Goal: Task Accomplishment & Management: Complete application form

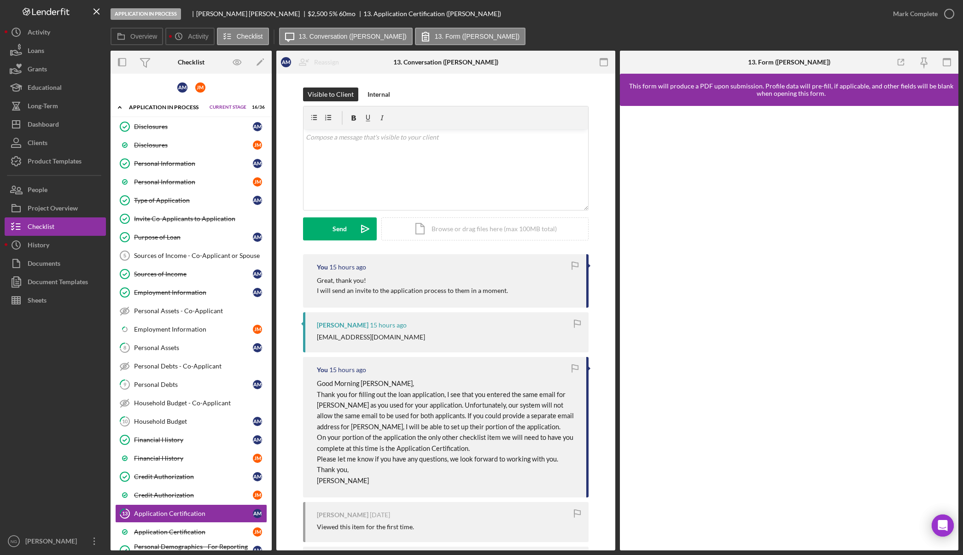
scroll to position [276, 0]
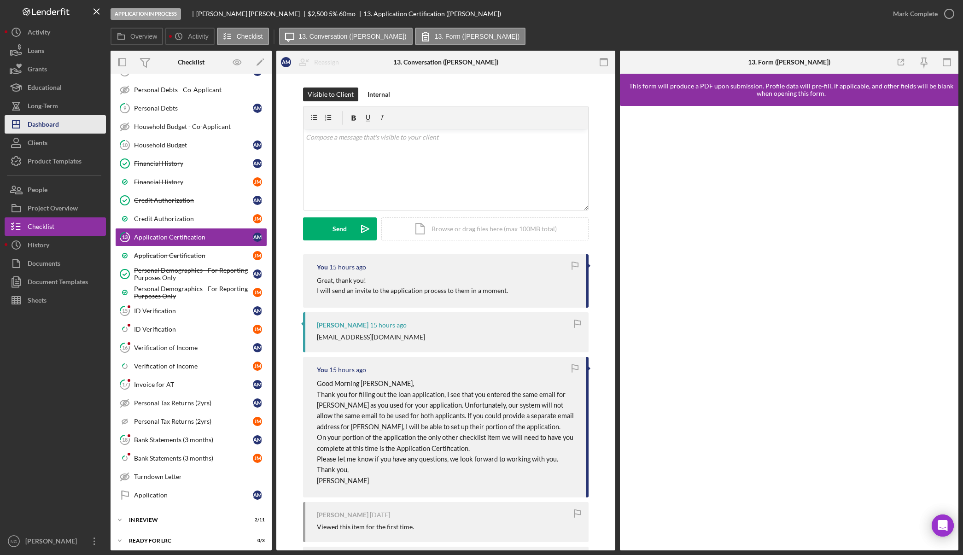
click at [55, 126] on div "Dashboard" at bounding box center [43, 125] width 31 height 21
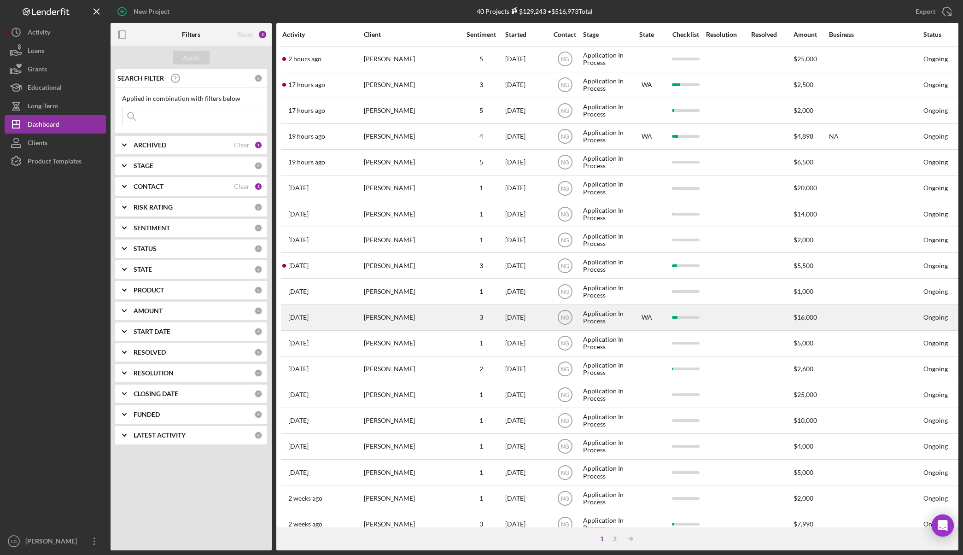
click at [421, 322] on div "[PERSON_NAME]" at bounding box center [410, 317] width 92 height 24
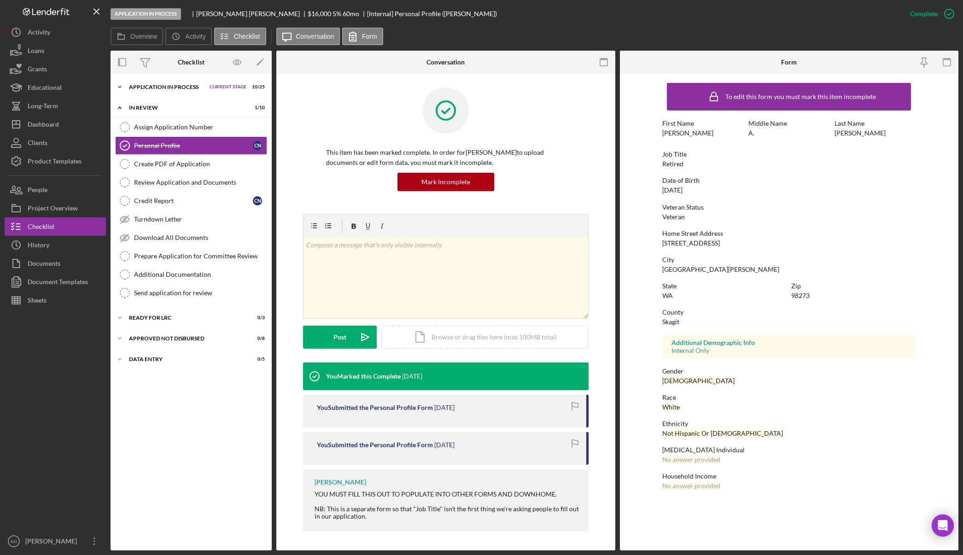
click at [166, 87] on div "Application In Process" at bounding box center [167, 87] width 76 height 6
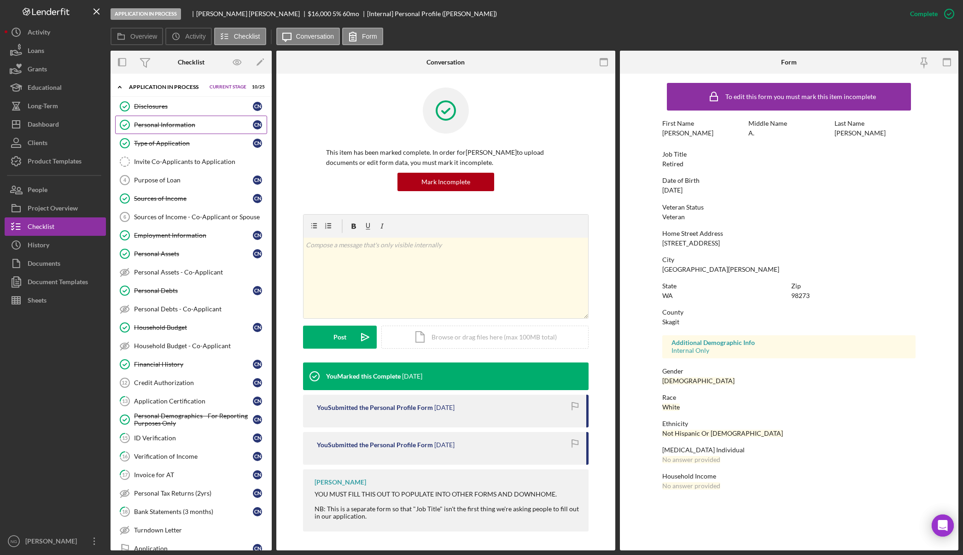
click at [173, 126] on div "Personal Information" at bounding box center [193, 124] width 119 height 7
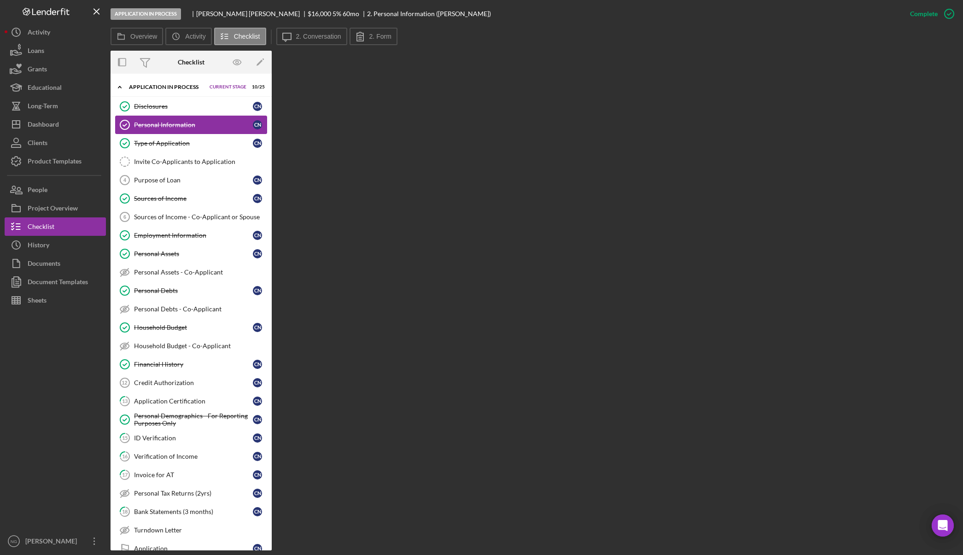
click at [173, 126] on div "Personal Information" at bounding box center [193, 124] width 119 height 7
click at [217, 128] on div "Personal Information" at bounding box center [193, 124] width 119 height 7
click at [377, 38] on label "2. Form" at bounding box center [380, 36] width 22 height 7
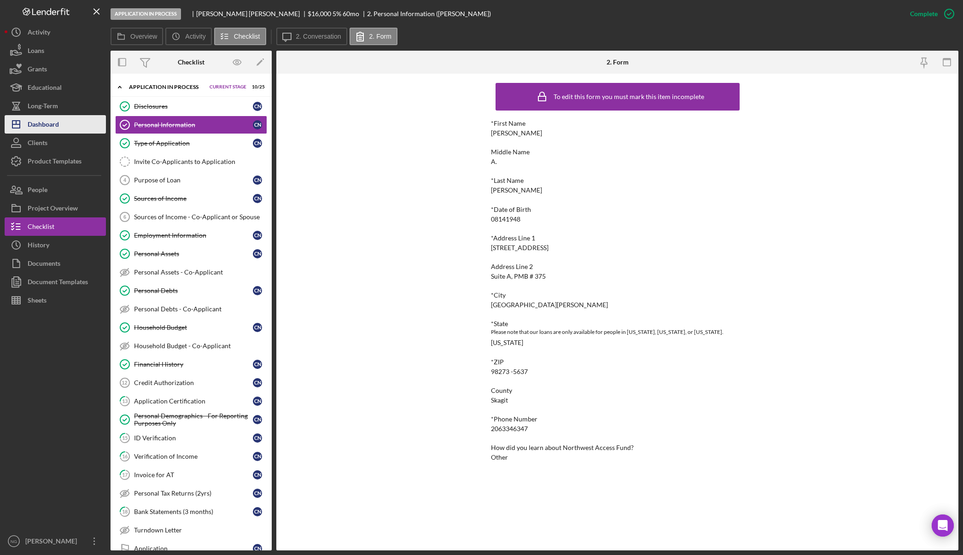
click at [46, 121] on div "Dashboard" at bounding box center [43, 125] width 31 height 21
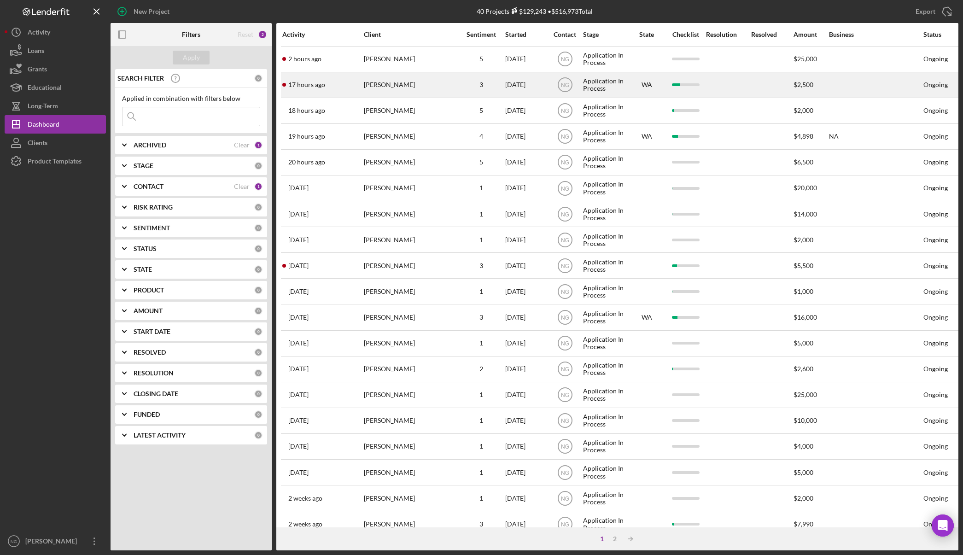
click at [401, 85] on div "[PERSON_NAME]" at bounding box center [410, 85] width 92 height 24
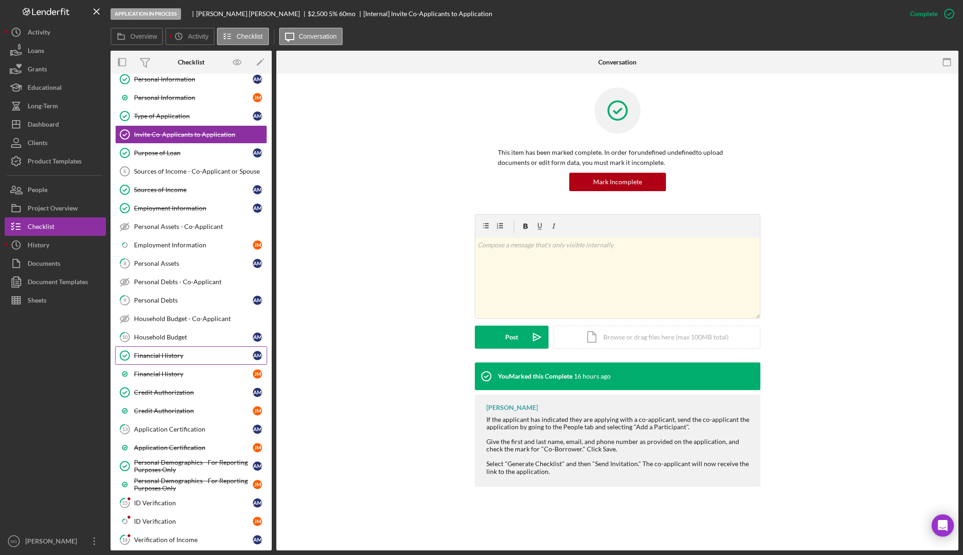
scroll to position [92, 0]
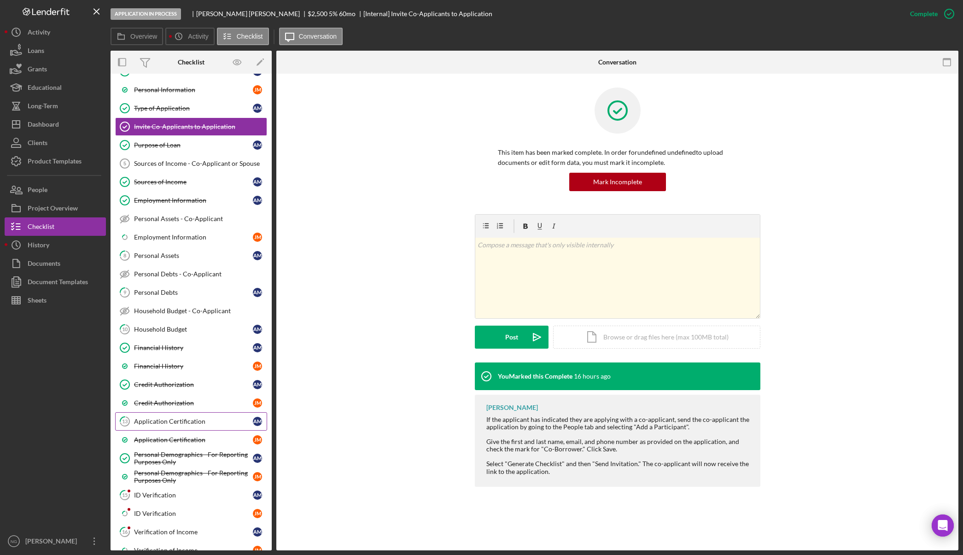
click at [197, 430] on link "13 Application Certification A M" at bounding box center [191, 421] width 152 height 18
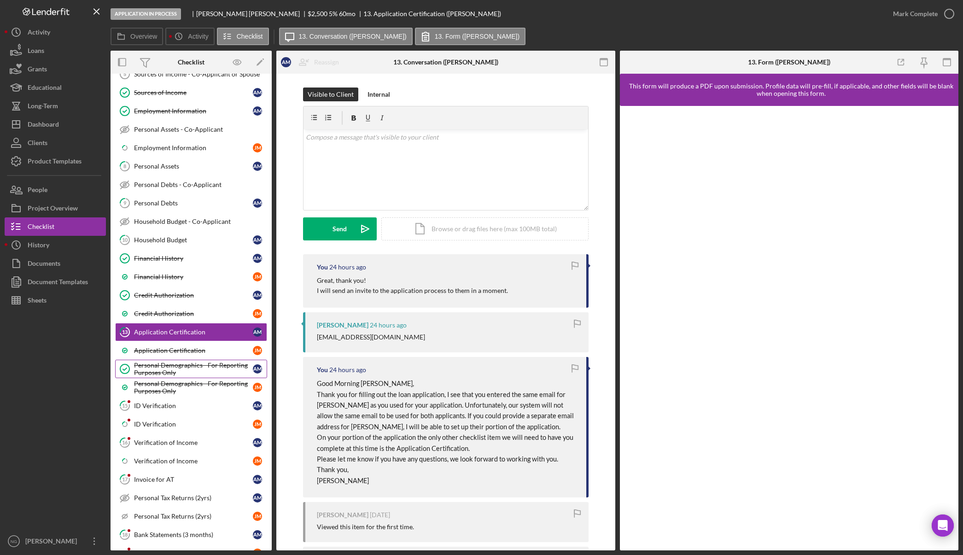
scroll to position [184, 0]
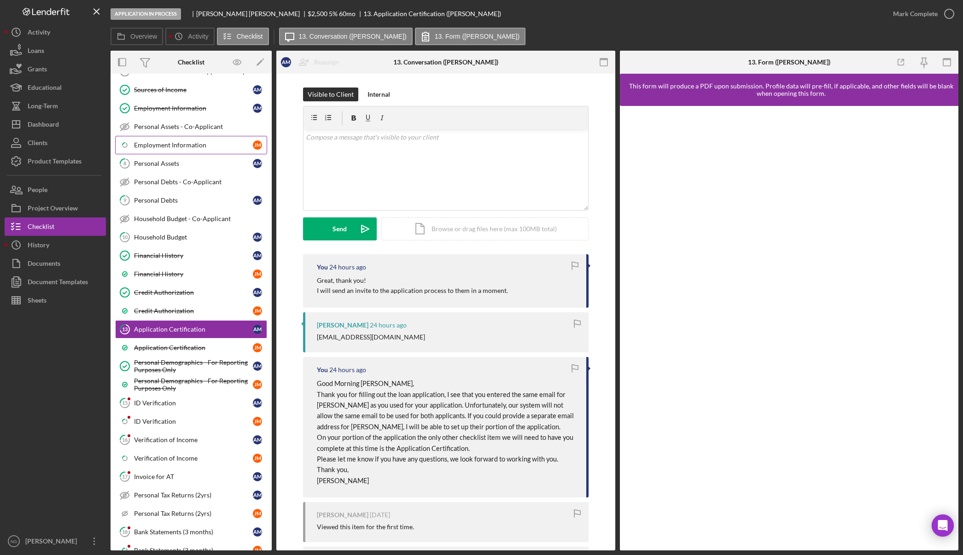
click at [185, 151] on link "Icon/Checklist Item Sub Partial Employment Information J M" at bounding box center [191, 145] width 152 height 18
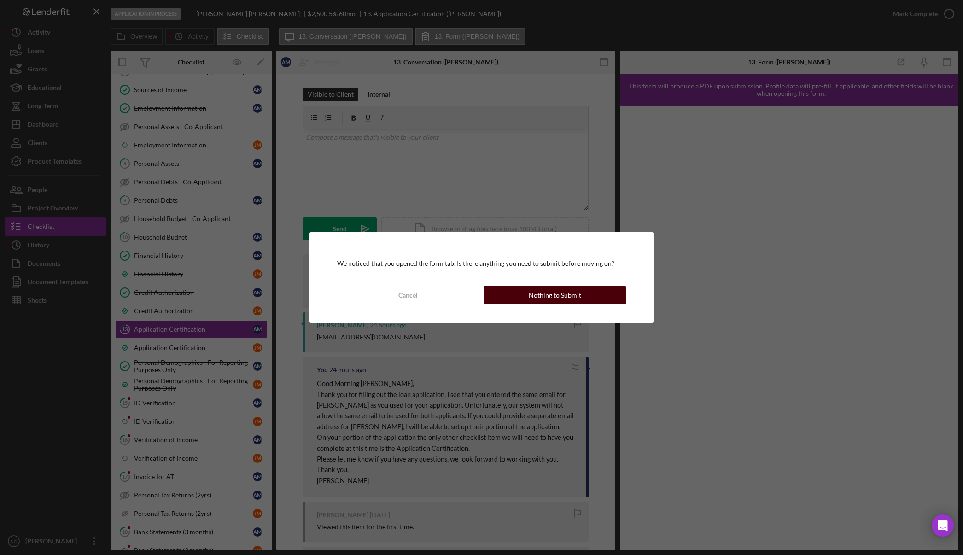
click at [527, 290] on button "Nothing to Submit" at bounding box center [554, 295] width 142 height 18
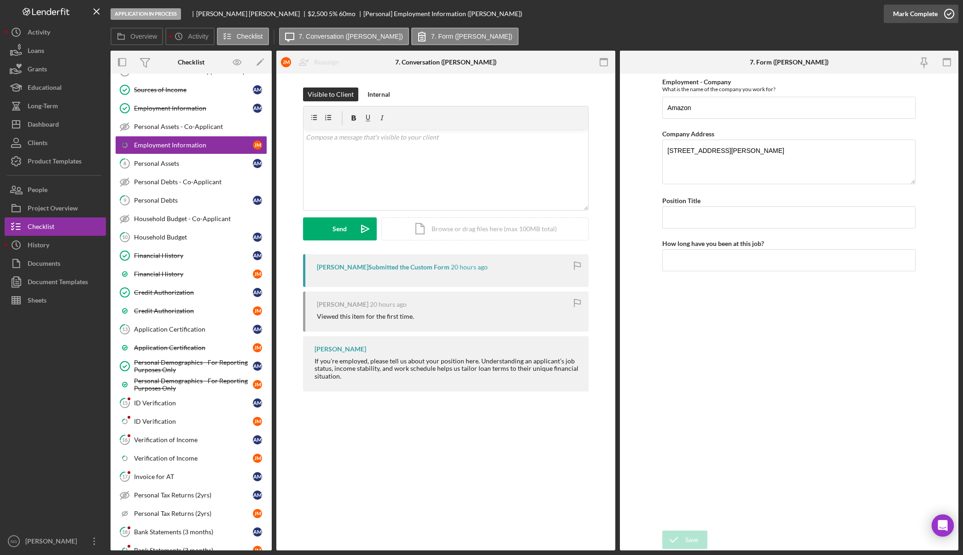
click at [943, 12] on icon "button" at bounding box center [948, 13] width 23 height 23
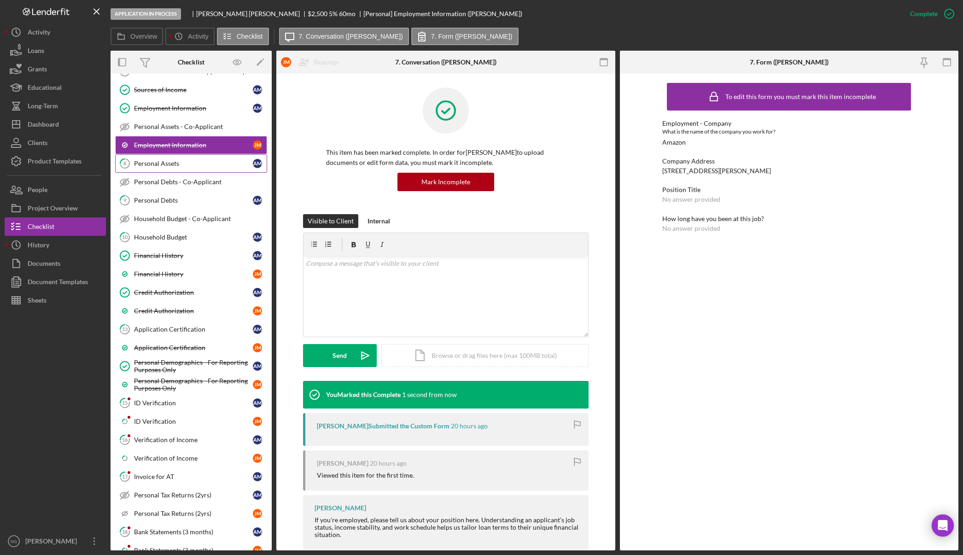
click at [192, 165] on div "Personal Assets" at bounding box center [193, 163] width 119 height 7
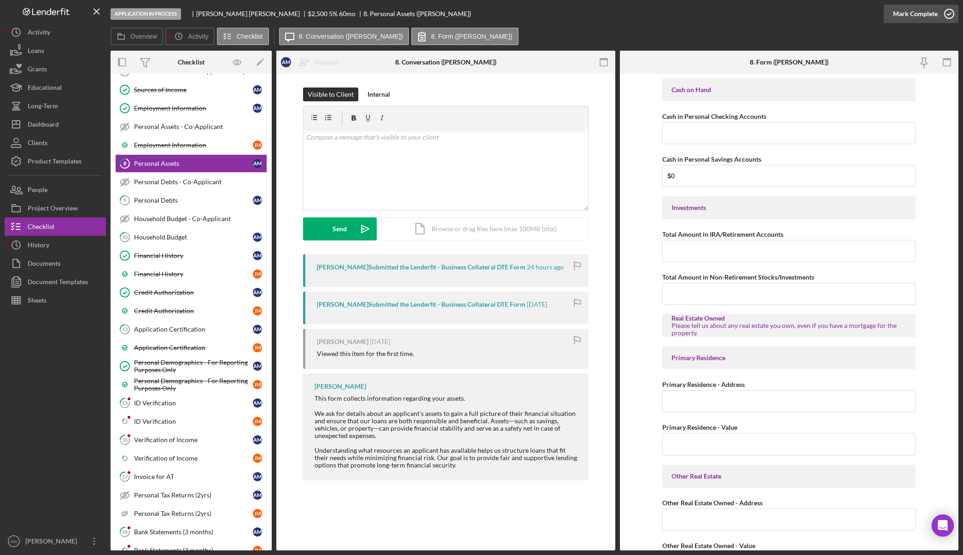
click at [942, 17] on icon "button" at bounding box center [948, 13] width 23 height 23
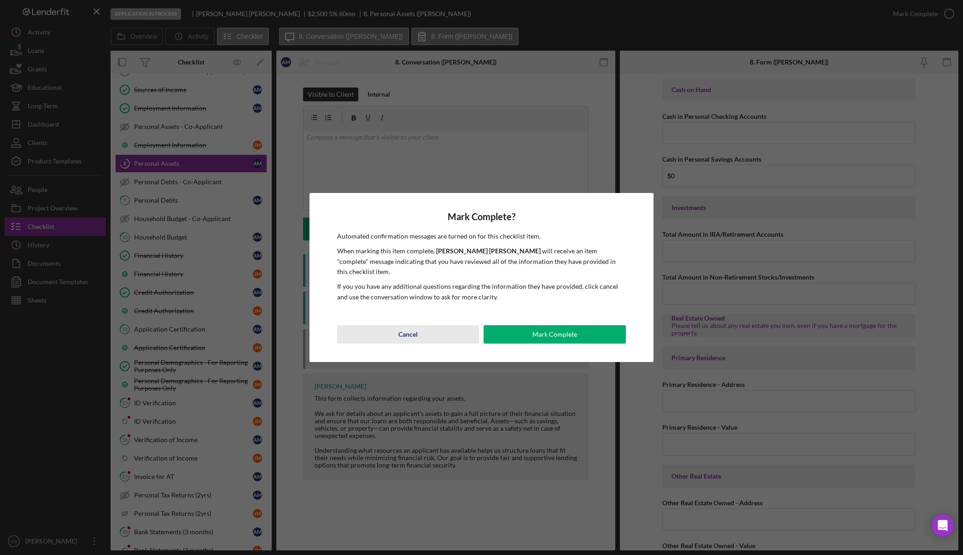
click at [411, 326] on div "Cancel" at bounding box center [407, 334] width 19 height 18
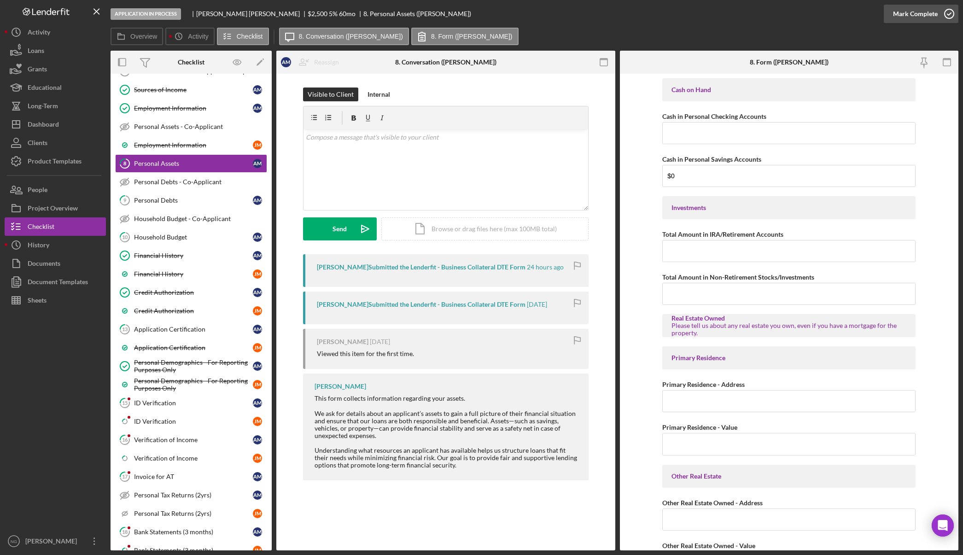
click at [942, 16] on icon "button" at bounding box center [948, 13] width 23 height 23
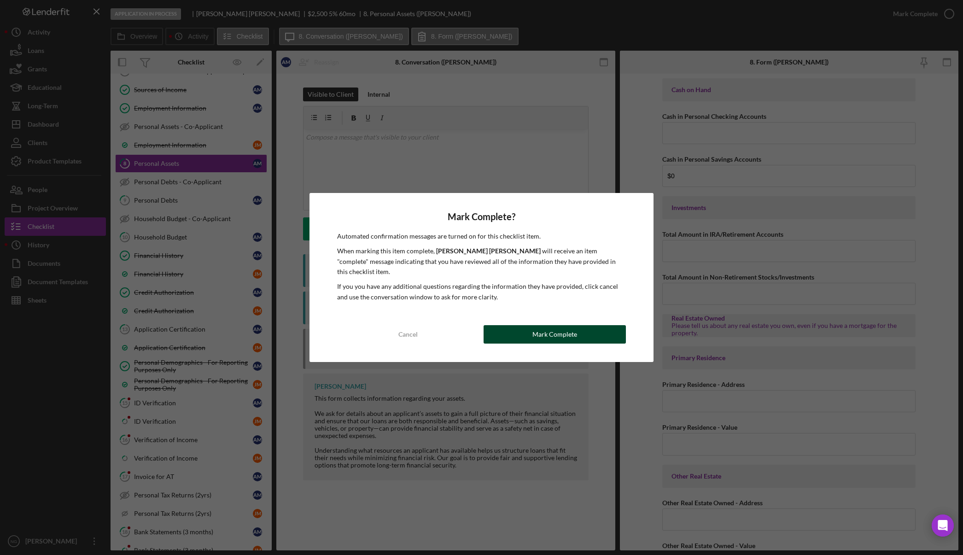
click at [604, 333] on button "Mark Complete" at bounding box center [554, 334] width 142 height 18
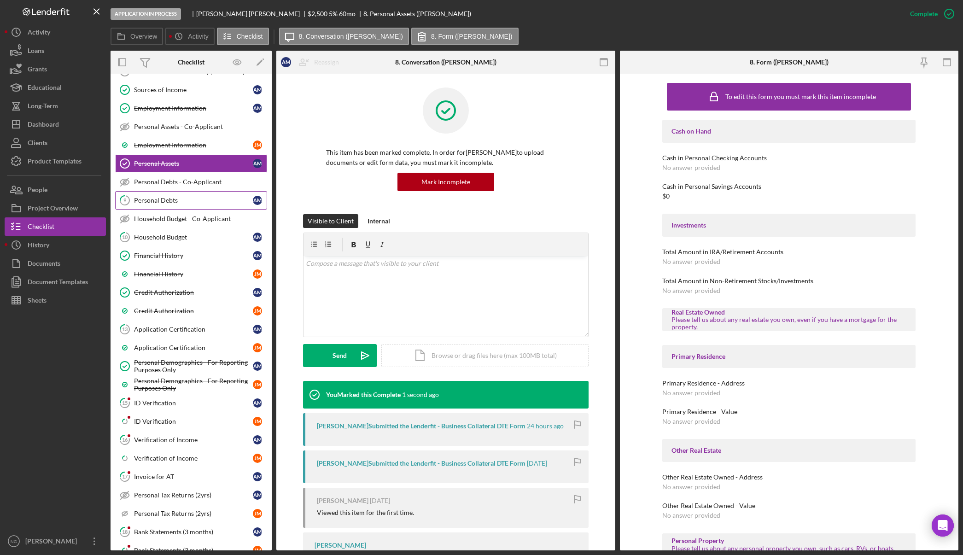
click at [201, 199] on div "Personal Debts" at bounding box center [193, 200] width 119 height 7
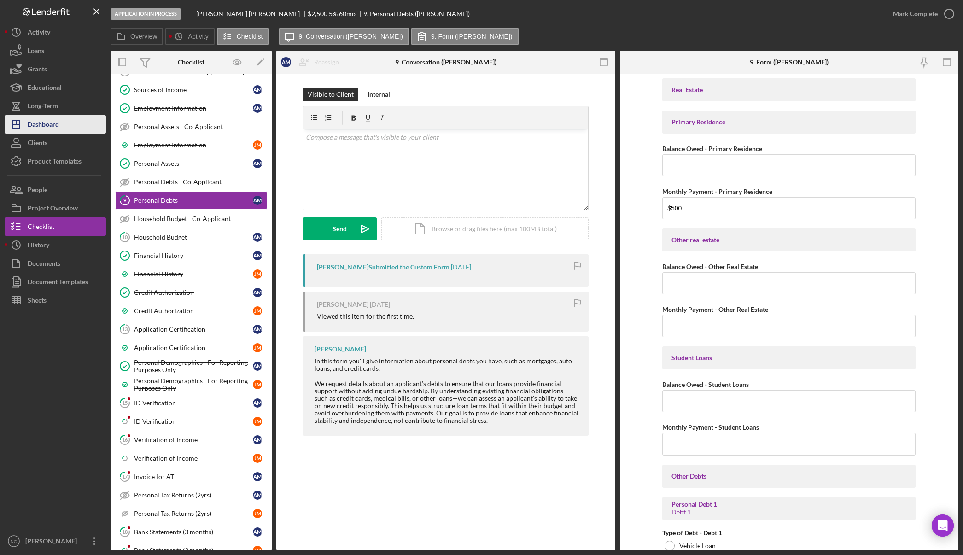
click at [64, 124] on button "Icon/Dashboard Dashboard" at bounding box center [55, 124] width 101 height 18
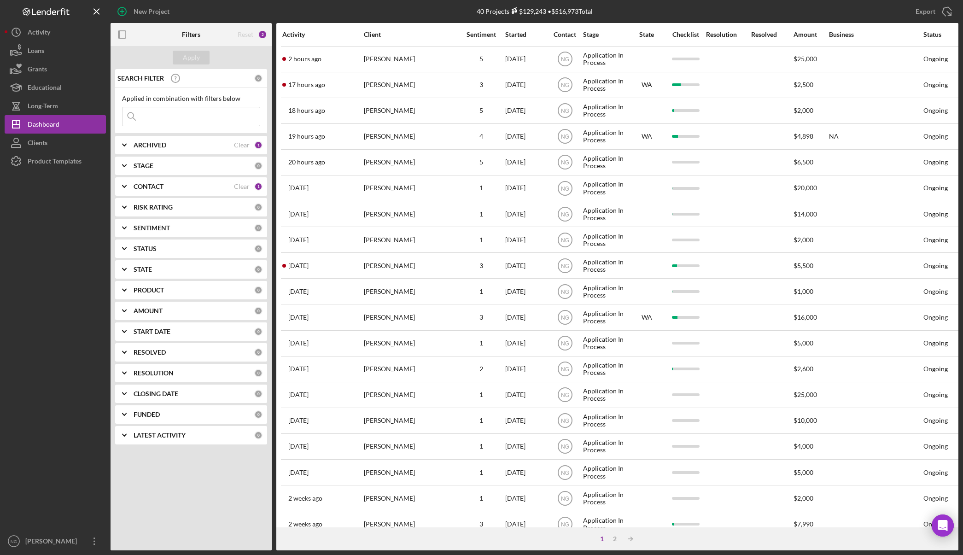
click at [223, 140] on div "ARCHIVED Clear 1" at bounding box center [197, 145] width 129 height 18
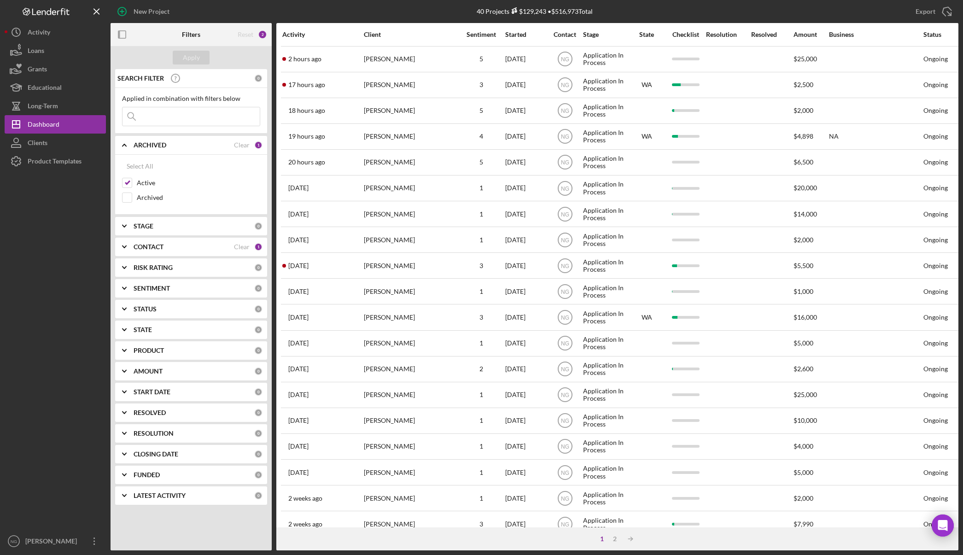
click at [190, 247] on div "CONTACT" at bounding box center [183, 246] width 100 height 7
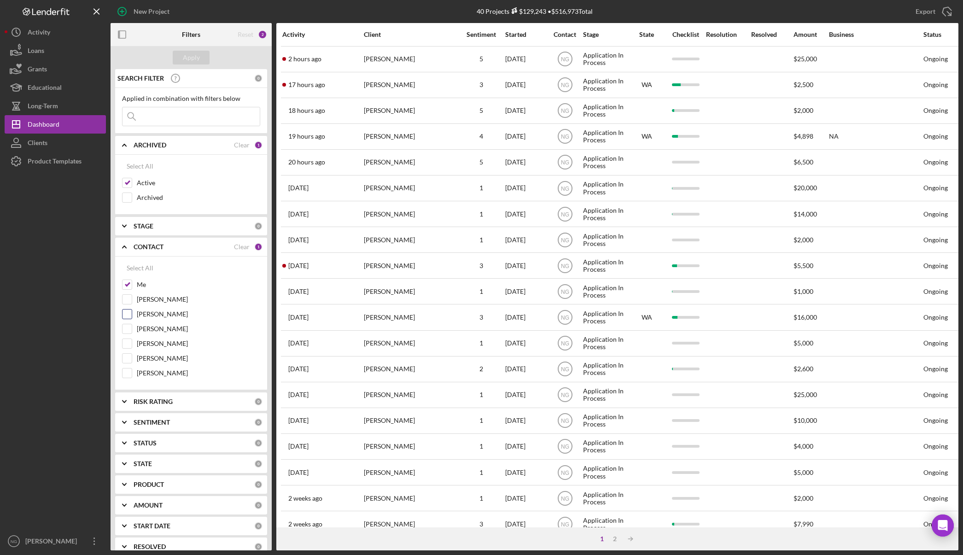
click at [130, 315] on input "Monie Frost" at bounding box center [126, 313] width 9 height 9
checkbox input "true"
click at [192, 60] on div "Apply" at bounding box center [191, 58] width 17 height 14
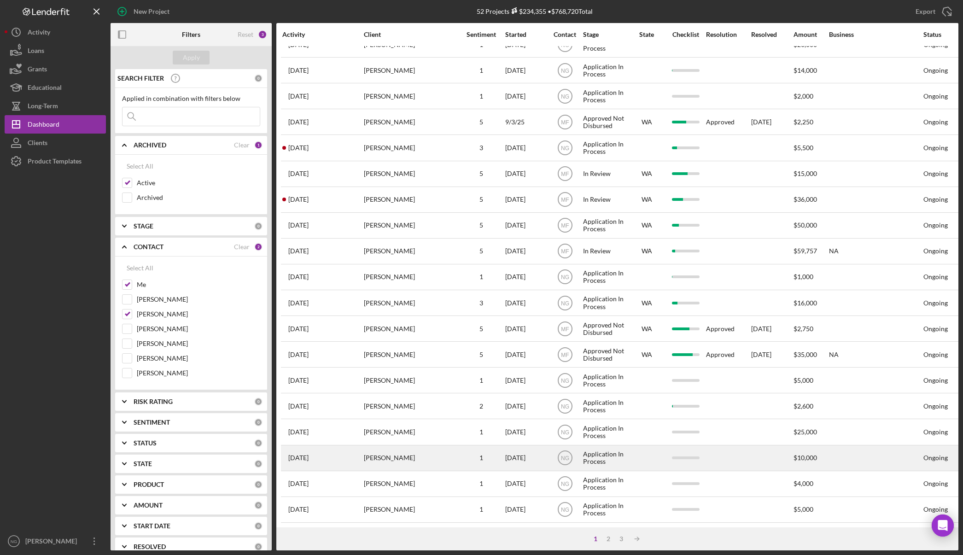
scroll to position [130, 0]
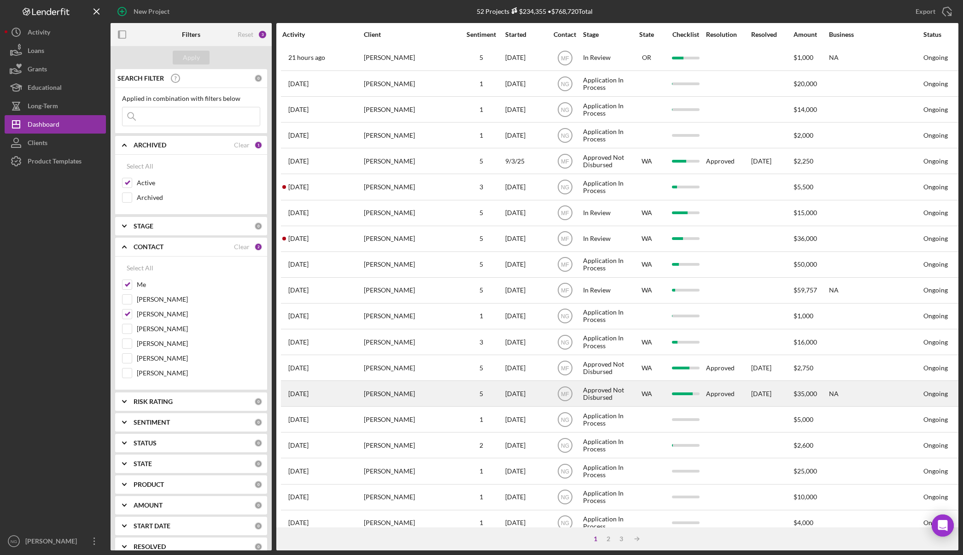
click at [400, 398] on div "[PERSON_NAME]" at bounding box center [410, 393] width 92 height 24
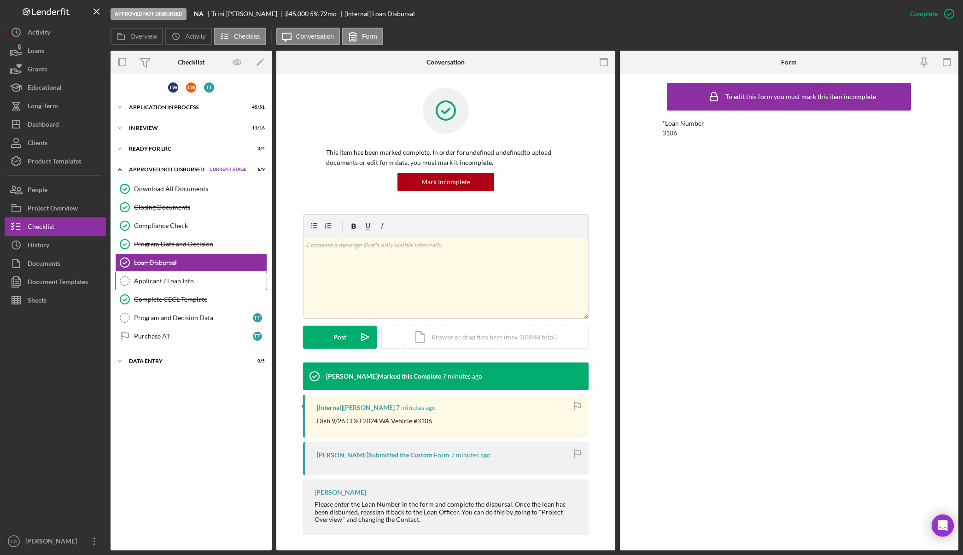
click at [199, 283] on div "Applicant / Loan Info" at bounding box center [200, 280] width 133 height 7
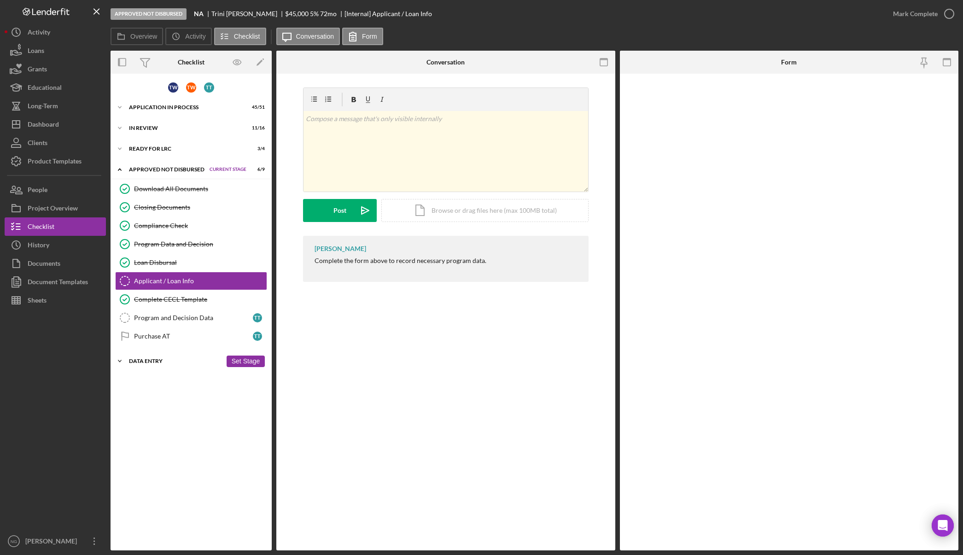
click at [158, 364] on div "Icon/Expander Data Entry 0 / 5 Set Stage" at bounding box center [190, 361] width 161 height 18
click at [200, 277] on div "Applicant / Loan Info" at bounding box center [200, 280] width 133 height 7
click at [196, 263] on div "Loan Disbursal" at bounding box center [200, 262] width 133 height 7
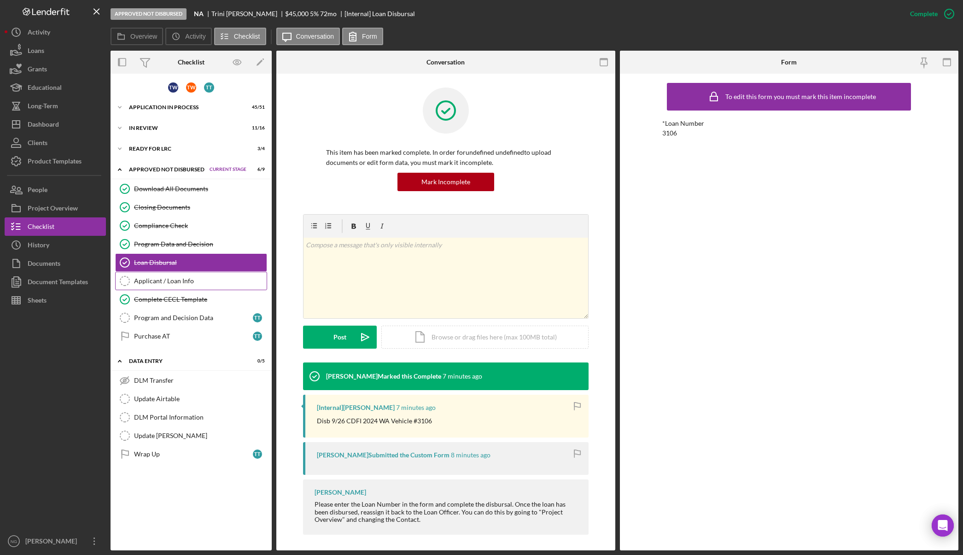
click at [193, 278] on div "Applicant / Loan Info" at bounding box center [200, 280] width 133 height 7
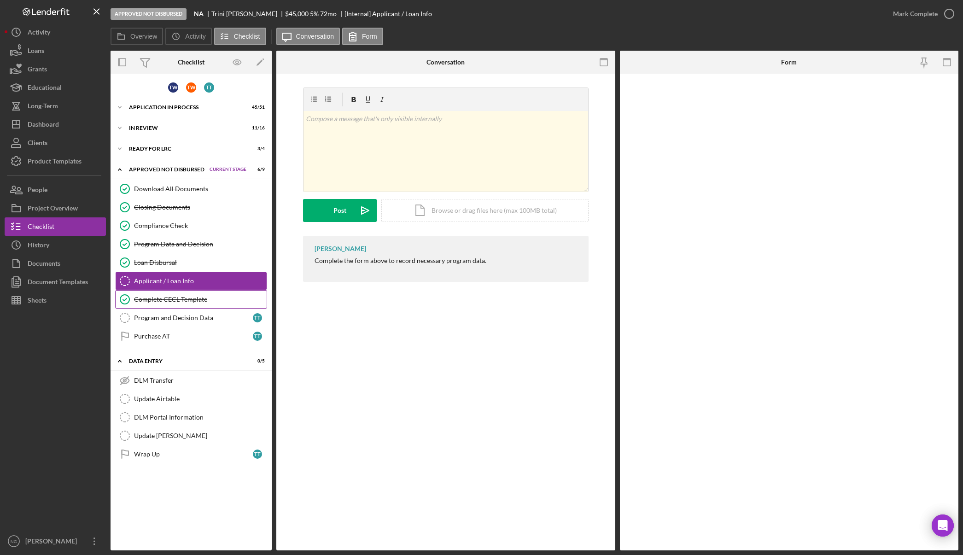
click at [193, 295] on link "Complete CECL Template Complete CECL Template" at bounding box center [191, 299] width 152 height 18
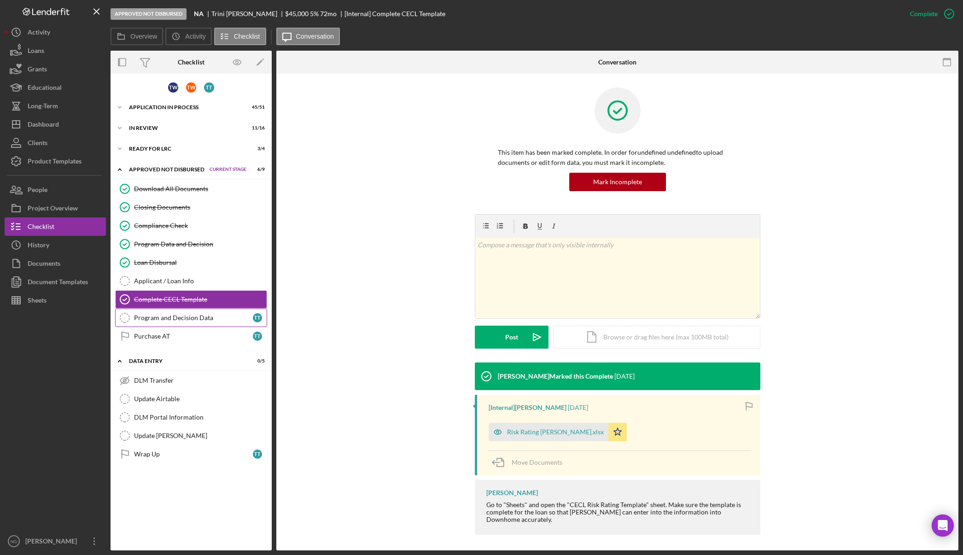
click at [191, 315] on div "Program and Decision Data" at bounding box center [193, 317] width 119 height 7
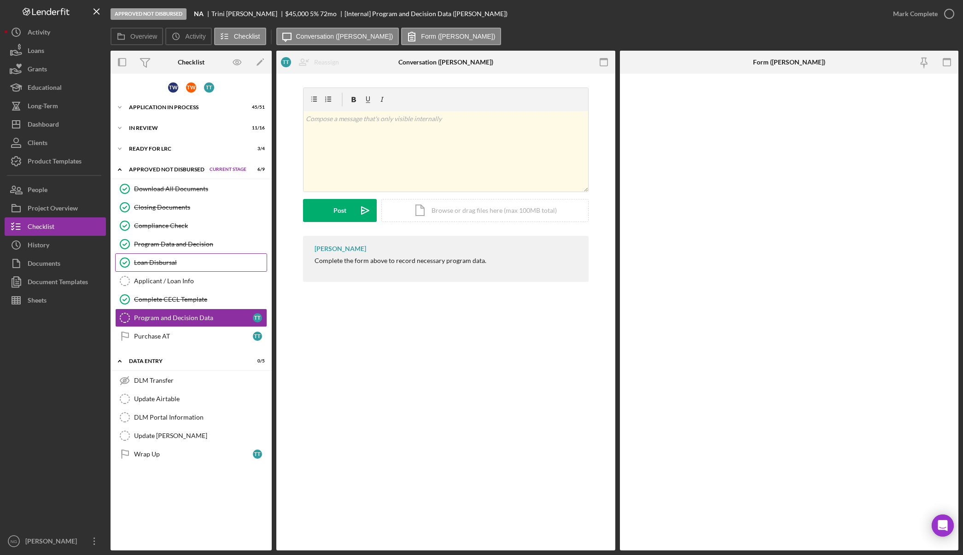
click at [197, 263] on div "Loan Disbursal" at bounding box center [200, 262] width 133 height 7
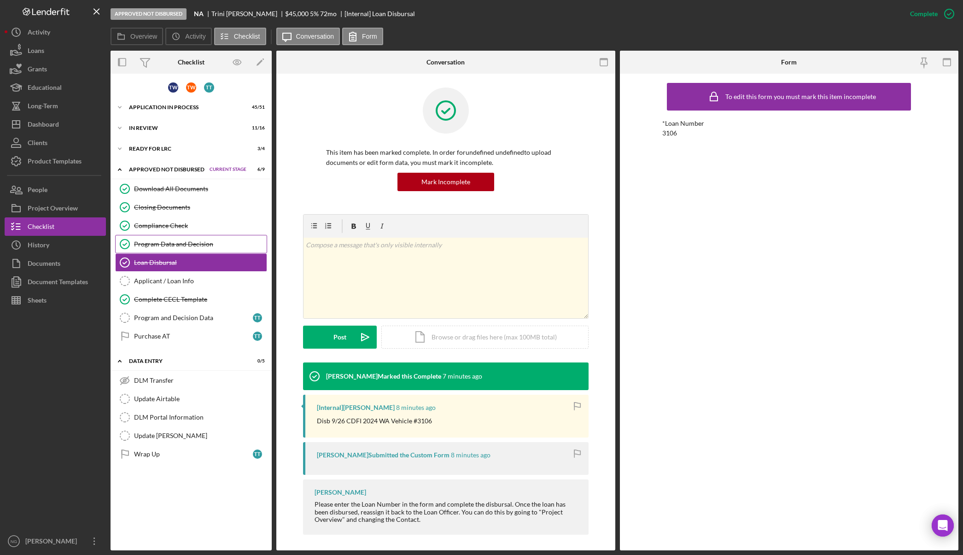
click at [203, 244] on div "Program Data and Decision" at bounding box center [200, 243] width 133 height 7
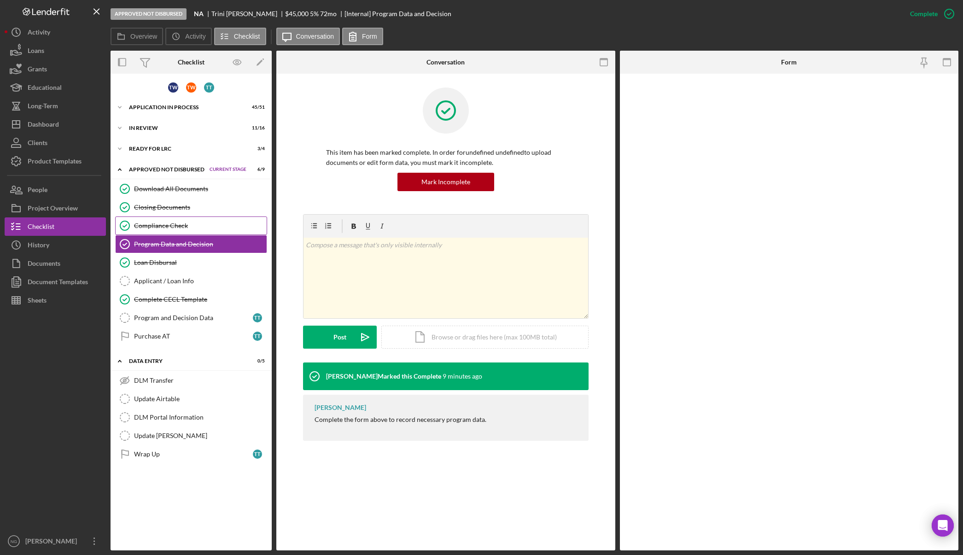
click at [208, 227] on div "Compliance Check" at bounding box center [200, 225] width 133 height 7
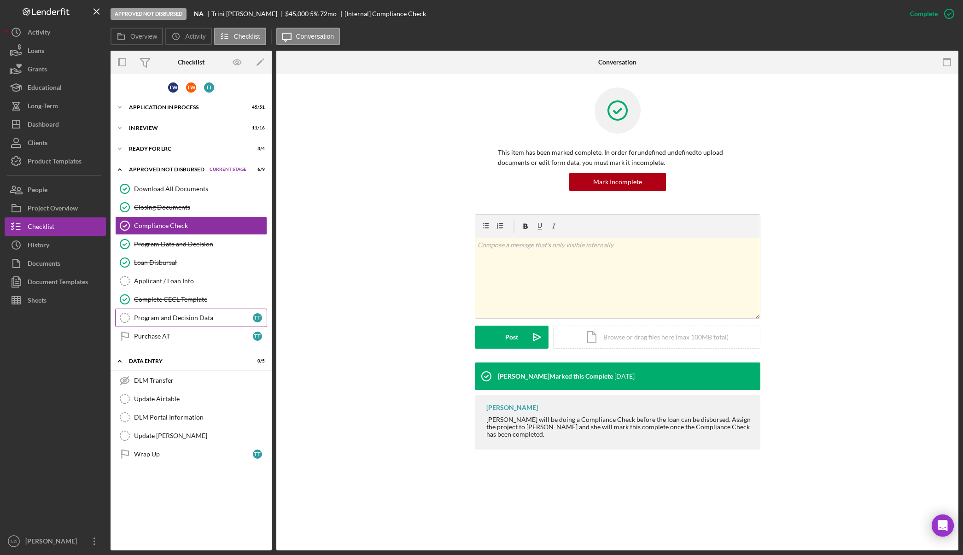
click at [186, 323] on link "Program and Decision Data Program and Decision Data T T" at bounding box center [191, 317] width 152 height 18
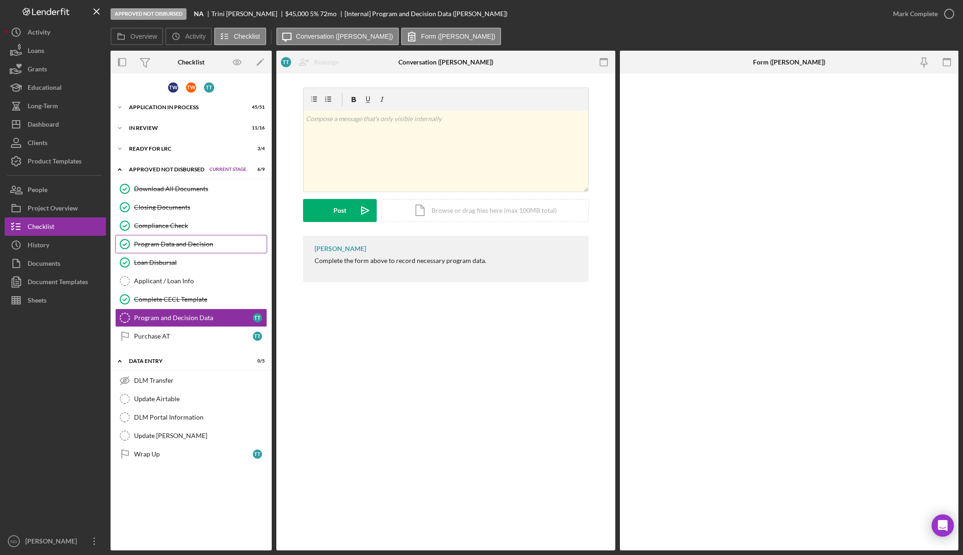
click at [190, 237] on link "Program Data and Decision Program Data and Decision" at bounding box center [191, 244] width 152 height 18
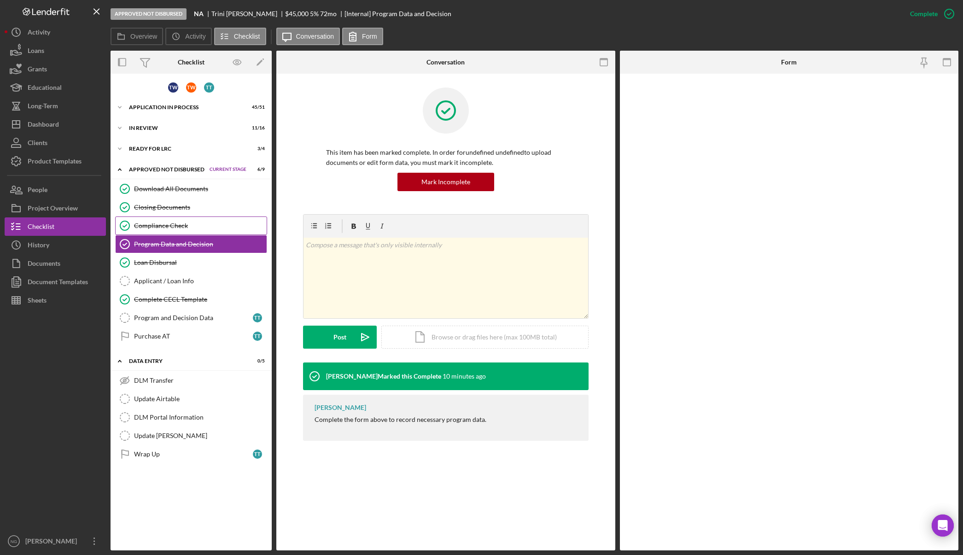
click at [157, 222] on div "Compliance Check" at bounding box center [200, 225] width 133 height 7
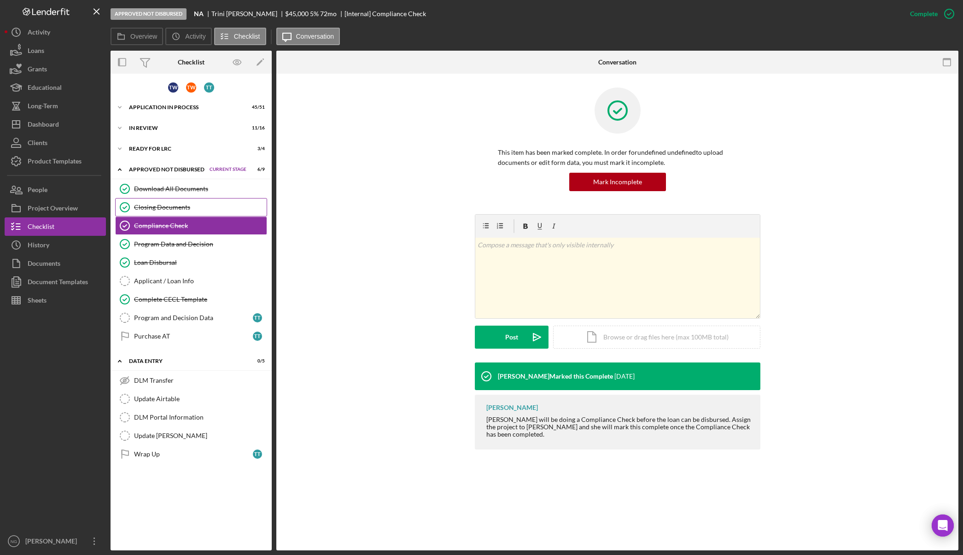
click at [159, 210] on div "Closing Documents" at bounding box center [200, 206] width 133 height 7
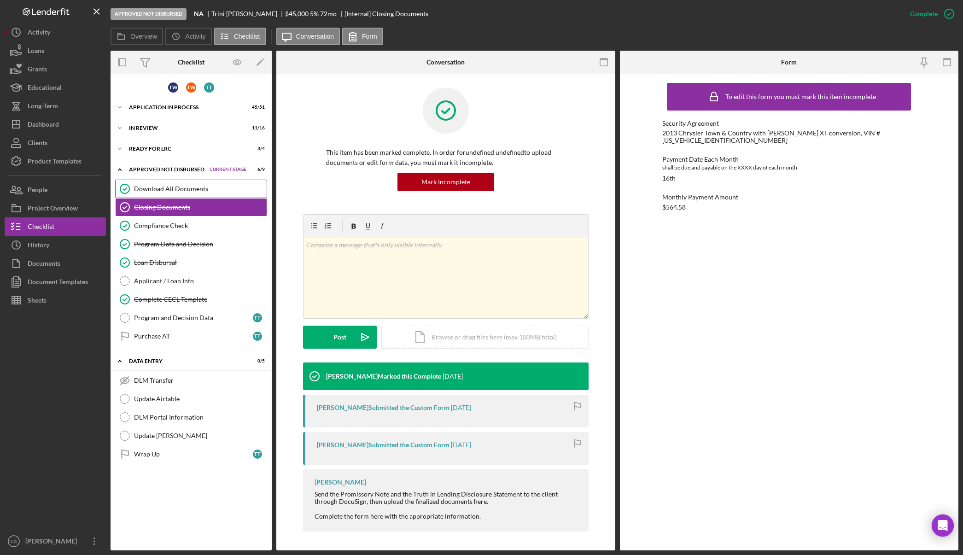
click at [168, 191] on div "Download All Documents" at bounding box center [200, 188] width 133 height 7
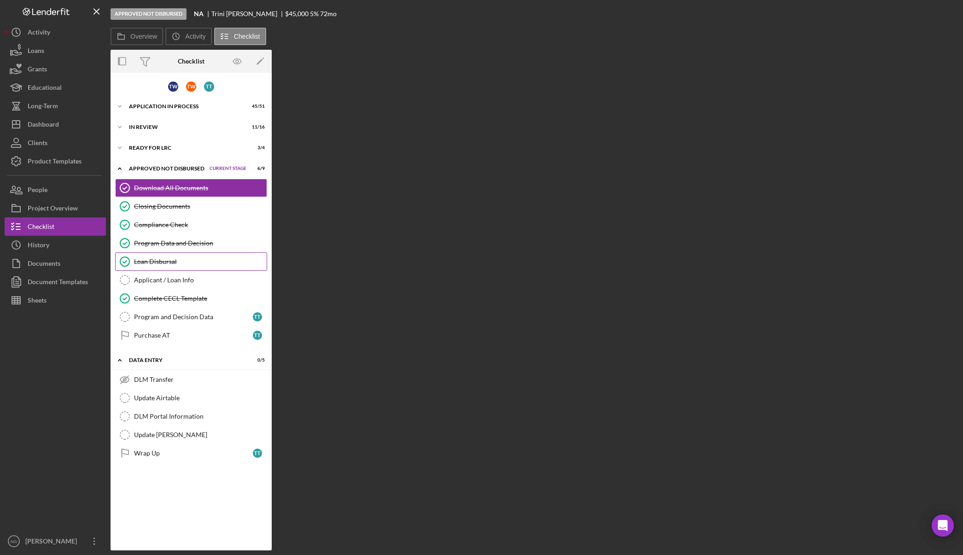
click at [165, 261] on div "Loan Disbursal" at bounding box center [200, 261] width 133 height 7
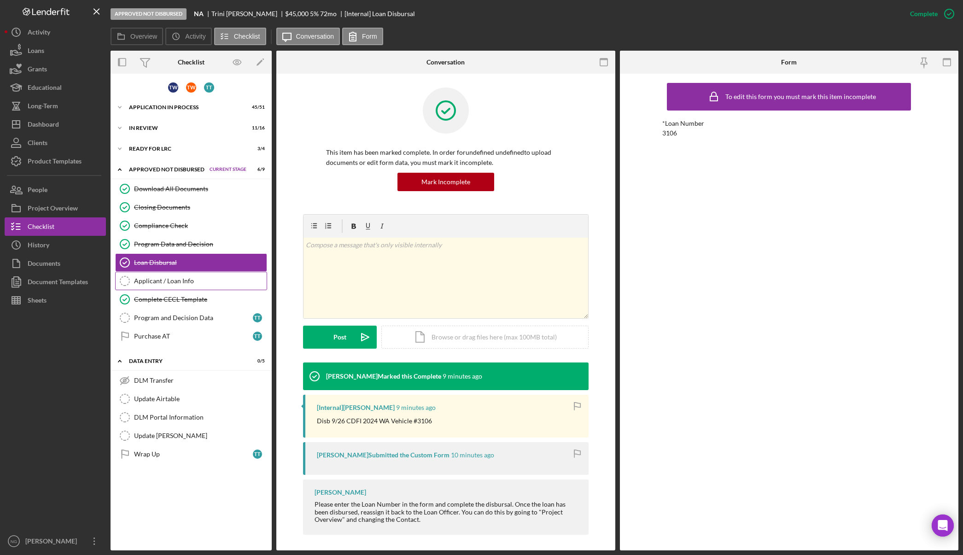
click at [144, 286] on link "Applicant / Loan Info Applicant / Loan Info" at bounding box center [191, 281] width 152 height 18
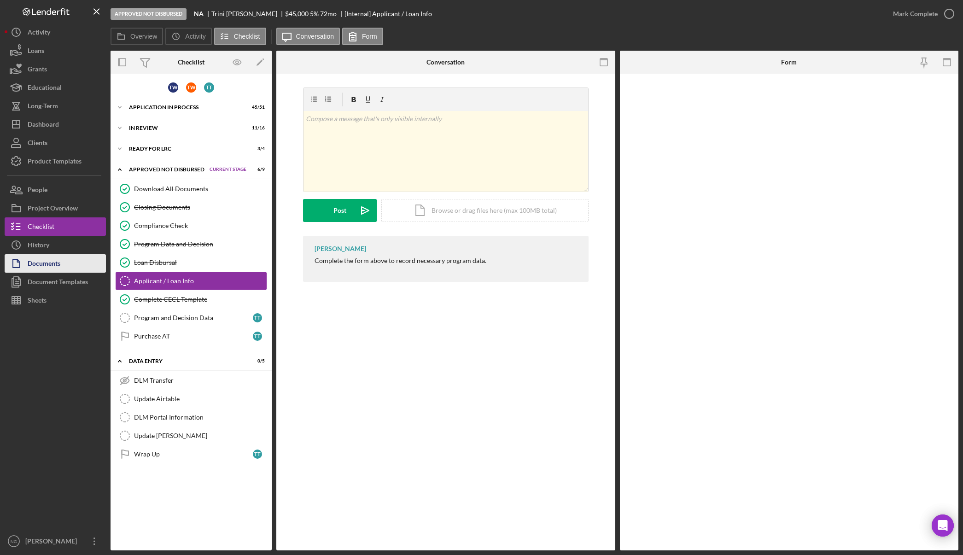
click at [33, 263] on div "Documents" at bounding box center [44, 264] width 33 height 21
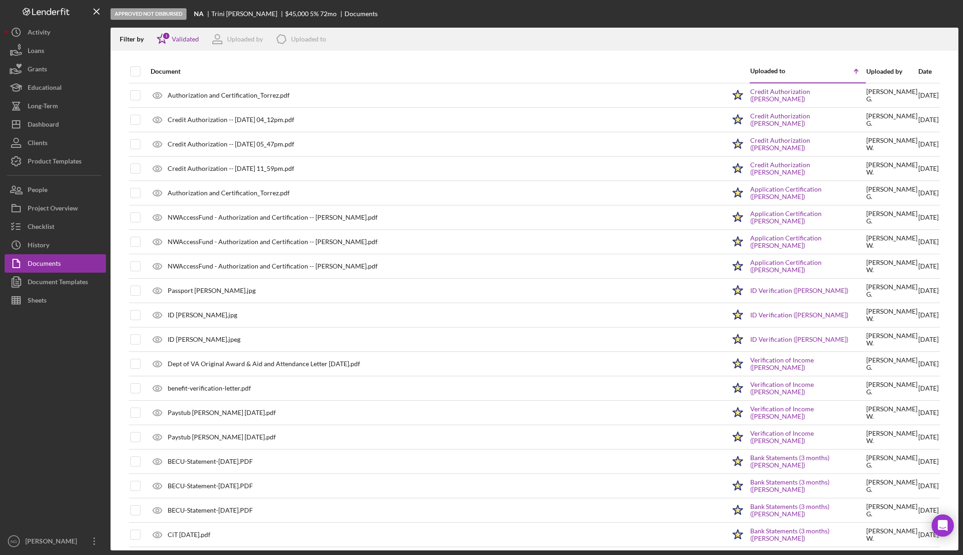
click at [44, 394] on div at bounding box center [55, 420] width 101 height 222
click at [49, 130] on div "Dashboard" at bounding box center [43, 125] width 31 height 21
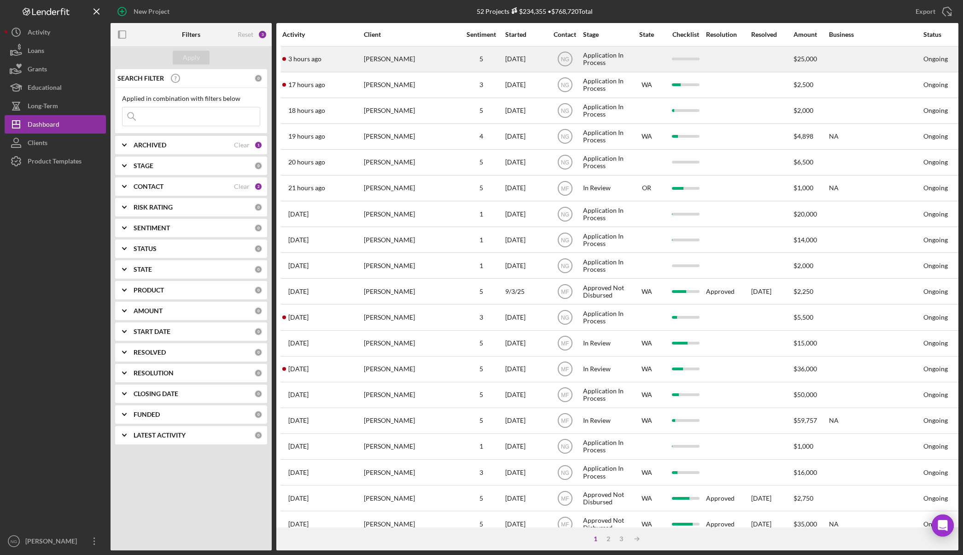
click at [435, 59] on div "[PERSON_NAME]" at bounding box center [410, 59] width 92 height 24
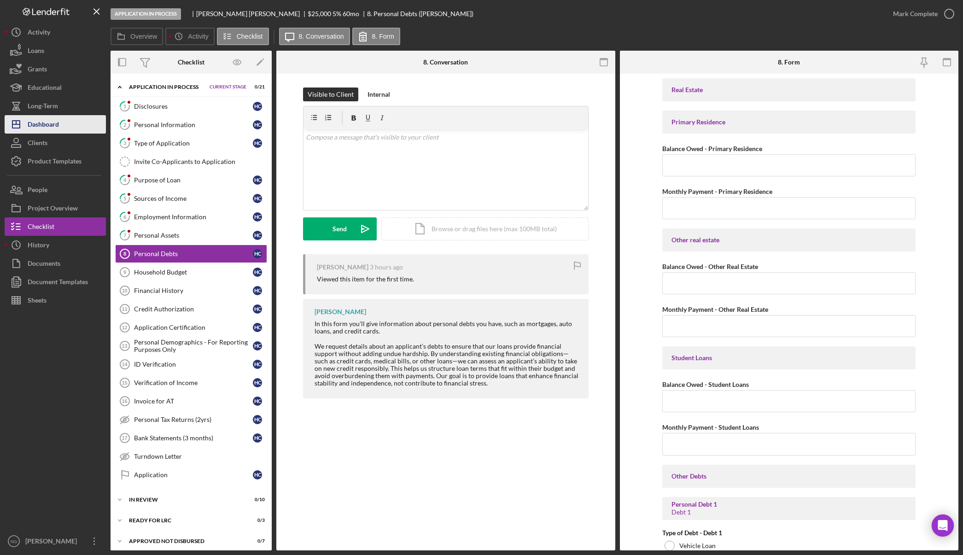
click at [70, 122] on button "Icon/Dashboard Dashboard" at bounding box center [55, 124] width 101 height 18
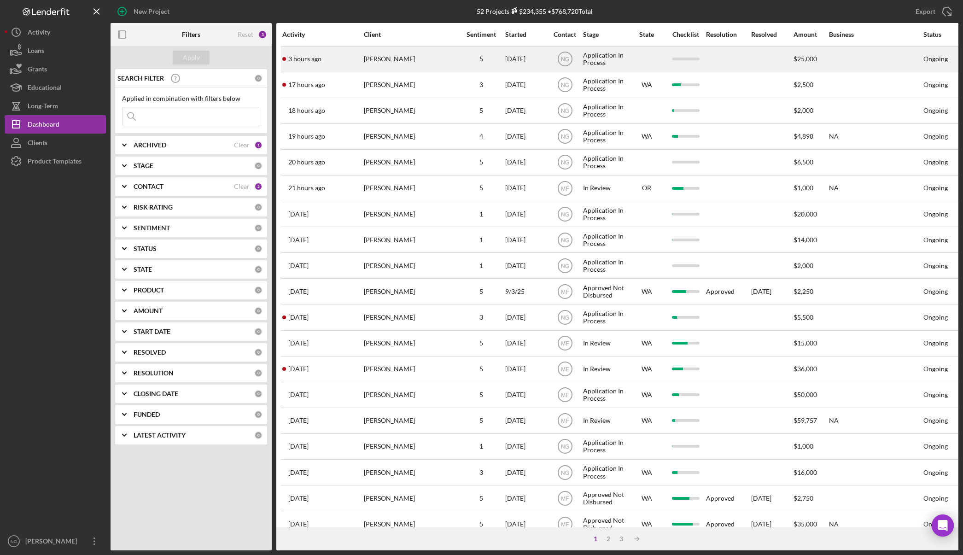
click at [435, 64] on div "[PERSON_NAME]" at bounding box center [410, 59] width 92 height 24
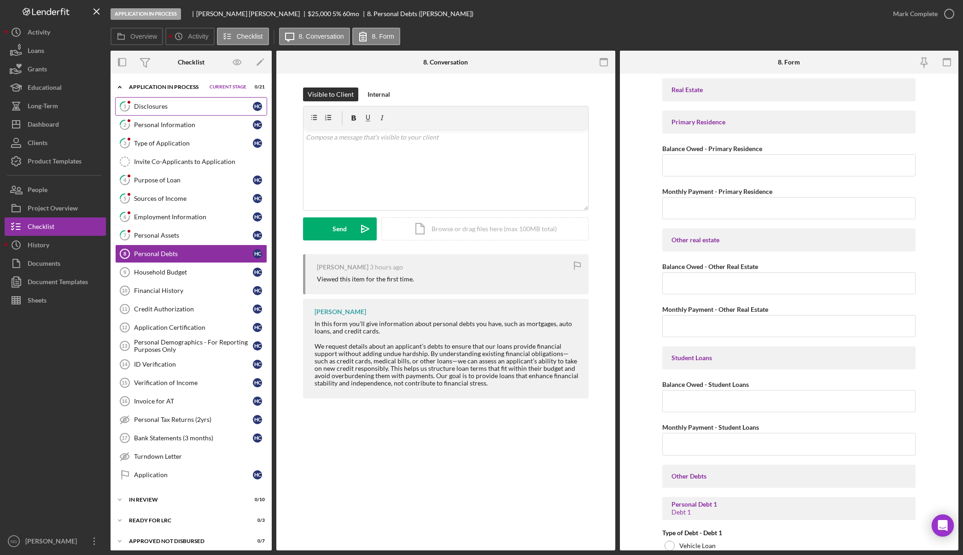
click at [204, 110] on div "Disclosures" at bounding box center [193, 106] width 119 height 7
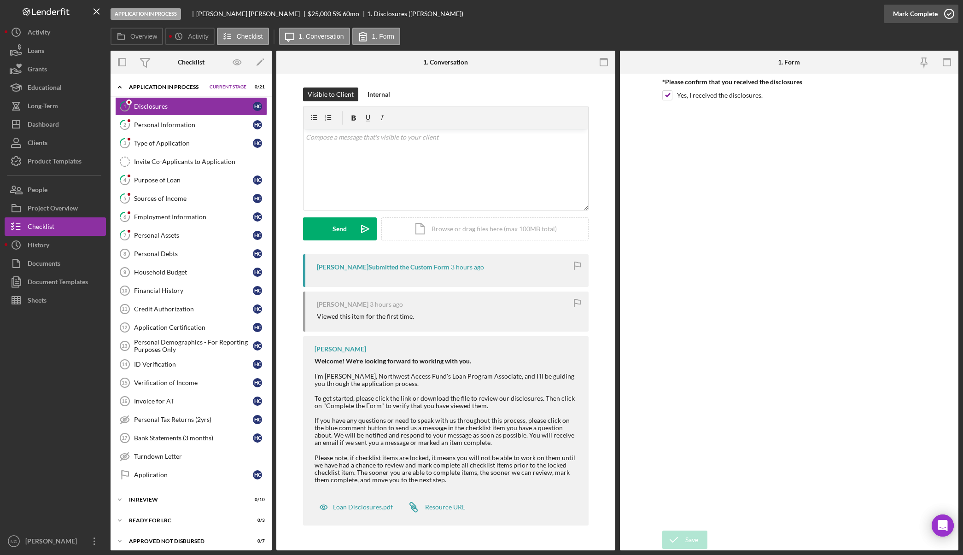
click at [951, 16] on icon "button" at bounding box center [948, 13] width 23 height 23
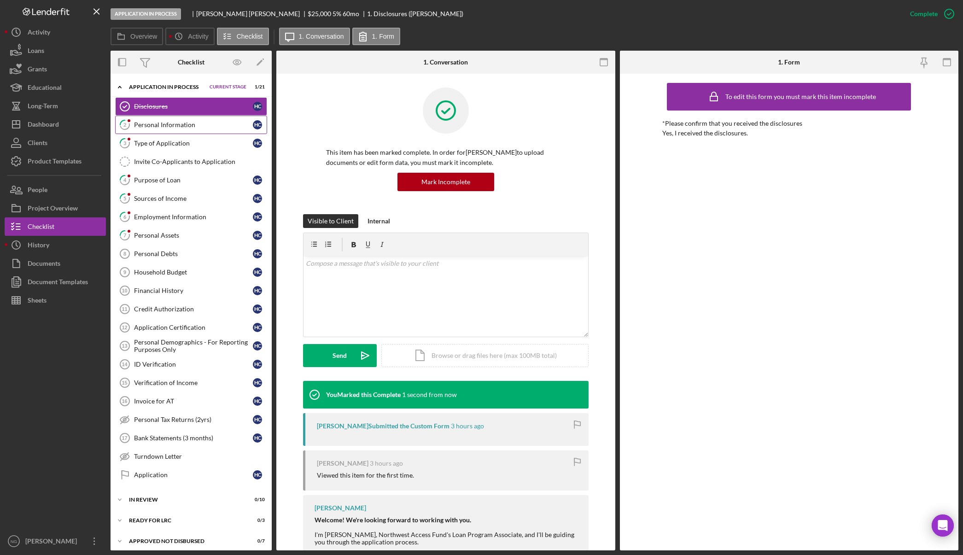
click at [197, 123] on div "Personal Information" at bounding box center [193, 124] width 119 height 7
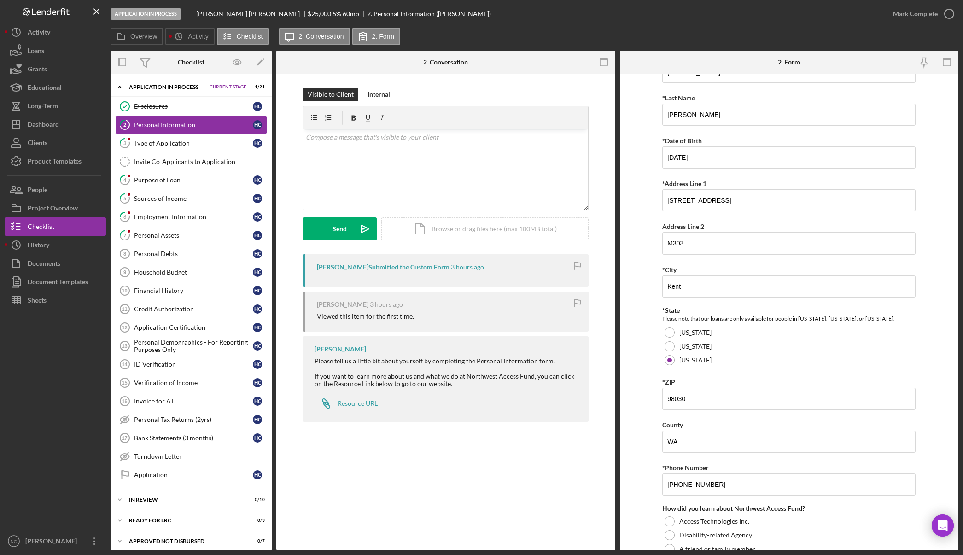
scroll to position [166, 0]
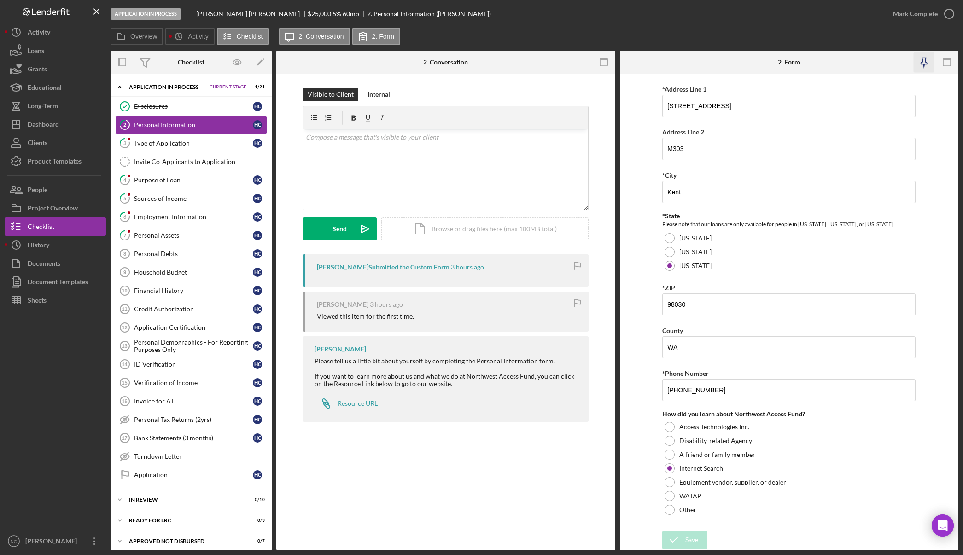
click at [925, 59] on icon "button" at bounding box center [923, 61] width 6 height 6
click at [603, 59] on rect "button" at bounding box center [602, 59] width 7 height 2
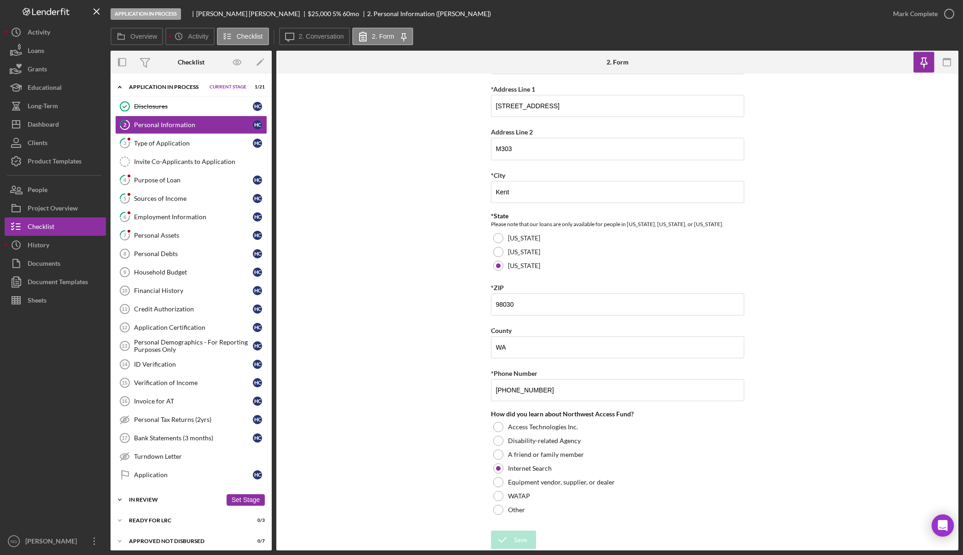
click at [168, 499] on div "In Review" at bounding box center [175, 500] width 93 height 6
drag, startPoint x: 156, startPoint y: 537, endPoint x: 169, endPoint y: 534, distance: 14.1
click at [157, 537] on div "Personal Profile" at bounding box center [193, 537] width 119 height 7
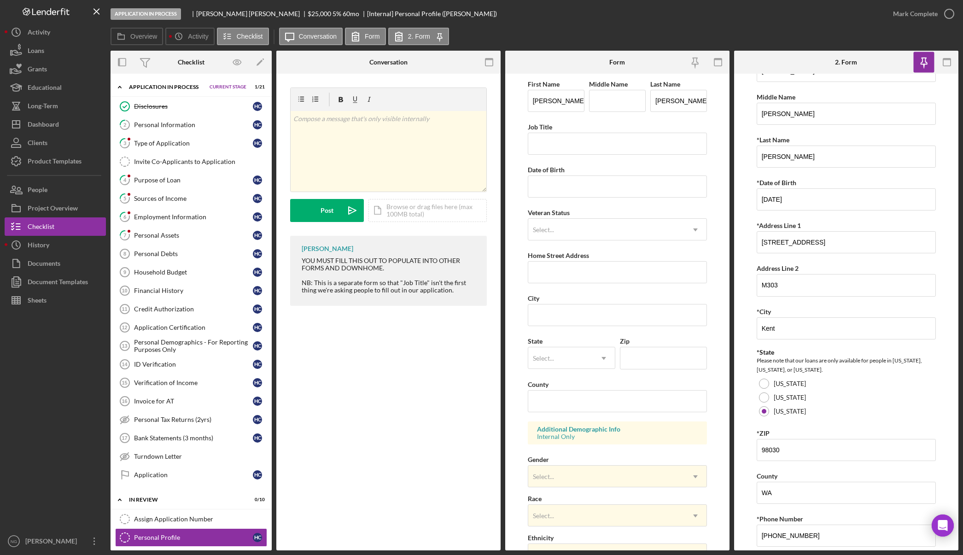
scroll to position [28, 0]
drag, startPoint x: 832, startPoint y: 248, endPoint x: 740, endPoint y: 249, distance: 92.1
click at [740, 249] on form "*First Name Howard Middle Name Matthew *Last Name Carmack *Date of Birth 09/01/…" at bounding box center [846, 312] width 224 height 476
click at [587, 268] on input "Home Street Address" at bounding box center [618, 272] width 180 height 22
paste input "10915 SE 255th PL"
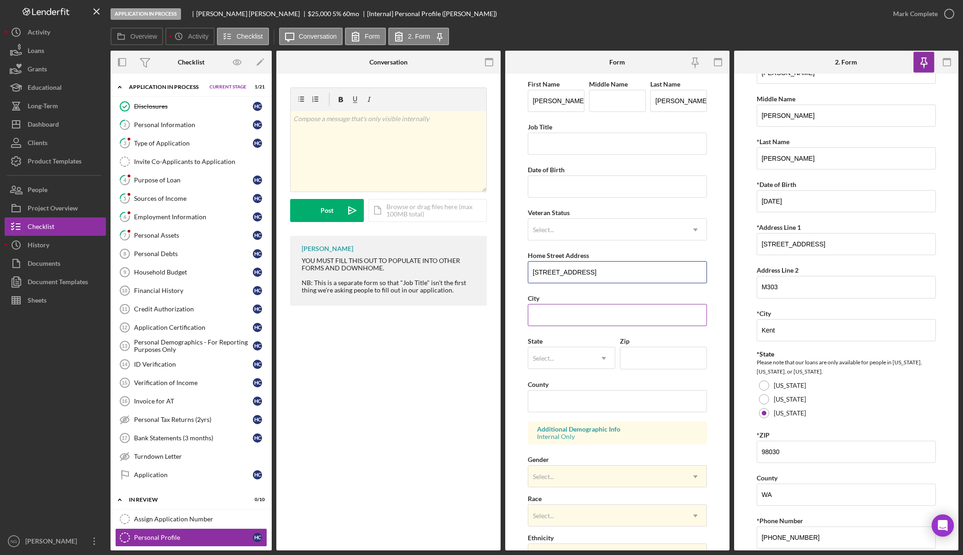
type input "10915 SE 255th PL"
click at [592, 315] on input "City" at bounding box center [618, 315] width 180 height 22
type input "Kent"
type input "WA"
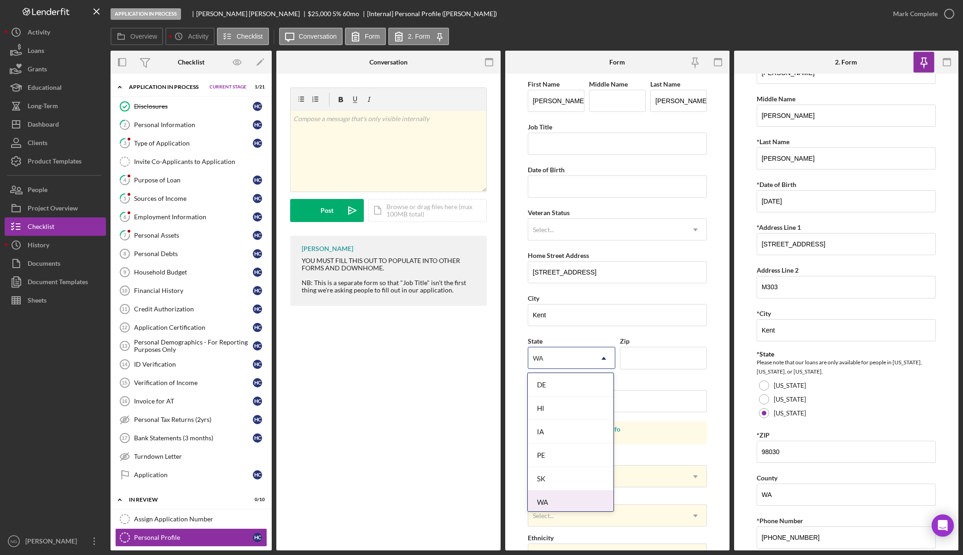
drag, startPoint x: 577, startPoint y: 501, endPoint x: 597, endPoint y: 460, distance: 45.7
click at [577, 502] on div "WA" at bounding box center [570, 501] width 85 height 23
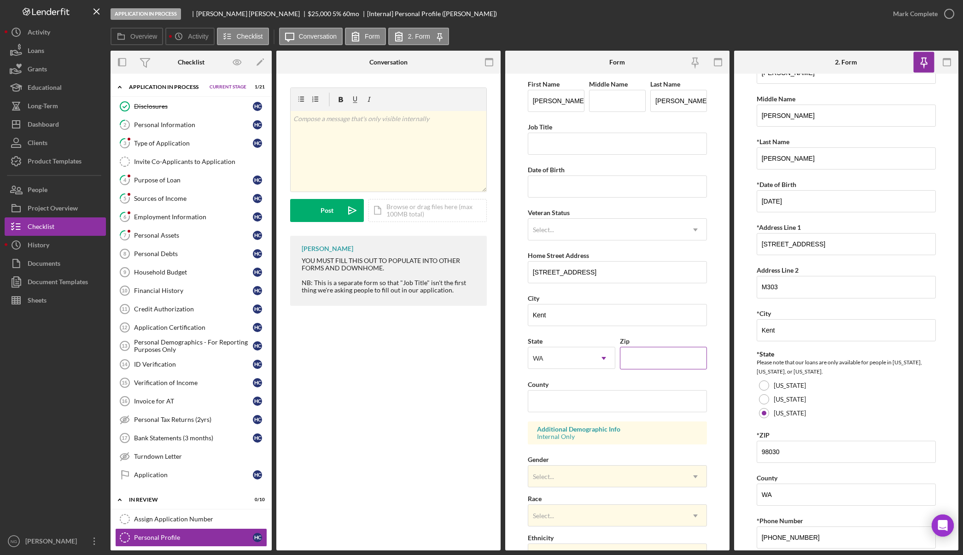
click at [663, 356] on input "Zip" at bounding box center [663, 358] width 87 height 22
type input "98030"
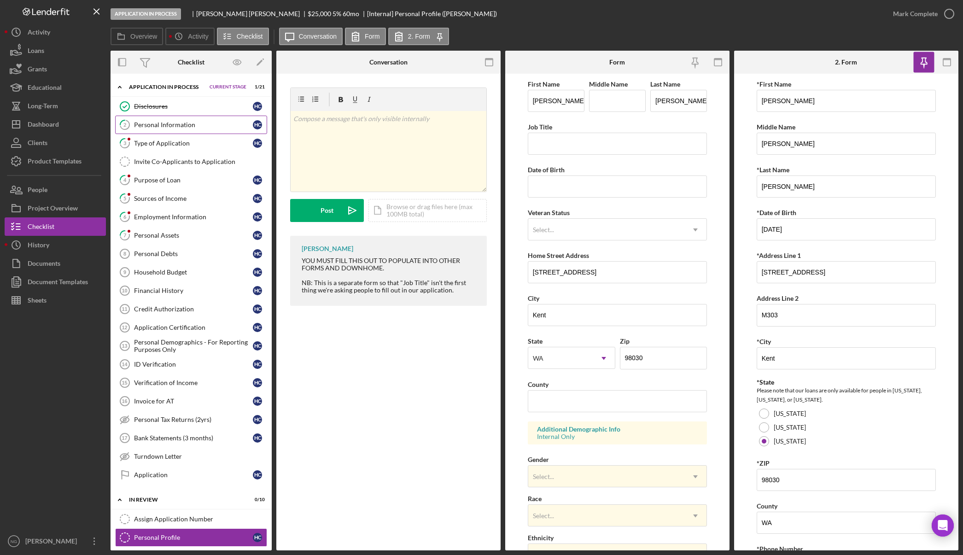
click at [191, 129] on link "2 Personal Information H C" at bounding box center [191, 125] width 152 height 18
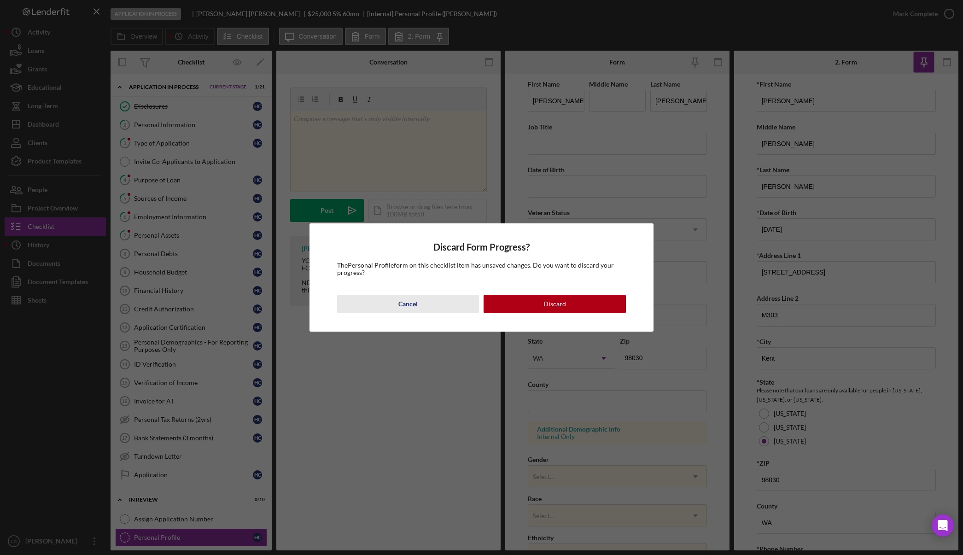
click at [400, 300] on div "Cancel" at bounding box center [407, 304] width 19 height 18
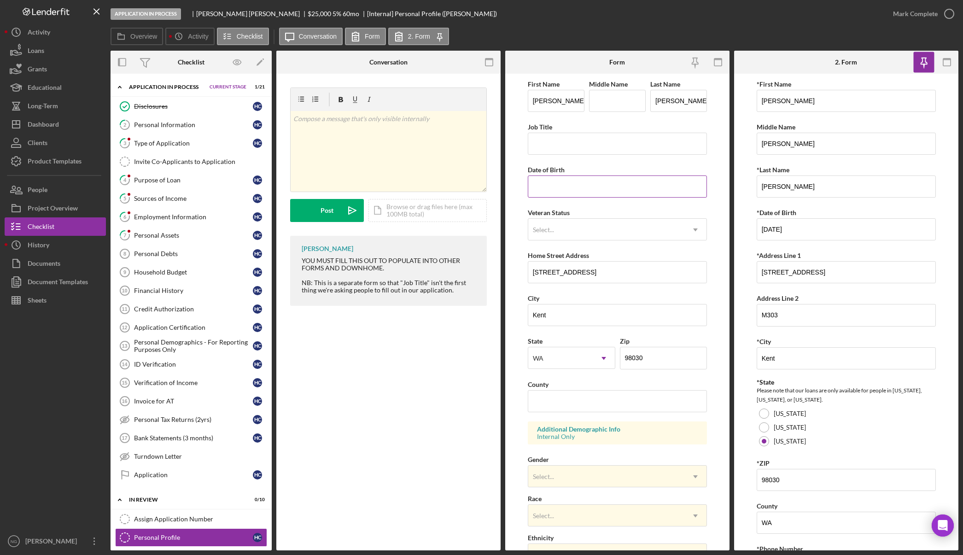
click at [564, 188] on input "Date of Birth" at bounding box center [618, 186] width 180 height 22
type input "09/01/1978"
click at [561, 232] on div "Select..." at bounding box center [606, 229] width 157 height 21
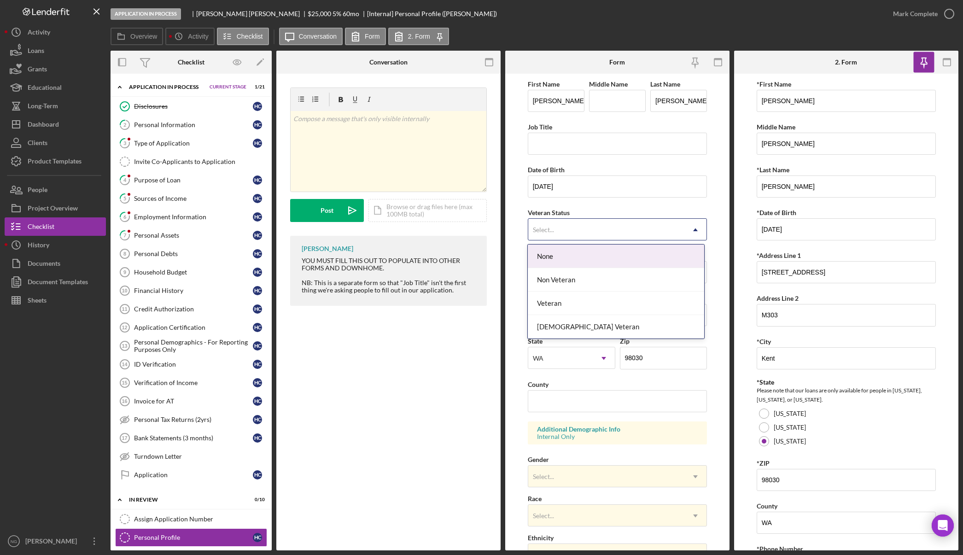
click at [561, 232] on div "Select..." at bounding box center [606, 229] width 157 height 21
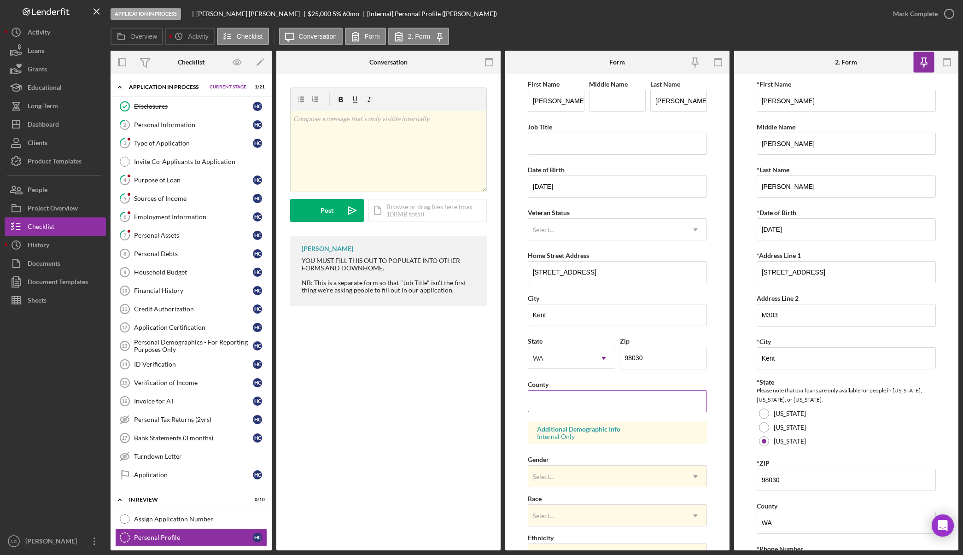
click at [555, 397] on input "County" at bounding box center [618, 401] width 180 height 22
type input "King"
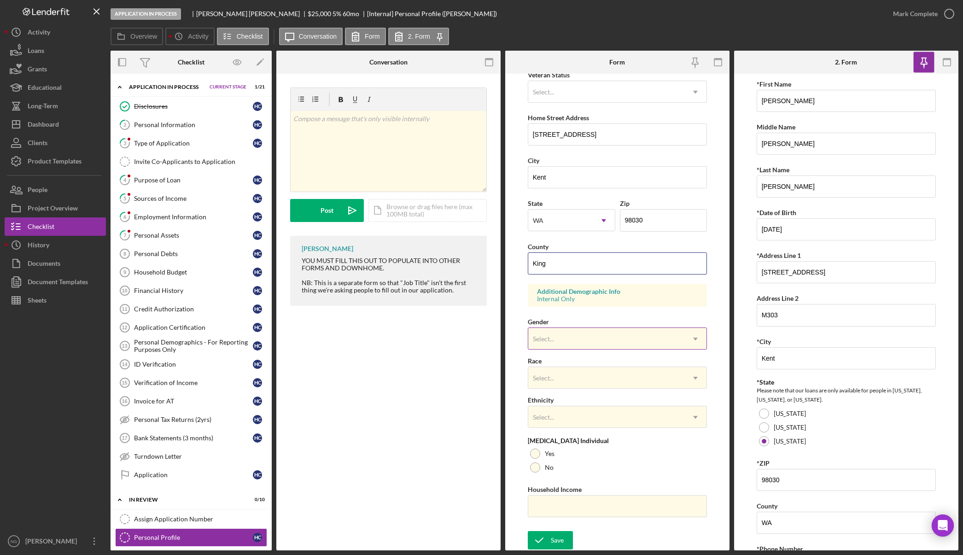
scroll to position [138, 0]
click at [549, 542] on icon "submit" at bounding box center [539, 539] width 23 height 23
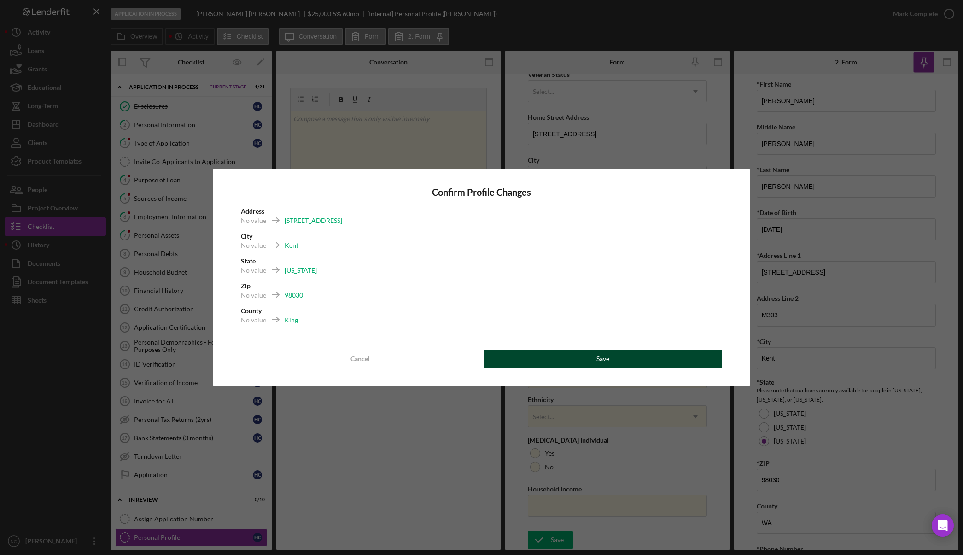
click at [596, 361] on button "Save" at bounding box center [603, 358] width 238 height 18
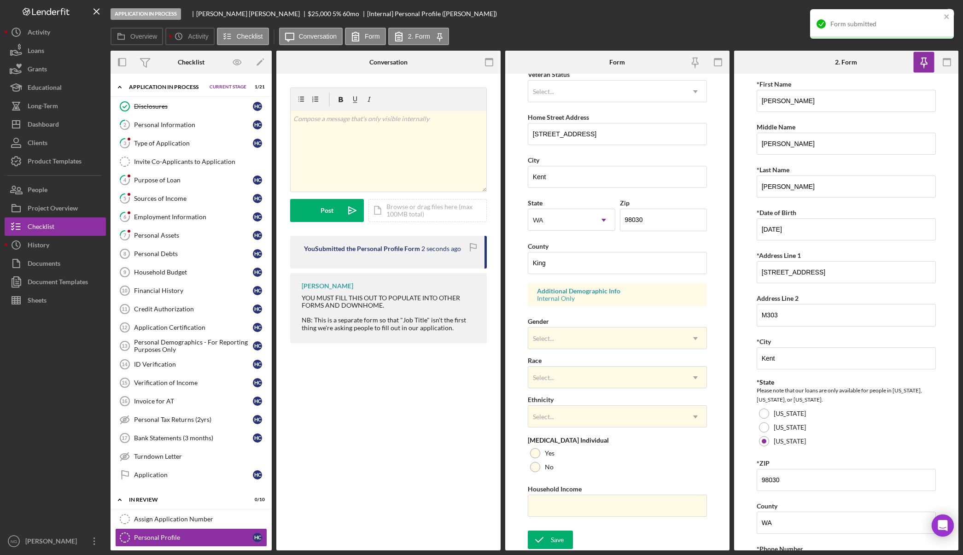
click at [720, 23] on div "Application In Process Howard Carmack $25,000 $6,250 5 % 60 mo [Internal] Perso…" at bounding box center [496, 14] width 773 height 28
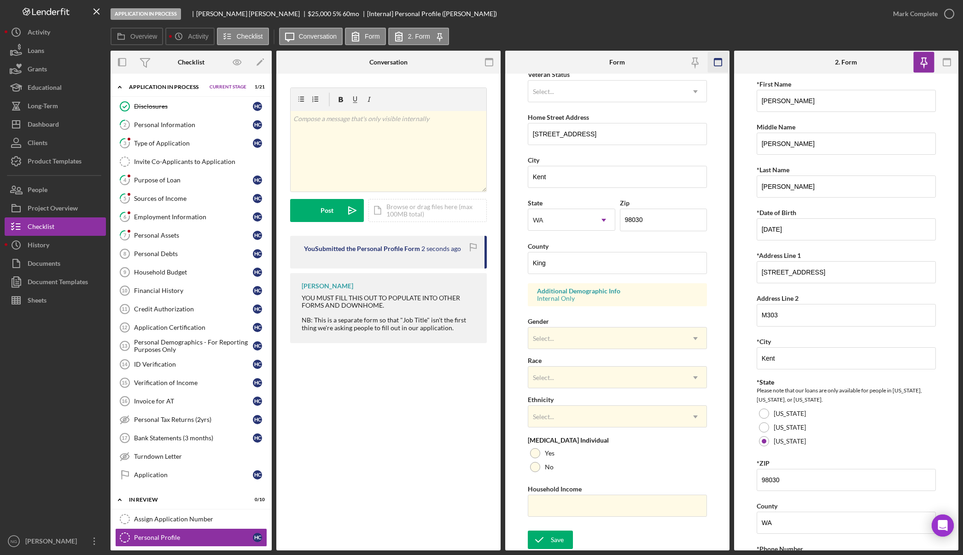
click at [716, 66] on rect "button" at bounding box center [717, 61] width 7 height 7
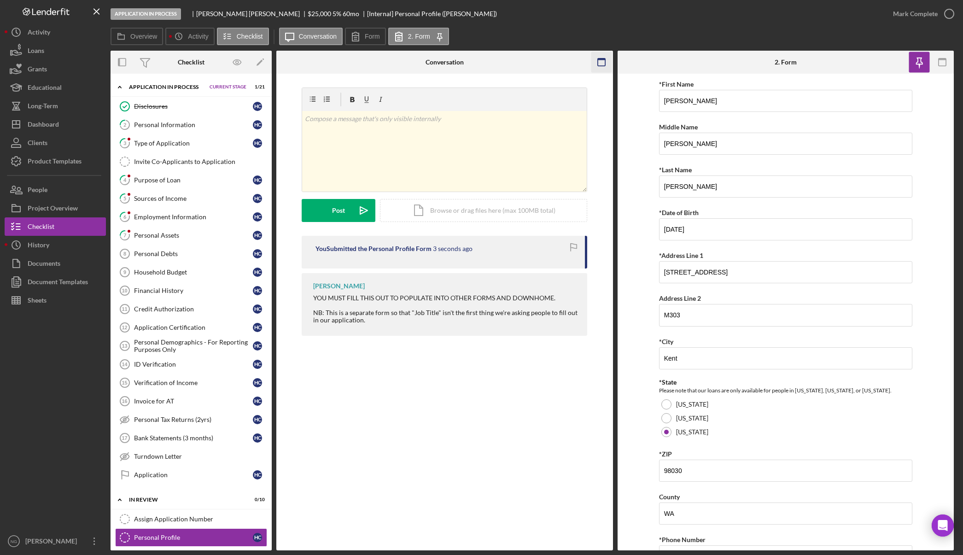
click at [602, 65] on icon "button" at bounding box center [601, 62] width 21 height 21
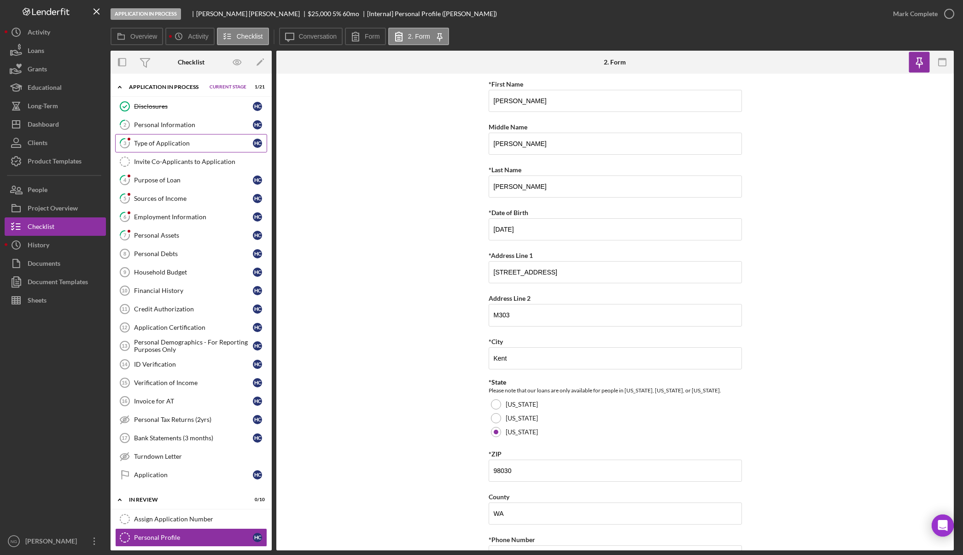
click at [164, 145] on div "Type of Application" at bounding box center [193, 142] width 119 height 7
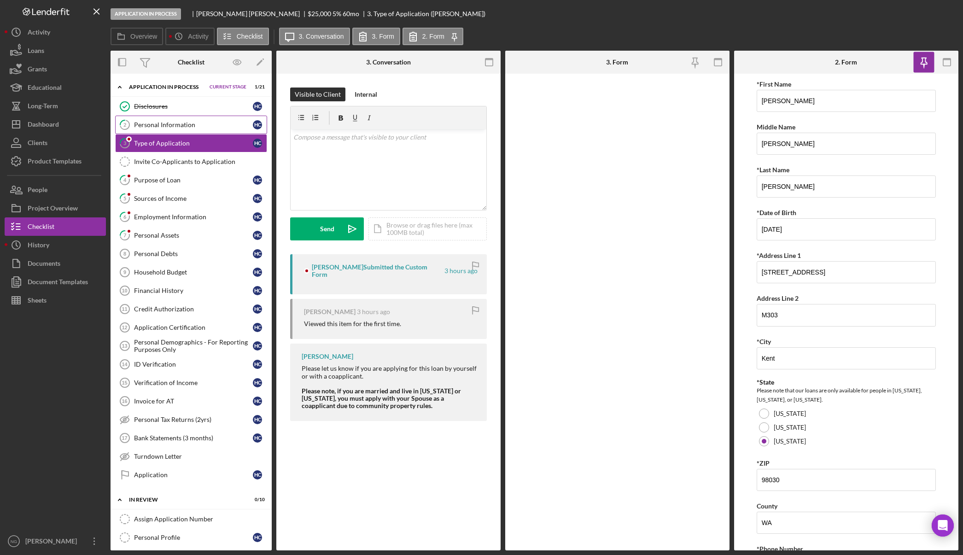
click at [182, 127] on div "Personal Information" at bounding box center [193, 124] width 119 height 7
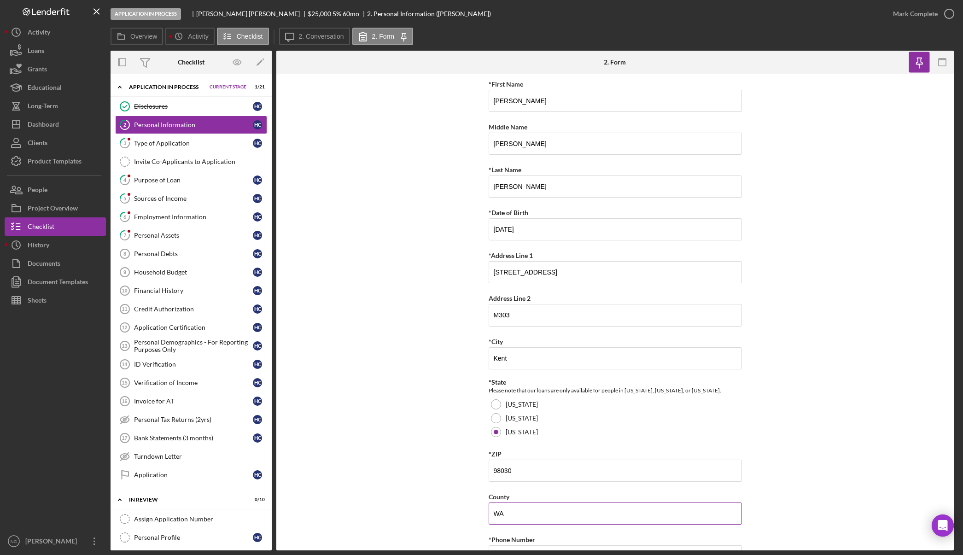
scroll to position [166, 0]
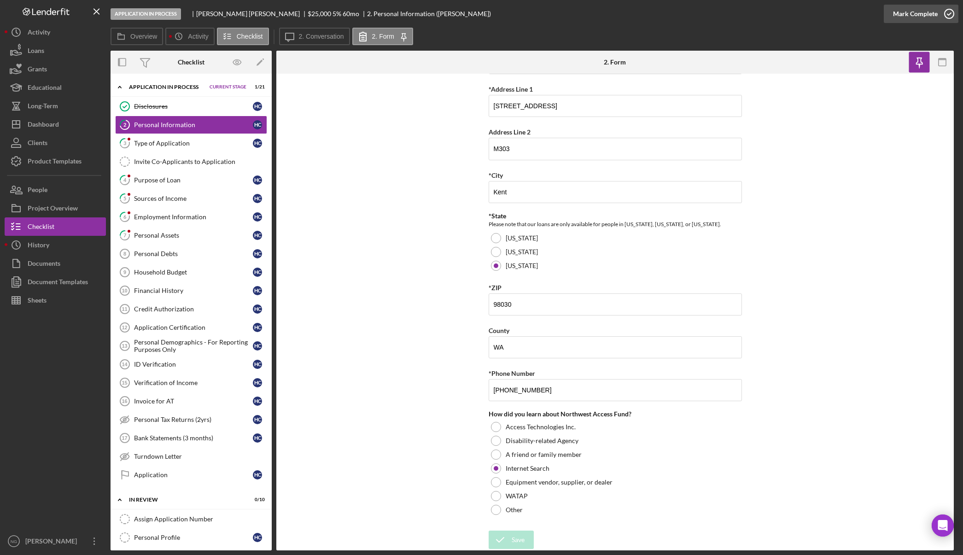
click at [944, 18] on icon "button" at bounding box center [948, 13] width 23 height 23
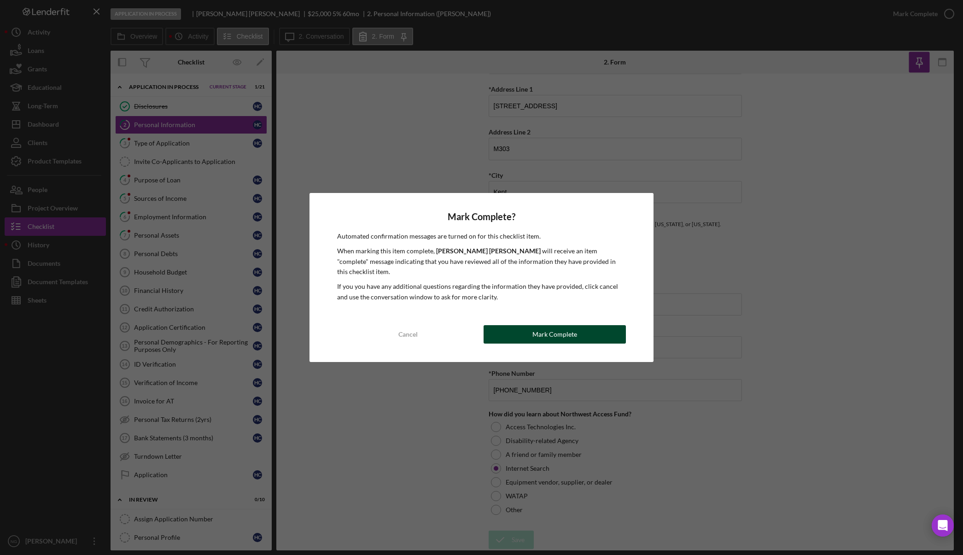
click at [524, 326] on button "Mark Complete" at bounding box center [554, 334] width 142 height 18
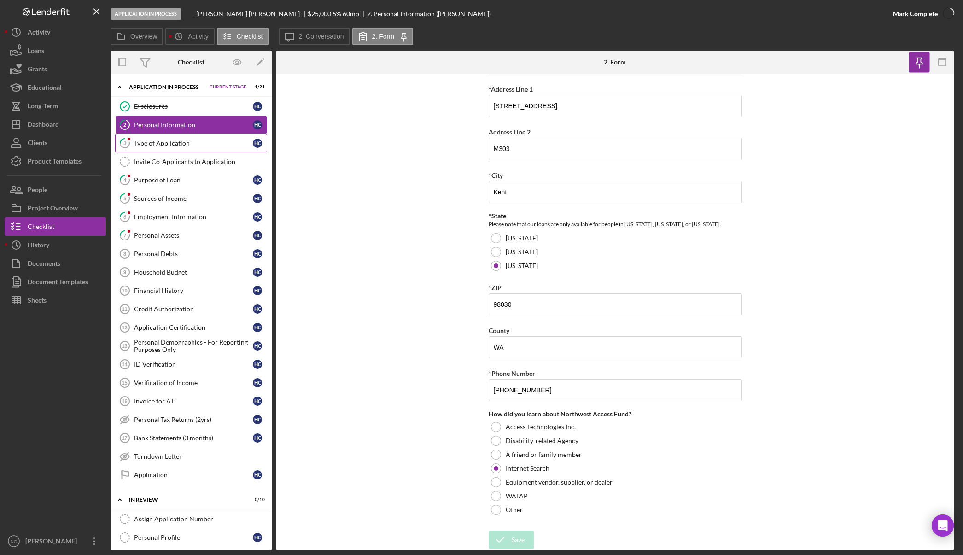
scroll to position [203, 0]
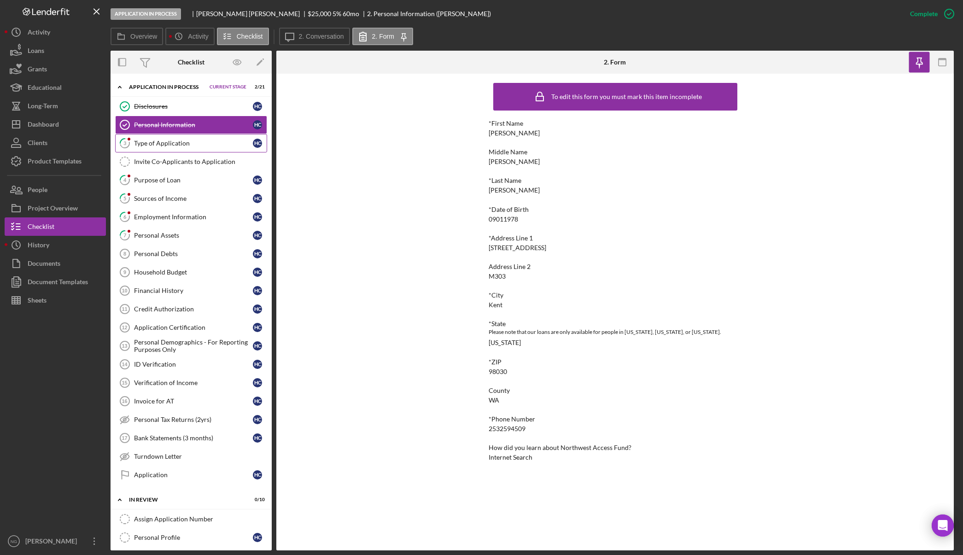
click at [164, 146] on div "Type of Application" at bounding box center [193, 142] width 119 height 7
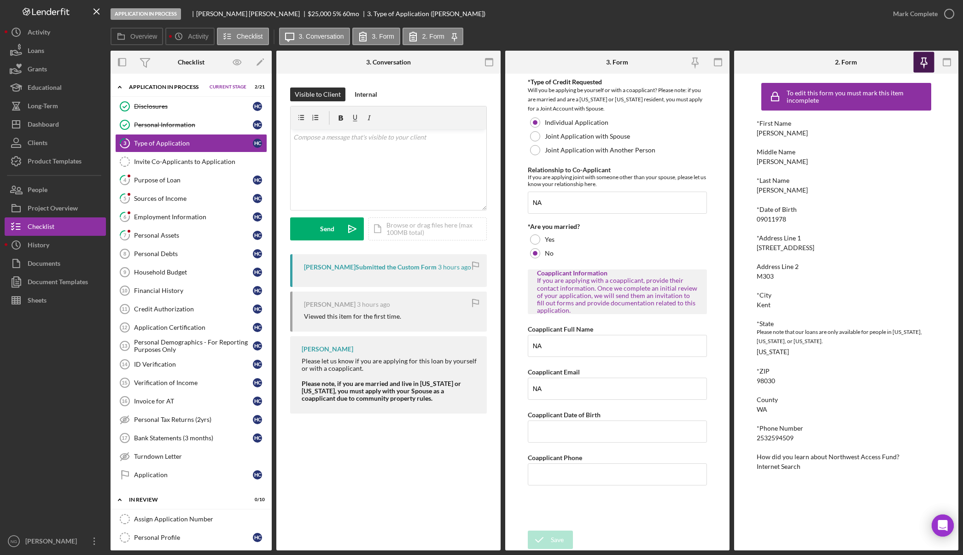
click at [927, 63] on icon "button" at bounding box center [923, 61] width 6 height 6
click at [950, 63] on rect "button" at bounding box center [946, 61] width 7 height 7
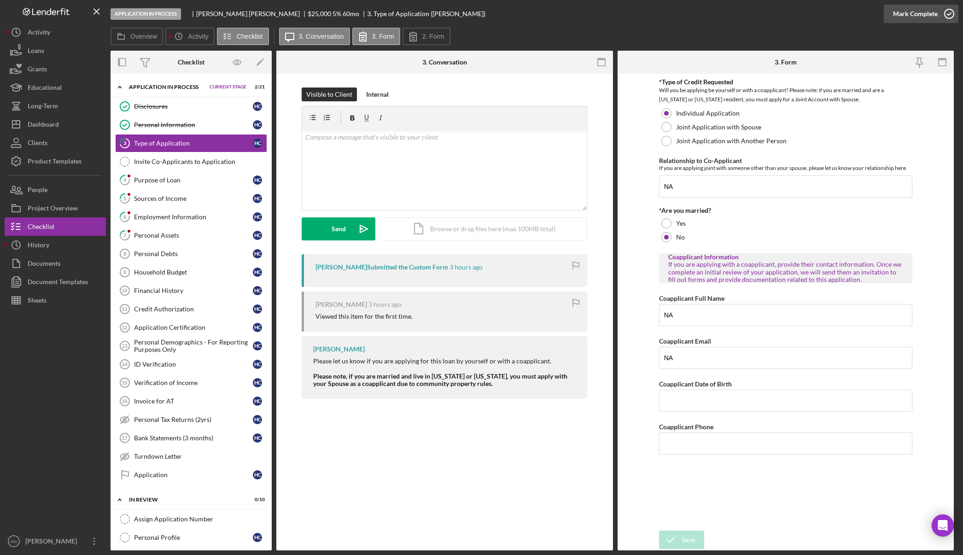
click at [948, 17] on icon "button" at bounding box center [948, 13] width 23 height 23
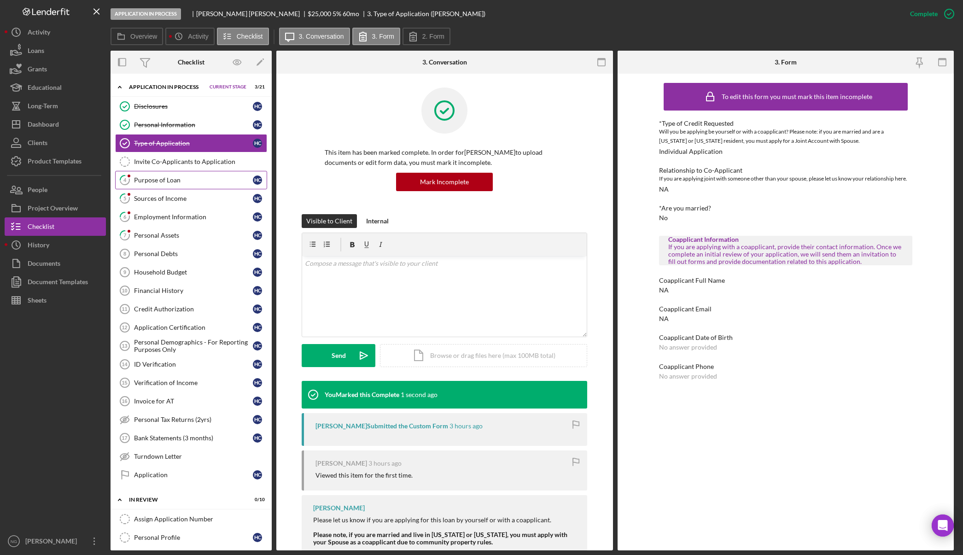
click at [197, 177] on div "Purpose of Loan" at bounding box center [193, 179] width 119 height 7
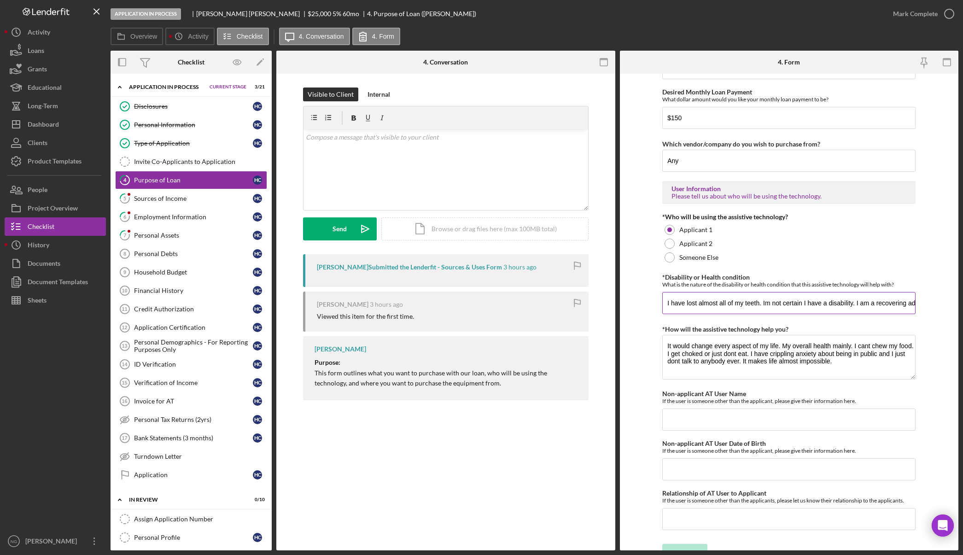
scroll to position [634, 0]
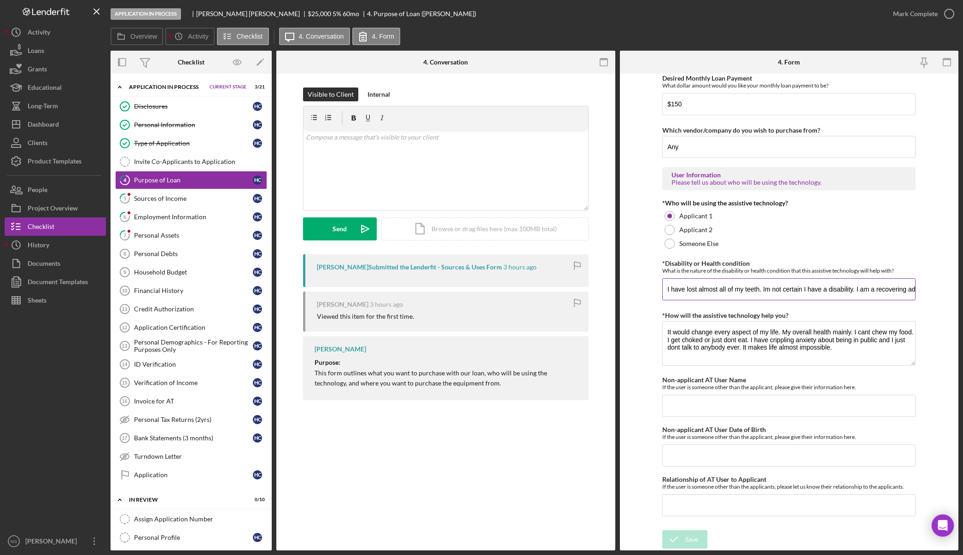
click at [908, 261] on div "*Disability or Health condition What is the nature of the disability or health …" at bounding box center [788, 267] width 253 height 14
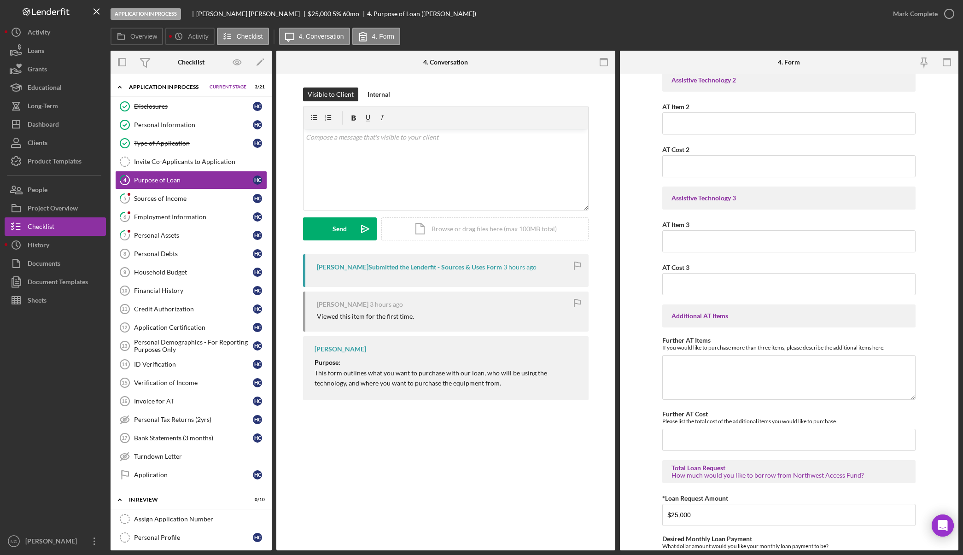
scroll to position [0, 0]
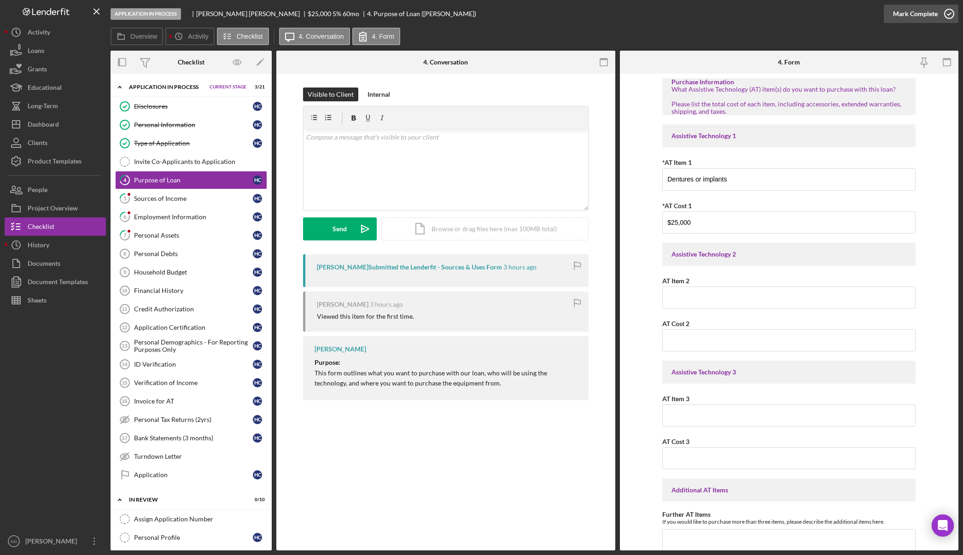
click at [950, 15] on icon "button" at bounding box center [948, 13] width 23 height 23
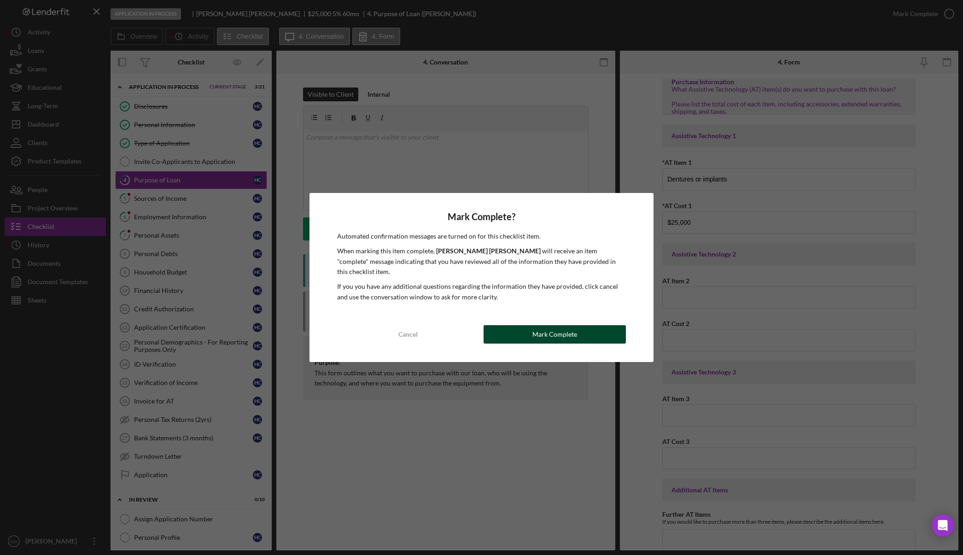
click at [571, 327] on div "Mark Complete" at bounding box center [554, 334] width 45 height 18
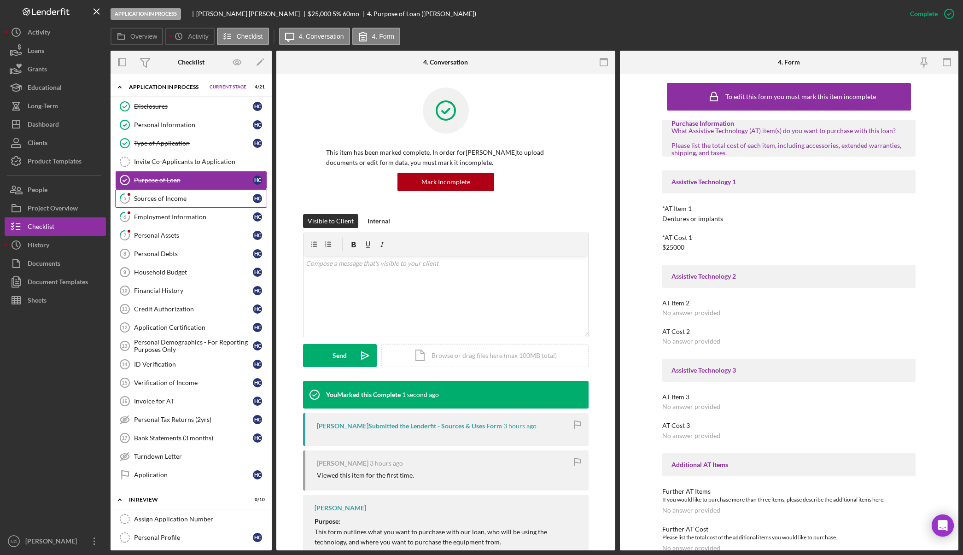
click at [164, 199] on div "Sources of Income" at bounding box center [193, 198] width 119 height 7
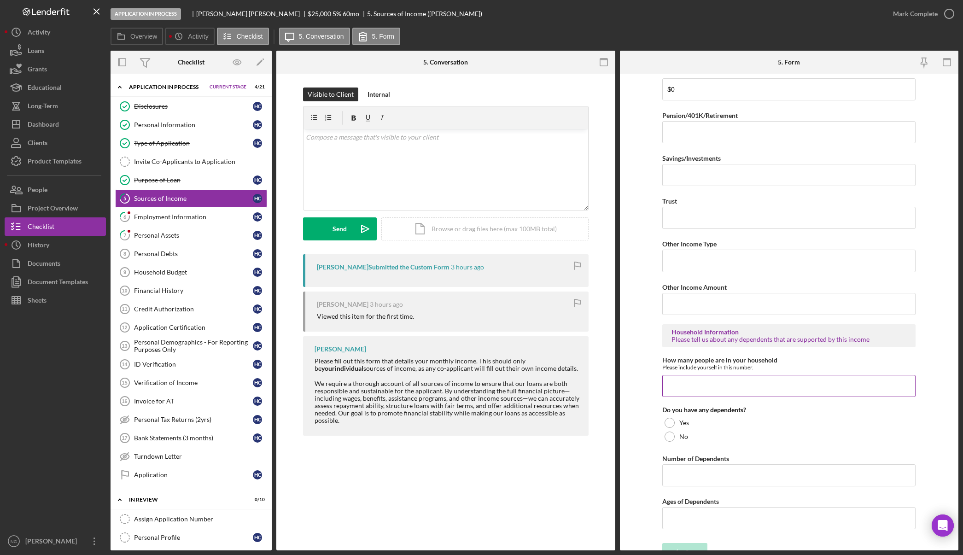
scroll to position [327, 0]
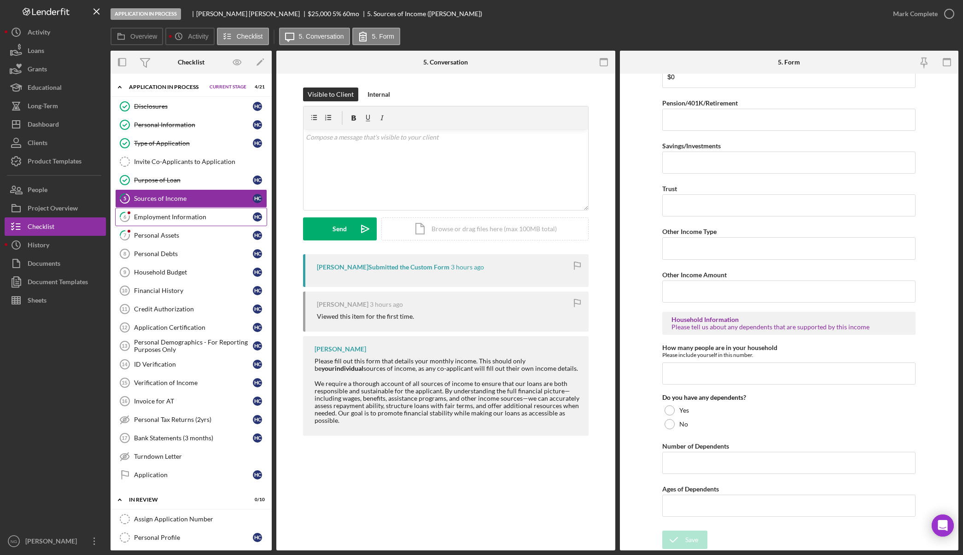
click at [183, 213] on div "Employment Information" at bounding box center [193, 216] width 119 height 7
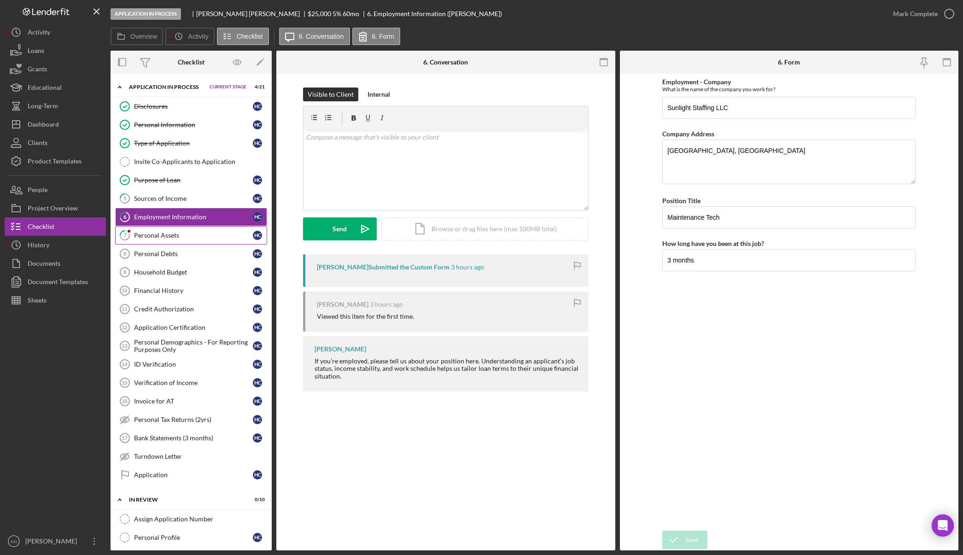
click at [176, 236] on div "Personal Assets" at bounding box center [193, 235] width 119 height 7
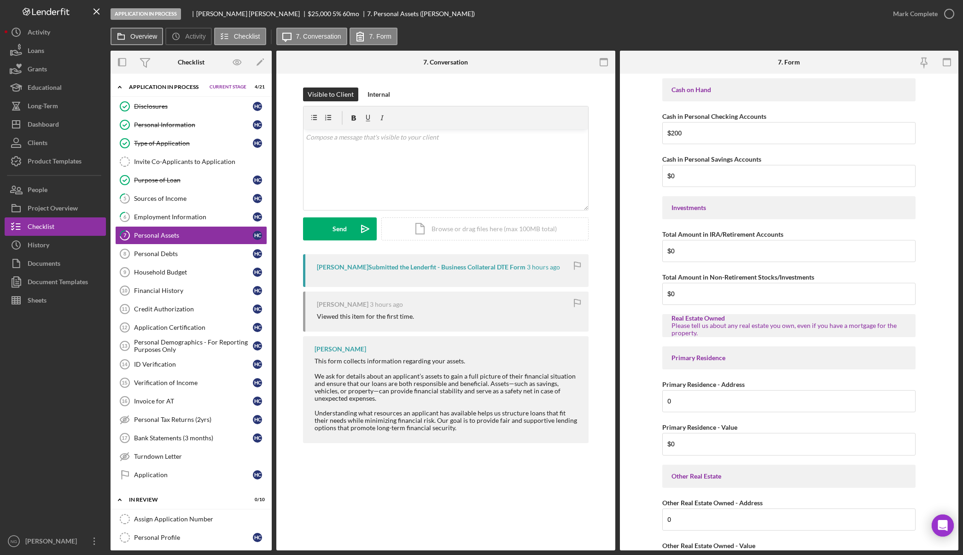
click at [156, 35] on label "Overview" at bounding box center [143, 36] width 27 height 7
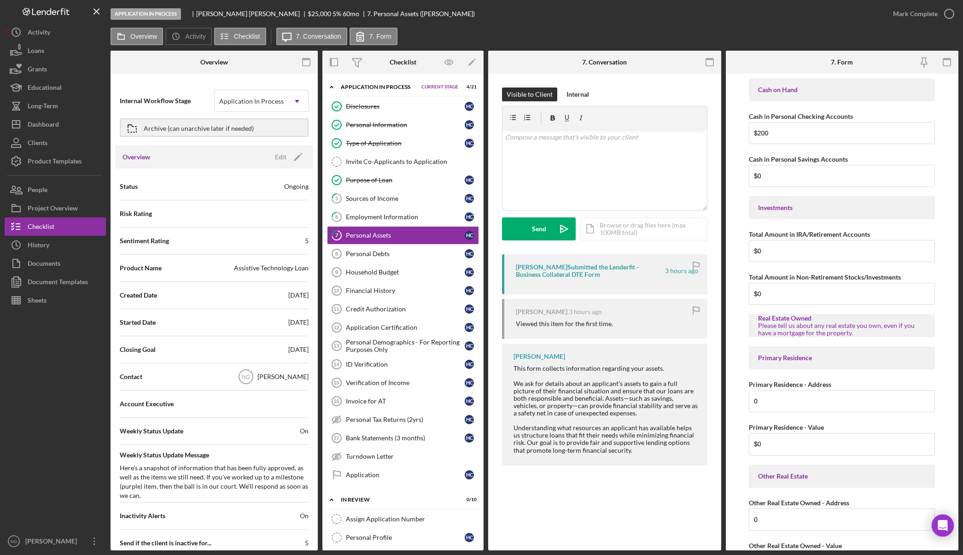
click at [288, 148] on div "Overview Edit Icon/Edit" at bounding box center [214, 156] width 198 height 23
click at [289, 153] on icon "Icon/Edit" at bounding box center [297, 156] width 23 height 23
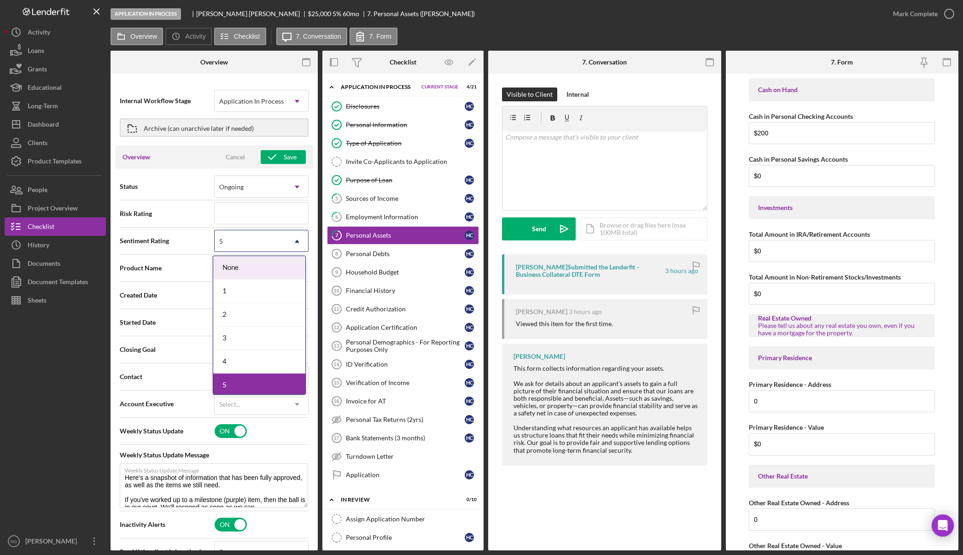
click at [256, 246] on div "5" at bounding box center [250, 241] width 71 height 21
click at [242, 291] on div "1" at bounding box center [259, 290] width 92 height 23
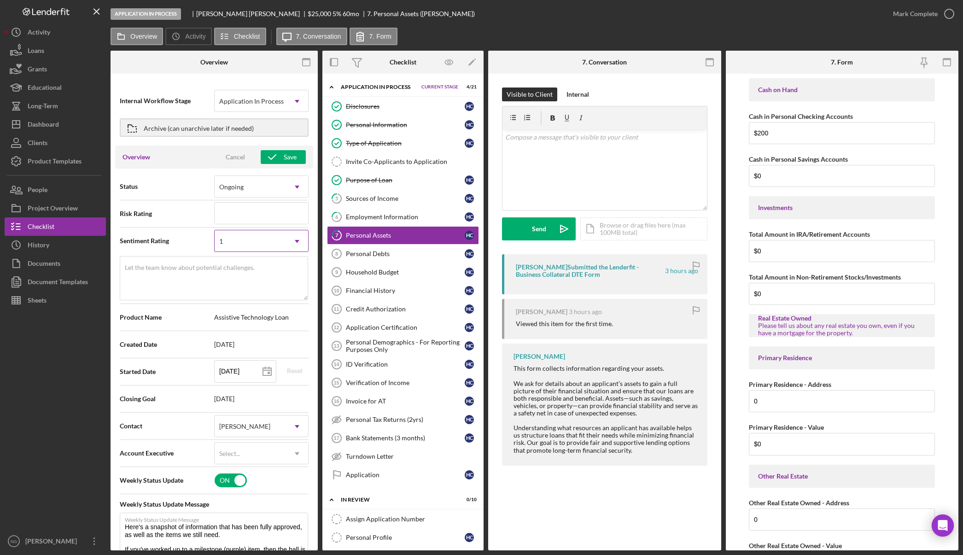
click at [247, 242] on div "1" at bounding box center [250, 241] width 71 height 21
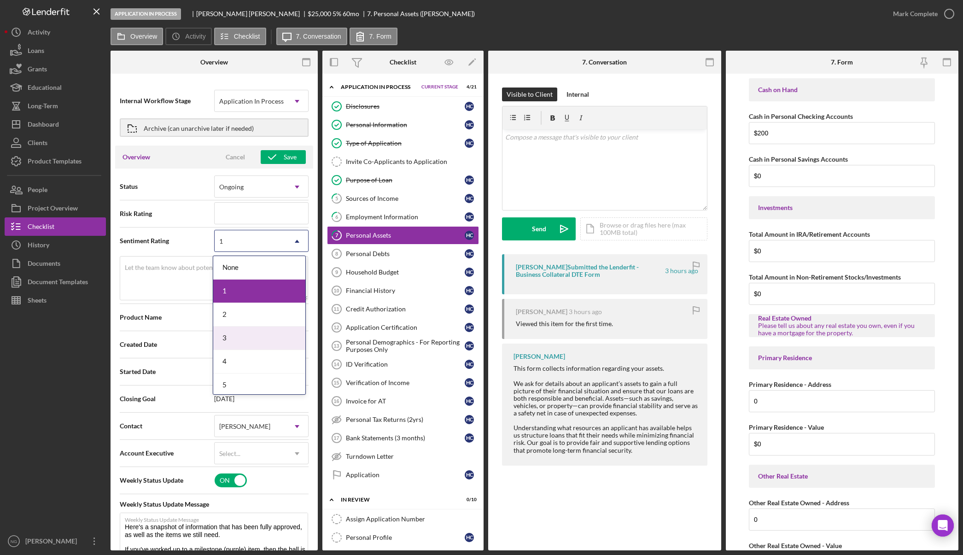
click at [239, 333] on div "3" at bounding box center [259, 337] width 92 height 23
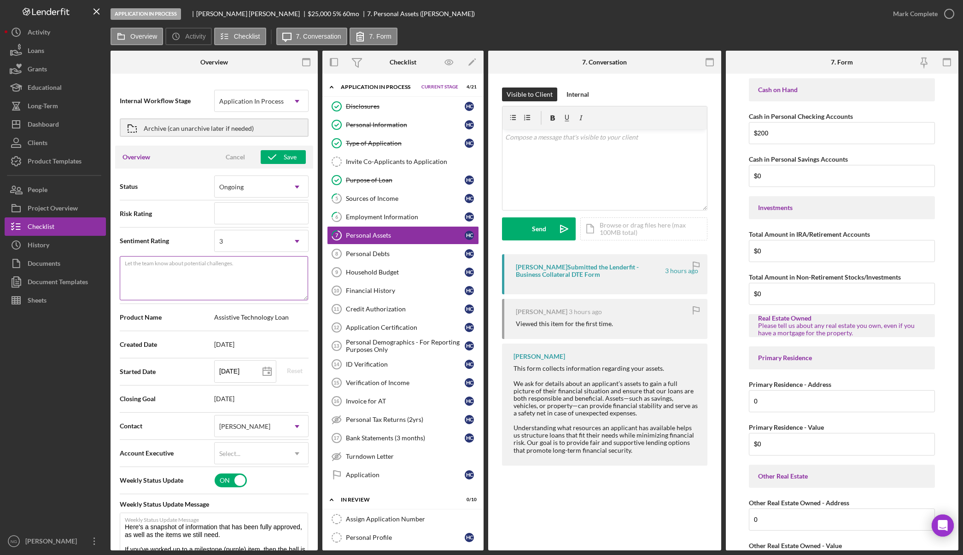
click at [209, 291] on textarea "Let the team know about potential challenges." at bounding box center [214, 278] width 188 height 44
click at [157, 271] on textarea "1 Applicant partially complete" at bounding box center [214, 278] width 188 height 44
type textarea "1 Applicant - partially complete"
click at [271, 158] on icon "button" at bounding box center [272, 156] width 23 height 23
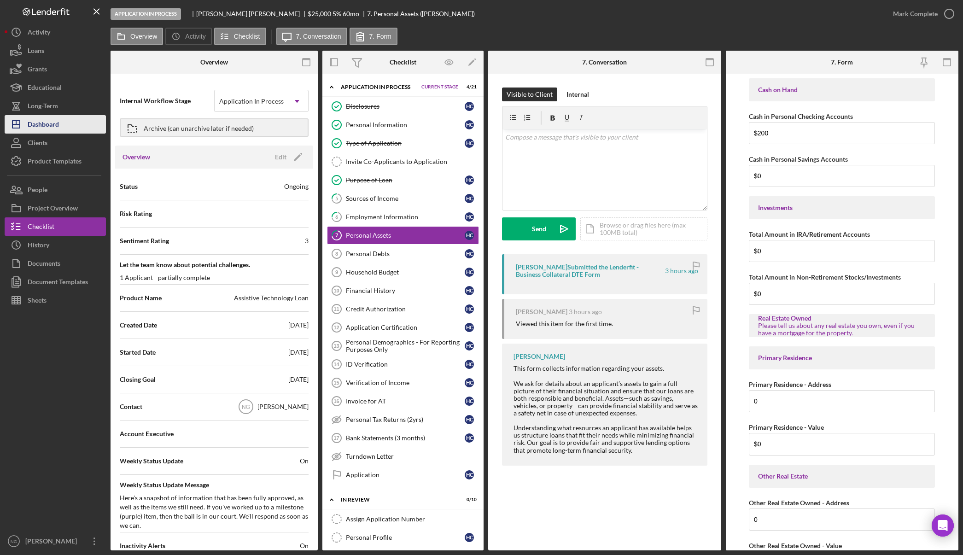
click at [53, 120] on div "Dashboard" at bounding box center [43, 125] width 31 height 21
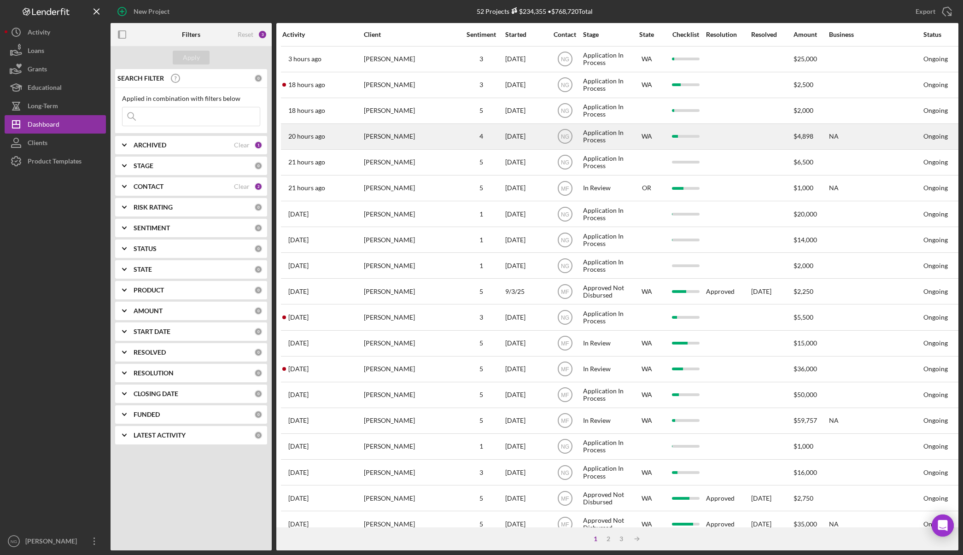
click at [418, 139] on div "Gregory Tainatongo" at bounding box center [410, 136] width 92 height 24
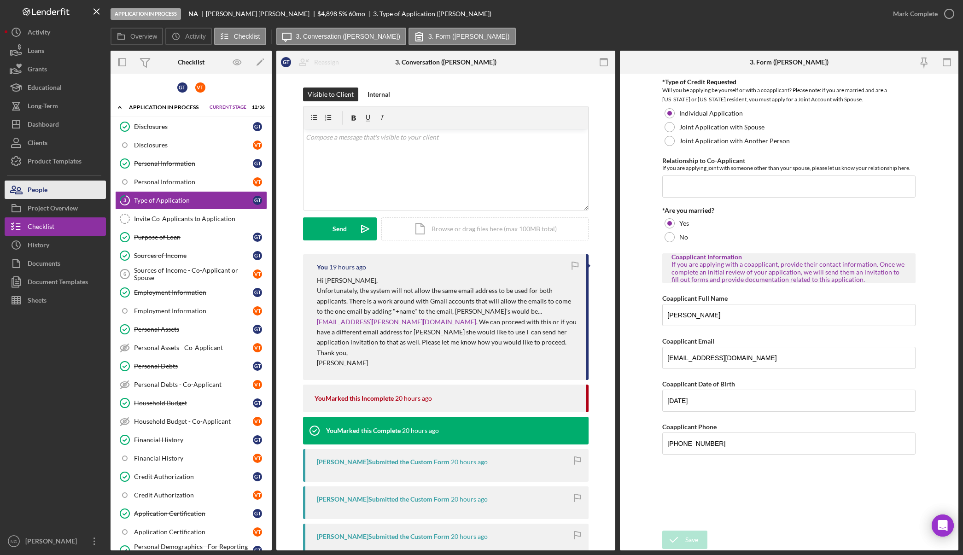
click at [69, 193] on button "People" at bounding box center [55, 189] width 101 height 18
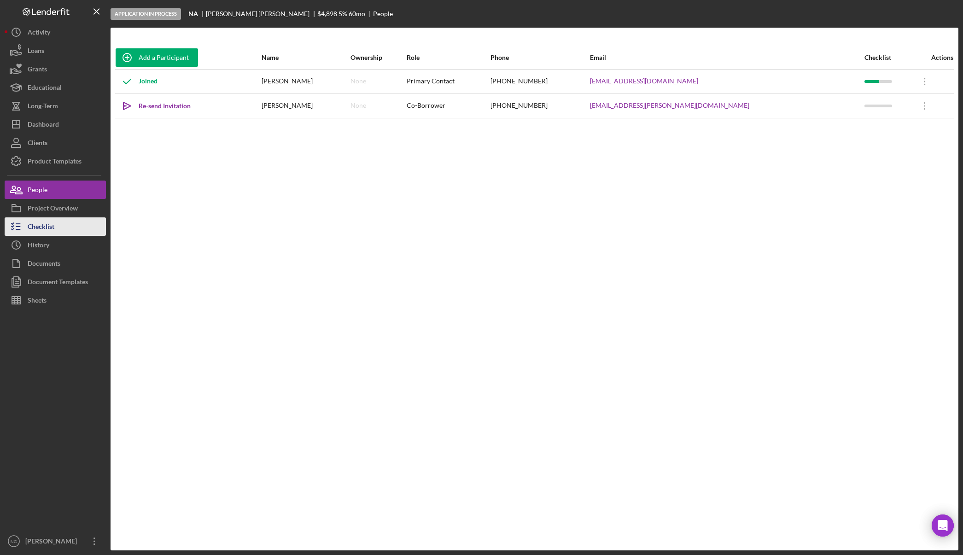
click at [53, 227] on div "Checklist" at bounding box center [41, 227] width 27 height 21
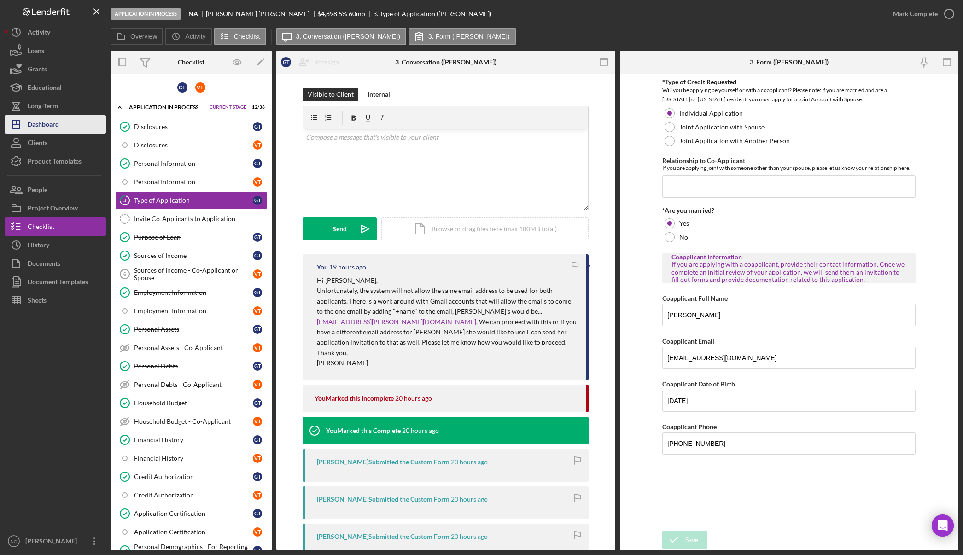
click at [61, 133] on button "Icon/Dashboard Dashboard" at bounding box center [55, 124] width 101 height 18
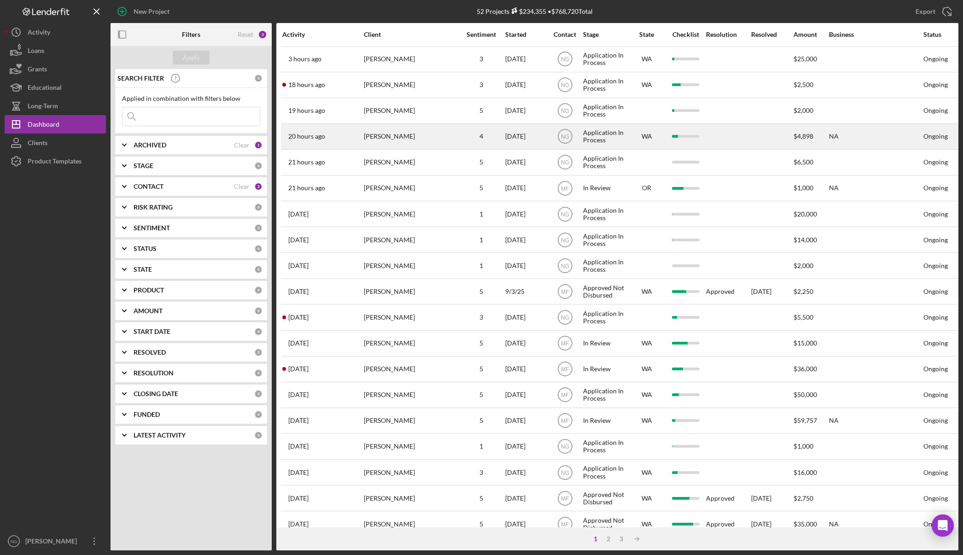
click at [432, 144] on div "Gregory Tainatongo" at bounding box center [410, 136] width 92 height 24
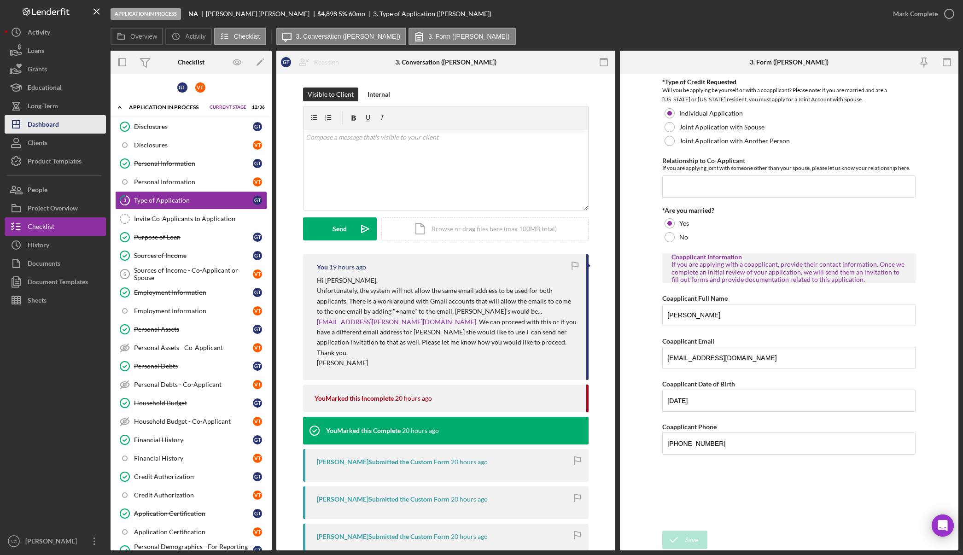
click at [66, 124] on button "Icon/Dashboard Dashboard" at bounding box center [55, 124] width 101 height 18
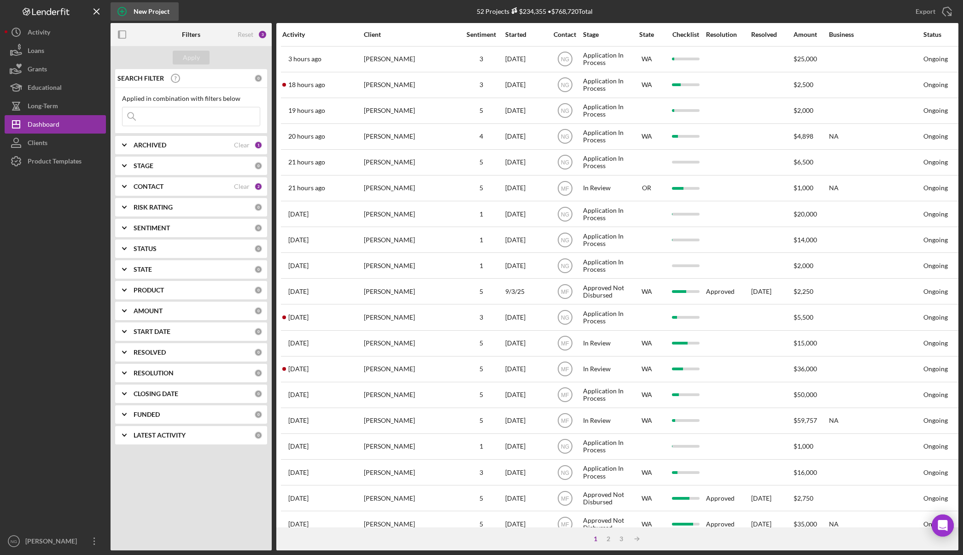
click at [147, 11] on div "New Project" at bounding box center [151, 11] width 36 height 18
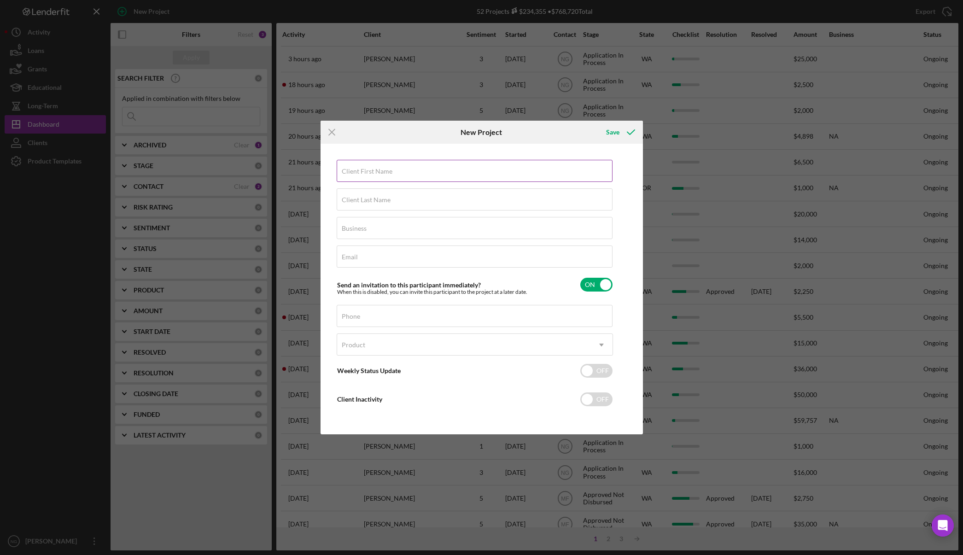
click at [368, 170] on label "Client First Name" at bounding box center [367, 171] width 51 height 7
click at [368, 170] on input "Client First Name" at bounding box center [474, 171] width 276 height 22
type input "Zach"
type input "Ziemer"
type input "NA"
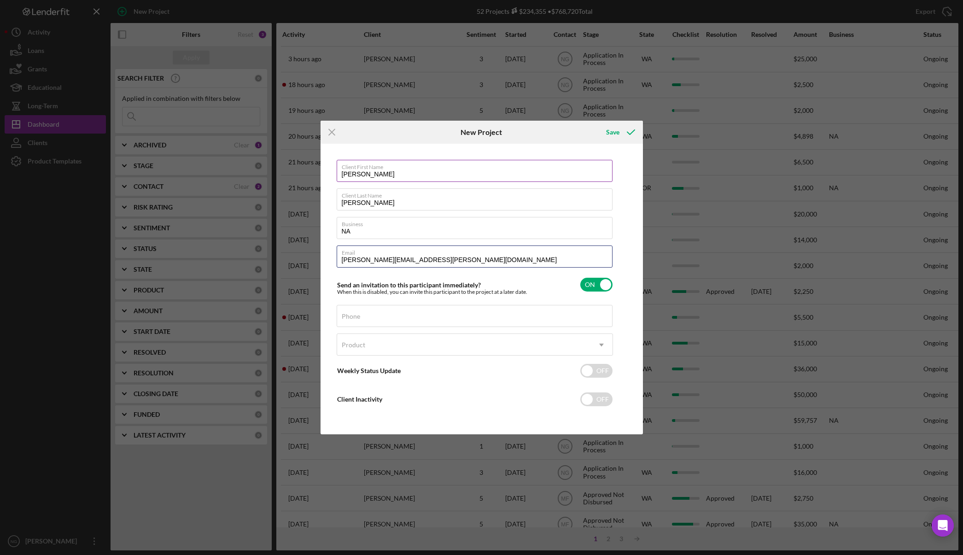
type input "ziemer.zach@gmail.com"
click at [360, 316] on input "Phone" at bounding box center [474, 316] width 276 height 22
type input "(714) 786-0998"
click at [359, 348] on div "Product" at bounding box center [353, 344] width 23 height 7
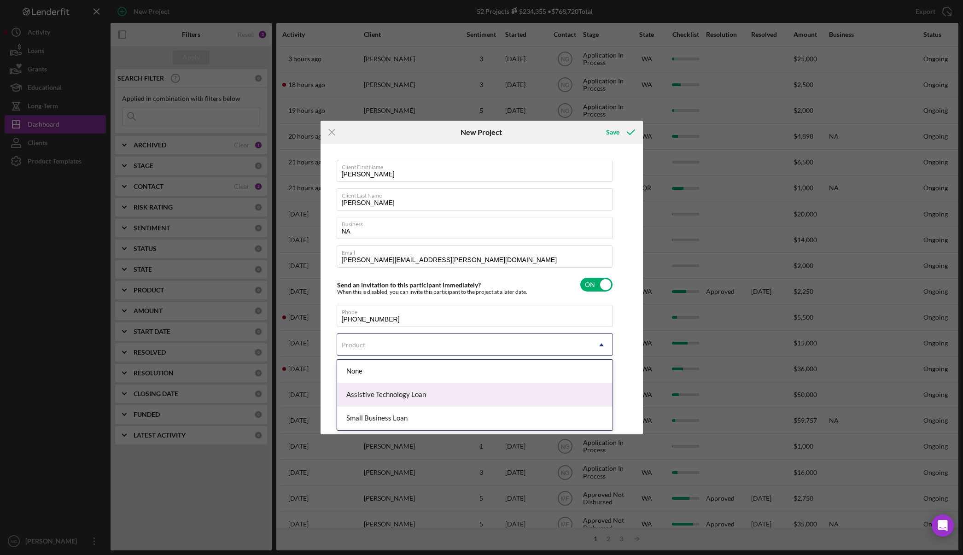
click at [371, 392] on div "Assistive Technology Loan" at bounding box center [474, 394] width 275 height 23
checkbox input "true"
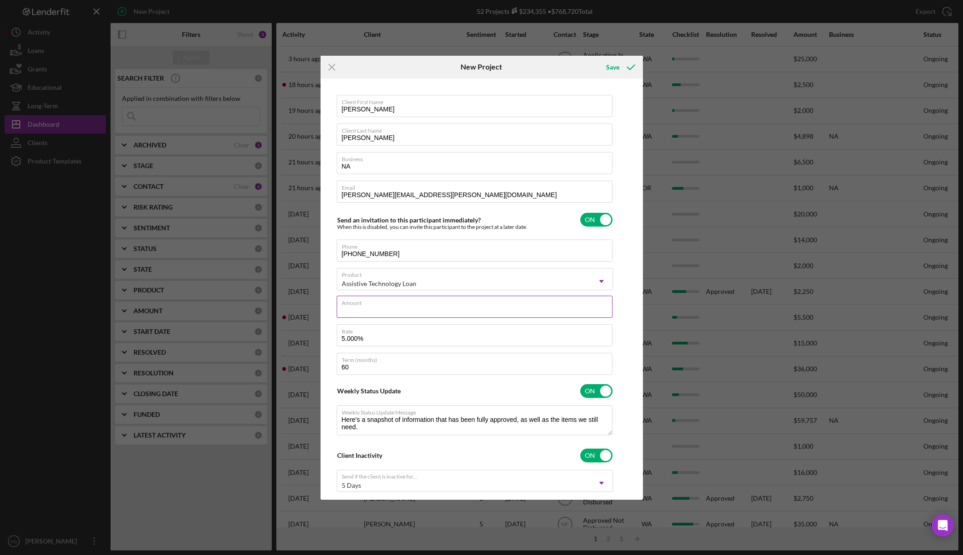
click at [397, 306] on div "Amount" at bounding box center [474, 307] width 276 height 23
type input "$4,985.00"
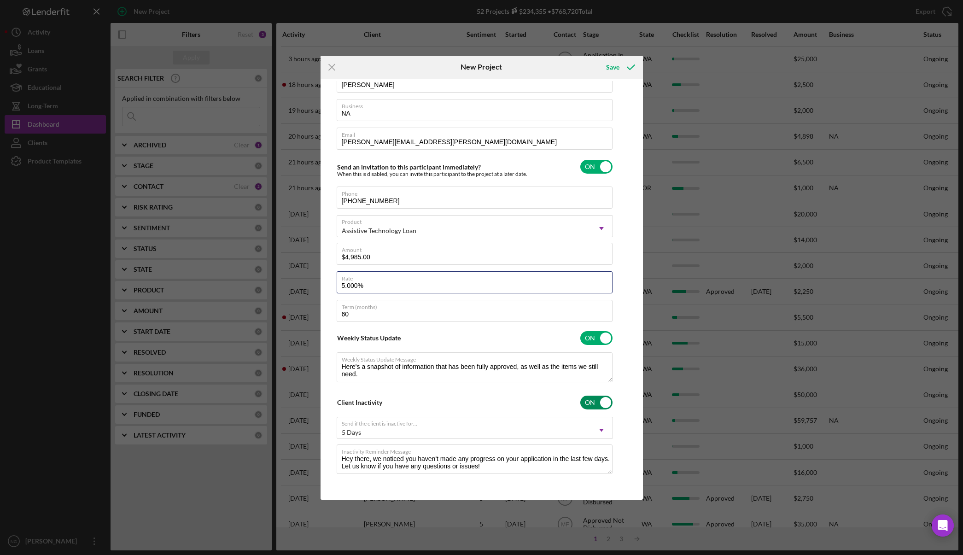
scroll to position [54, 0]
click at [590, 167] on input "checkbox" at bounding box center [596, 166] width 32 height 14
checkbox input "false"
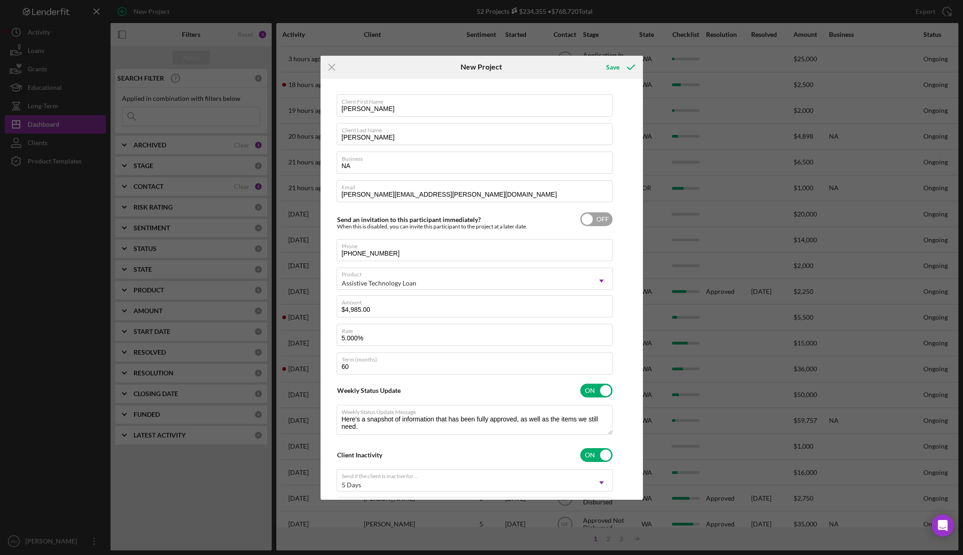
scroll to position [0, 0]
click at [625, 66] on icon "submit" at bounding box center [630, 67] width 23 height 23
checkbox input "true"
checkbox input "false"
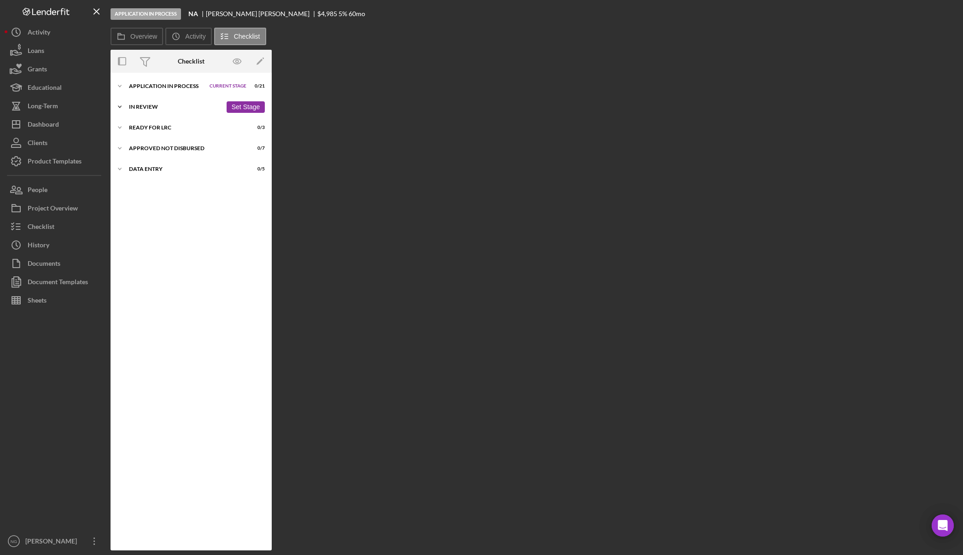
click at [153, 108] on div "In Review" at bounding box center [175, 107] width 93 height 6
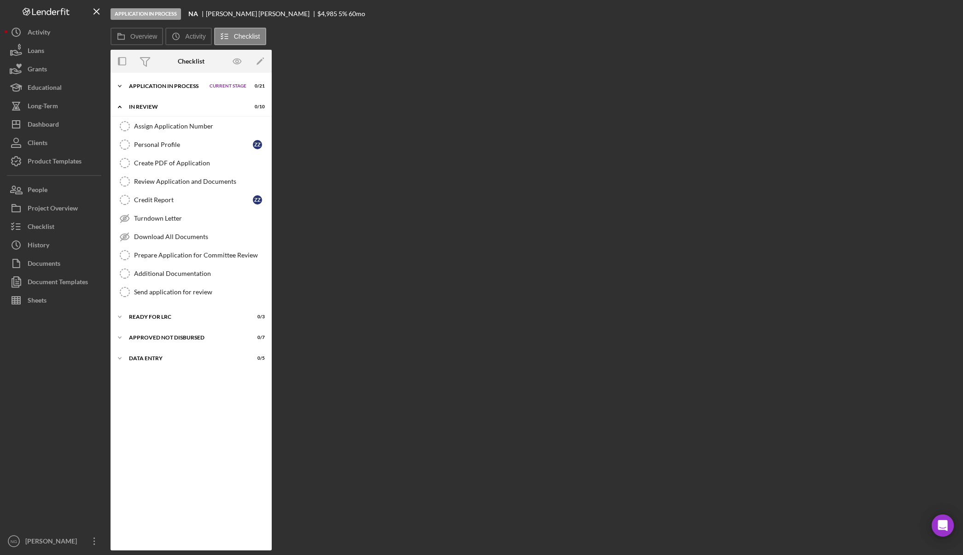
click at [170, 85] on div "Application In Process" at bounding box center [167, 86] width 76 height 6
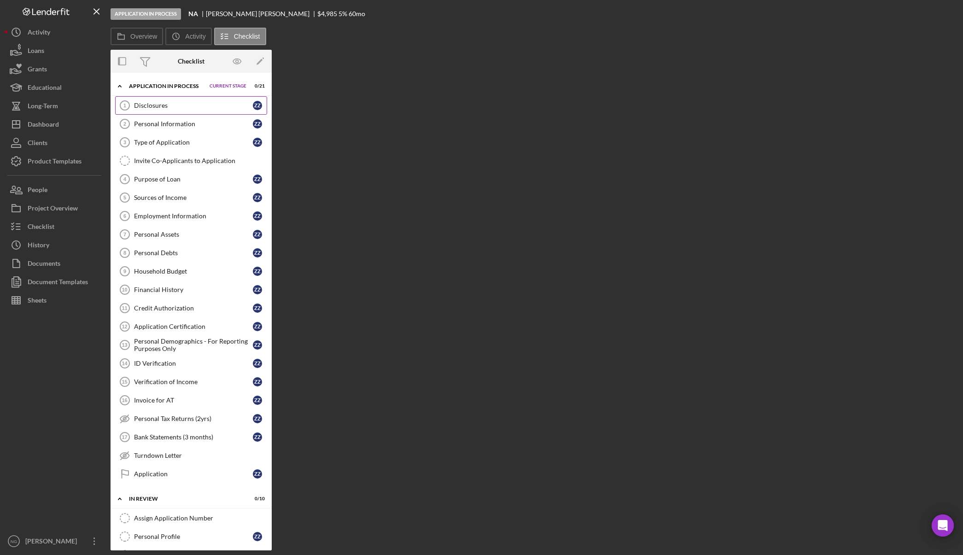
click at [169, 103] on div "Disclosures" at bounding box center [193, 105] width 119 height 7
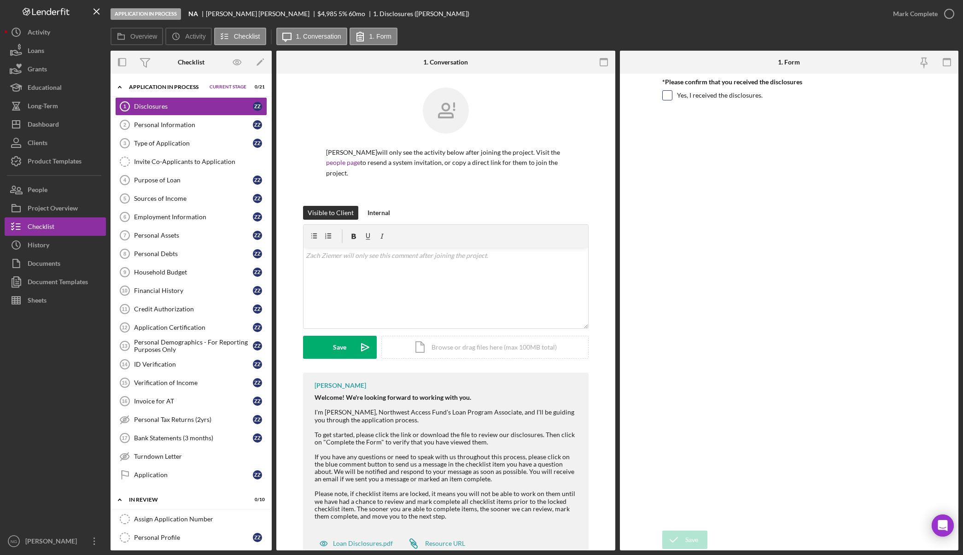
click at [672, 97] on div "Yes, I received the disclosures." at bounding box center [788, 97] width 253 height 15
click at [663, 96] on input "Yes, I received the disclosures." at bounding box center [666, 95] width 9 height 9
checkbox input "true"
click at [686, 539] on div "Save" at bounding box center [691, 539] width 13 height 18
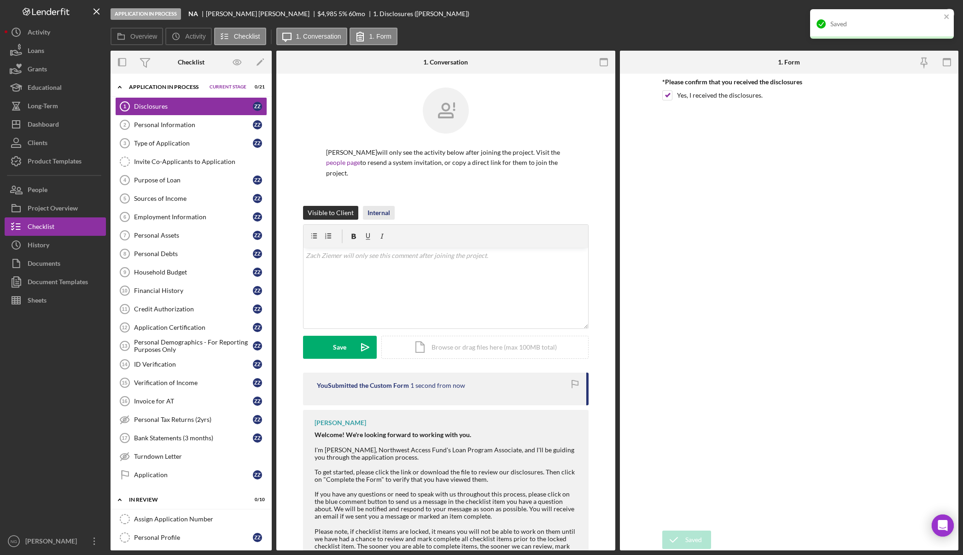
click at [387, 206] on div "Internal" at bounding box center [378, 213] width 23 height 14
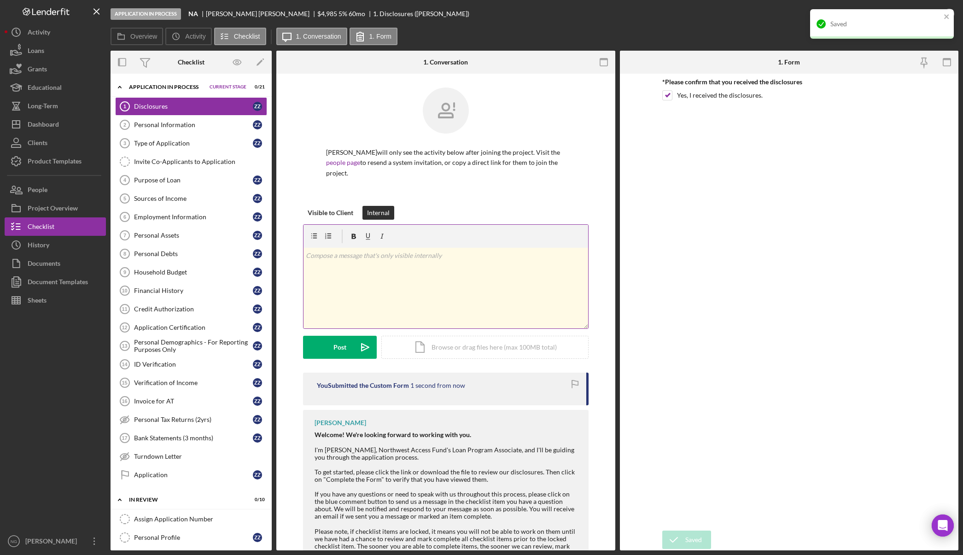
click at [396, 258] on div "v Color teal Color pink Remove color Add row above Add row below Add column bef…" at bounding box center [445, 288] width 284 height 81
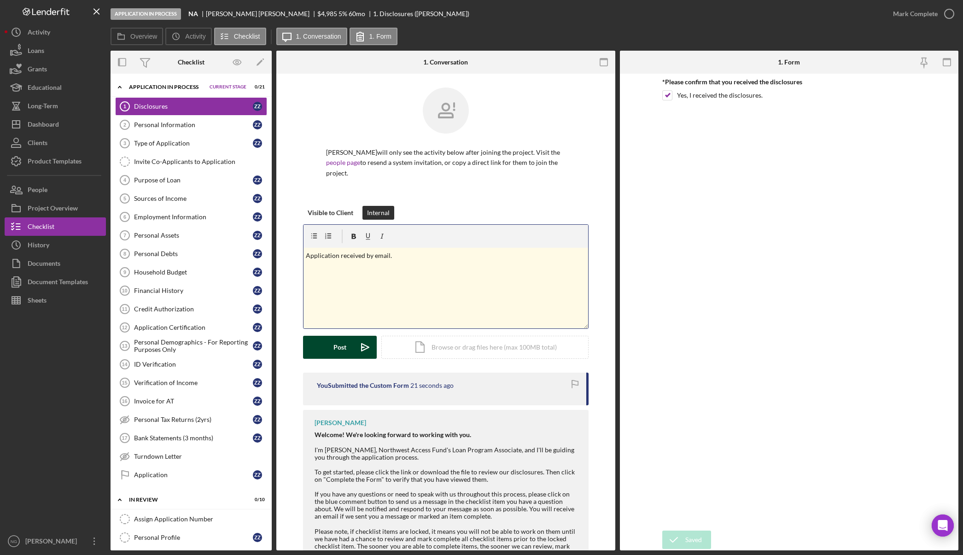
click at [340, 341] on div "Post" at bounding box center [339, 347] width 13 height 23
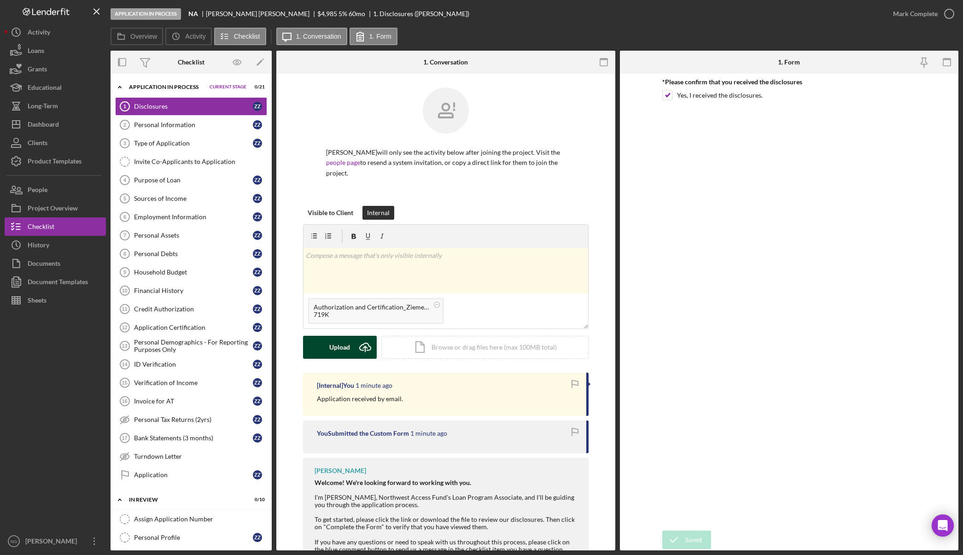
click at [328, 336] on button "Upload Icon/Upload" at bounding box center [340, 347] width 74 height 23
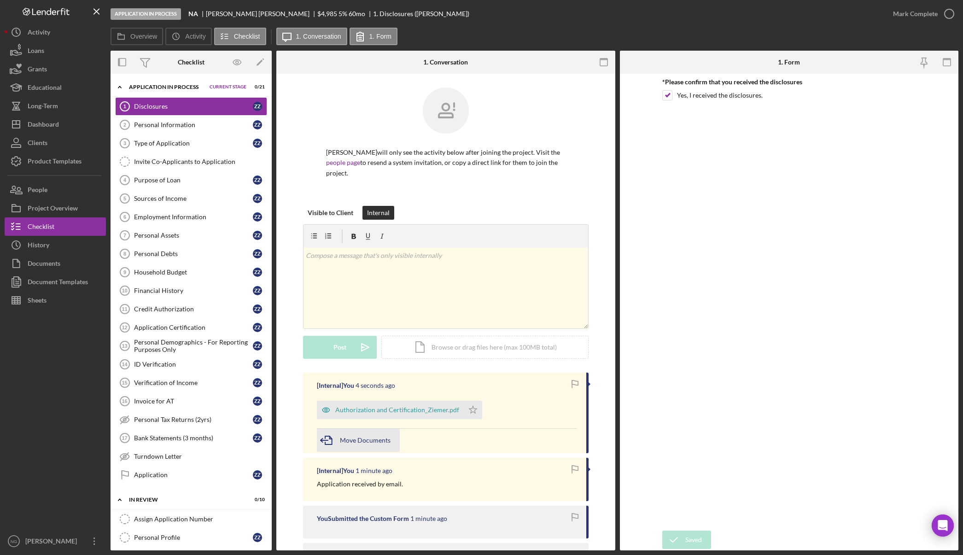
click at [377, 429] on div "Move Documents" at bounding box center [365, 440] width 51 height 23
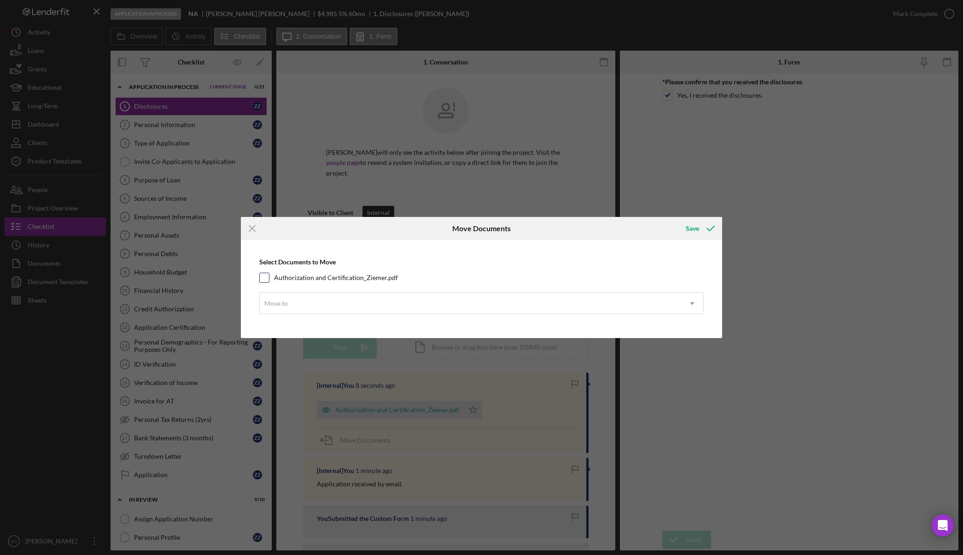
click at [262, 280] on input "Authorization and Certification_Ziemer.pdf" at bounding box center [264, 277] width 9 height 9
checkbox input "true"
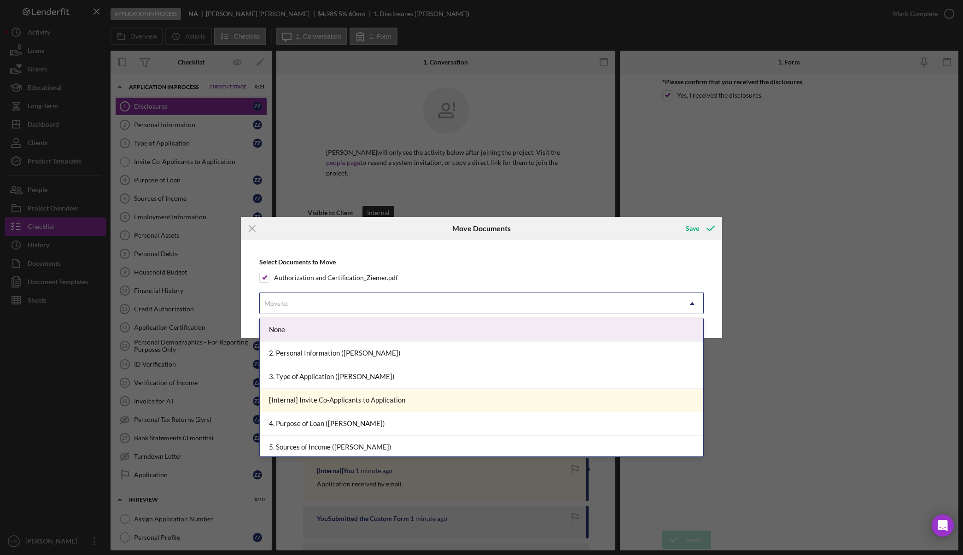
click at [300, 312] on div "Move to" at bounding box center [471, 303] width 422 height 21
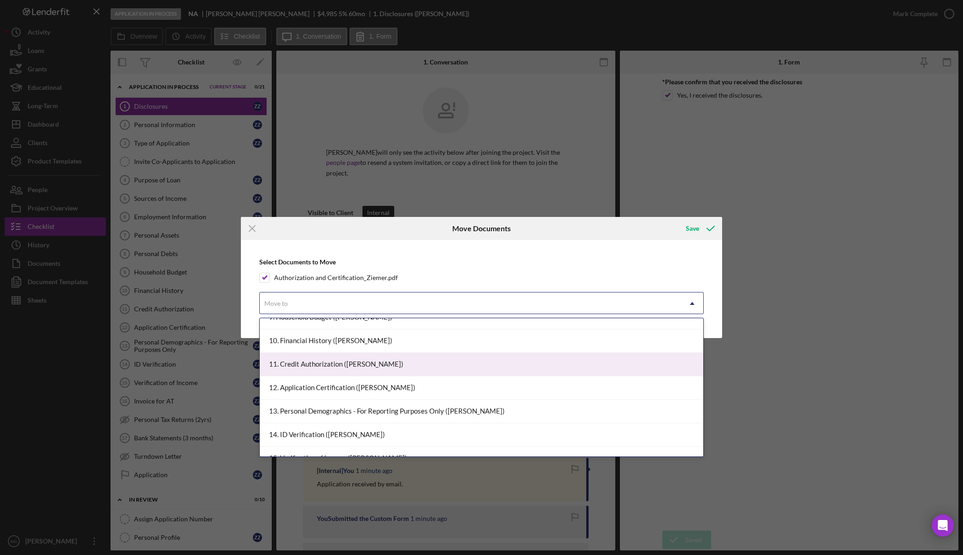
scroll to position [276, 0]
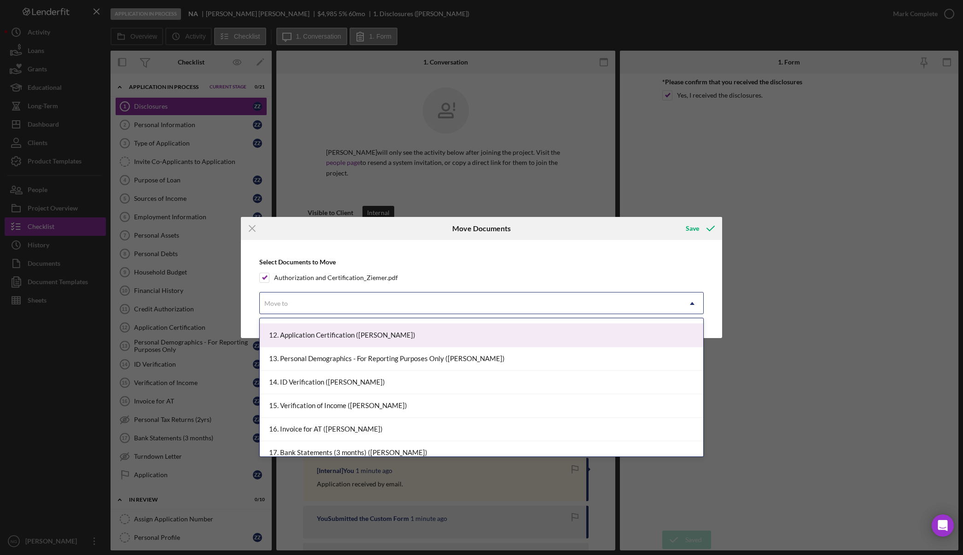
click at [380, 338] on div "12. Application Certification (Zach Z.)" at bounding box center [482, 335] width 444 height 23
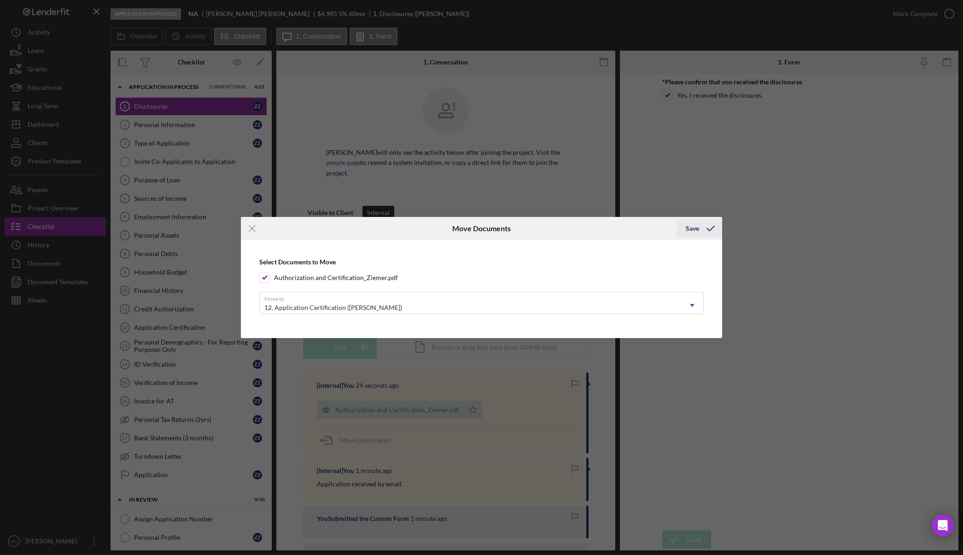
click at [704, 229] on icon "submit" at bounding box center [710, 228] width 23 height 23
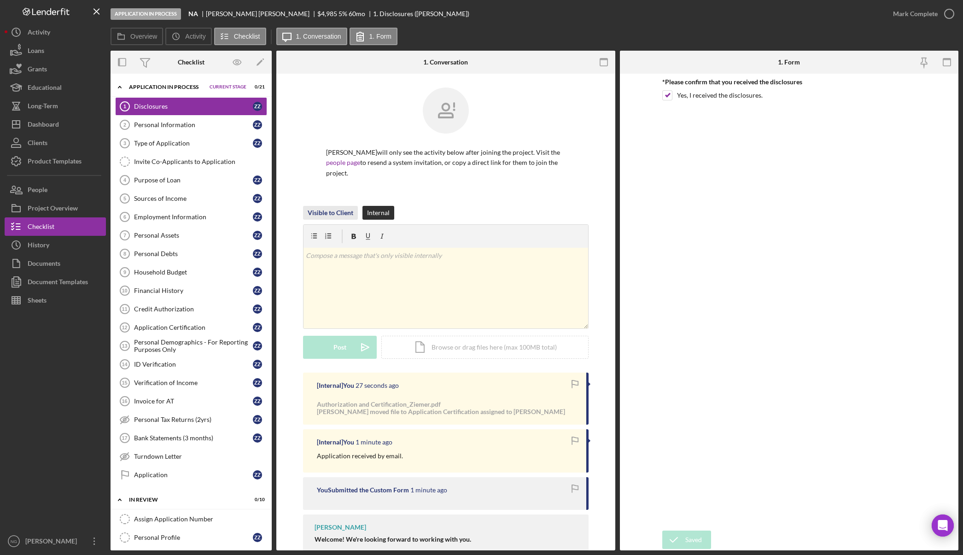
click at [341, 206] on div "Visible to Client" at bounding box center [330, 213] width 46 height 14
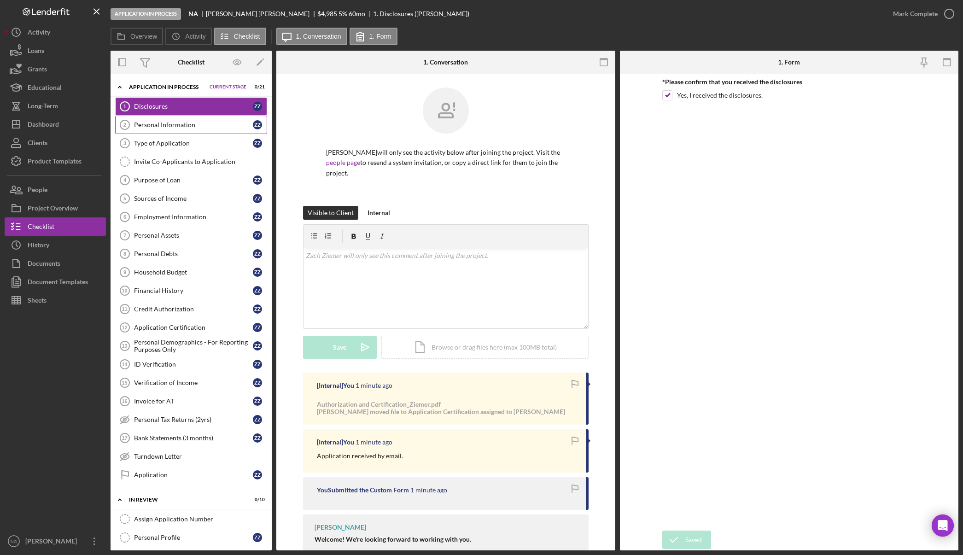
click at [223, 128] on div "Personal Information" at bounding box center [193, 124] width 119 height 7
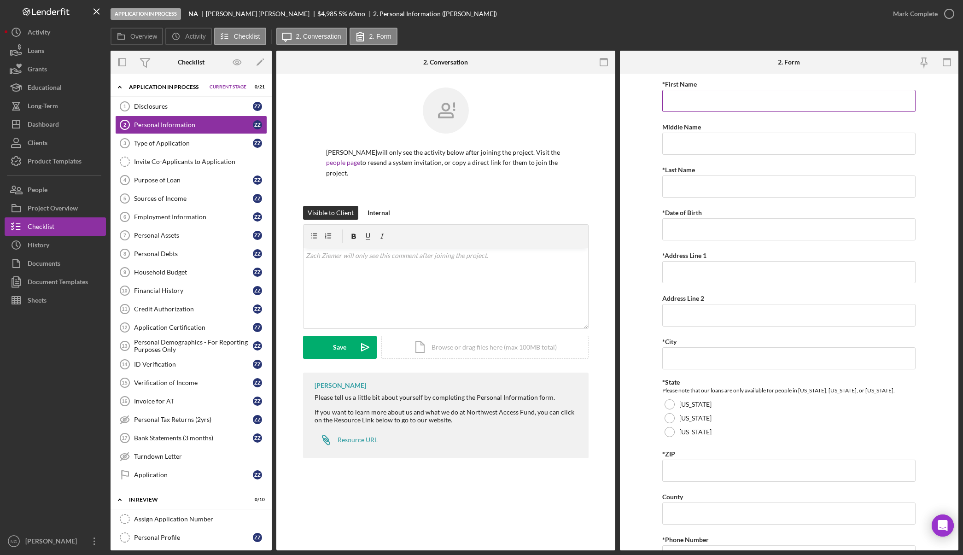
click at [686, 99] on input "*First Name" at bounding box center [788, 101] width 253 height 22
type input "Zach"
type input "X"
type input "Ziemer"
type input "02/18/1988"
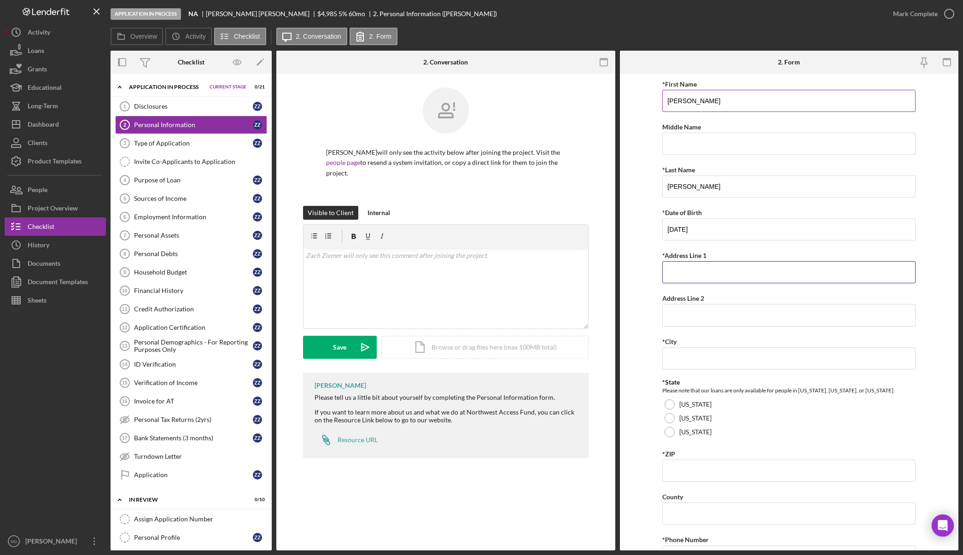
type input "5"
type input "10300 NE Stutz Rd"
click at [685, 317] on input "Apt 2" at bounding box center [788, 315] width 253 height 22
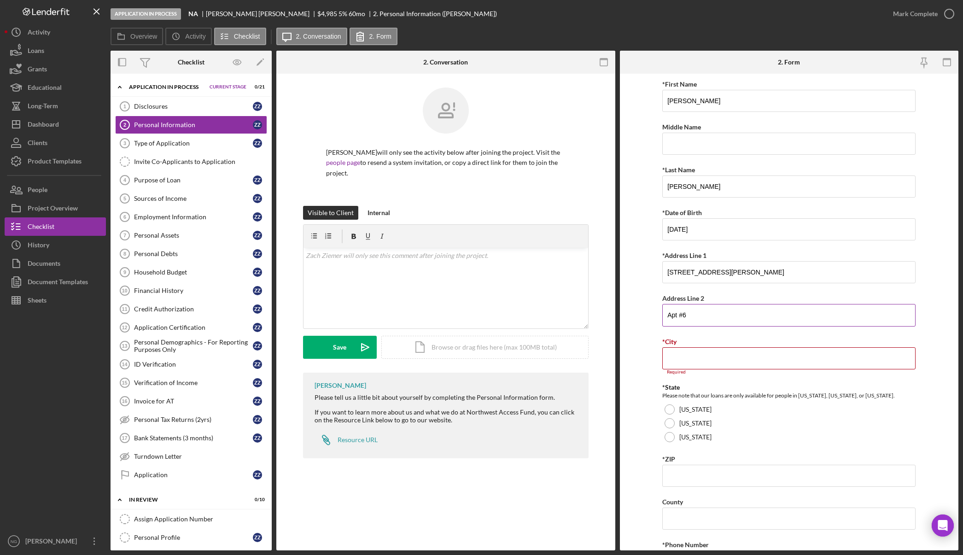
type input "Apt #6"
type input "Vancouver"
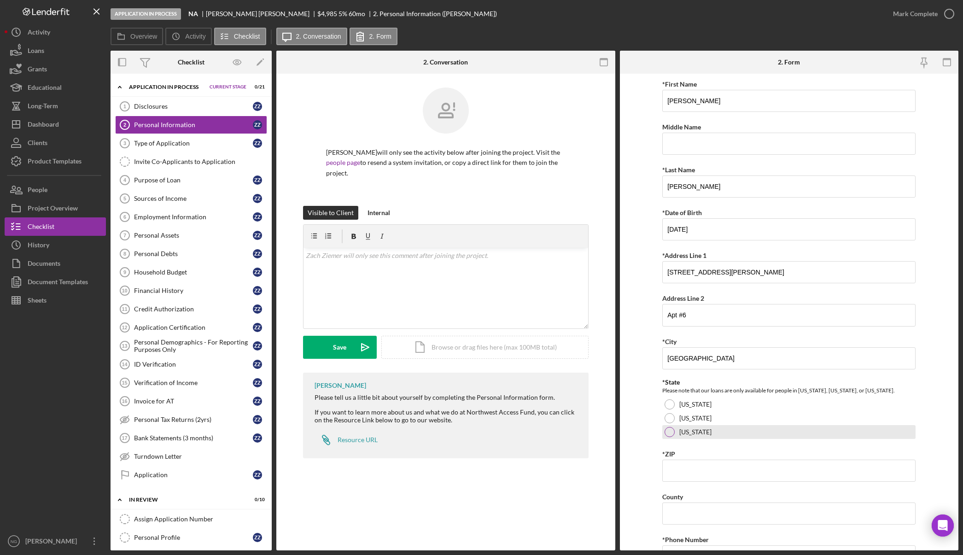
click at [668, 435] on div at bounding box center [669, 432] width 10 height 10
click at [678, 471] on input "*ZIP" at bounding box center [788, 470] width 253 height 22
type input "98685"
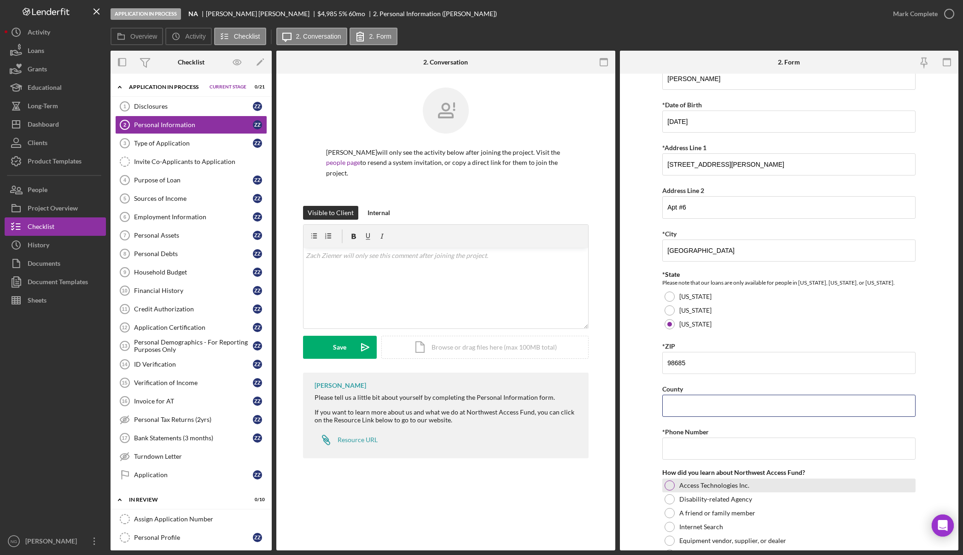
scroll to position [166, 0]
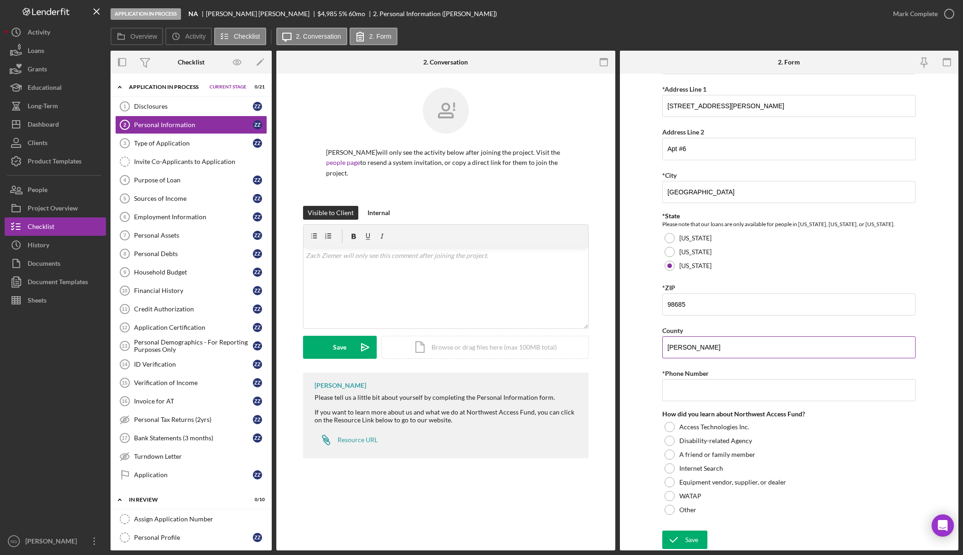
type input "Clark"
type input "(714) 786-0998"
click at [671, 509] on div at bounding box center [669, 510] width 10 height 10
click at [674, 527] on textarea at bounding box center [788, 530] width 253 height 29
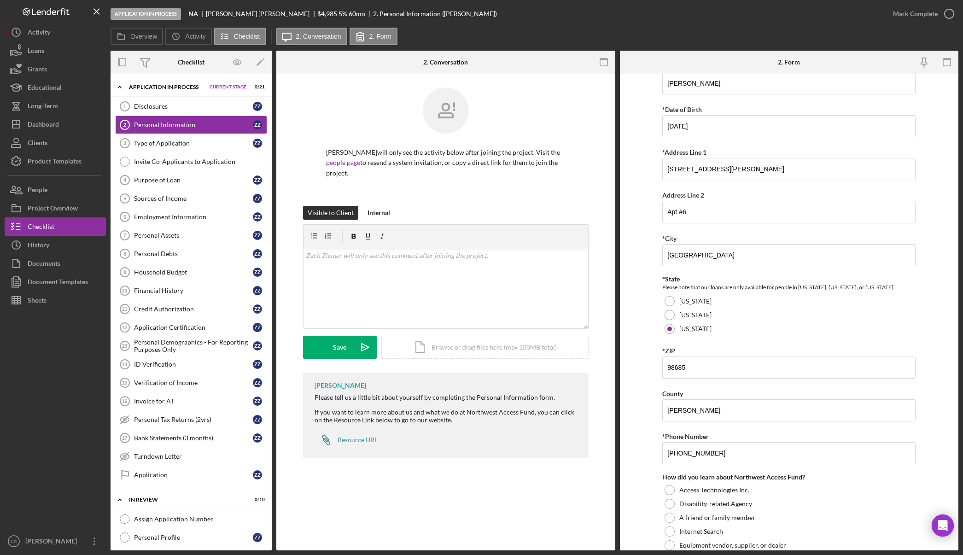
scroll to position [197, 0]
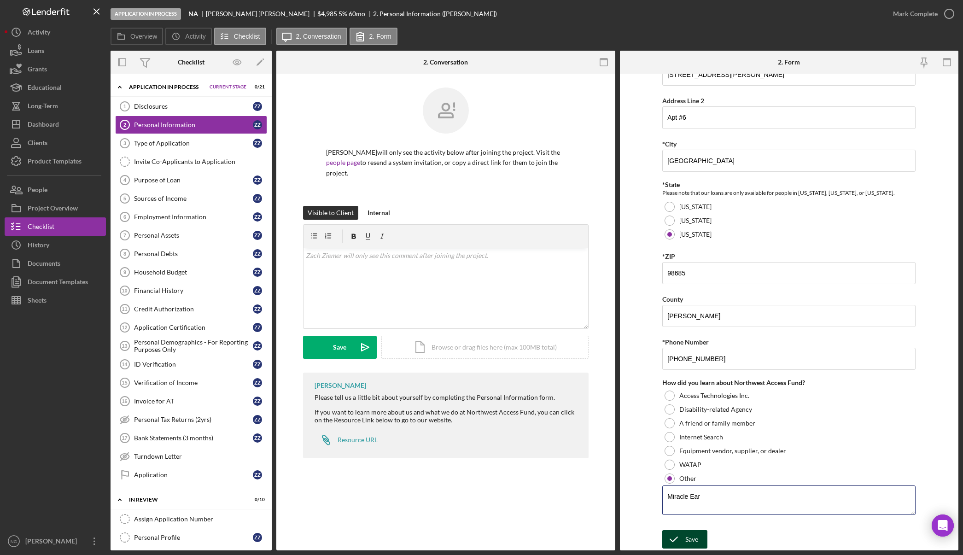
type textarea "Miracle Ear"
click at [688, 541] on div "Save" at bounding box center [691, 539] width 13 height 18
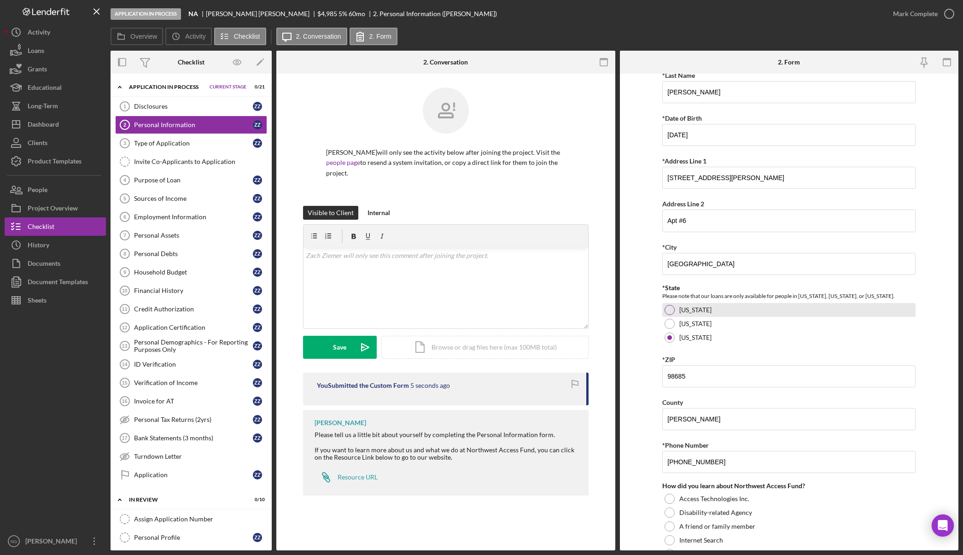
scroll to position [13, 0]
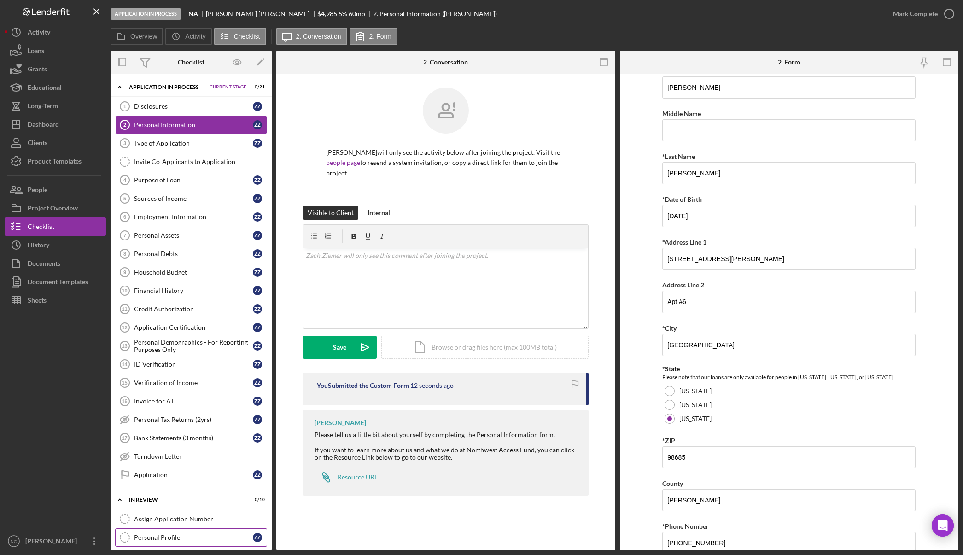
click at [167, 538] on div "Personal Profile" at bounding box center [193, 537] width 119 height 7
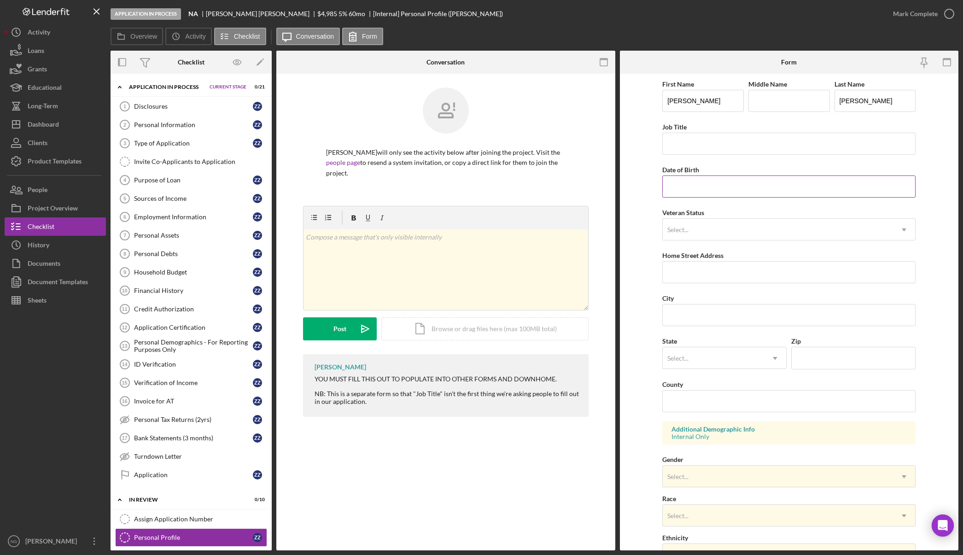
click at [700, 186] on input "Date of Birth" at bounding box center [788, 186] width 253 height 22
type input "02/18/1988"
click at [686, 135] on input "Job Title" at bounding box center [788, 144] width 253 height 22
type input "HVAC Service Technician"
click at [709, 275] on input "Home Street Address" at bounding box center [788, 272] width 253 height 22
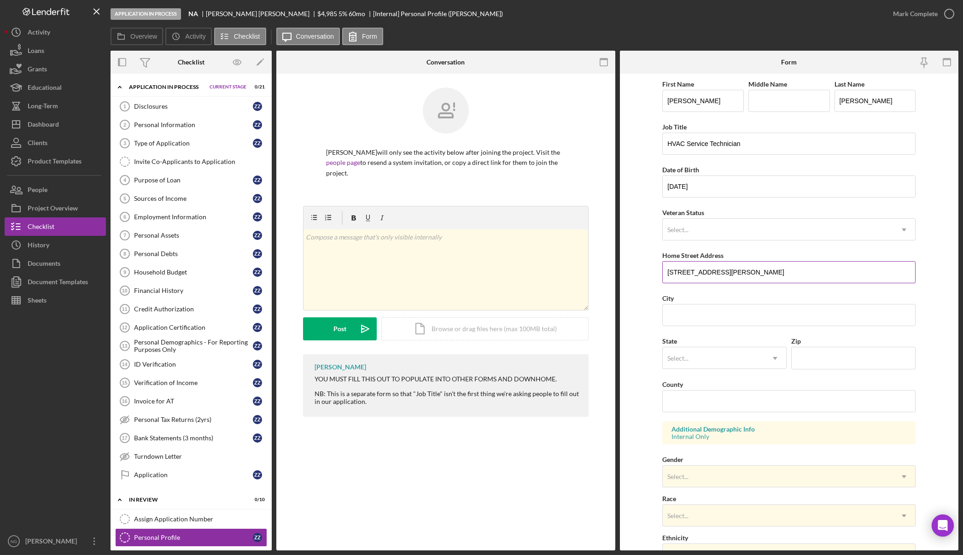
click at [743, 271] on input "10300 NE Stutz Rd" at bounding box center [788, 272] width 253 height 22
type input "10300 NE Stutz Rd Apt #6"
type input "Vancouver"
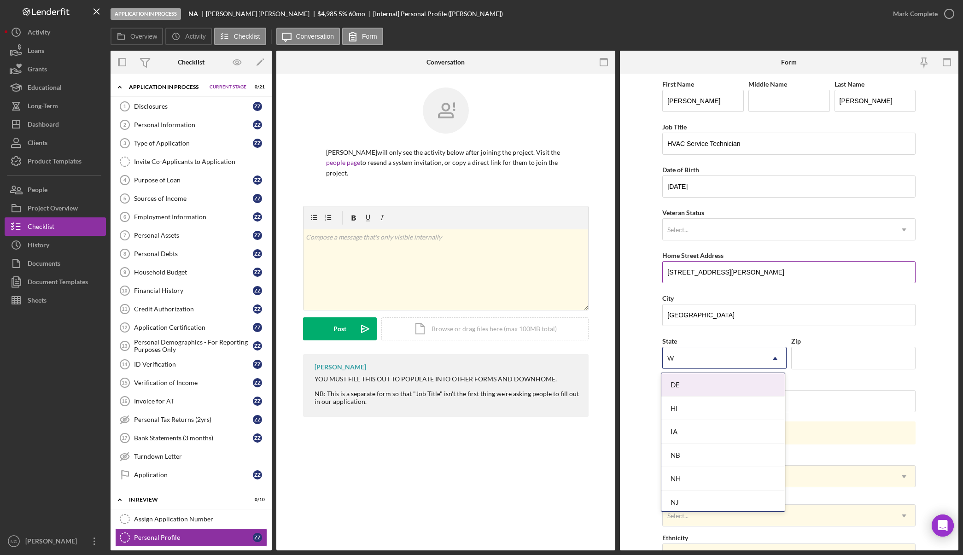
type input "WA"
click at [694, 495] on div "WA" at bounding box center [722, 501] width 123 height 23
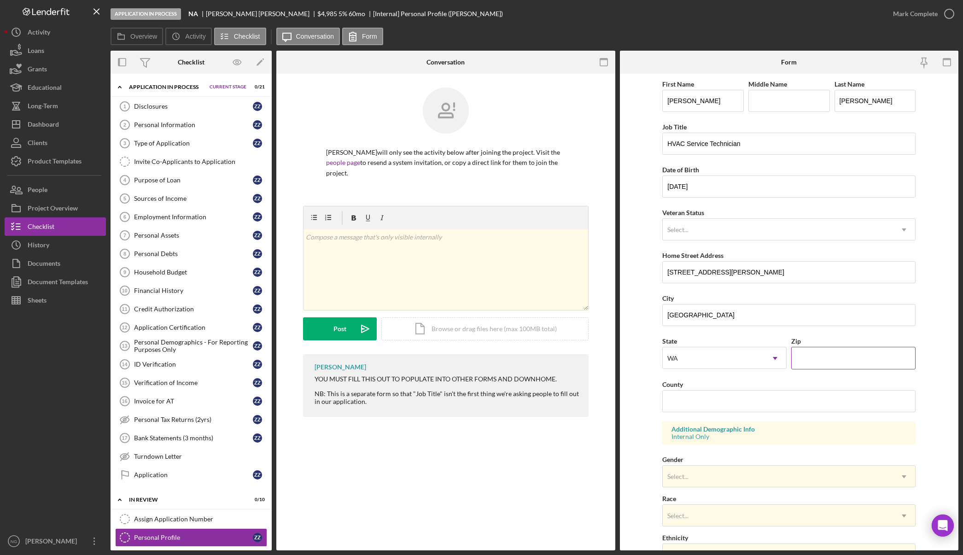
click at [839, 356] on input "Zip" at bounding box center [853, 358] width 124 height 22
type input "98685"
type input "Clark"
click at [700, 476] on div "Select..." at bounding box center [777, 476] width 230 height 21
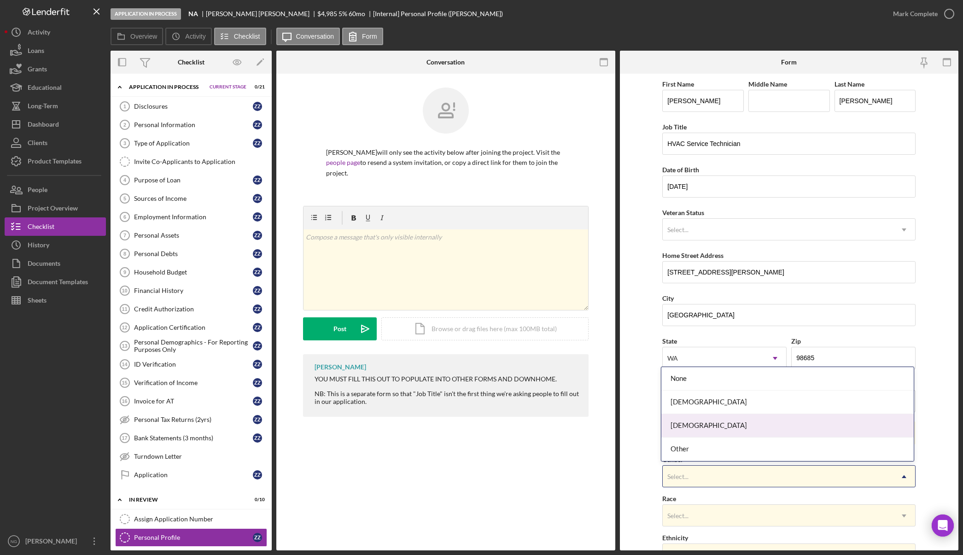
click at [705, 425] on div "Male" at bounding box center [787, 425] width 252 height 23
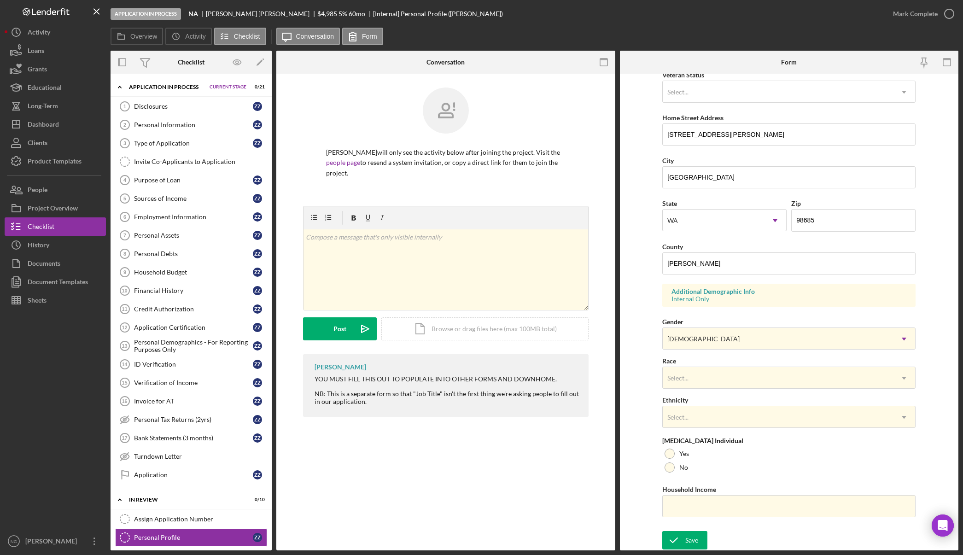
scroll to position [138, 0]
click at [708, 374] on div "Select..." at bounding box center [777, 377] width 230 height 21
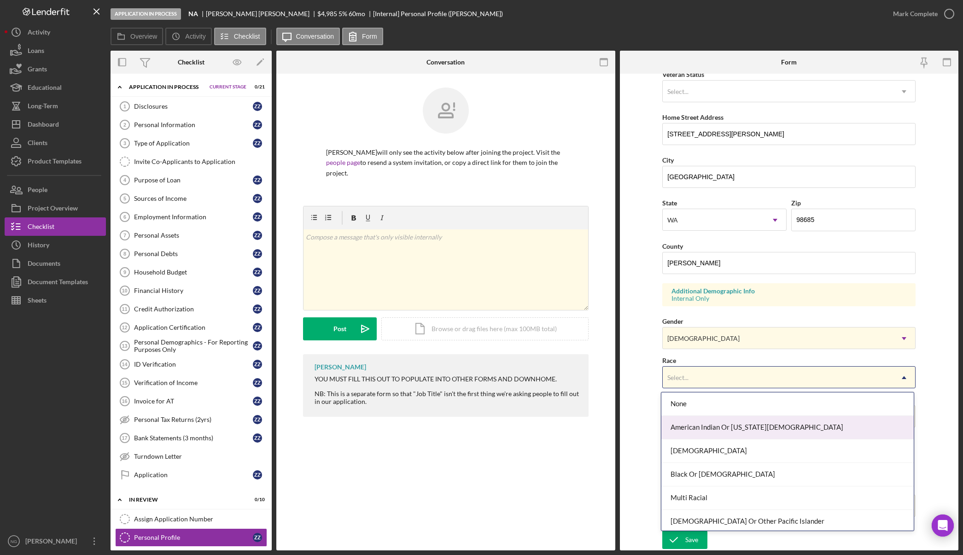
scroll to position [50, 0]
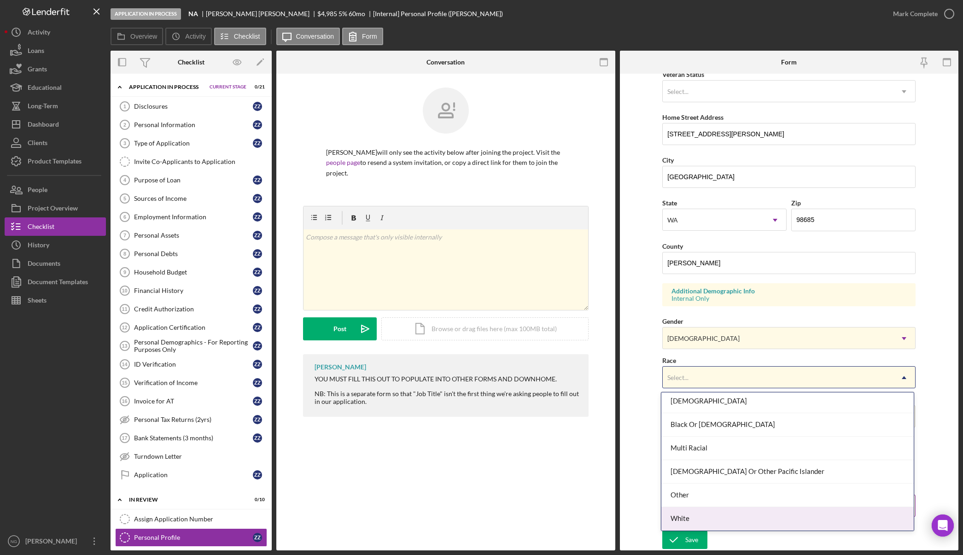
click at [696, 514] on div "White" at bounding box center [787, 518] width 252 height 23
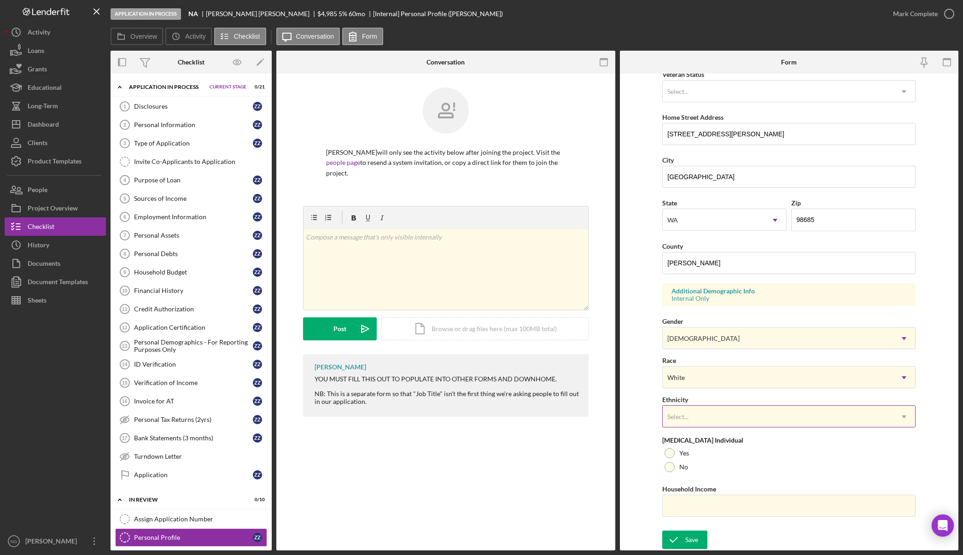
click at [709, 414] on div "Select..." at bounding box center [777, 416] width 230 height 21
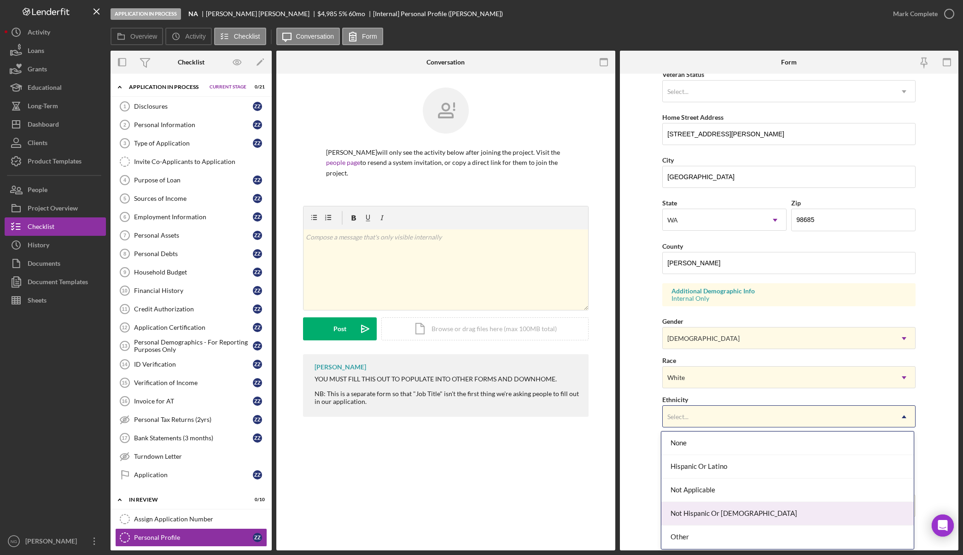
click at [709, 514] on div "Not Hispanic Or Latino" at bounding box center [787, 513] width 252 height 23
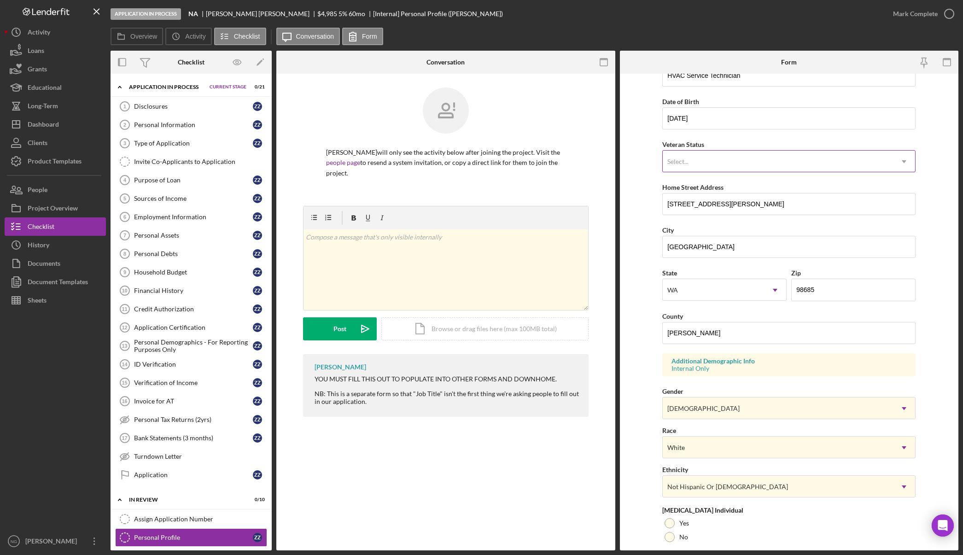
scroll to position [46, 0]
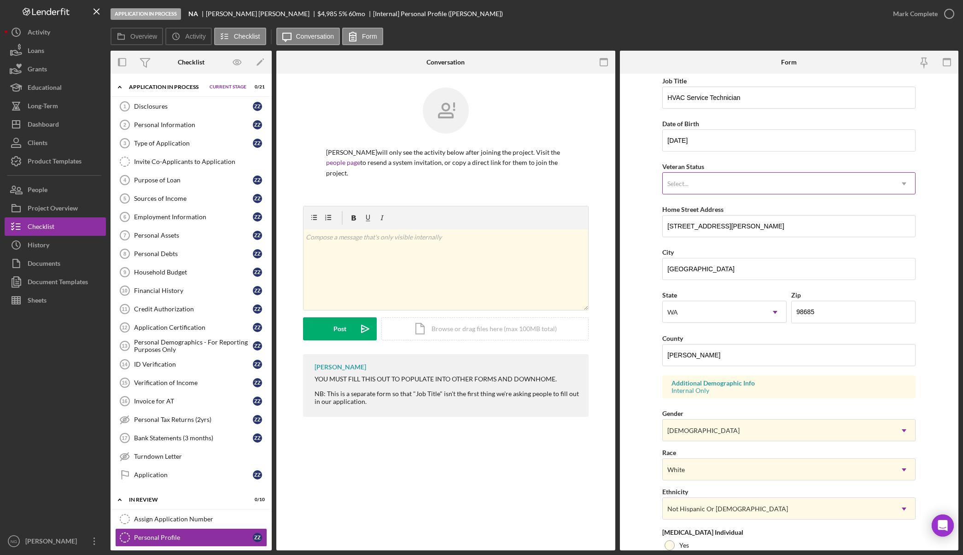
click at [731, 179] on div "Select..." at bounding box center [777, 183] width 230 height 21
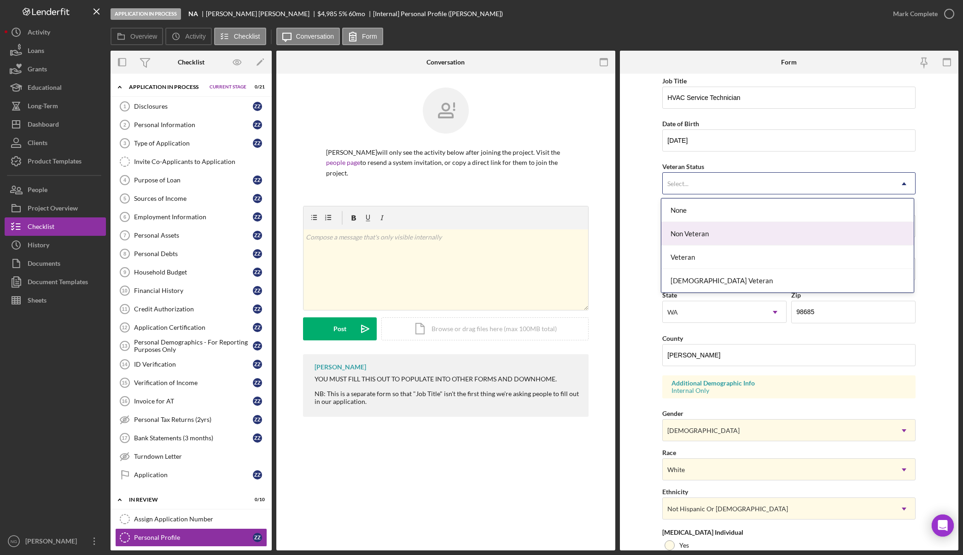
click at [720, 232] on div "Non Veteran" at bounding box center [787, 233] width 252 height 23
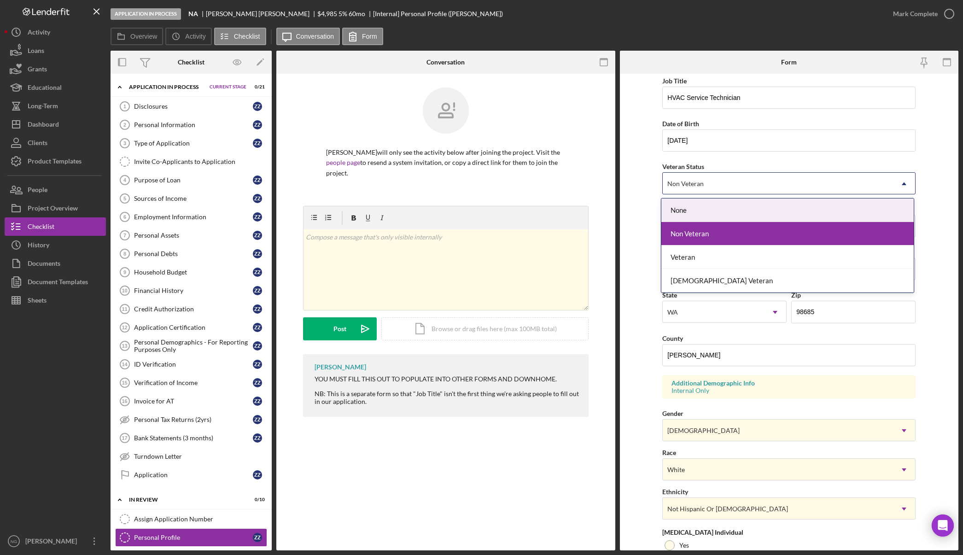
click at [737, 188] on div "Non Veteran" at bounding box center [777, 183] width 230 height 21
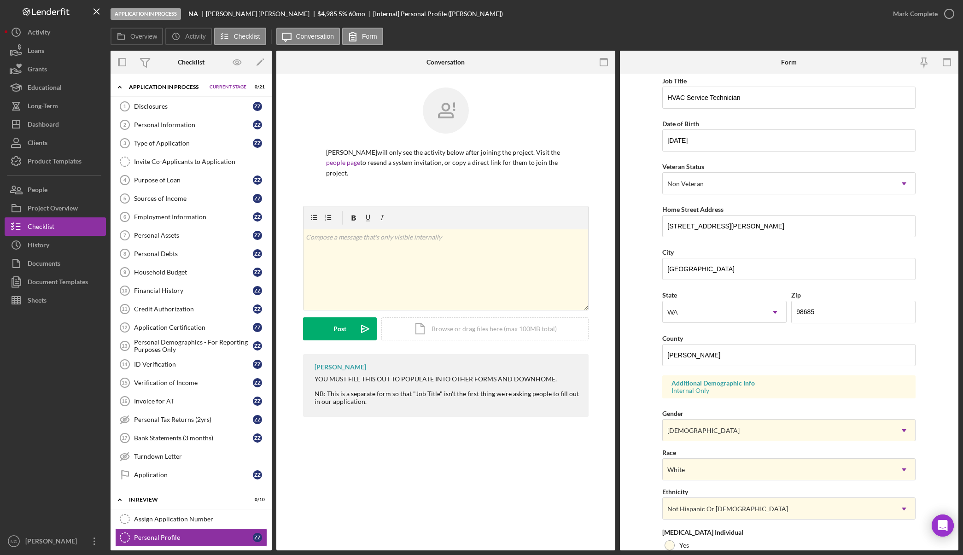
scroll to position [0, 0]
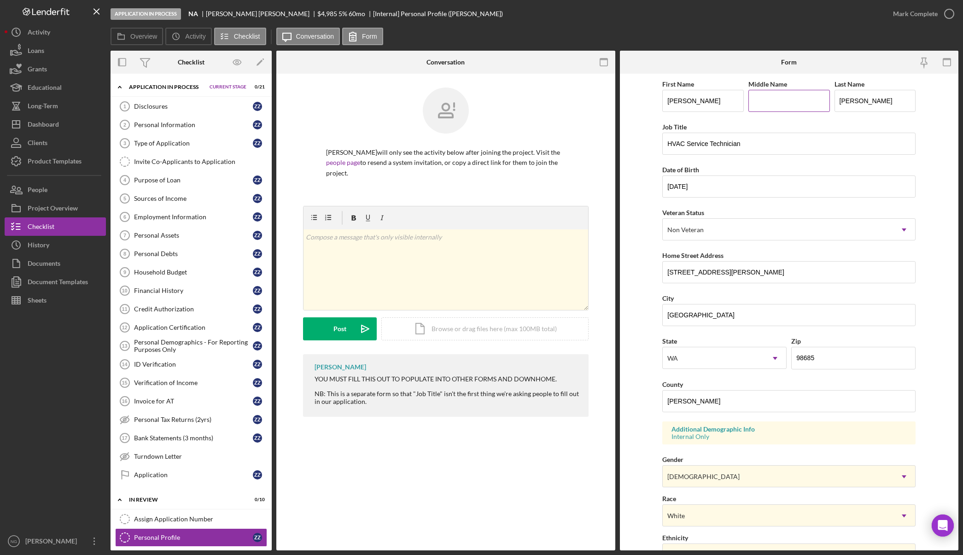
drag, startPoint x: 768, startPoint y: 101, endPoint x: 772, endPoint y: 105, distance: 5.9
click at [768, 101] on input "Middle Name" at bounding box center [788, 101] width 81 height 22
type input "l"
type input "Alford"
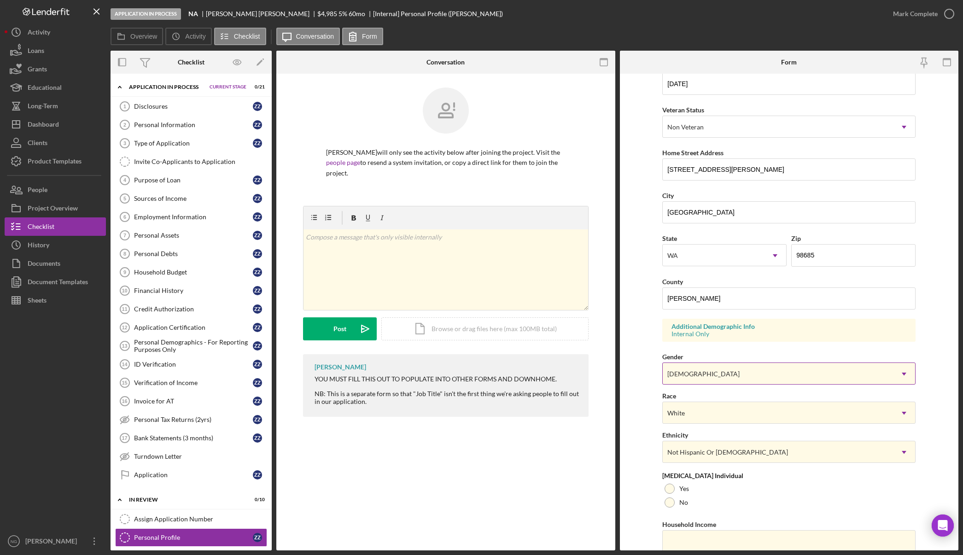
scroll to position [138, 0]
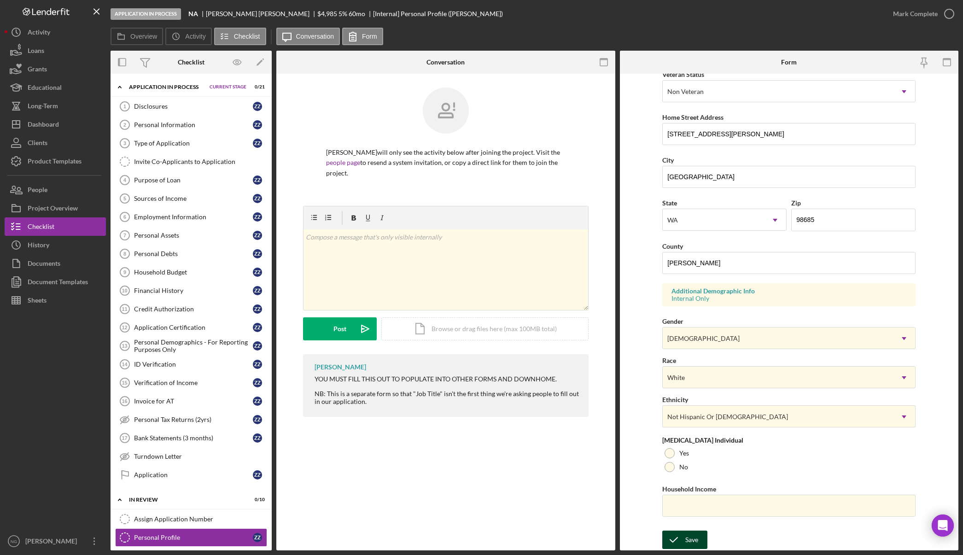
click at [685, 534] on div "Save" at bounding box center [691, 539] width 13 height 18
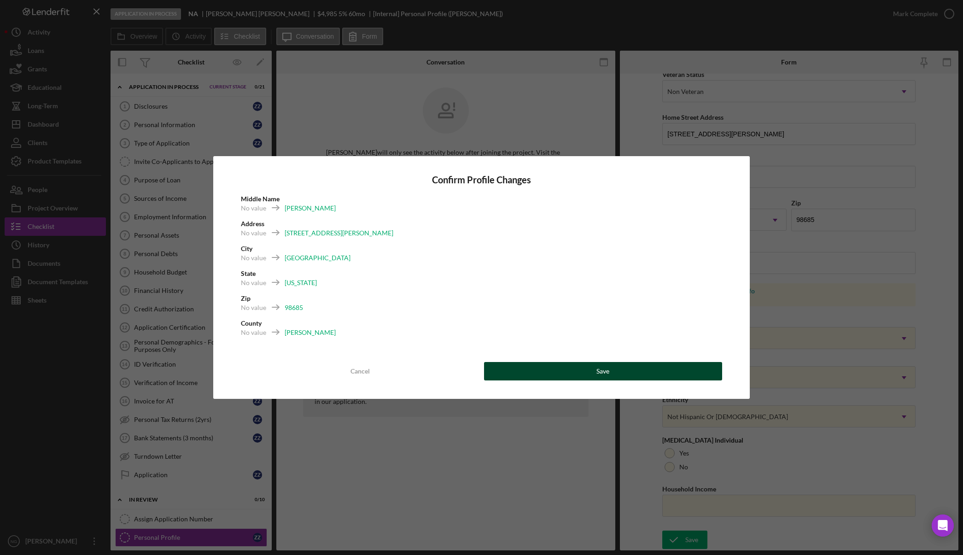
click at [625, 371] on button "Save" at bounding box center [603, 371] width 238 height 18
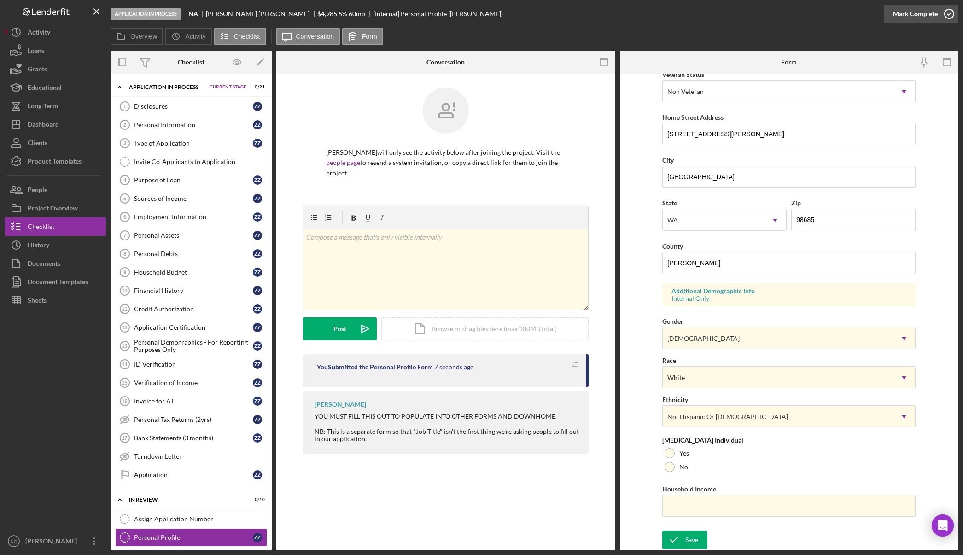
click at [946, 13] on icon "button" at bounding box center [948, 13] width 23 height 23
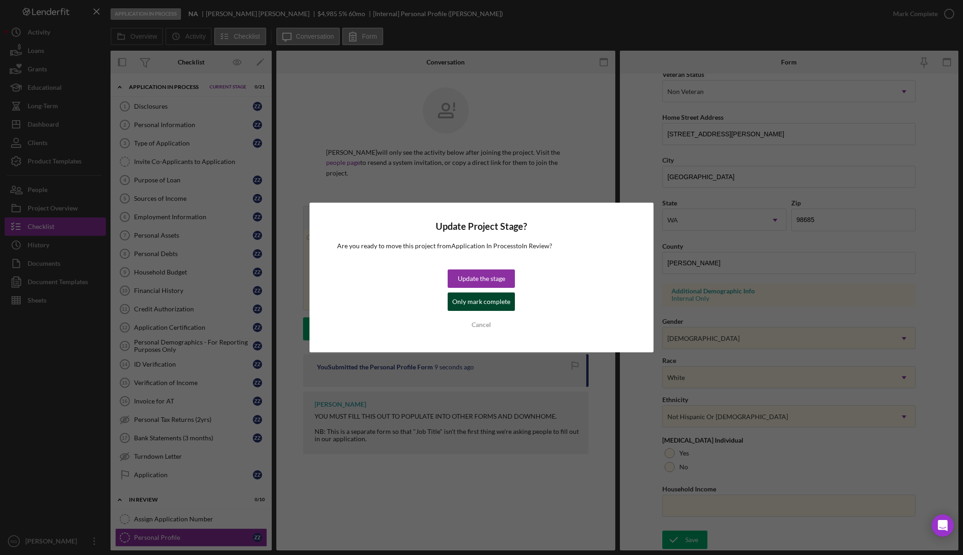
click at [483, 302] on div "Only mark complete" at bounding box center [481, 301] width 58 height 18
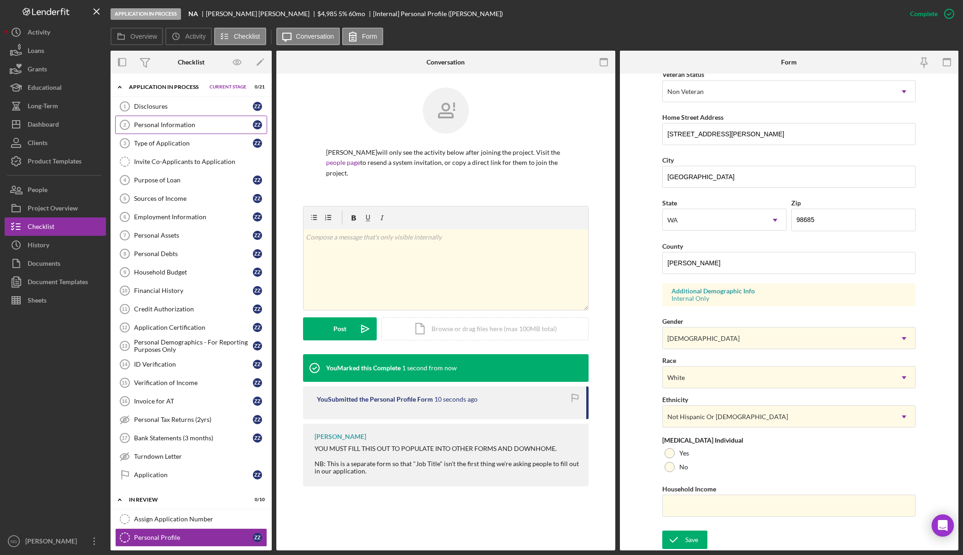
scroll to position [0, 0]
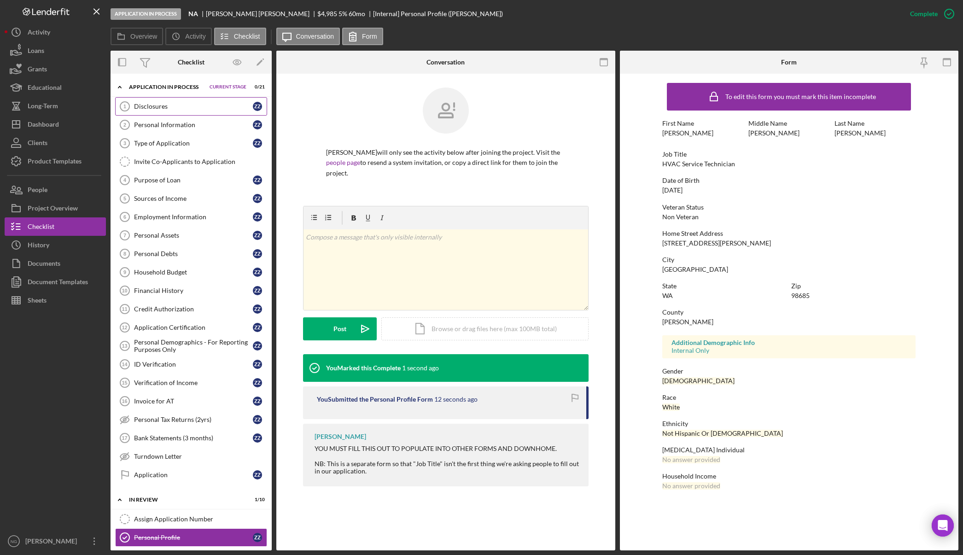
click at [190, 108] on div "Disclosures" at bounding box center [193, 106] width 119 height 7
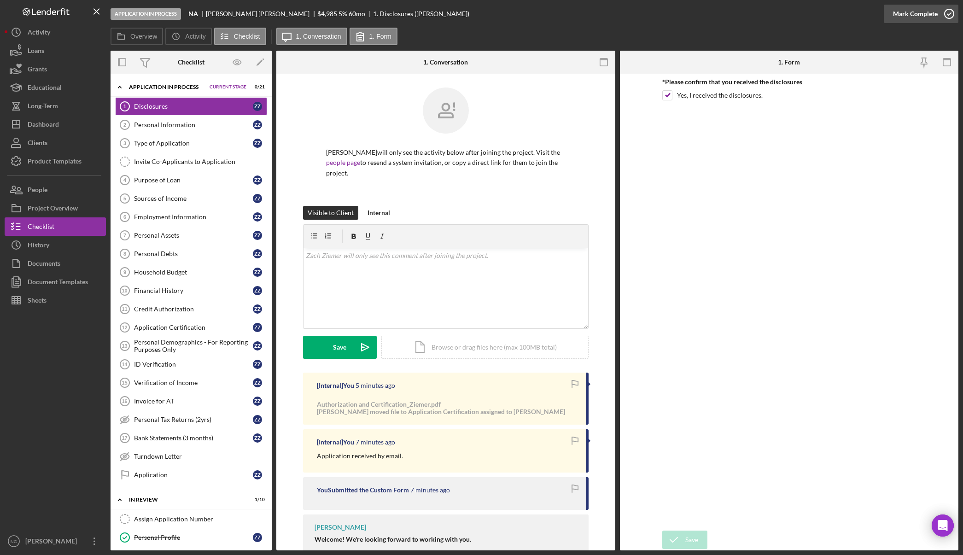
click at [946, 17] on icon "button" at bounding box center [948, 13] width 23 height 23
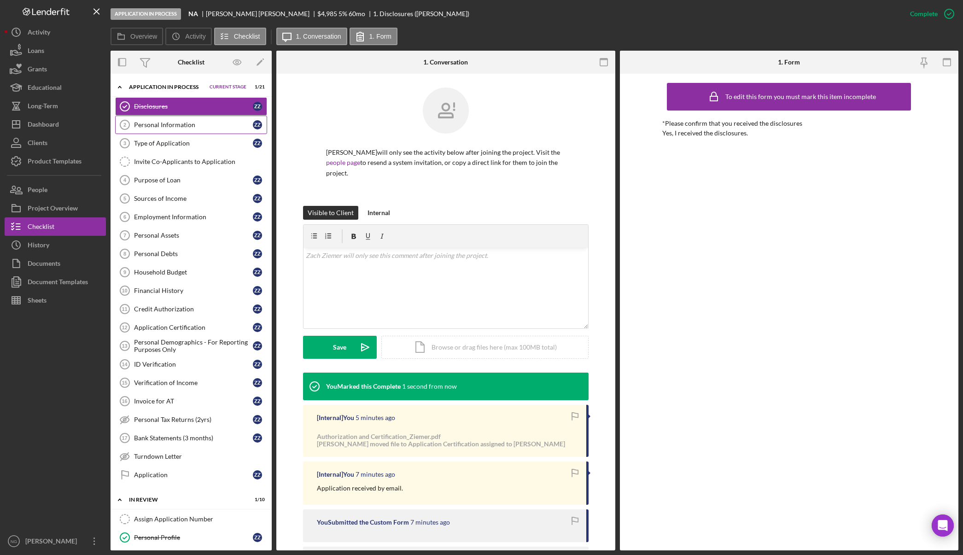
click at [223, 127] on div "Personal Information" at bounding box center [193, 124] width 119 height 7
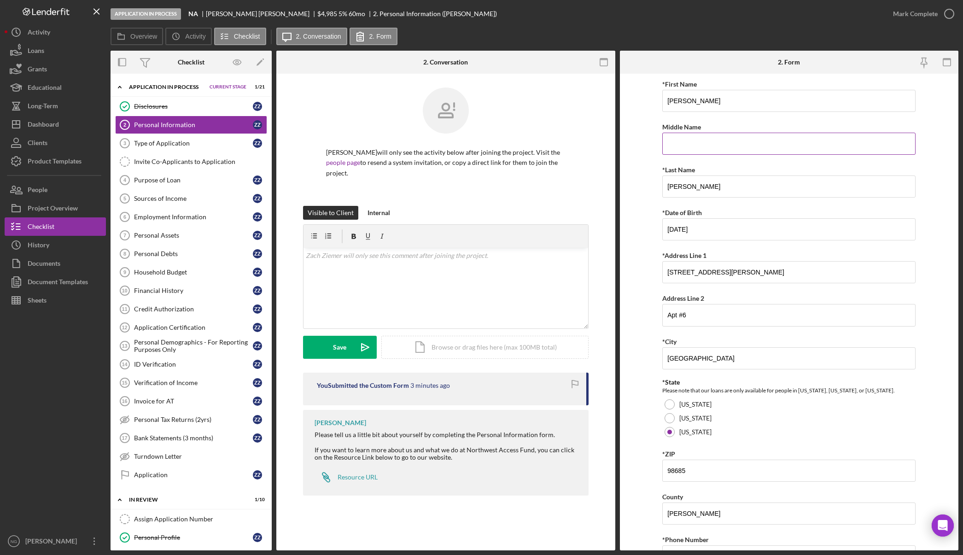
click at [710, 145] on input "Middle Name" at bounding box center [788, 144] width 253 height 22
type input "A"
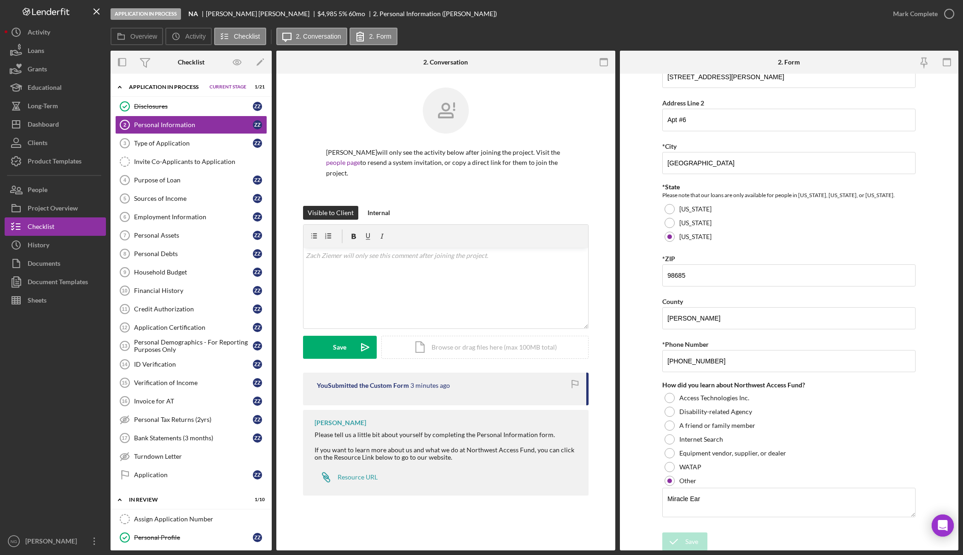
scroll to position [197, 0]
click at [950, 13] on icon "button" at bounding box center [948, 13] width 23 height 23
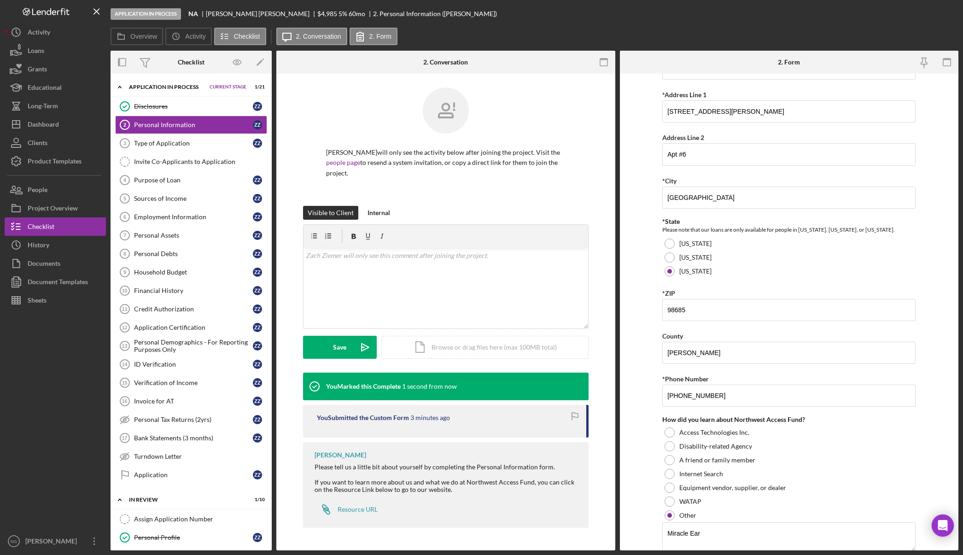
scroll to position [234, 0]
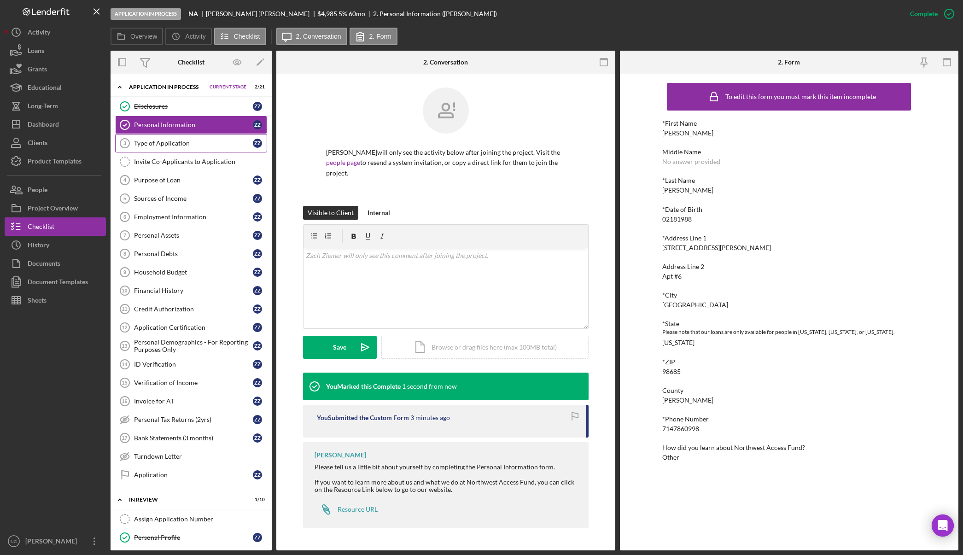
click at [184, 144] on div "Type of Application" at bounding box center [193, 142] width 119 height 7
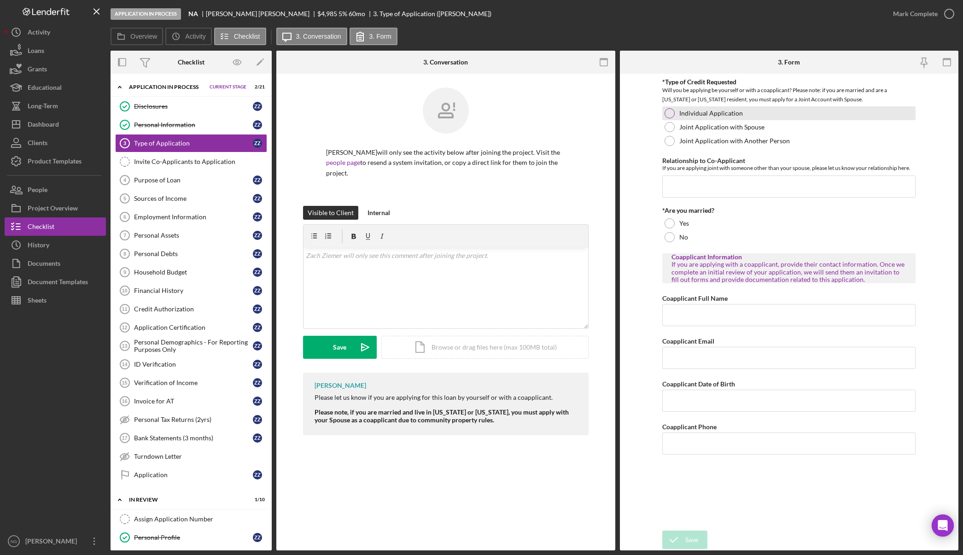
click at [673, 116] on div "Individual Application" at bounding box center [788, 113] width 253 height 14
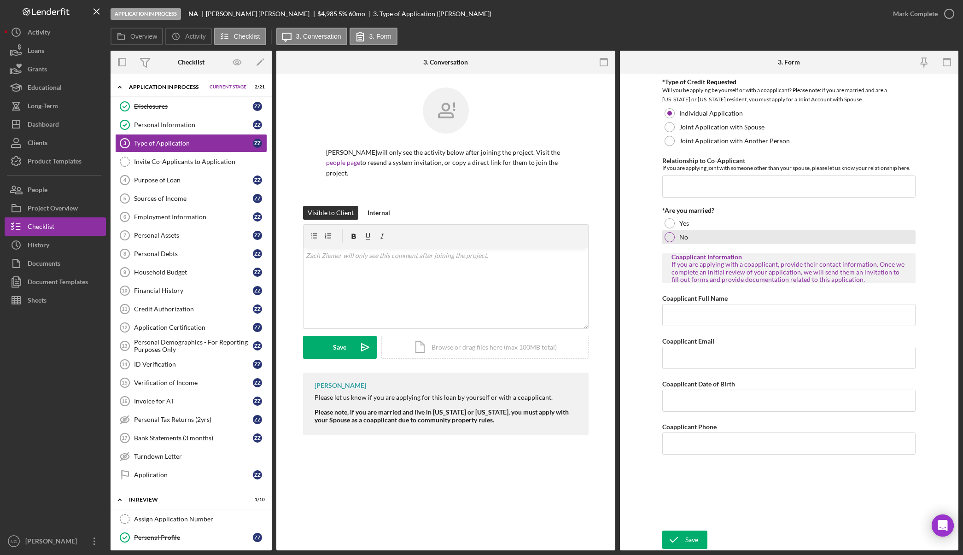
click at [670, 238] on div at bounding box center [669, 237] width 10 height 10
click at [682, 538] on icon "submit" at bounding box center [673, 539] width 23 height 23
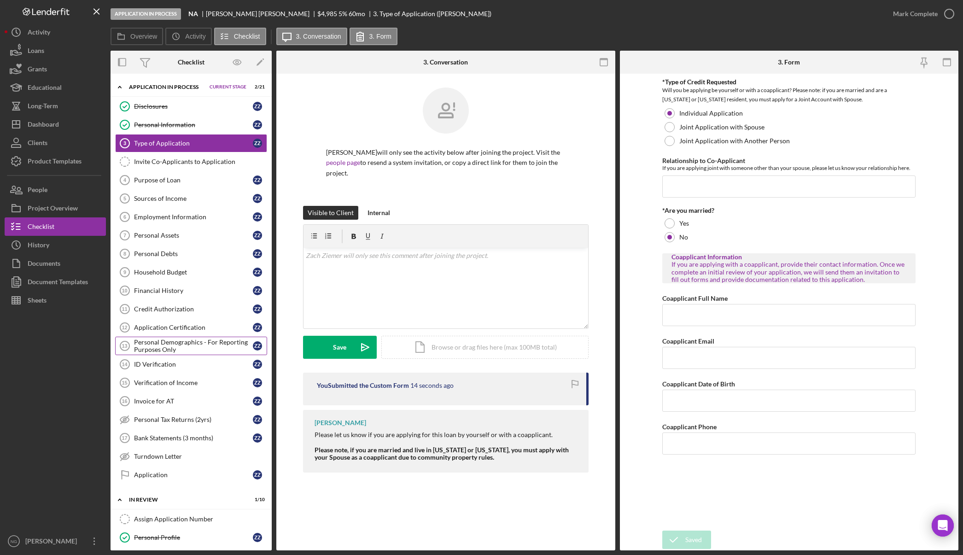
click at [195, 348] on div "Personal Demographics - For Reporting Purposes Only" at bounding box center [193, 345] width 119 height 15
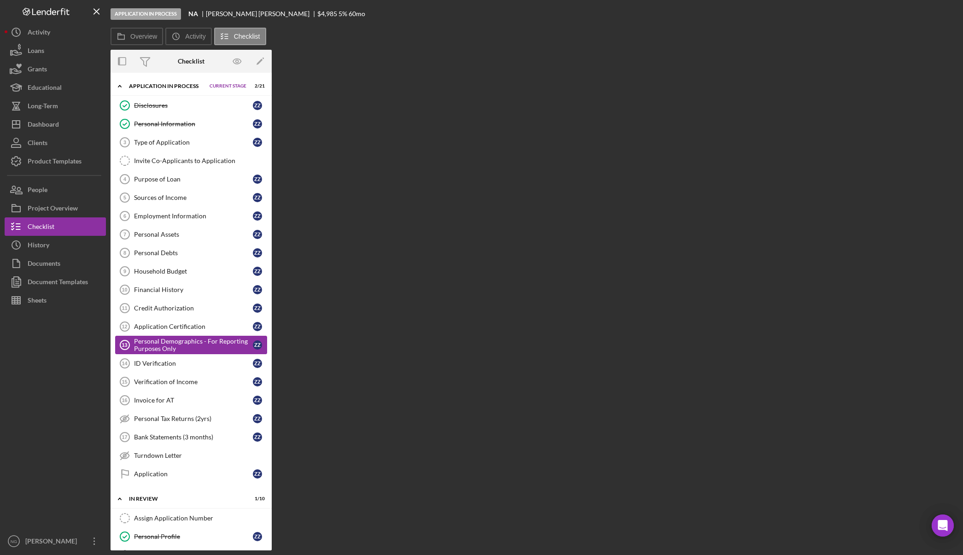
click at [167, 347] on div "Personal Demographics - For Reporting Purposes Only" at bounding box center [193, 344] width 119 height 15
click at [187, 332] on link "Application Certification 12 Application Certification Z Z" at bounding box center [191, 326] width 152 height 18
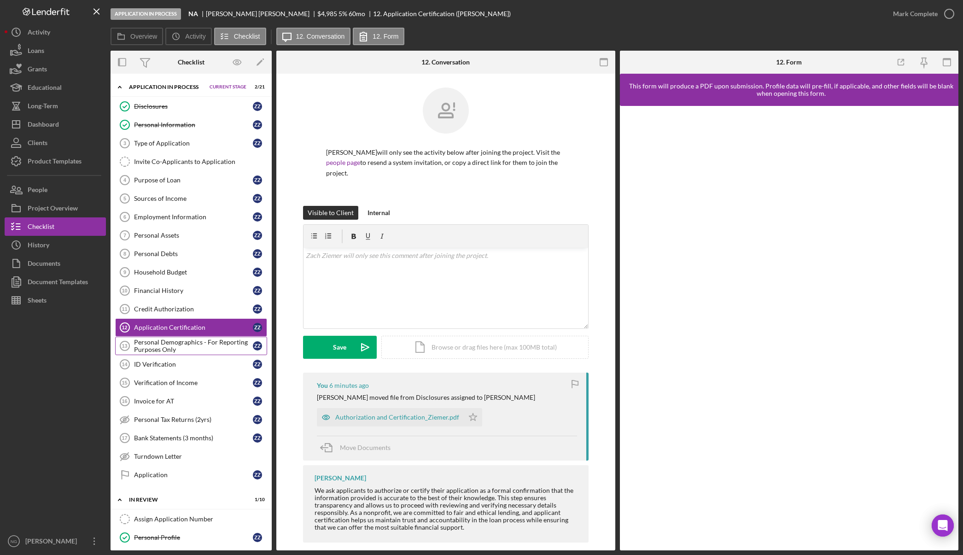
click at [187, 344] on div "Personal Demographics - For Reporting Purposes Only" at bounding box center [193, 345] width 119 height 15
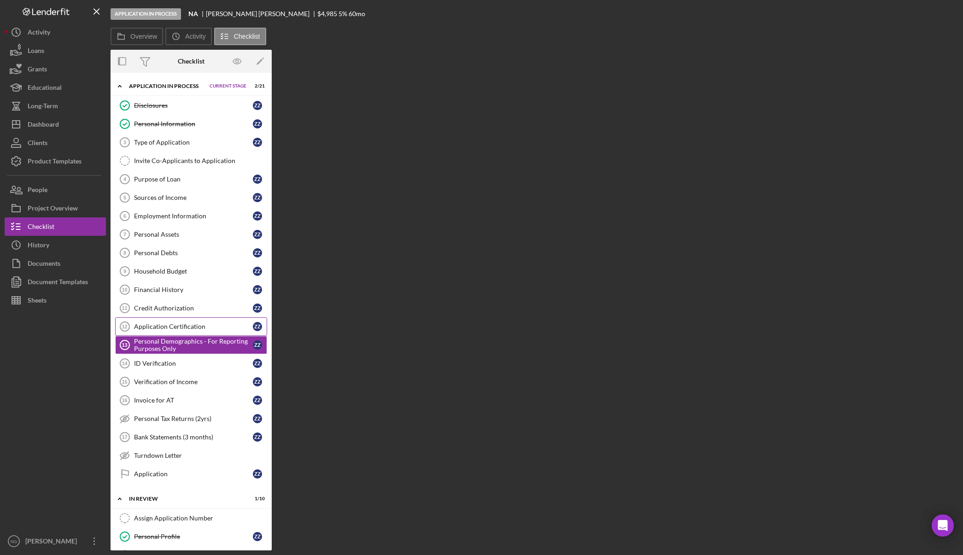
click at [196, 327] on div "Application Certification" at bounding box center [193, 326] width 119 height 7
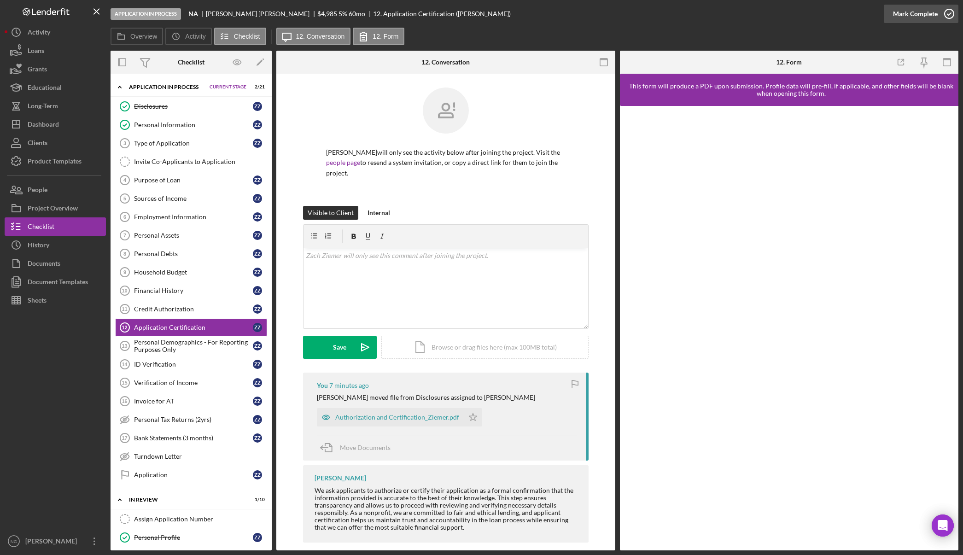
click at [950, 12] on icon "button" at bounding box center [948, 13] width 23 height 23
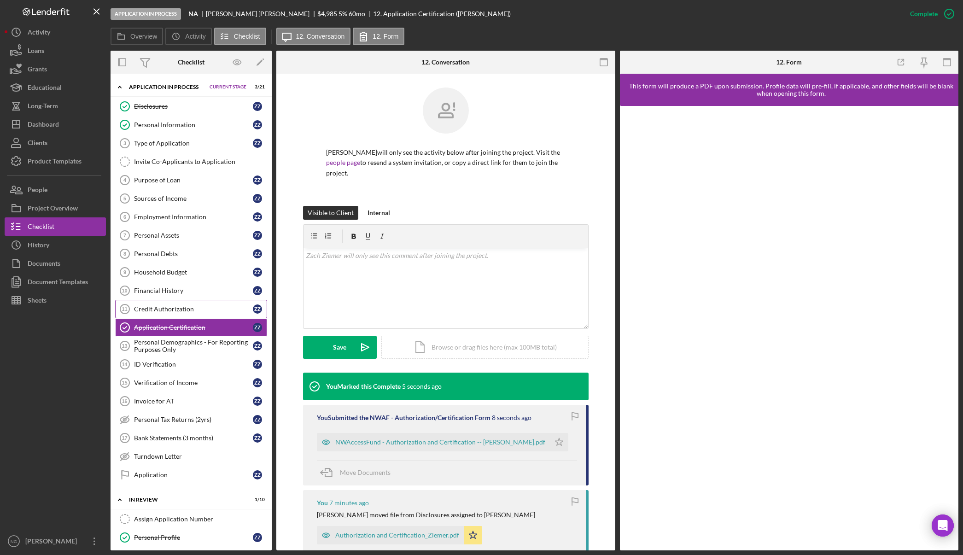
click at [234, 308] on div "Credit Authorization" at bounding box center [193, 308] width 119 height 7
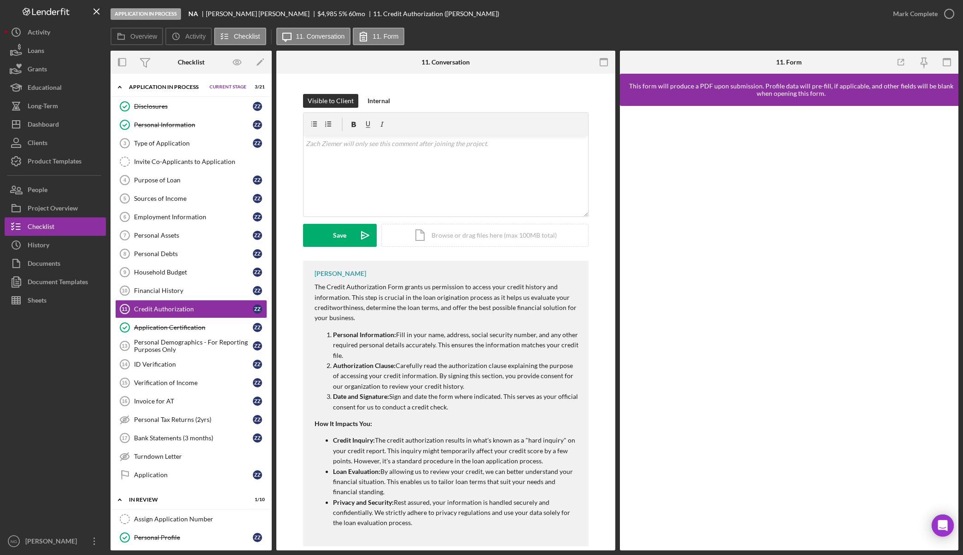
scroll to position [116, 0]
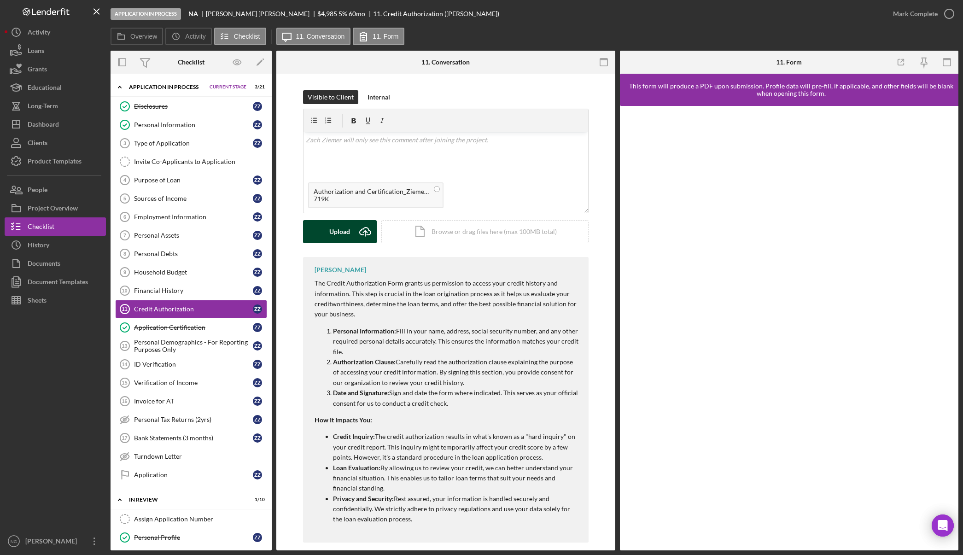
click at [348, 221] on button "Upload Icon/Upload" at bounding box center [340, 231] width 74 height 23
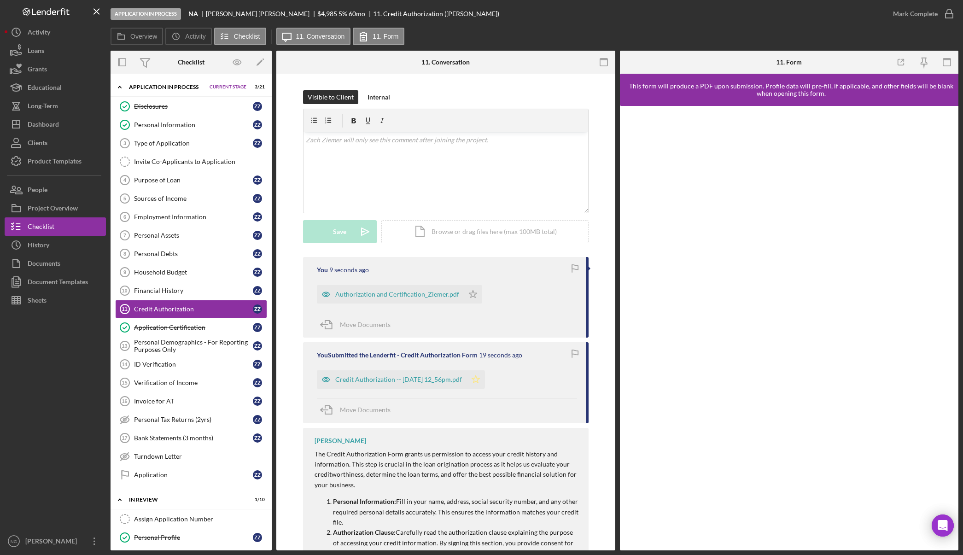
click at [479, 376] on polygon "button" at bounding box center [475, 379] width 8 height 7
click at [941, 13] on icon "button" at bounding box center [948, 13] width 23 height 23
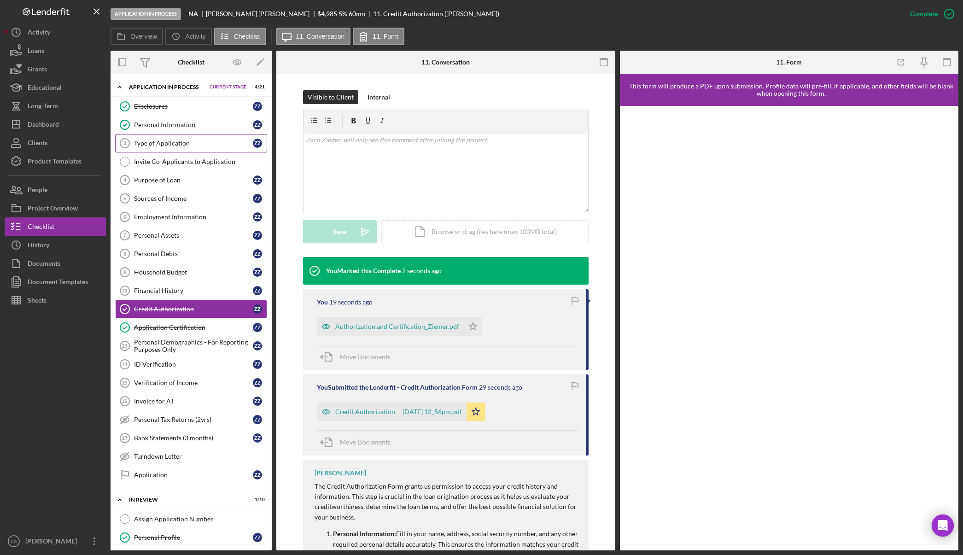
click at [177, 138] on link "Type of Application 3 Type of Application Z Z" at bounding box center [191, 143] width 152 height 18
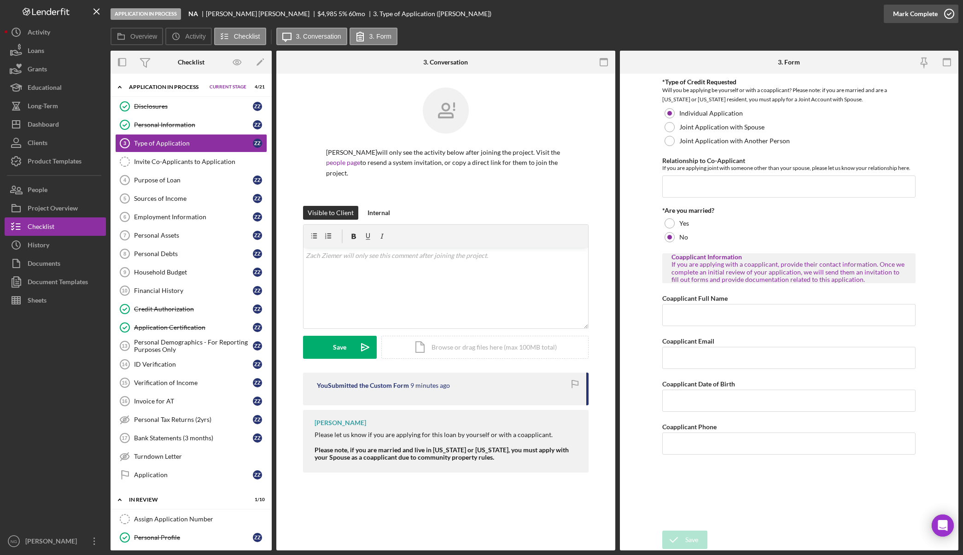
click at [941, 16] on icon "button" at bounding box center [948, 13] width 23 height 23
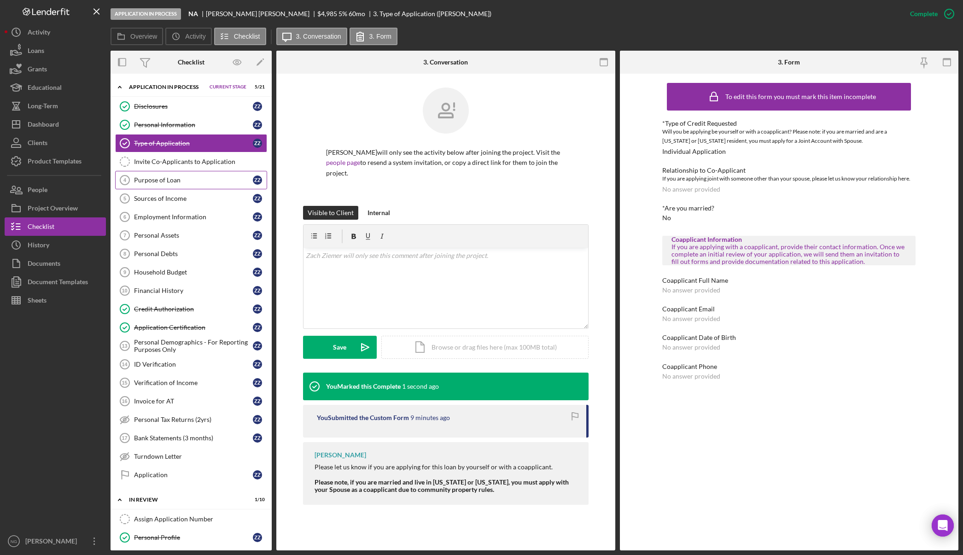
click at [191, 180] on div "Purpose of Loan" at bounding box center [193, 179] width 119 height 7
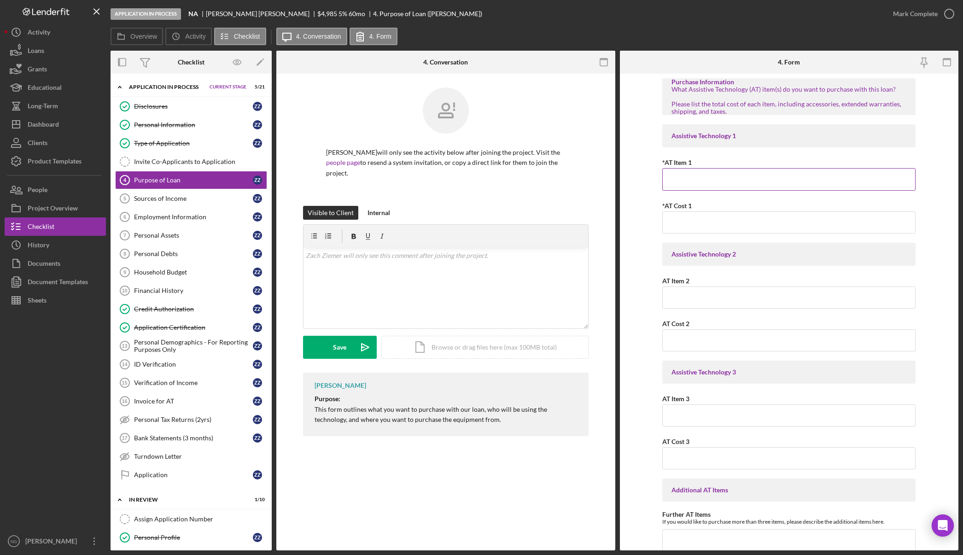
click at [685, 176] on input "*AT Item 1" at bounding box center [788, 179] width 253 height 22
type input "Miracle Ear Bliss ITC Halfshell Right side"
click at [748, 220] on input "$5,245." at bounding box center [788, 222] width 253 height 22
type input "$5,245.00"
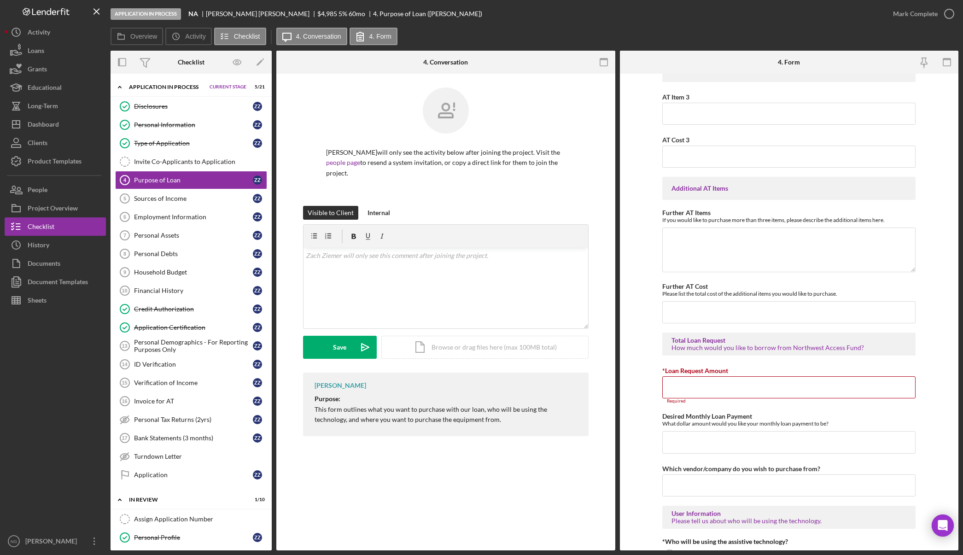
drag, startPoint x: 736, startPoint y: 385, endPoint x: 595, endPoint y: 300, distance: 164.8
click at [736, 385] on input "*Loan Request Amount" at bounding box center [788, 387] width 253 height 22
click at [737, 387] on input "*Loan Request Amount" at bounding box center [788, 387] width 253 height 22
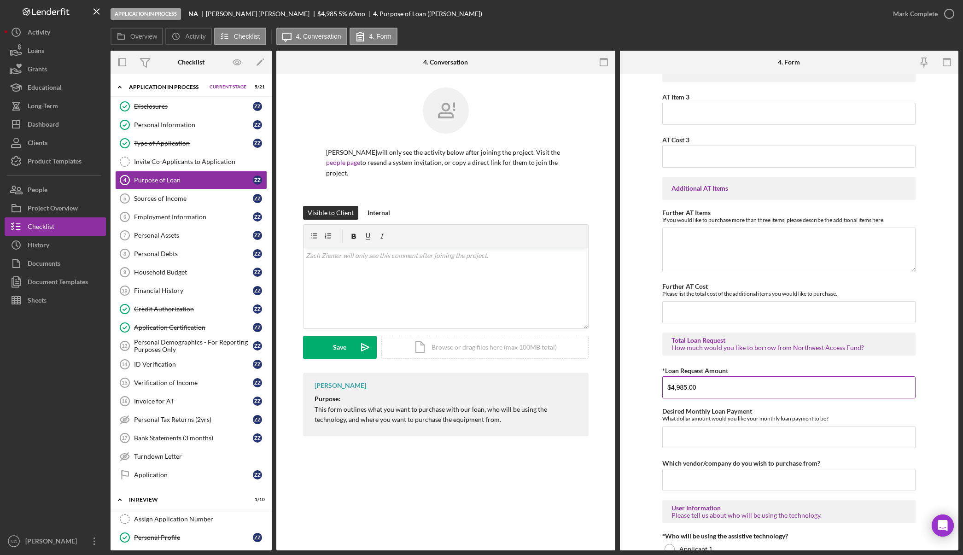
type input "$4,985.00"
click at [414, 454] on div "Purpose of Loan 4 Purpose of Loan Zach Ziemer will only see the activity below …" at bounding box center [445, 312] width 339 height 476
click at [72, 446] on div at bounding box center [55, 420] width 101 height 222
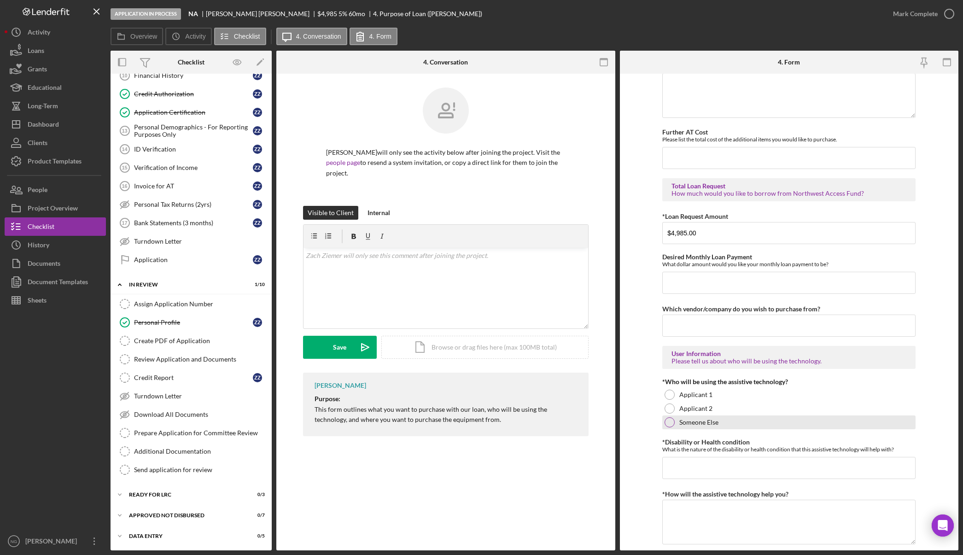
scroll to position [486, 0]
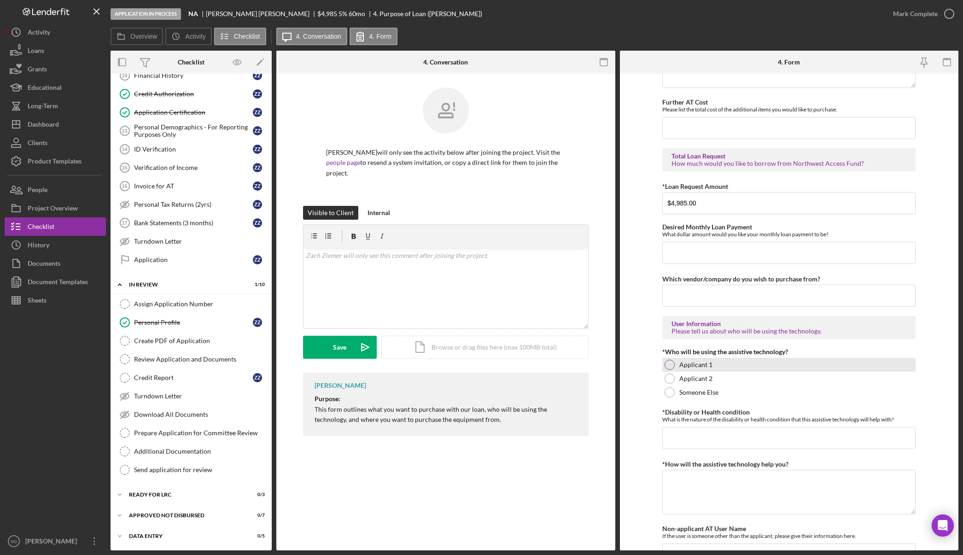
click at [671, 368] on div at bounding box center [669, 365] width 10 height 10
click at [737, 435] on input "*Disability or Health condition" at bounding box center [788, 438] width 253 height 22
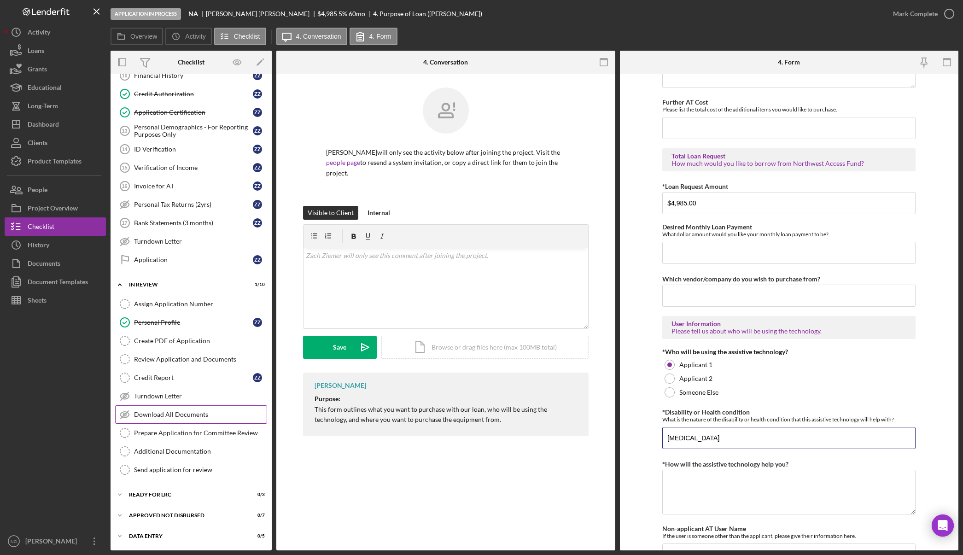
type input "hearing loss"
click at [68, 483] on div at bounding box center [55, 420] width 101 height 222
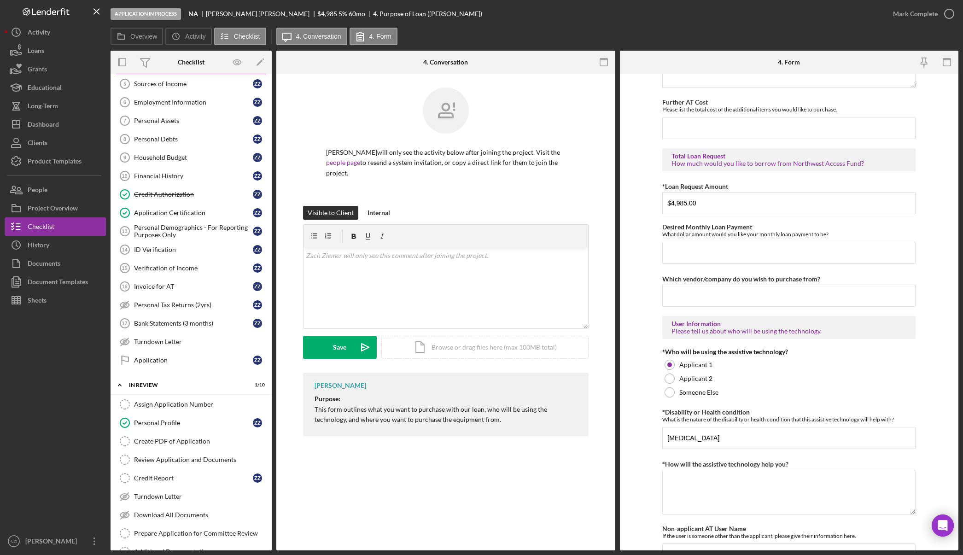
scroll to position [31, 0]
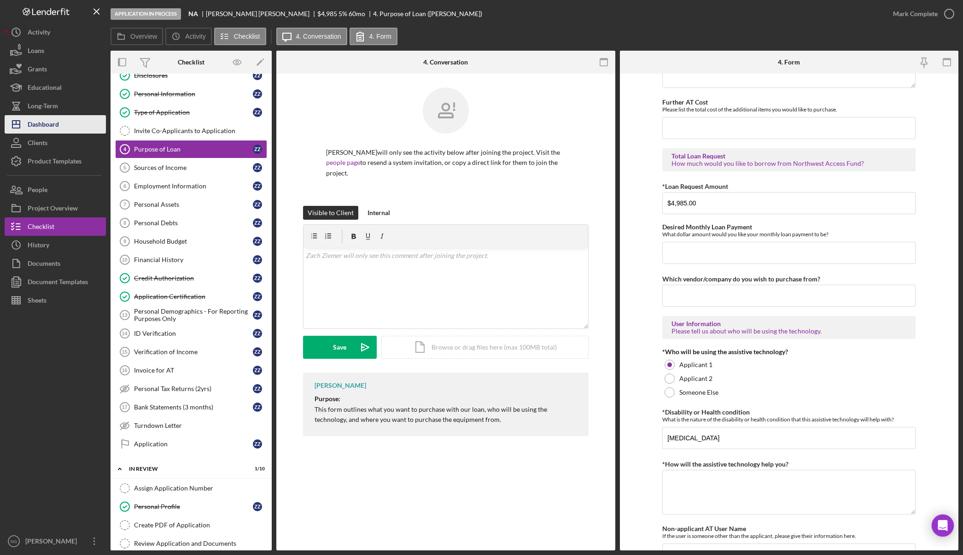
click at [46, 120] on div "Dashboard" at bounding box center [43, 125] width 31 height 21
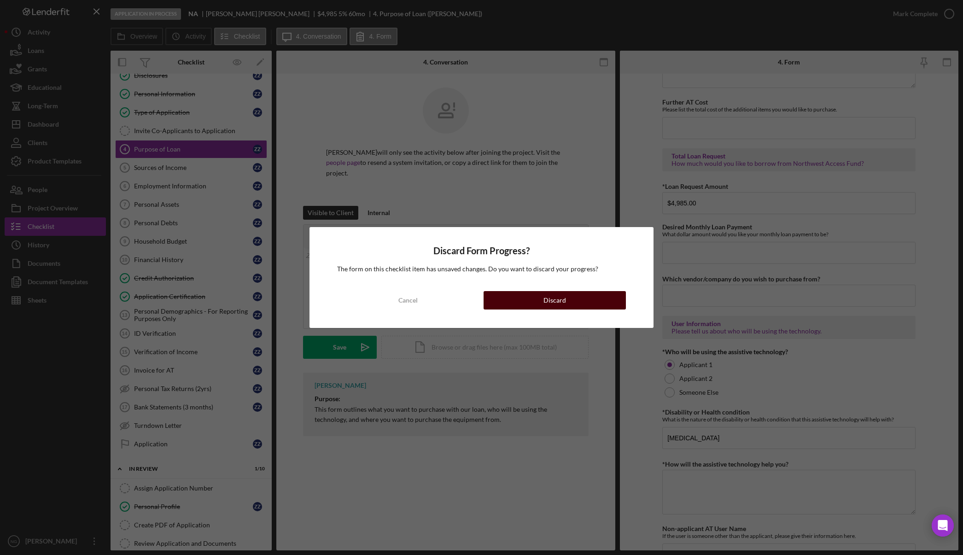
click at [522, 297] on button "Discard" at bounding box center [554, 300] width 142 height 18
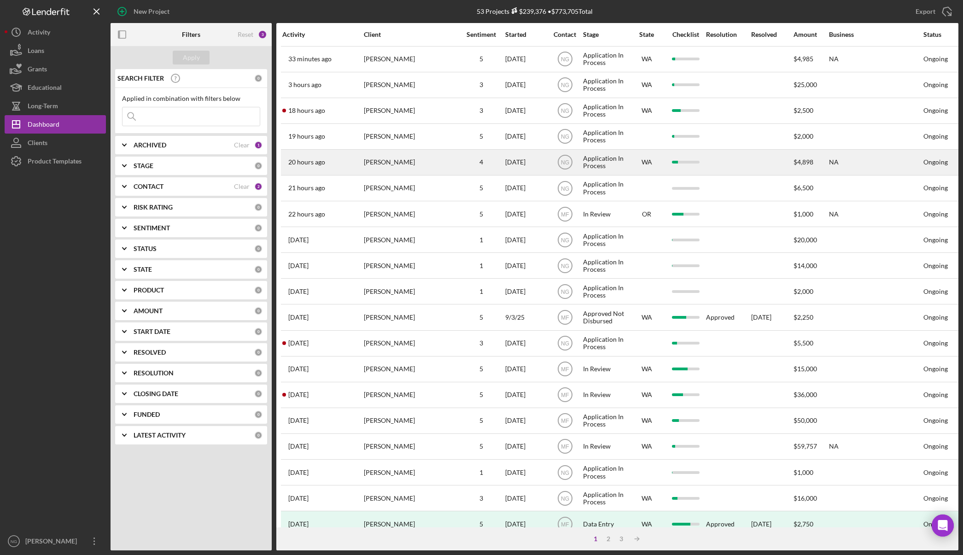
click at [383, 163] on div "Gregory Tainatongo" at bounding box center [410, 162] width 92 height 24
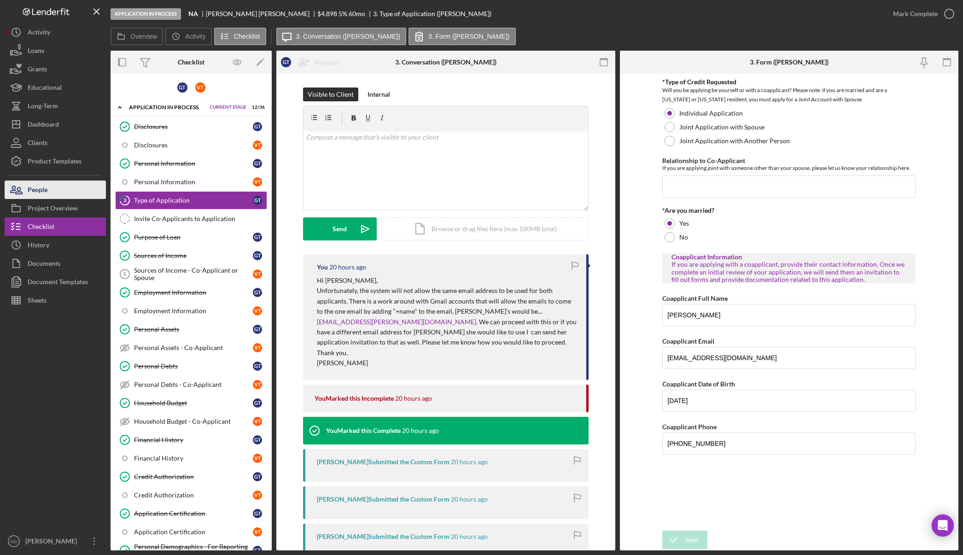
click at [59, 190] on button "People" at bounding box center [55, 189] width 101 height 18
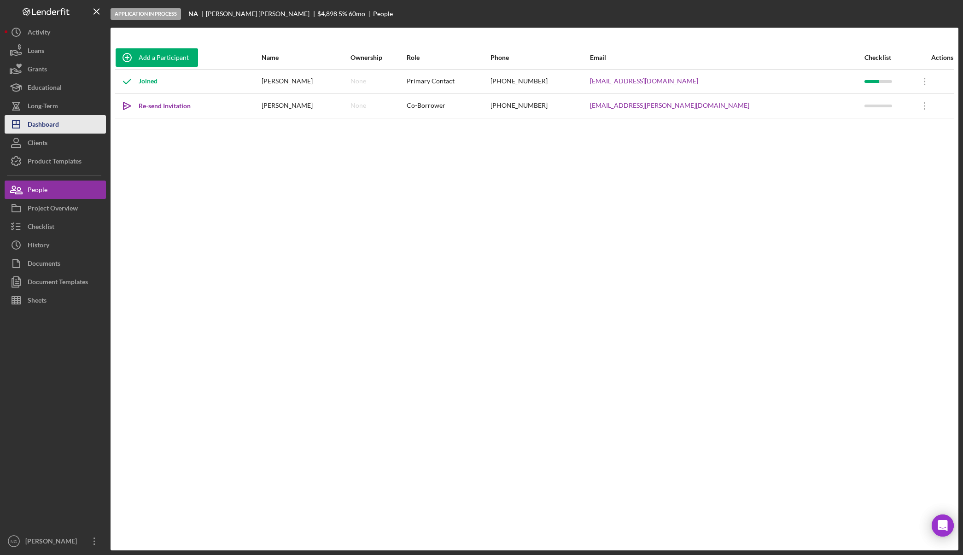
click at [61, 126] on button "Icon/Dashboard Dashboard" at bounding box center [55, 124] width 101 height 18
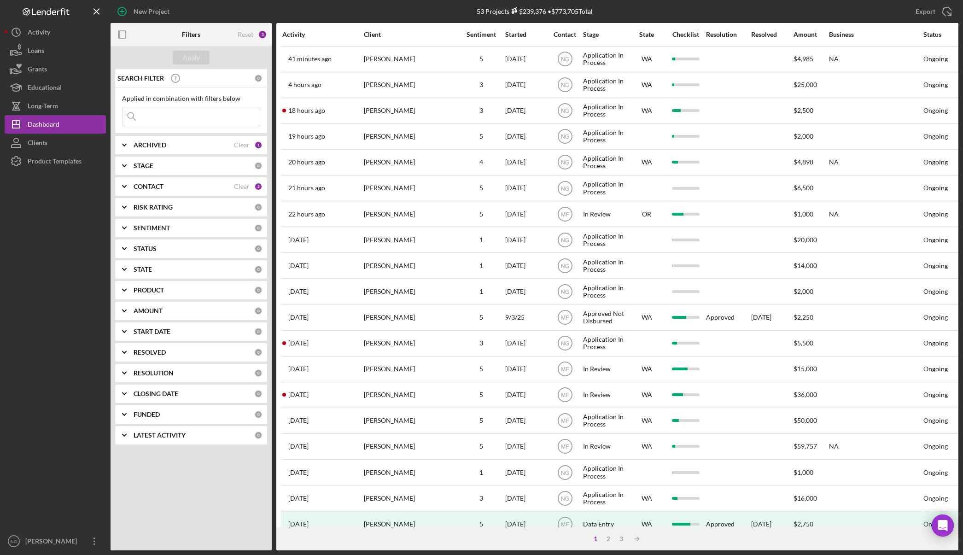
click at [79, 273] on div at bounding box center [55, 350] width 101 height 361
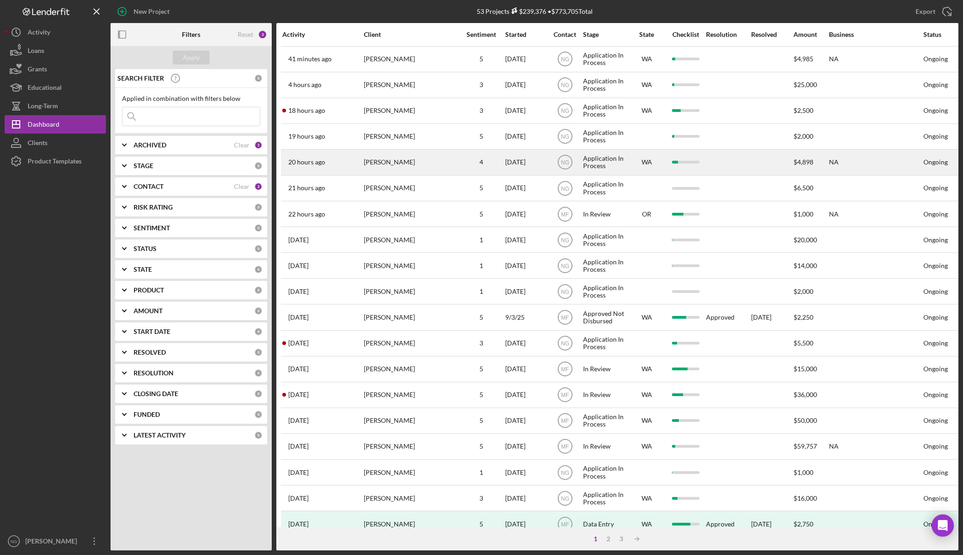
click at [387, 168] on div "Gregory Tainatongo" at bounding box center [410, 162] width 92 height 24
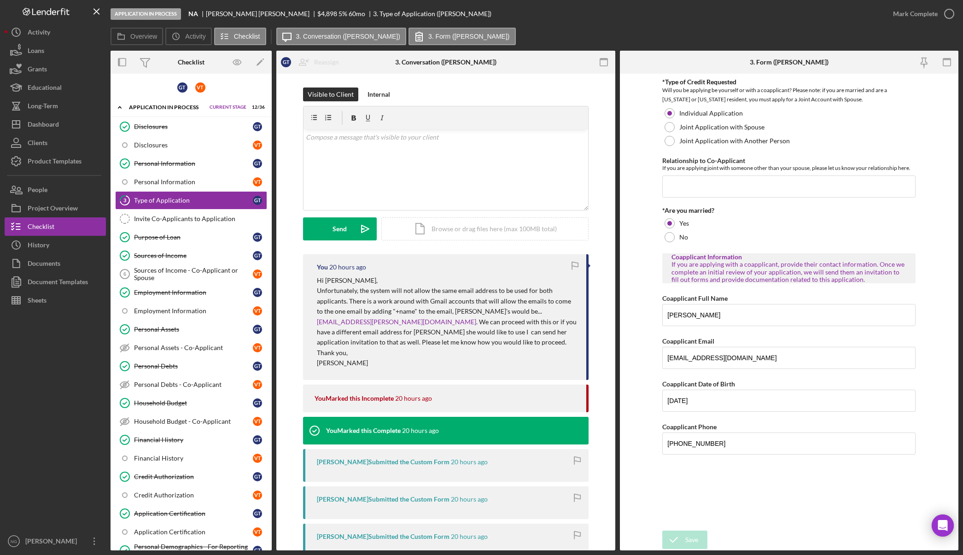
click at [54, 418] on div at bounding box center [55, 420] width 101 height 222
drag, startPoint x: 81, startPoint y: 469, endPoint x: 101, endPoint y: 450, distance: 27.7
click at [81, 469] on div at bounding box center [55, 420] width 101 height 222
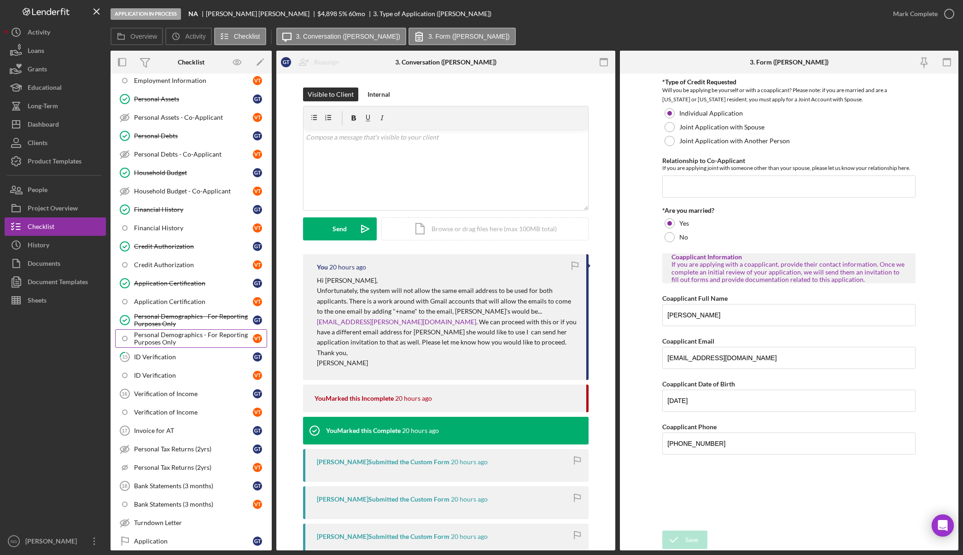
scroll to position [322, 0]
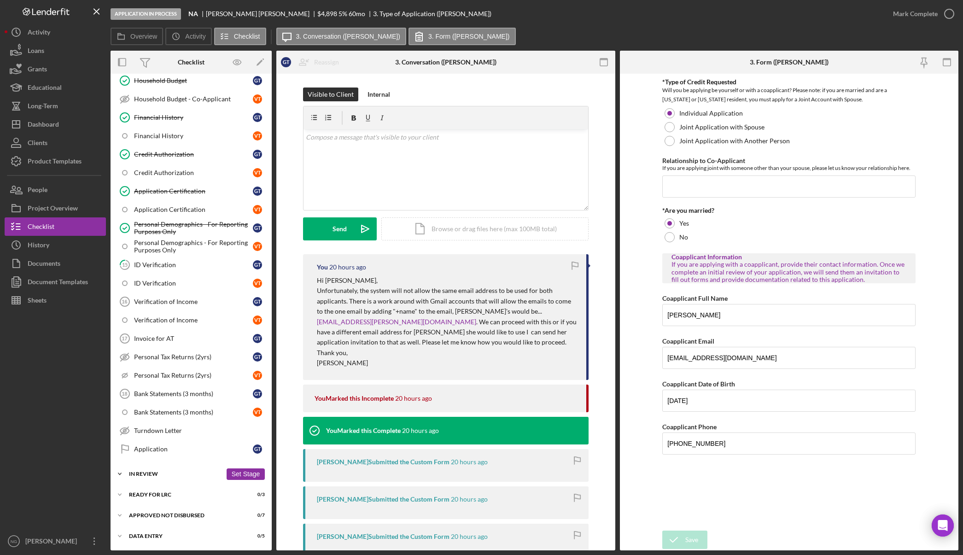
click at [168, 475] on div "In Review" at bounding box center [175, 474] width 93 height 6
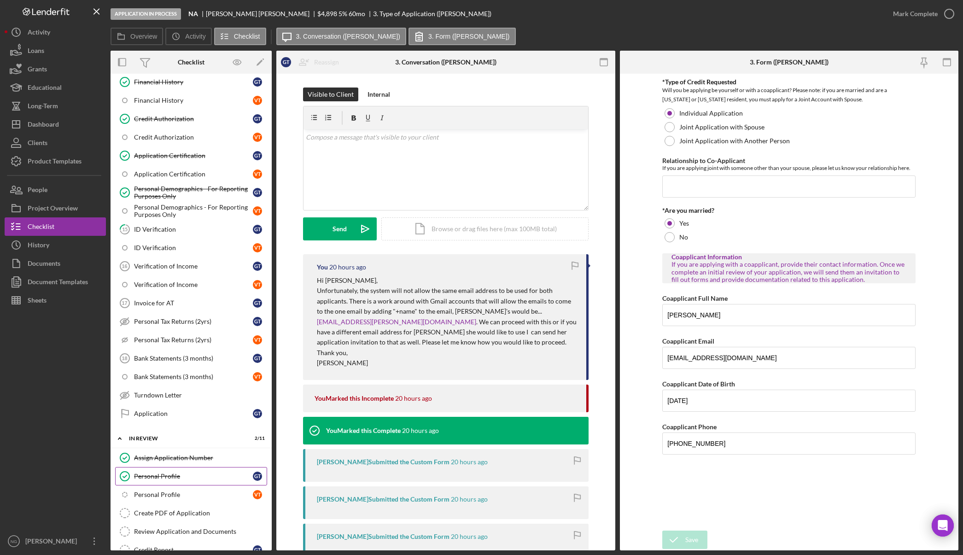
scroll to position [530, 0]
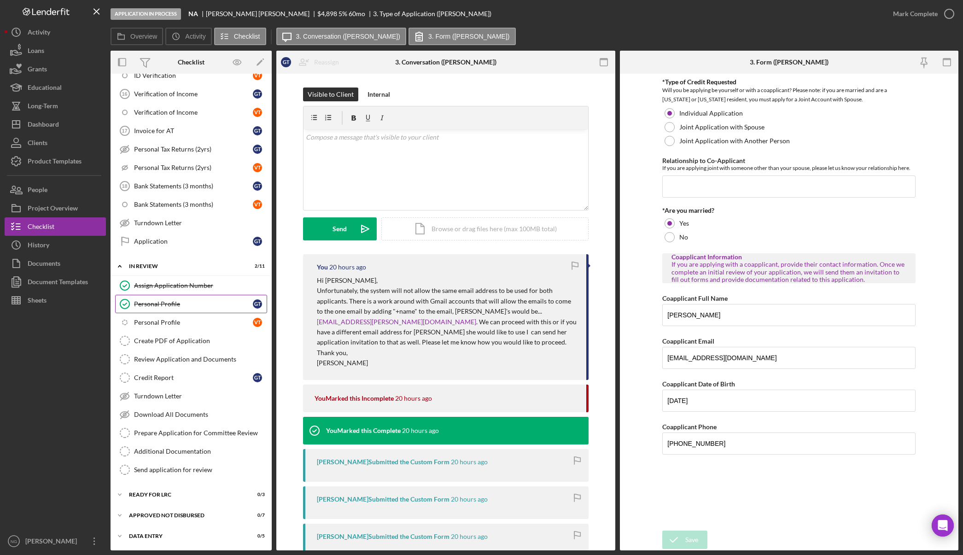
click at [193, 307] on div "Personal Profile" at bounding box center [193, 303] width 119 height 7
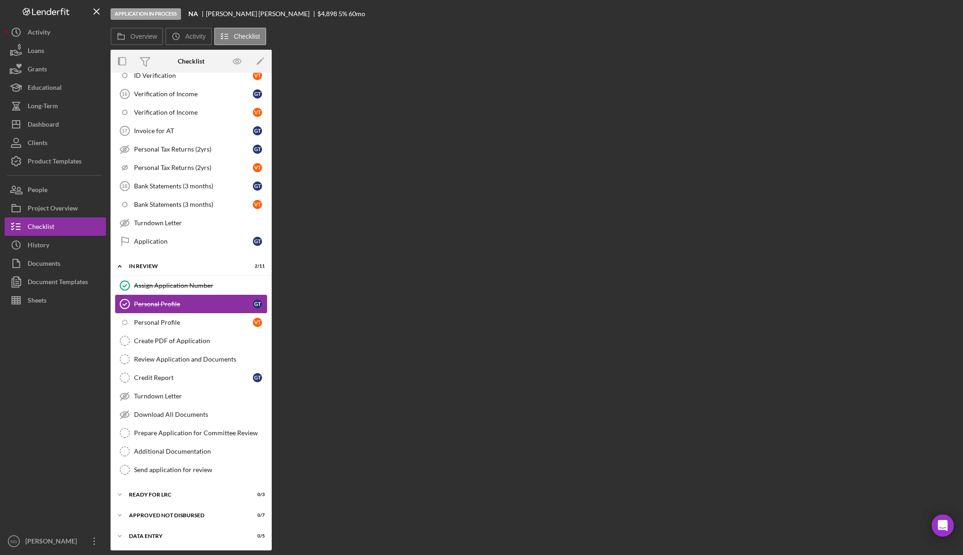
scroll to position [530, 0]
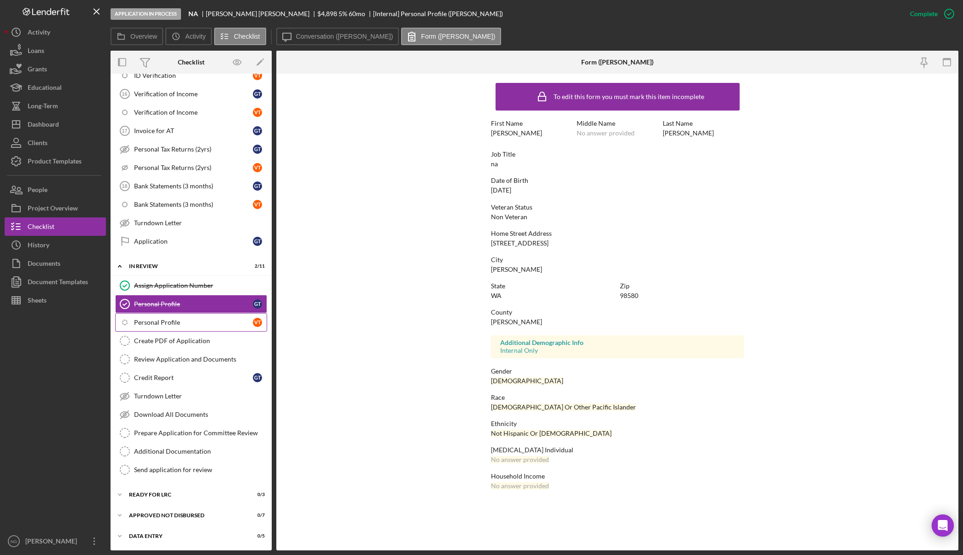
click at [191, 325] on div "Personal Profile" at bounding box center [193, 322] width 119 height 7
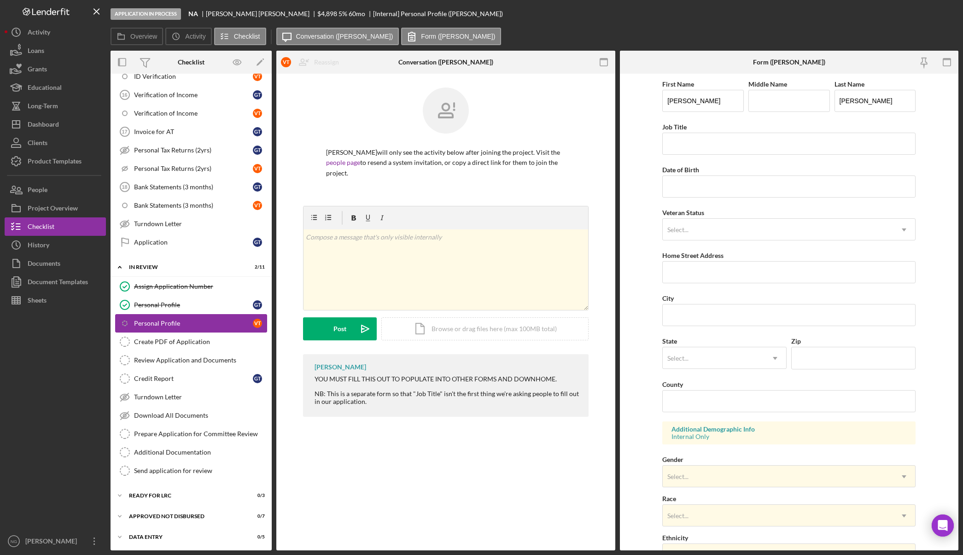
scroll to position [530, 0]
click at [686, 358] on div "Select..." at bounding box center [677, 357] width 21 height 7
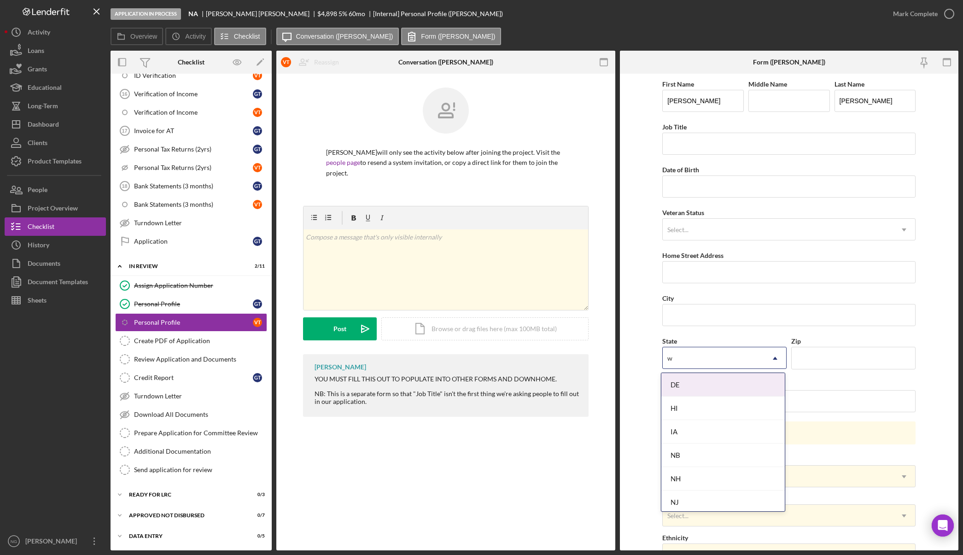
type input "wa"
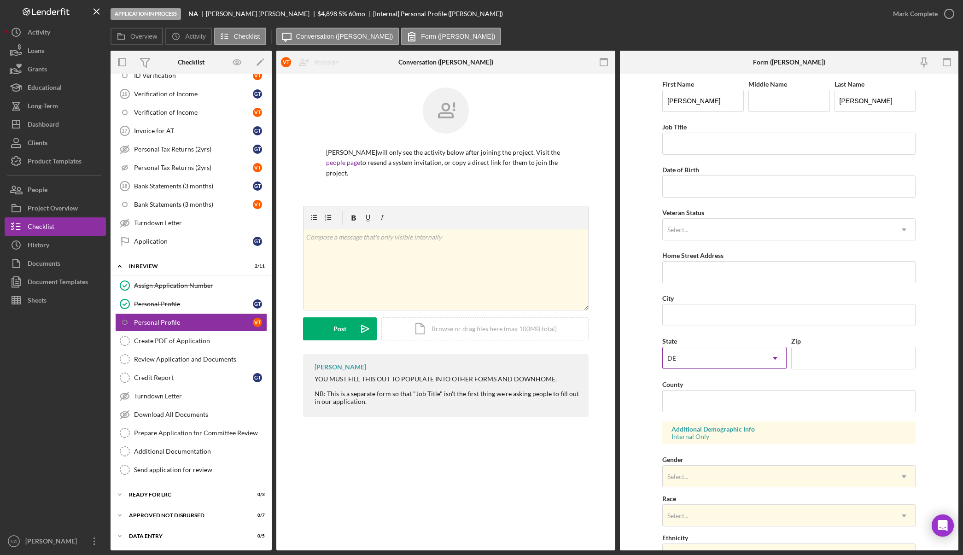
click at [686, 358] on div "DE" at bounding box center [712, 358] width 101 height 21
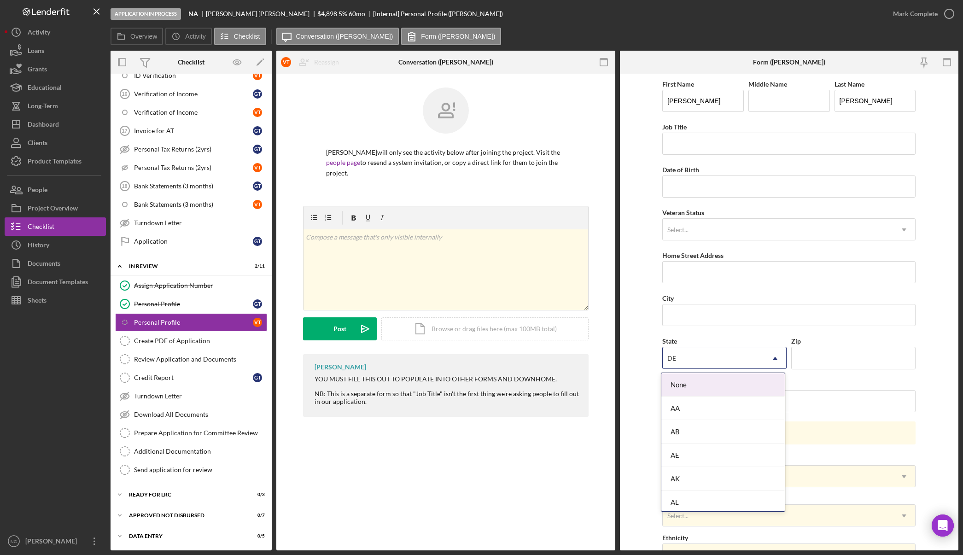
click at [686, 358] on div "DE" at bounding box center [712, 358] width 101 height 21
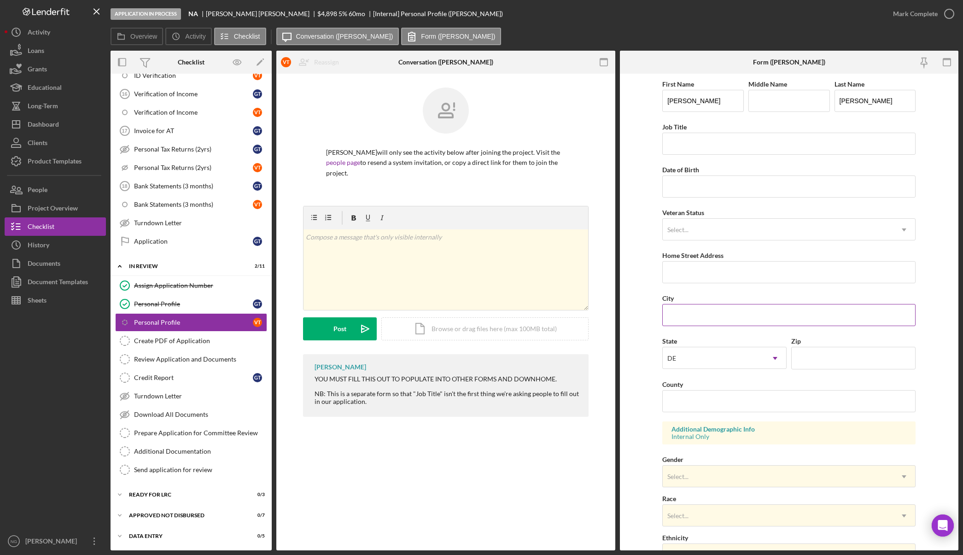
click at [728, 319] on input "City" at bounding box center [788, 315] width 253 height 22
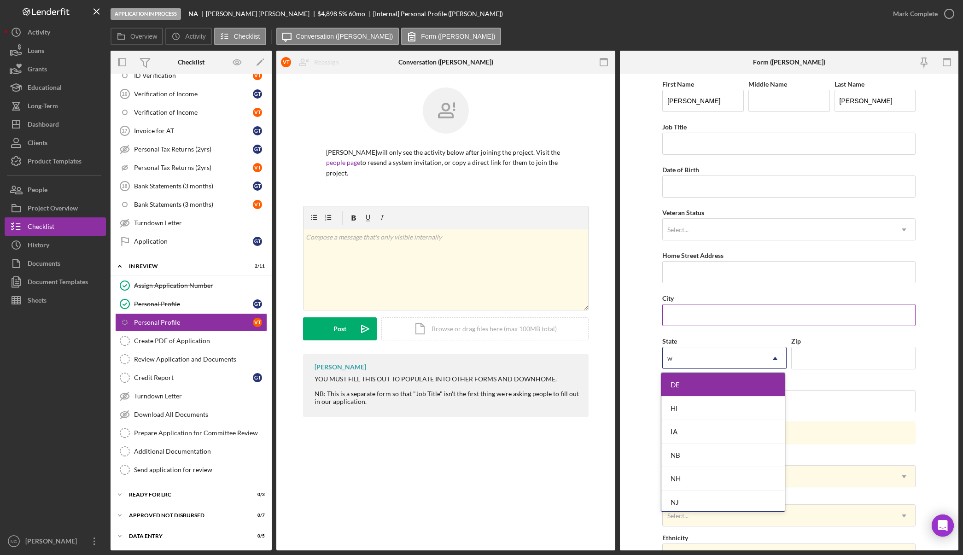
type input "wa"
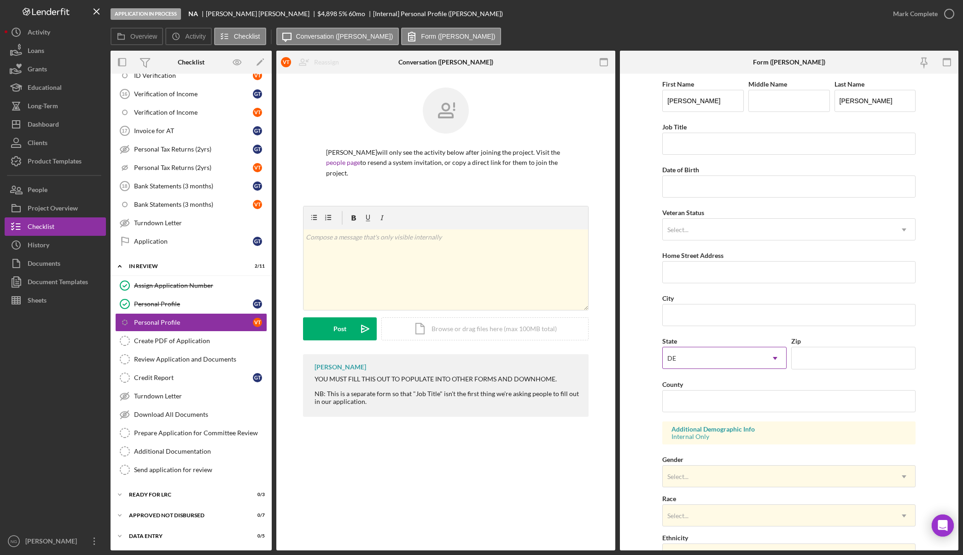
click at [699, 358] on div "DE" at bounding box center [712, 358] width 101 height 21
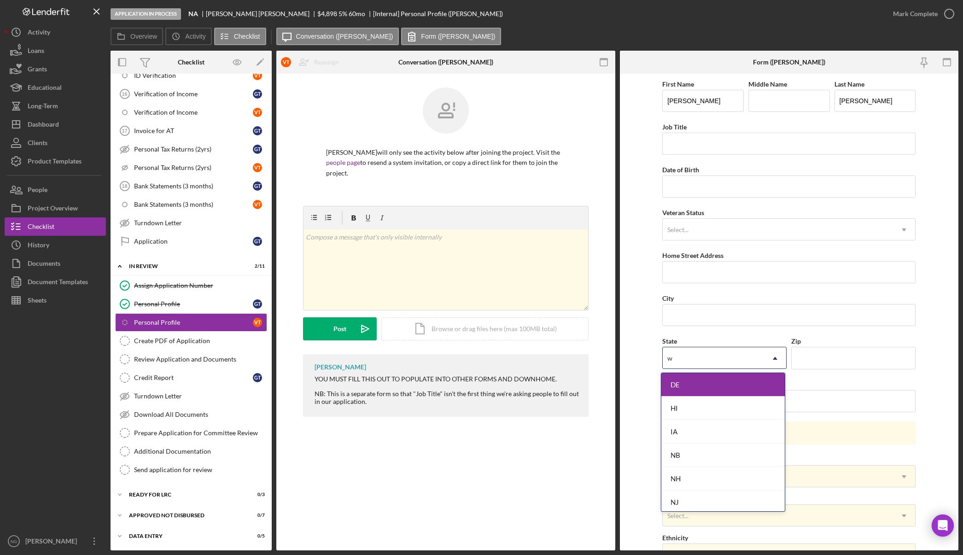
type input "wa"
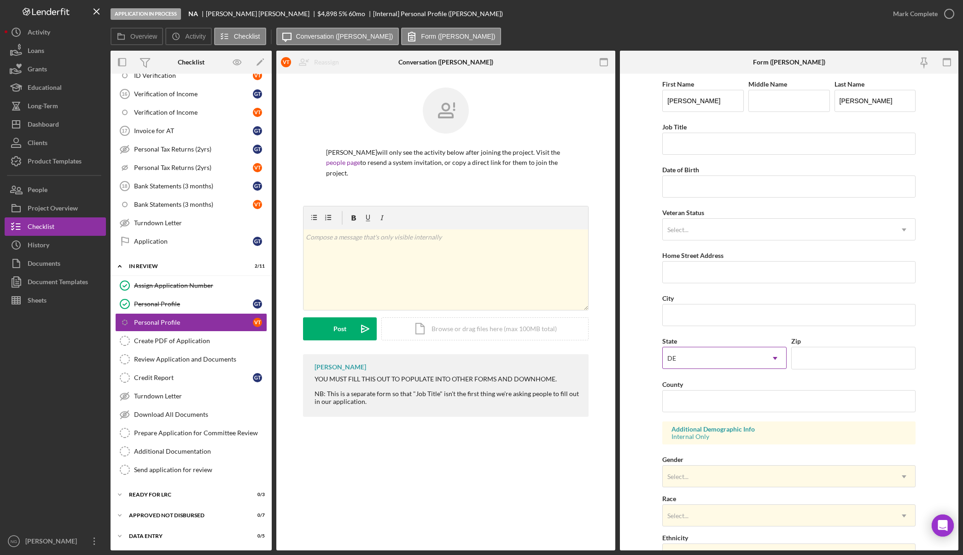
click at [709, 355] on div "DE" at bounding box center [712, 358] width 101 height 21
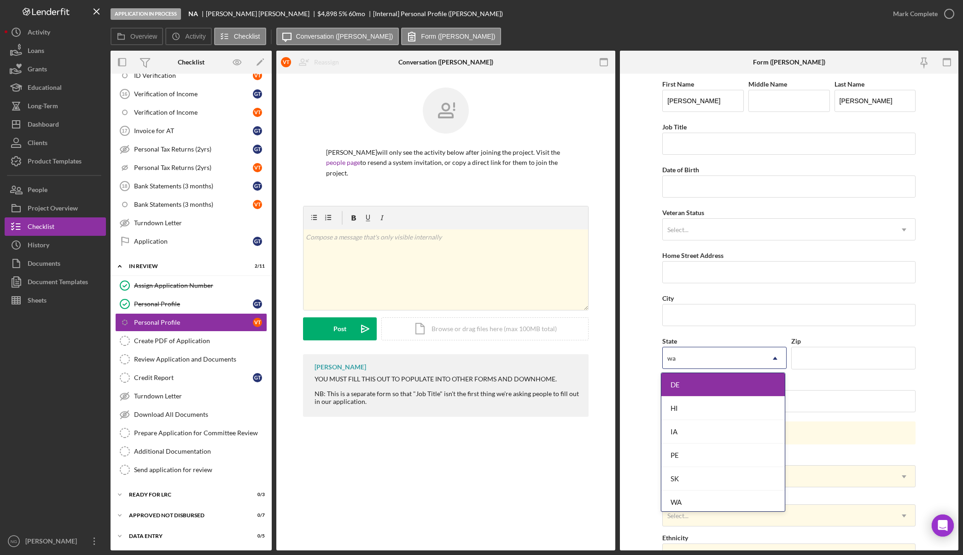
type input "was"
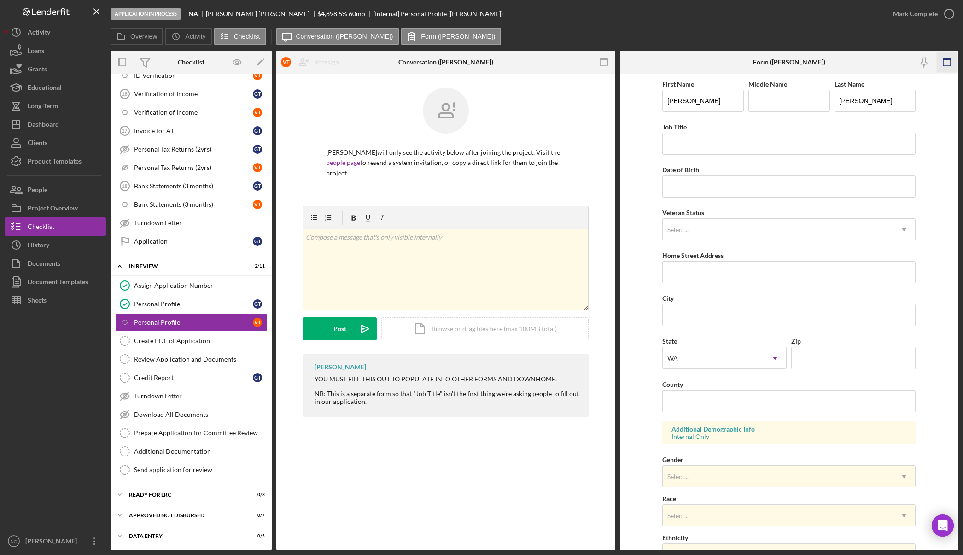
click at [947, 58] on icon "button" at bounding box center [946, 62] width 21 height 21
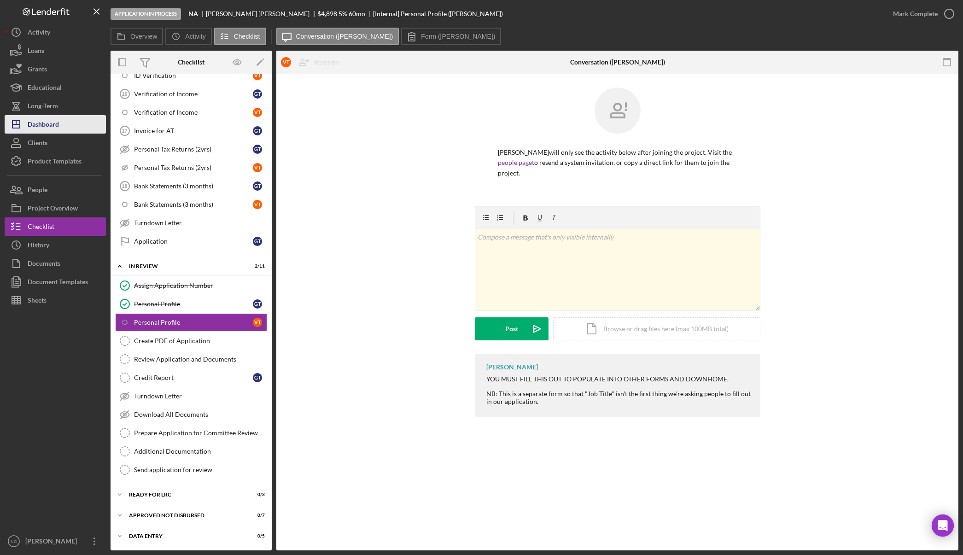
click at [59, 120] on button "Icon/Dashboard Dashboard" at bounding box center [55, 124] width 101 height 18
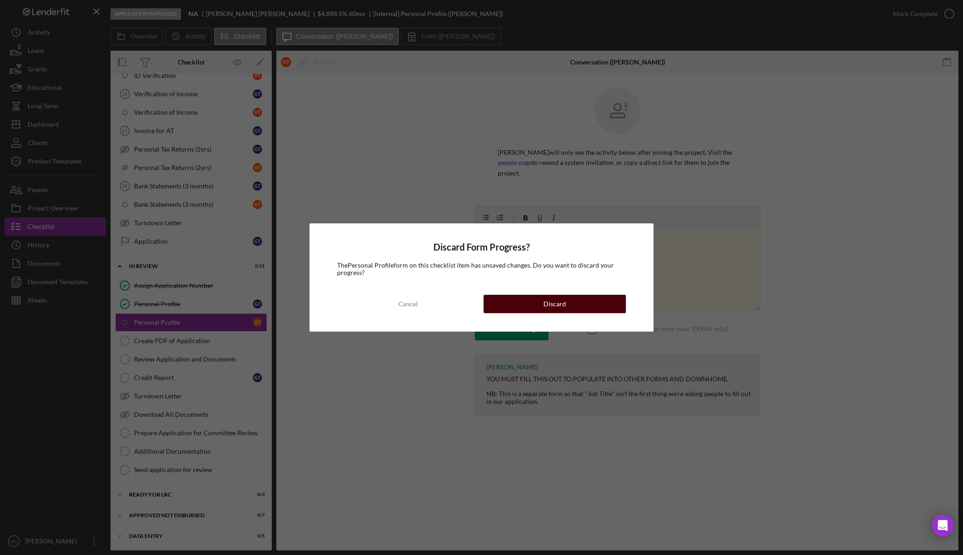
click at [530, 302] on button "Discard" at bounding box center [554, 304] width 142 height 18
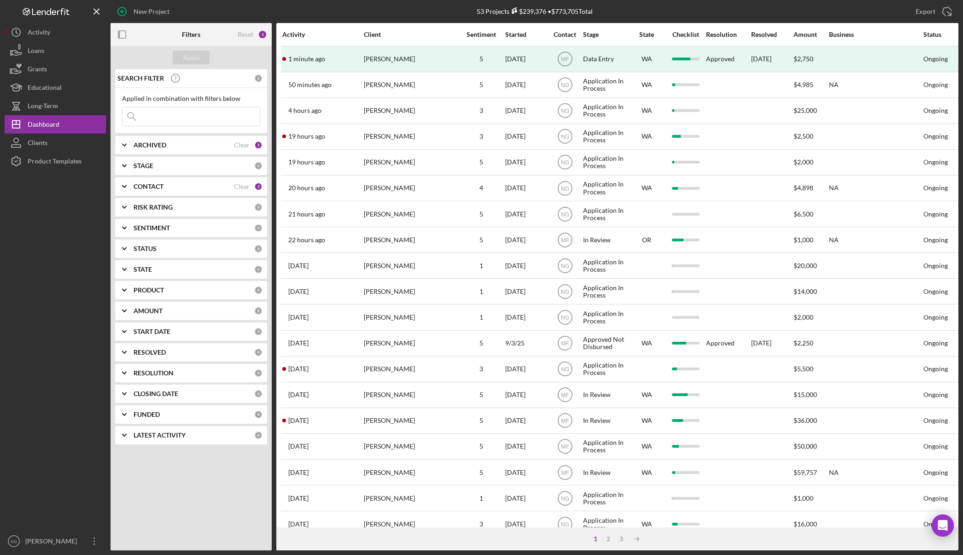
click at [183, 188] on div "CONTACT" at bounding box center [183, 186] width 100 height 7
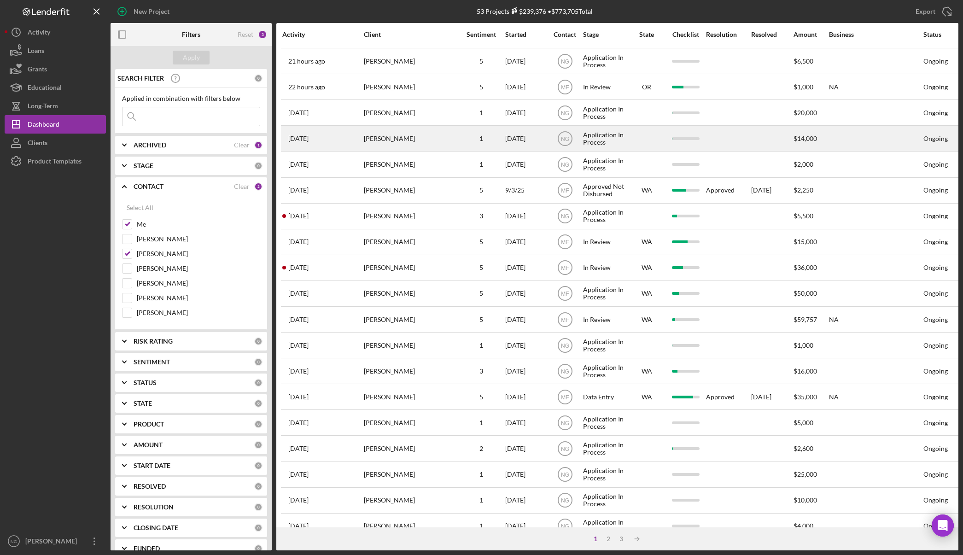
scroll to position [176, 0]
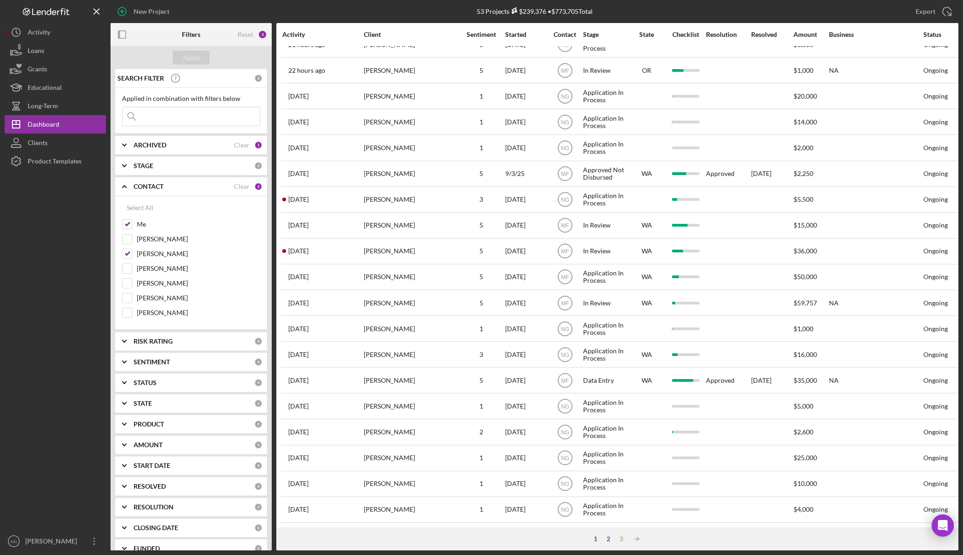
click at [608, 540] on div "2" at bounding box center [608, 538] width 13 height 7
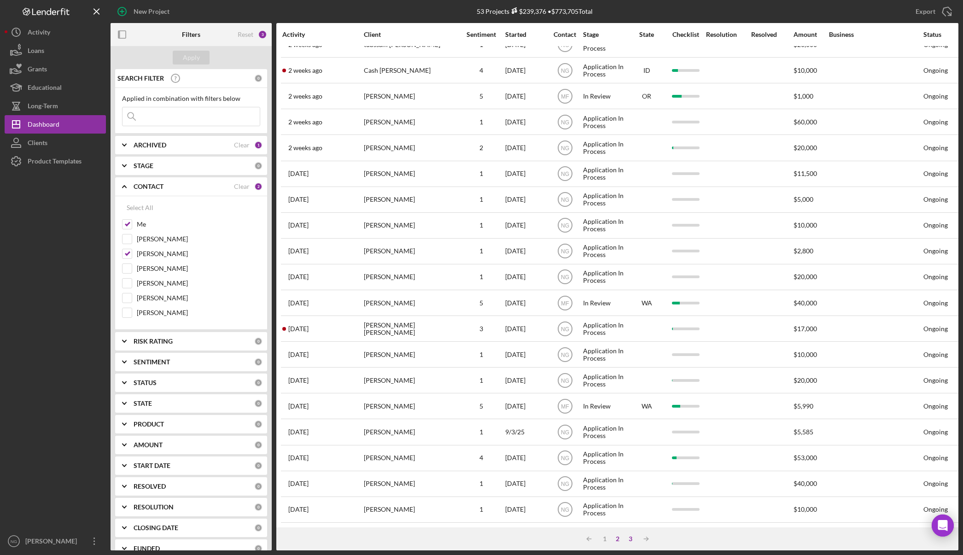
click at [628, 539] on div "3" at bounding box center [630, 538] width 13 height 7
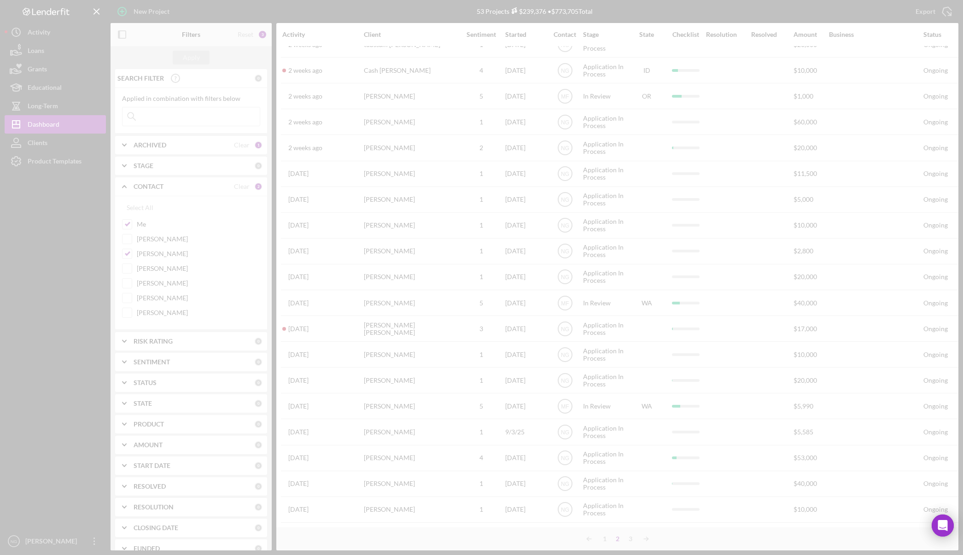
scroll to position [0, 0]
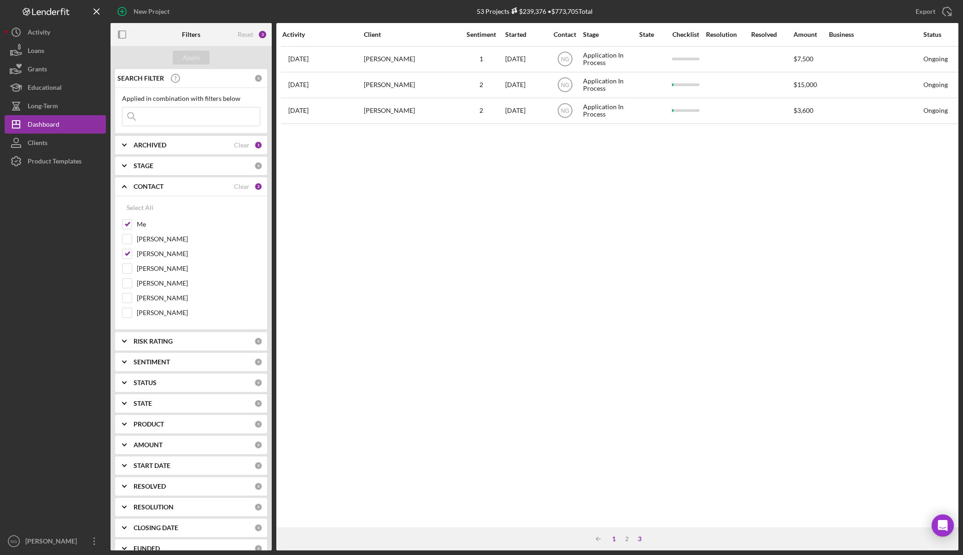
click at [612, 539] on div "1" at bounding box center [613, 538] width 13 height 7
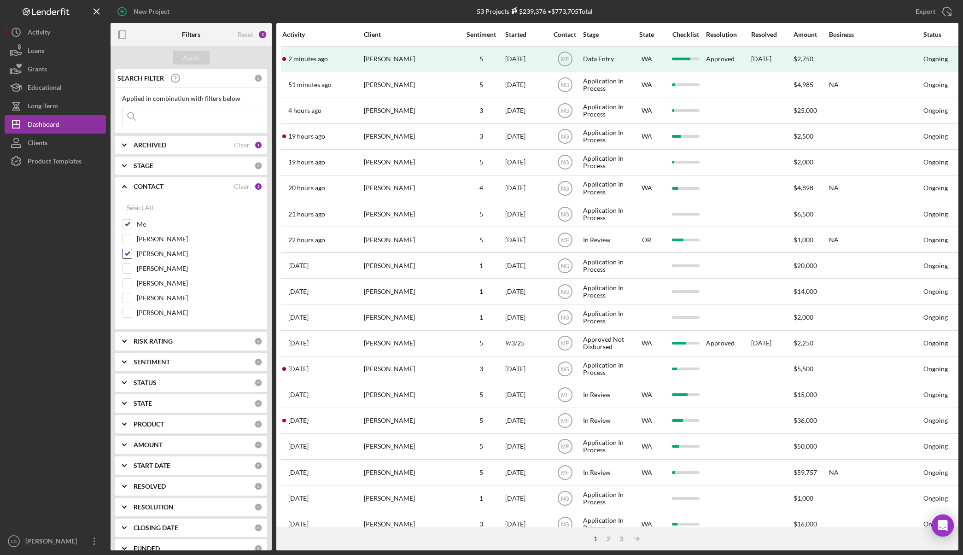
click at [127, 252] on input "Monie Frost" at bounding box center [126, 253] width 9 height 9
checkbox input "false"
drag, startPoint x: 83, startPoint y: 456, endPoint x: 79, endPoint y: 469, distance: 13.4
click at [83, 456] on div at bounding box center [55, 350] width 101 height 361
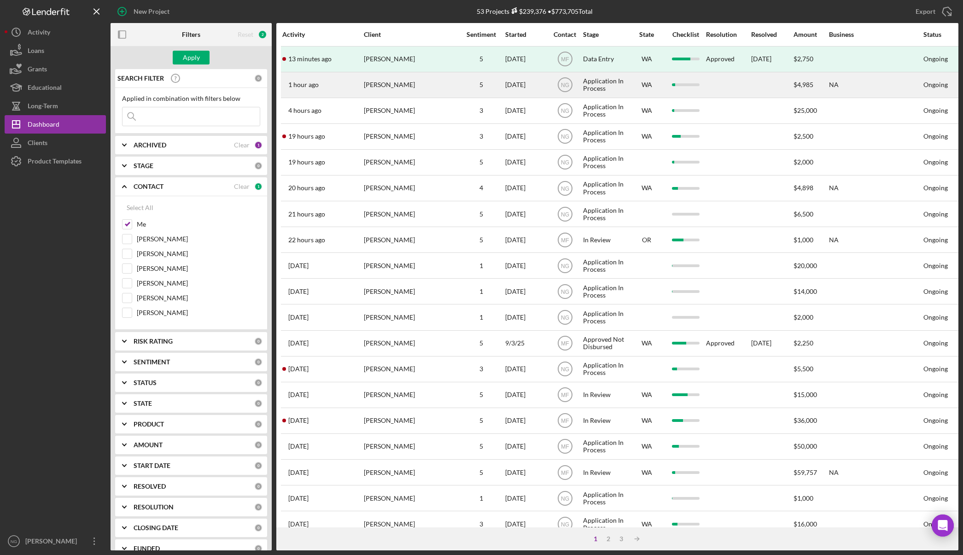
click at [384, 92] on div "Zach Ziemer" at bounding box center [410, 85] width 92 height 24
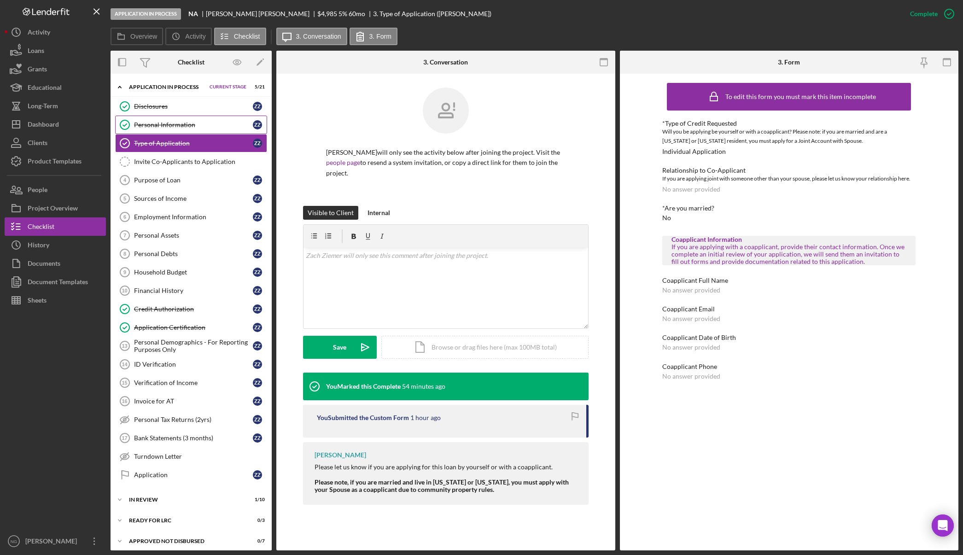
click at [195, 116] on link "Personal Information Personal Information Z Z" at bounding box center [191, 125] width 152 height 18
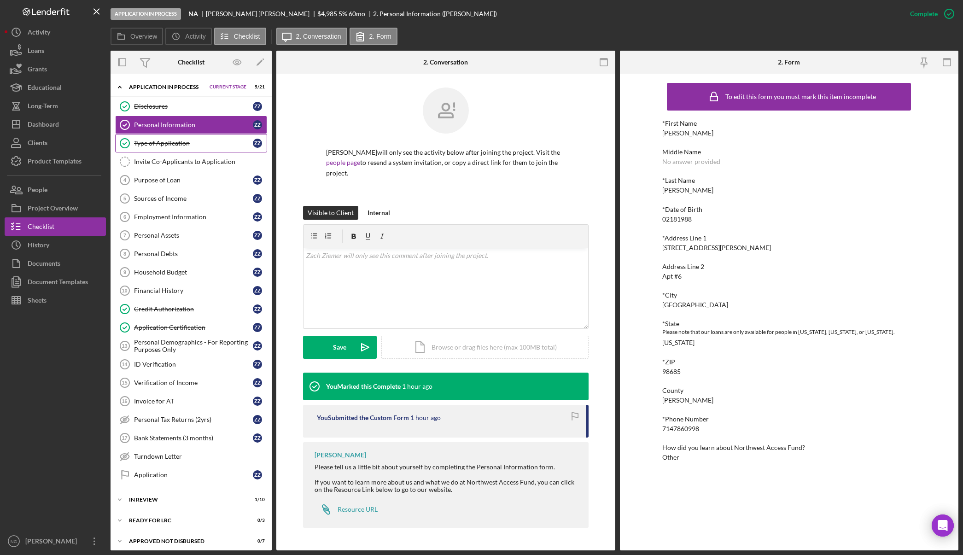
click at [173, 151] on link "Type of Application Type of Application Z Z" at bounding box center [191, 143] width 152 height 18
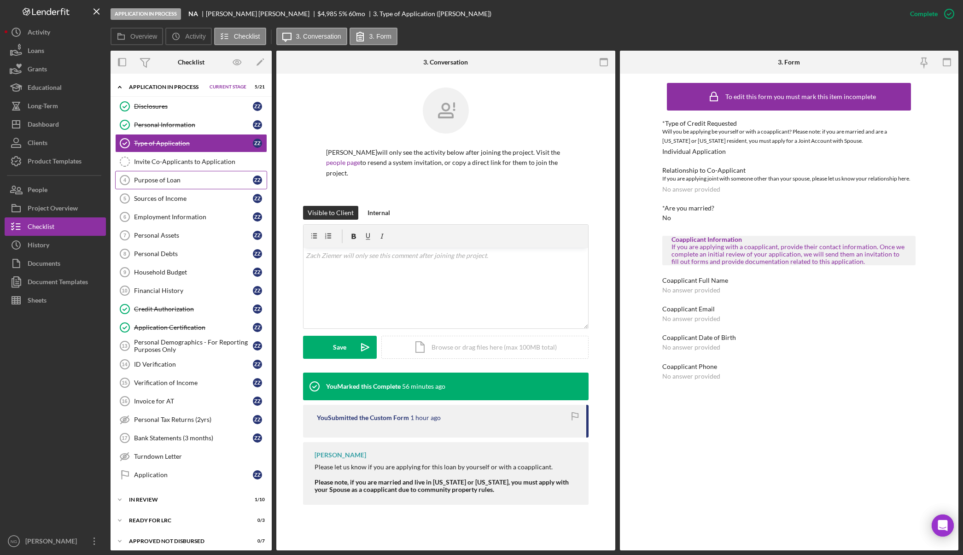
click at [165, 182] on div "Purpose of Loan" at bounding box center [193, 179] width 119 height 7
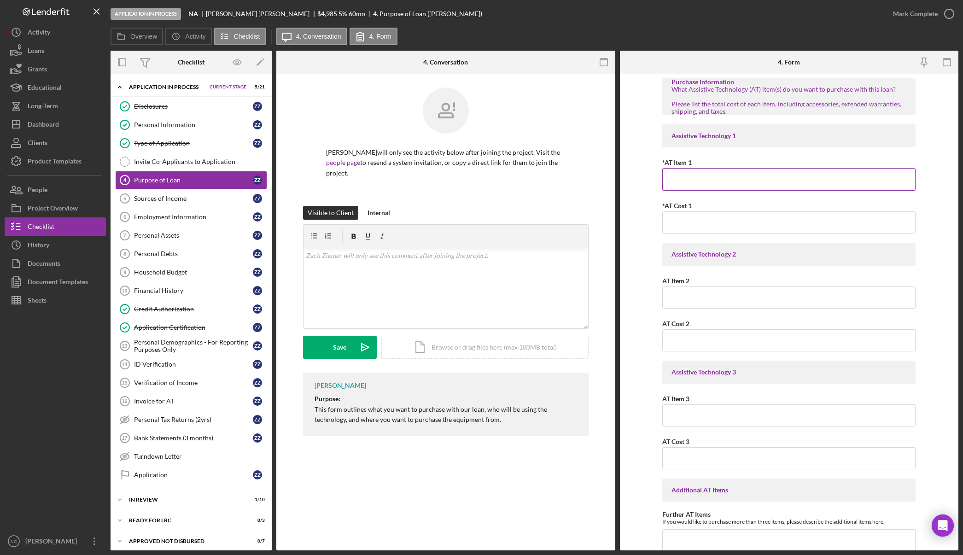
click at [689, 182] on input "*AT Item 1" at bounding box center [788, 179] width 253 height 22
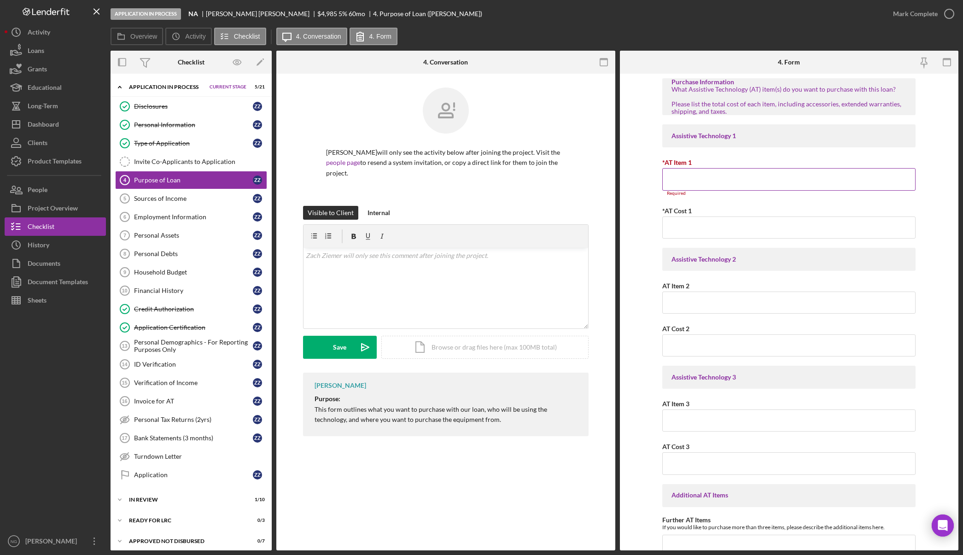
click at [703, 180] on input "*AT Item 1" at bounding box center [788, 179] width 253 height 22
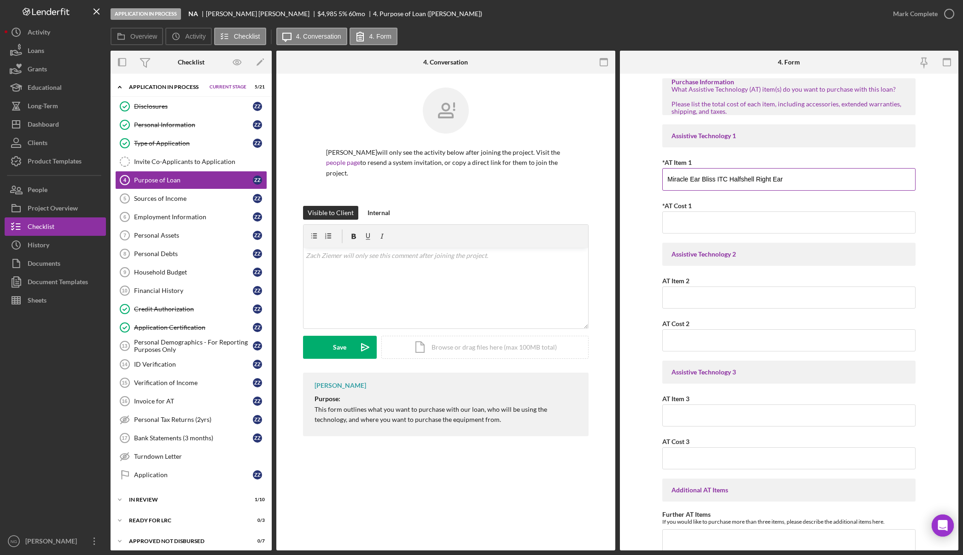
type input "Miracle Ear Bliss ITC Halfshell Right Ear"
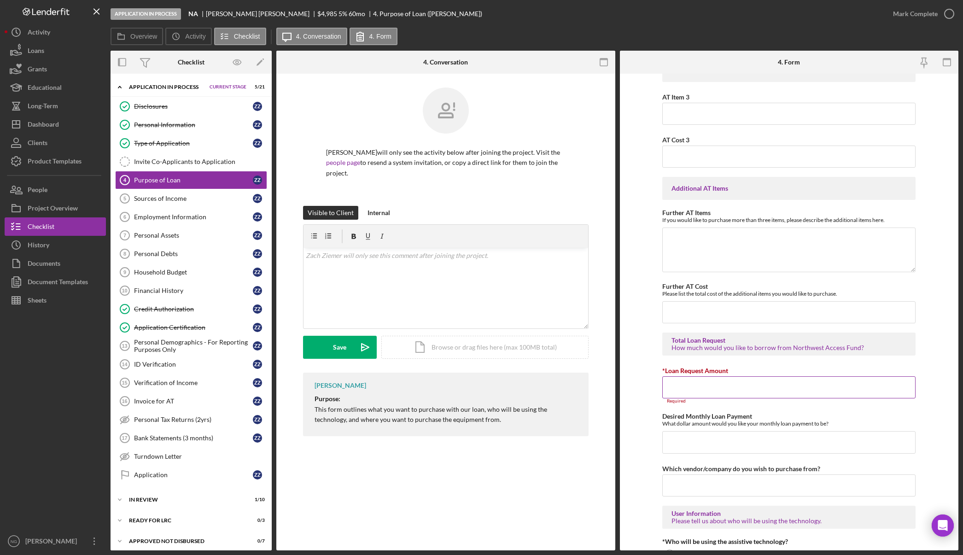
click at [745, 386] on input "*Loan Request Amount" at bounding box center [788, 387] width 253 height 22
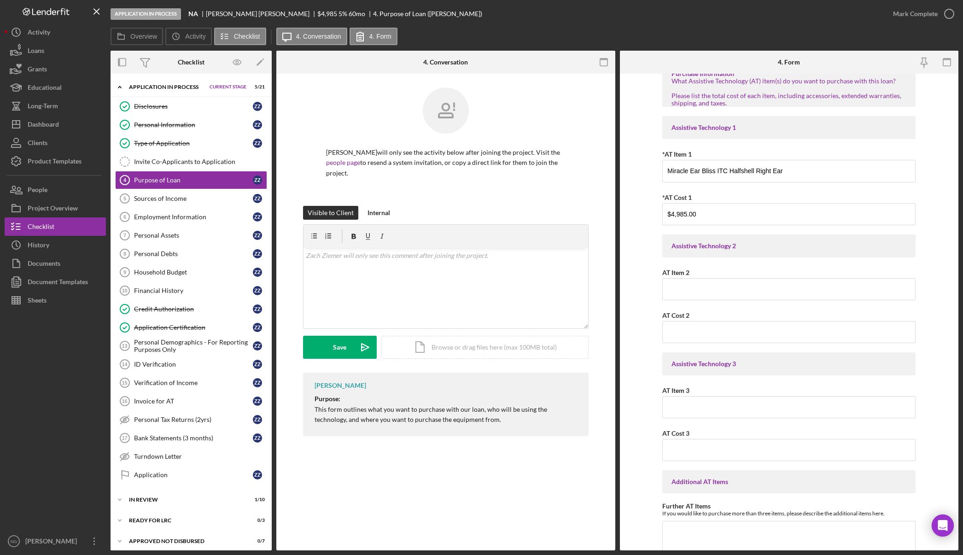
scroll to position [0, 0]
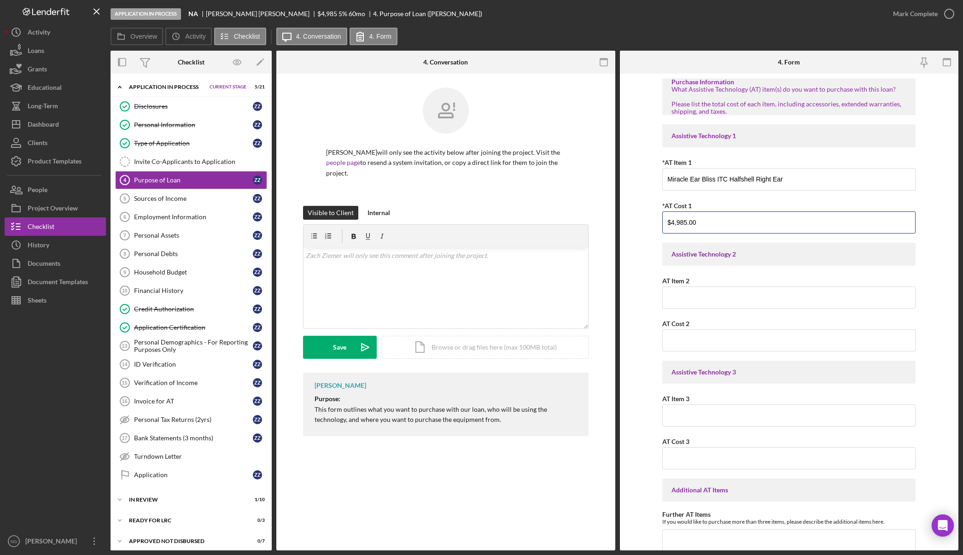
drag, startPoint x: 710, startPoint y: 220, endPoint x: 660, endPoint y: 220, distance: 50.6
click at [660, 220] on form "Purchase Information What Assistive Technology (AT) item(s) do you want to purc…" at bounding box center [789, 312] width 339 height 476
drag, startPoint x: 701, startPoint y: 224, endPoint x: 647, endPoint y: 218, distance: 54.2
click at [647, 218] on form "Purchase Information What Assistive Technology (AT) item(s) do you want to purc…" at bounding box center [789, 312] width 339 height 476
type input "$5,245.00"
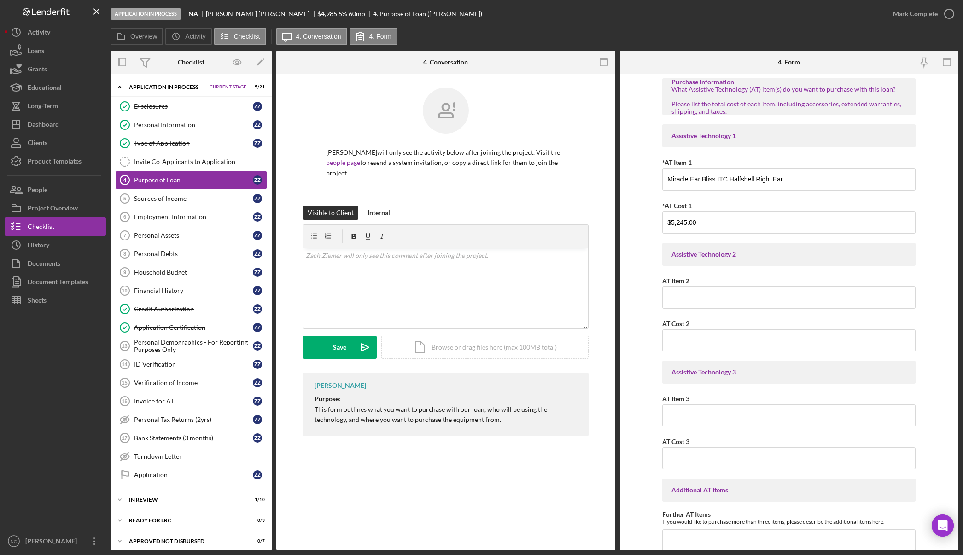
scroll to position [302, 0]
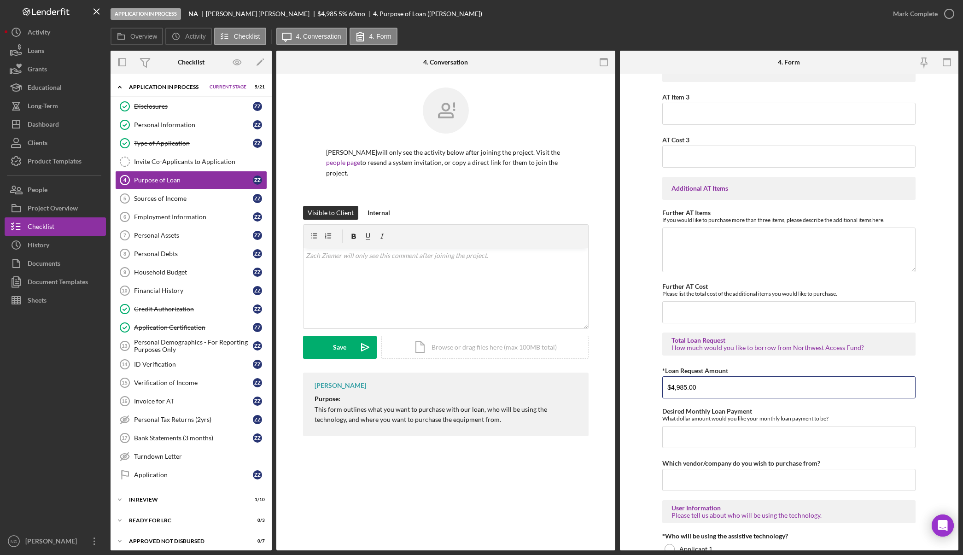
type input "$4,985.00"
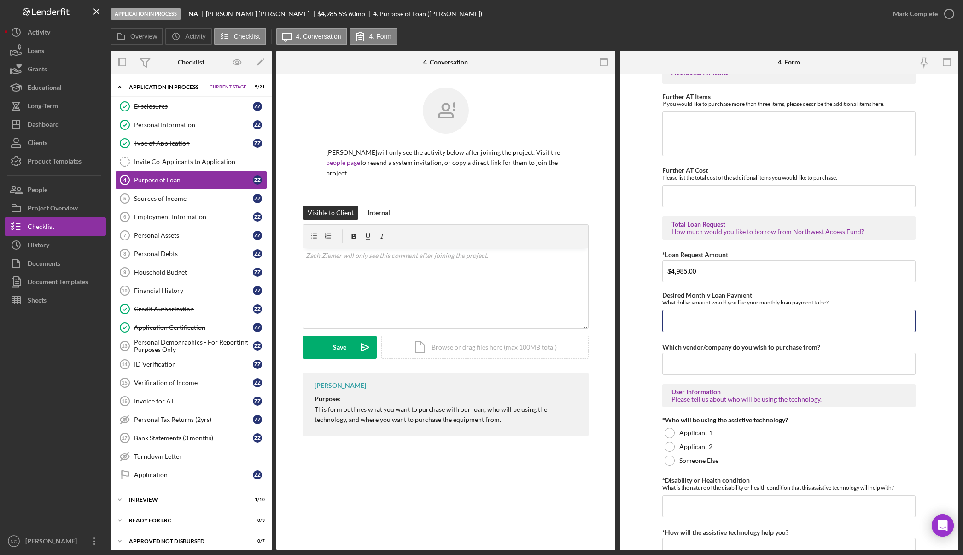
scroll to position [486, 0]
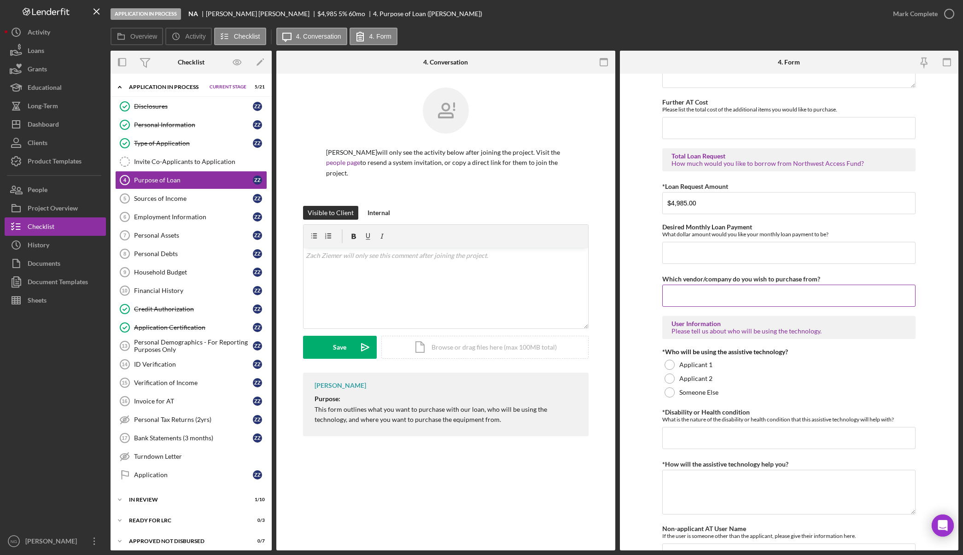
click at [719, 295] on input "Which vendor/company do you wish to purchase from?" at bounding box center [788, 295] width 253 height 22
type input "Miracle Ear East Vancouver"
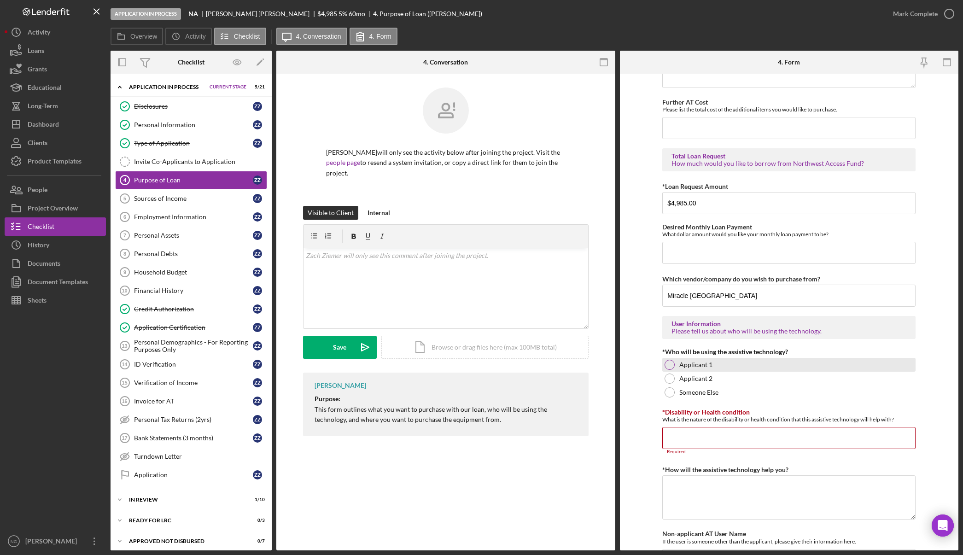
click at [670, 364] on div at bounding box center [669, 365] width 10 height 10
click at [681, 438] on input "*Disability or Health condition" at bounding box center [788, 438] width 253 height 22
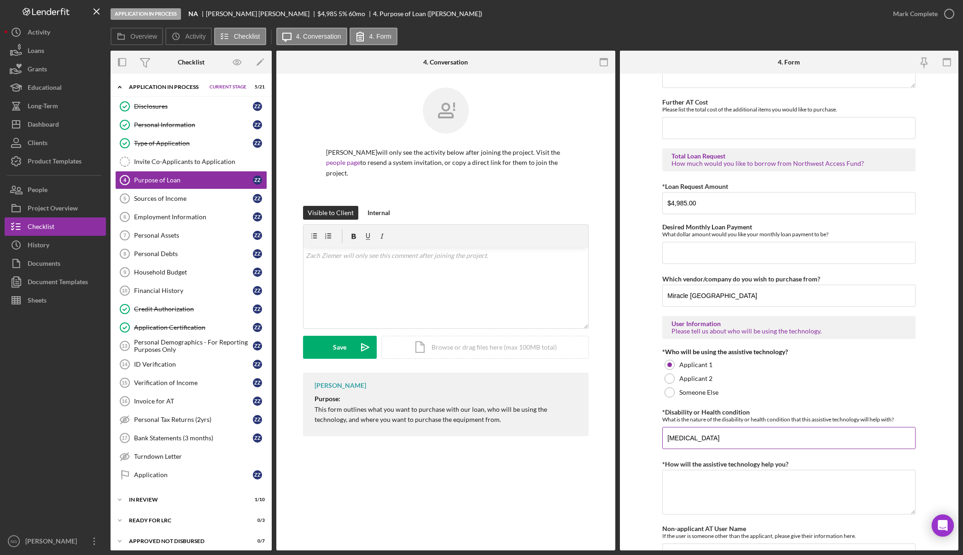
type input "Hearing Loss"
click at [737, 495] on textarea "*How will the assistive technology help you?" at bounding box center [788, 492] width 253 height 44
type textarea "e"
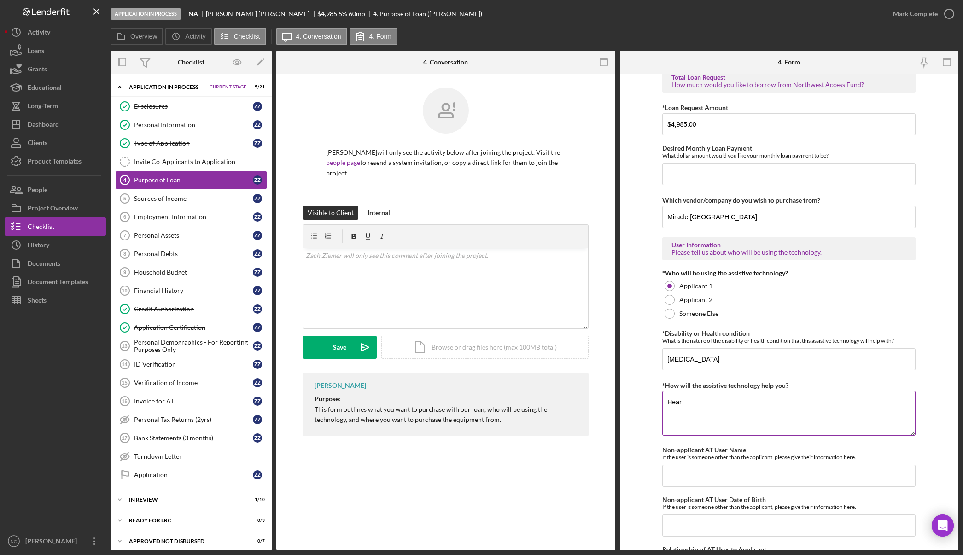
scroll to position [588, 0]
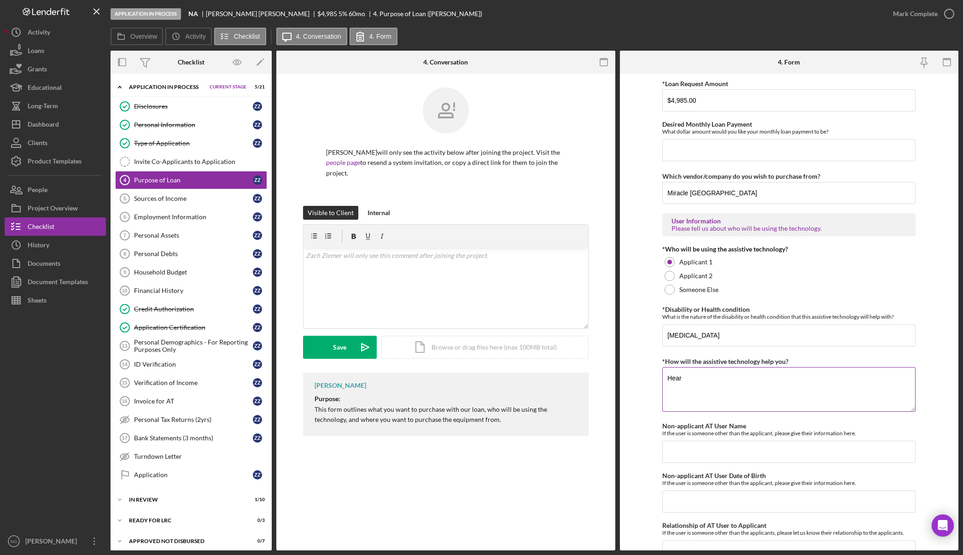
click at [703, 392] on textarea "Hear" at bounding box center [788, 389] width 253 height 44
type textarea "Hearing Loss"
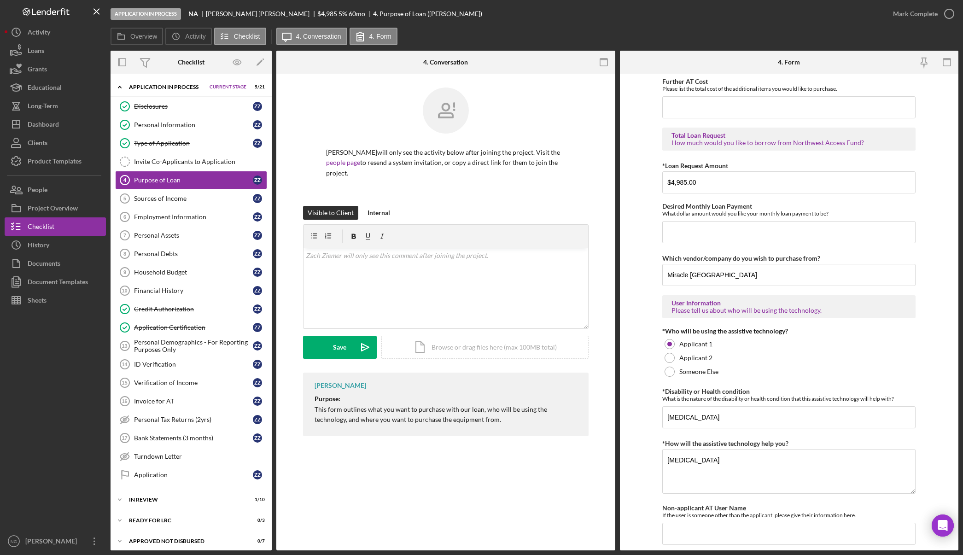
scroll to position [634, 0]
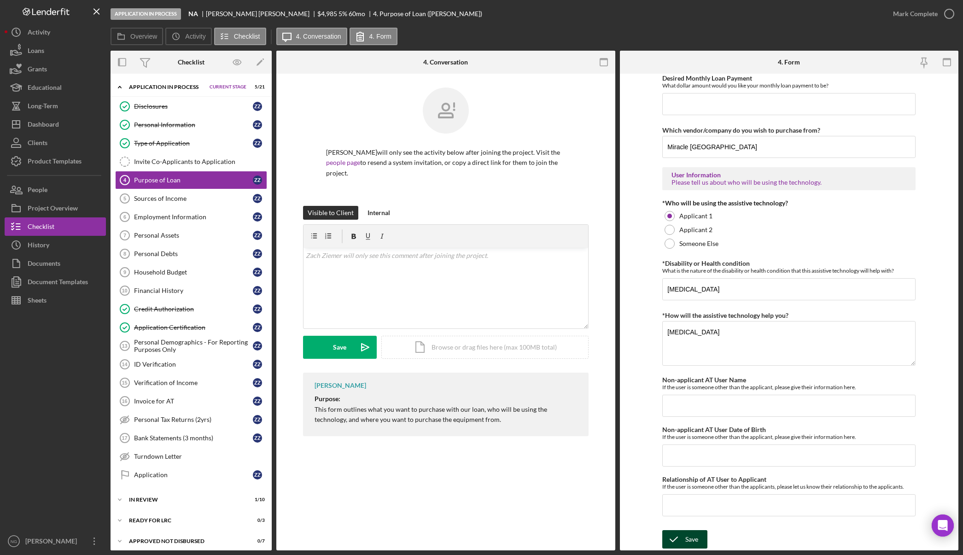
click at [675, 537] on polyline "submit" at bounding box center [673, 539] width 7 height 5
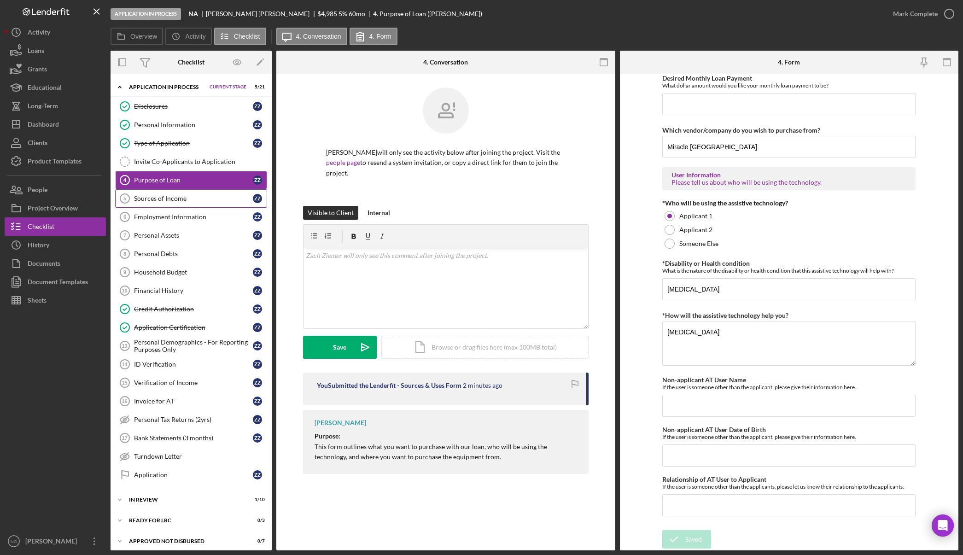
click at [176, 200] on div "Sources of Income" at bounding box center [193, 198] width 119 height 7
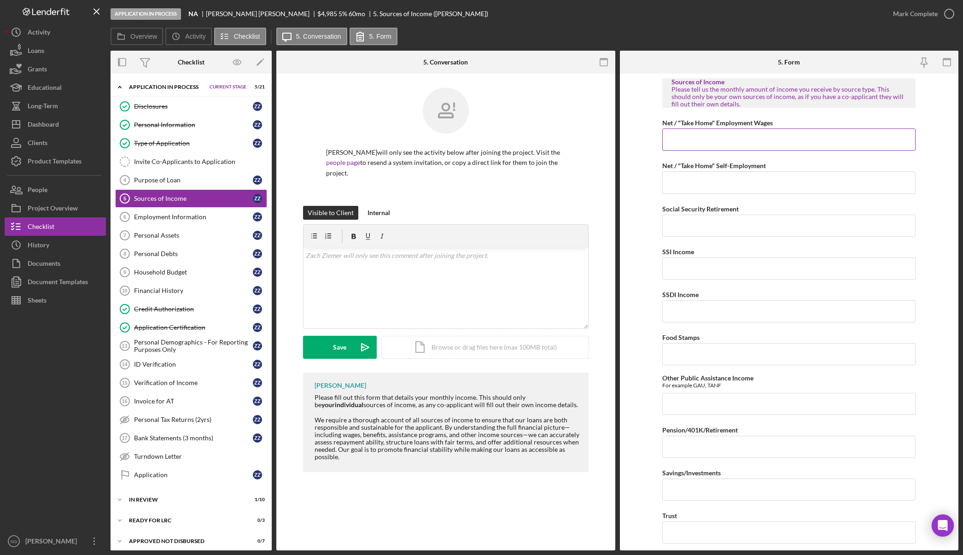
click at [730, 144] on input "Net / "Take Home" Employment Wages" at bounding box center [788, 139] width 253 height 22
type input "$4,500.00"
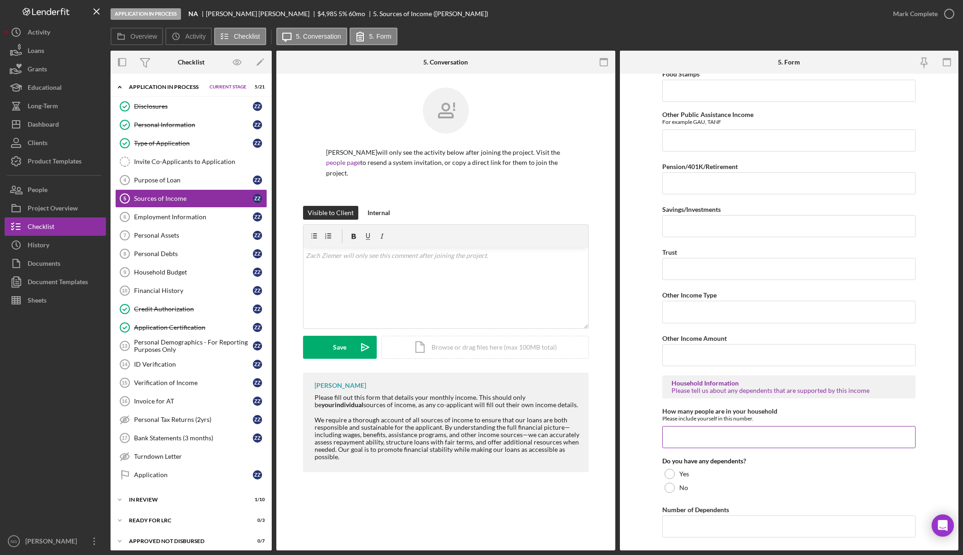
click at [687, 438] on input "How many people are in your household" at bounding box center [788, 437] width 253 height 22
type input "1"
click at [672, 491] on div "No" at bounding box center [788, 488] width 253 height 14
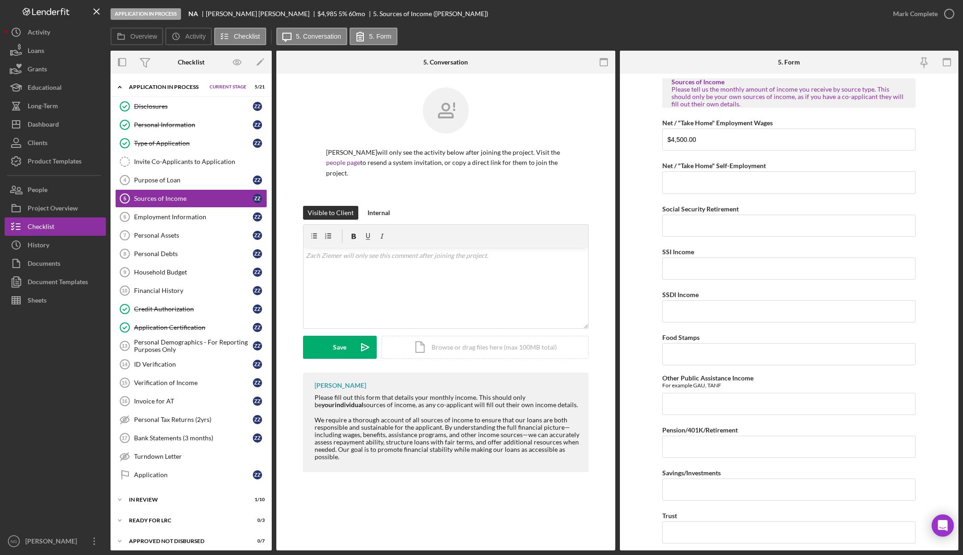
scroll to position [327, 0]
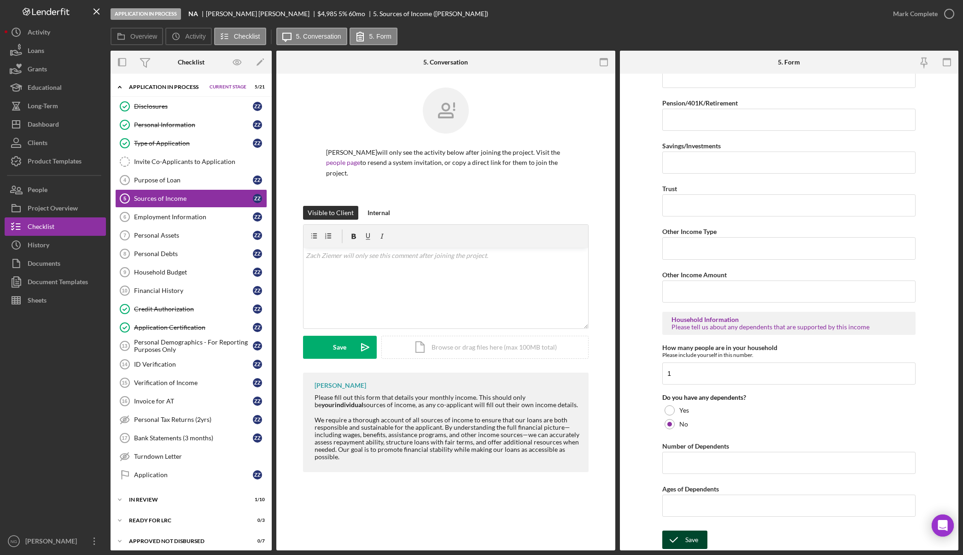
click at [691, 537] on div "Save" at bounding box center [691, 539] width 13 height 18
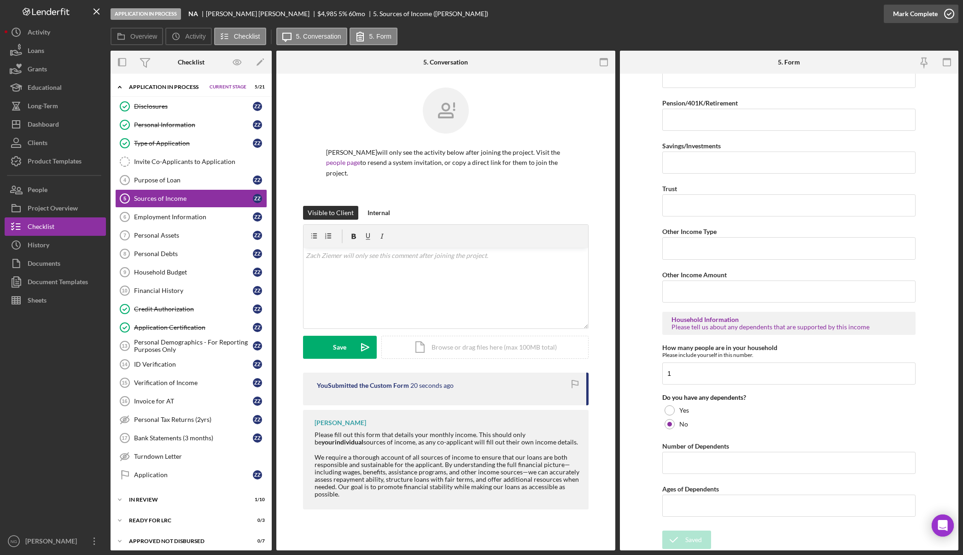
click at [948, 18] on circle "button" at bounding box center [948, 13] width 9 height 9
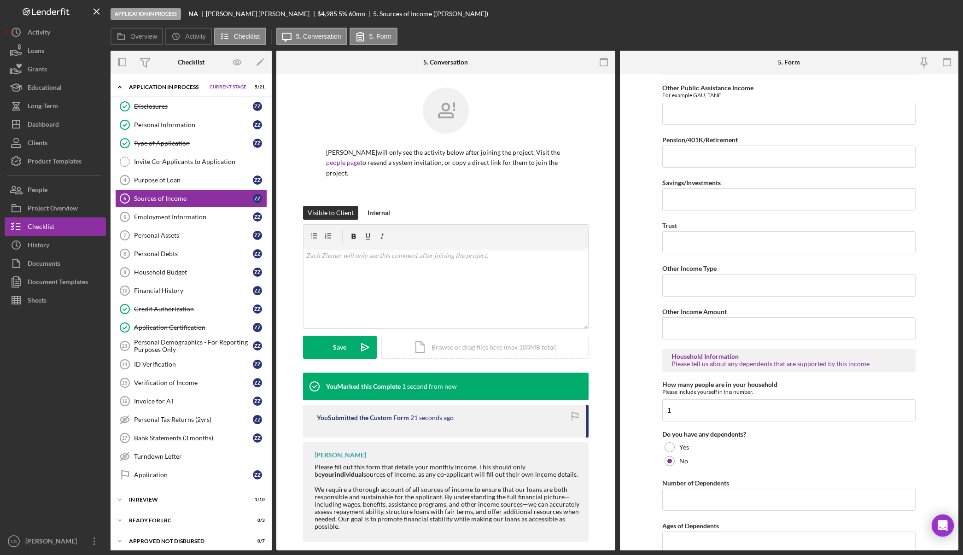
scroll to position [364, 0]
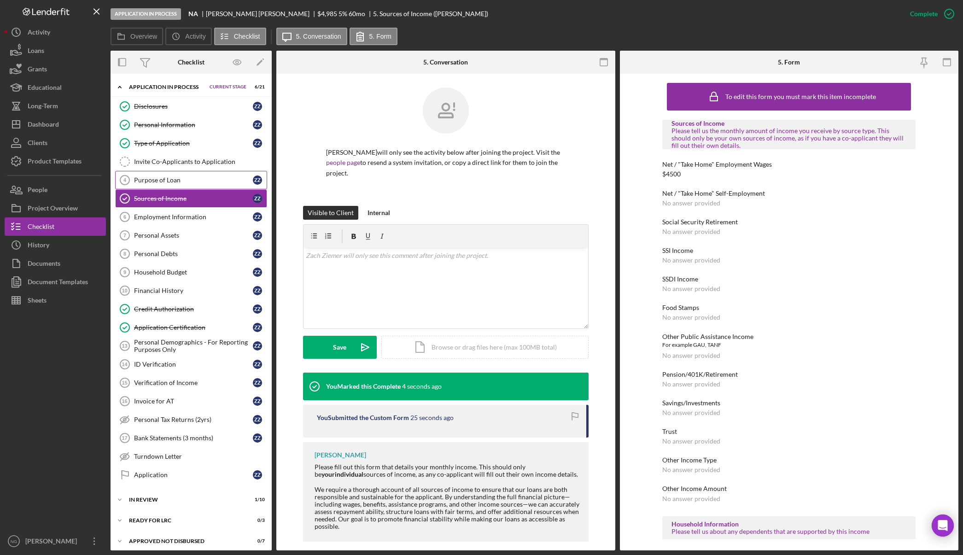
click at [173, 181] on div "Purpose of Loan" at bounding box center [193, 179] width 119 height 7
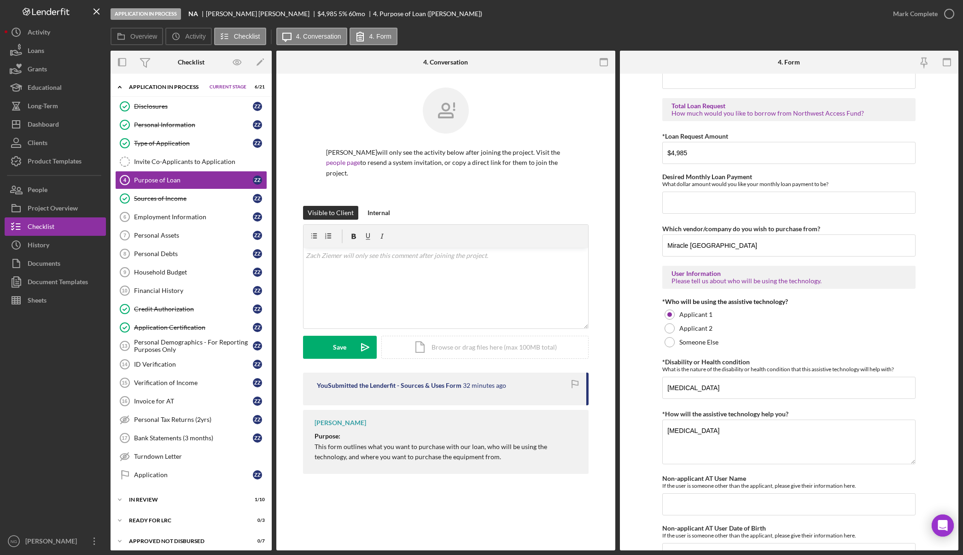
scroll to position [552, 0]
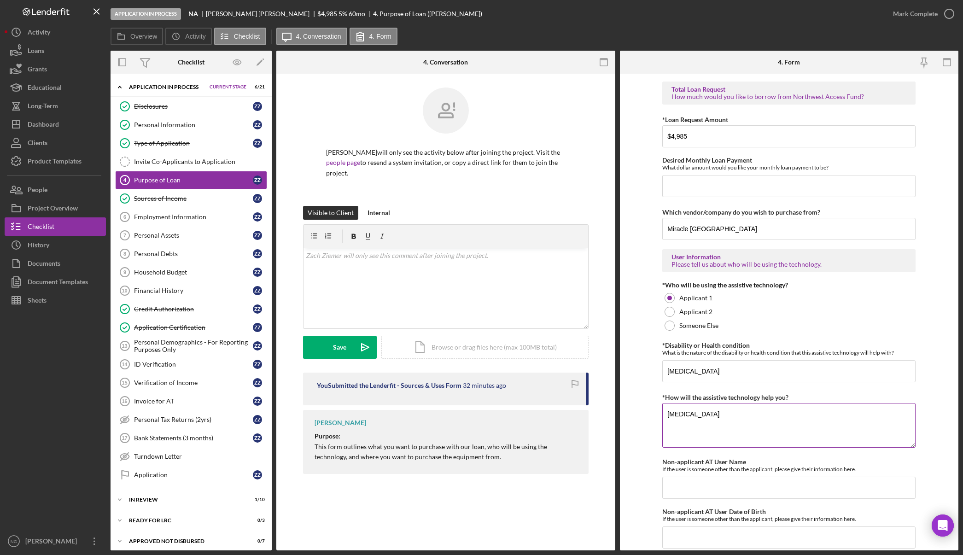
click at [666, 414] on textarea "Hearing Loss" at bounding box center [788, 425] width 253 height 44
drag, startPoint x: 662, startPoint y: 413, endPoint x: 624, endPoint y: 413, distance: 38.2
click at [625, 413] on form "Purchase Information What Assistive Technology (AT) item(s) do you want to purc…" at bounding box center [789, 312] width 339 height 476
click at [575, 487] on div "Purpose of Loan 4 Purpose of Loan Zach Ziemer will only see the activity below …" at bounding box center [445, 312] width 339 height 476
click at [189, 214] on div "Employment Information" at bounding box center [193, 216] width 119 height 7
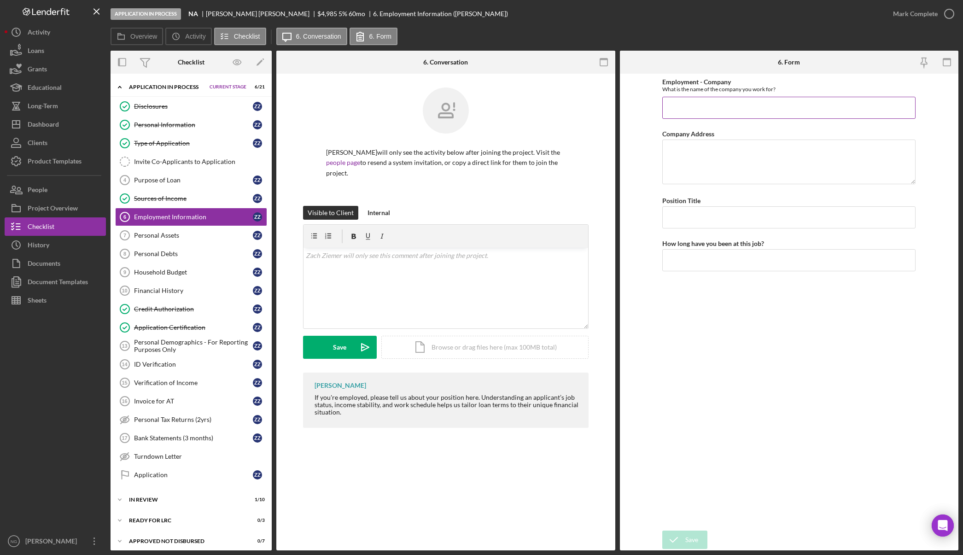
click at [703, 103] on input "Employment - Company" at bounding box center [788, 108] width 253 height 22
type input "H"
type input "Tri-Tech Heating and Cooling"
type textarea "6406 NE 116th Ave #C"
type input "HVAC Service Technician"
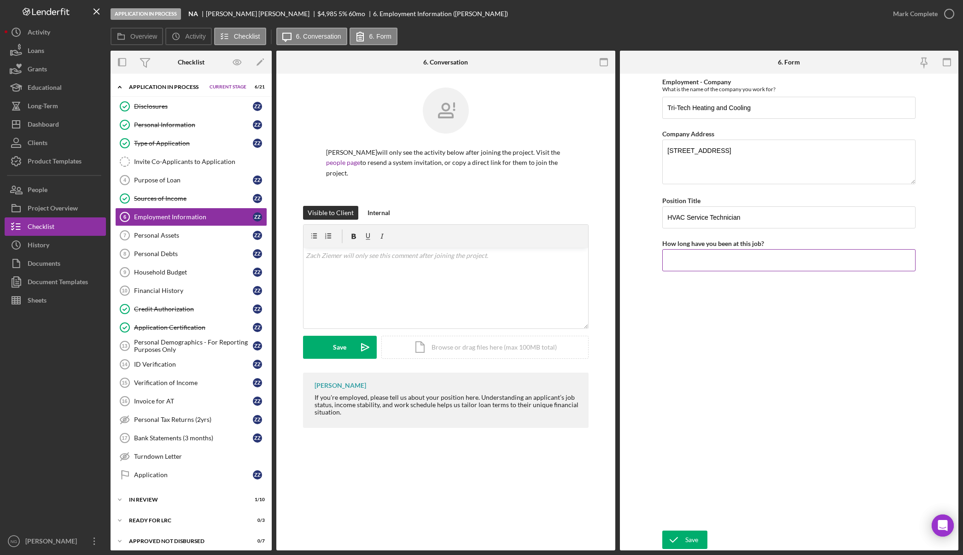
click at [743, 261] on input "How long have you been at this job?" at bounding box center [788, 260] width 253 height 22
type input "3"
type input "9 months"
click at [758, 155] on textarea "6406 NE 116th Ave #C" at bounding box center [788, 161] width 253 height 44
type textarea "6406 NE 116th Ave #C Vancouver, WA 98662"
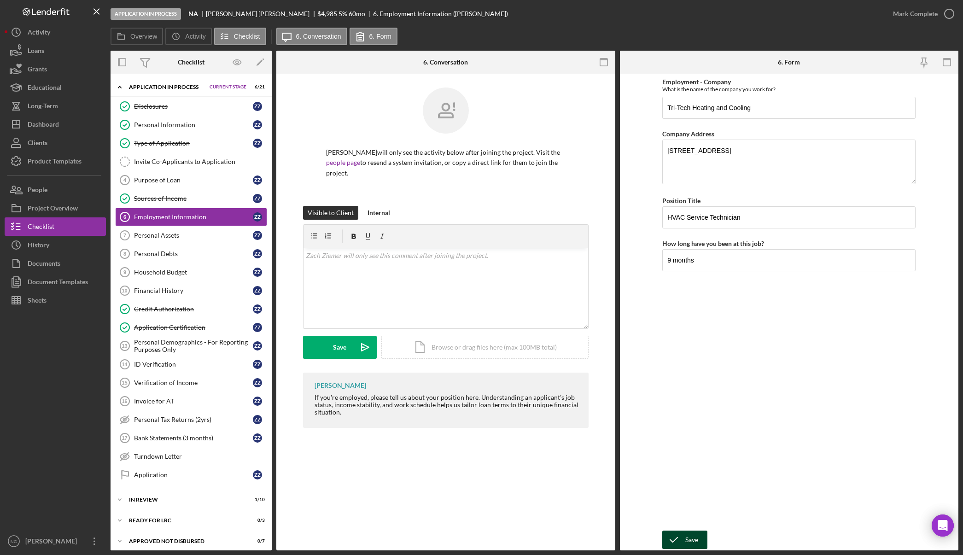
click at [685, 538] on div "Save" at bounding box center [691, 539] width 13 height 18
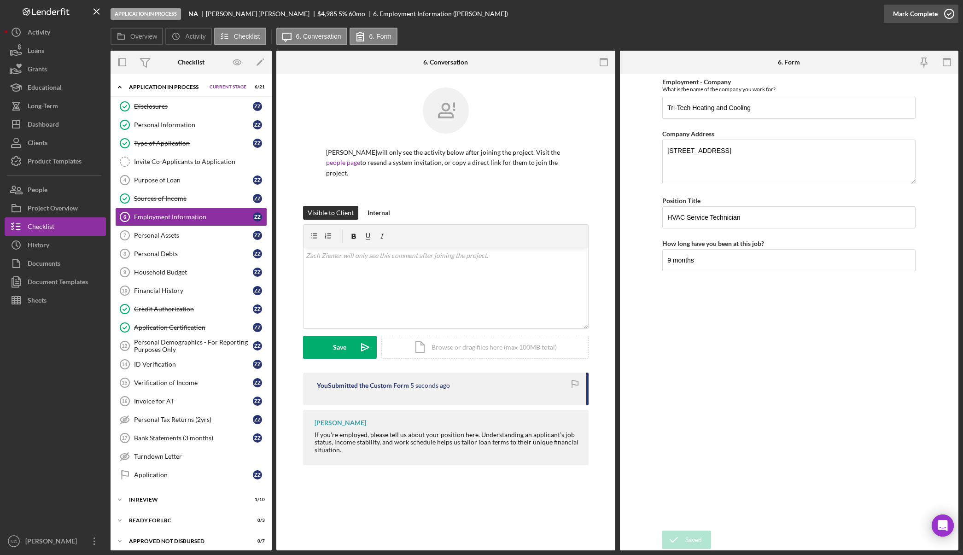
click at [943, 13] on icon "button" at bounding box center [948, 13] width 23 height 23
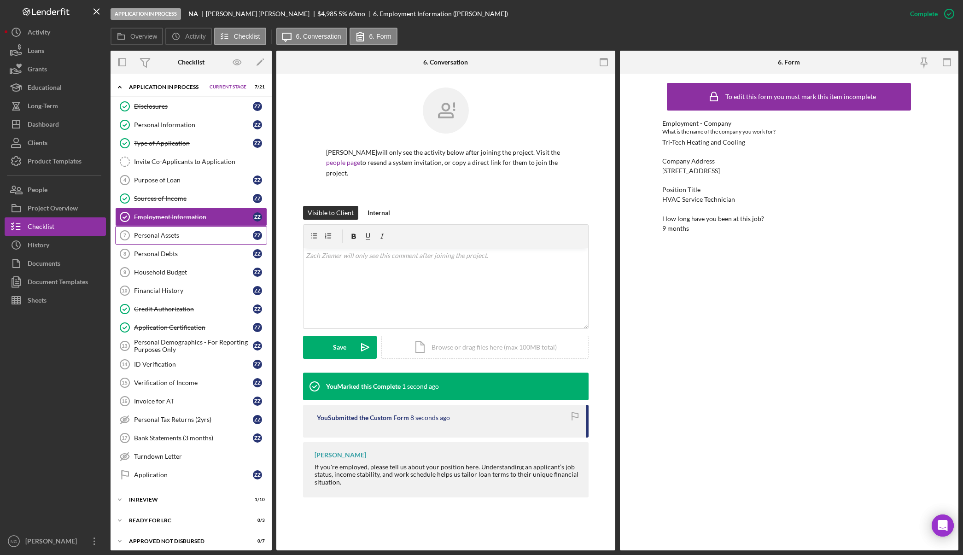
click at [235, 240] on link "Personal Assets 7 Personal Assets Z Z" at bounding box center [191, 235] width 152 height 18
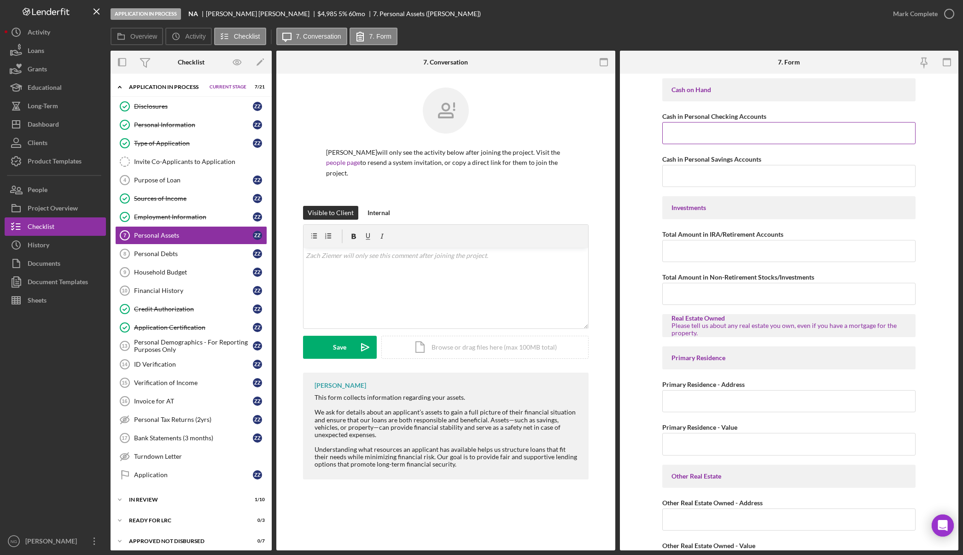
click at [750, 132] on input "Cash in Personal Checking Accounts" at bounding box center [788, 133] width 253 height 22
type input "$107.32"
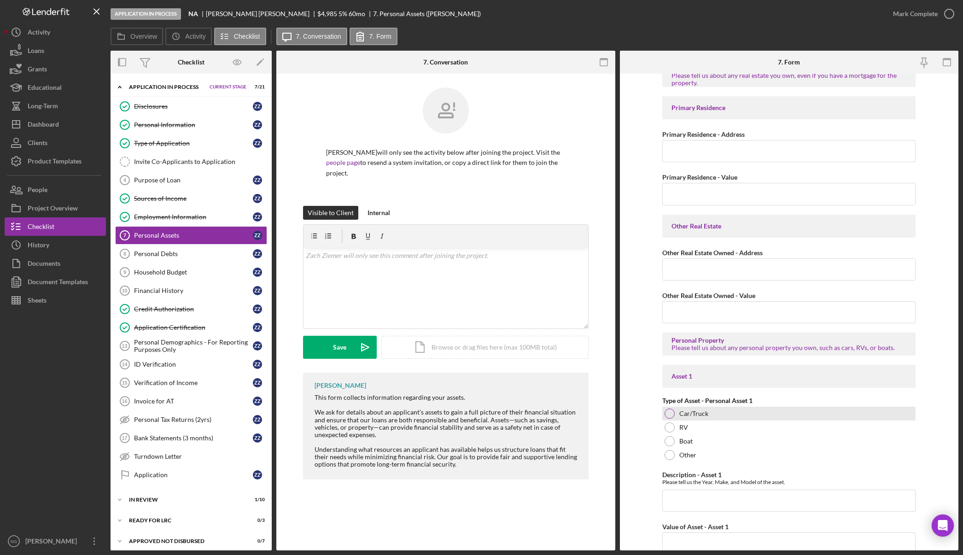
click at [667, 414] on div at bounding box center [669, 413] width 10 height 10
click at [685, 502] on input "Description - Asset 1" at bounding box center [788, 500] width 253 height 22
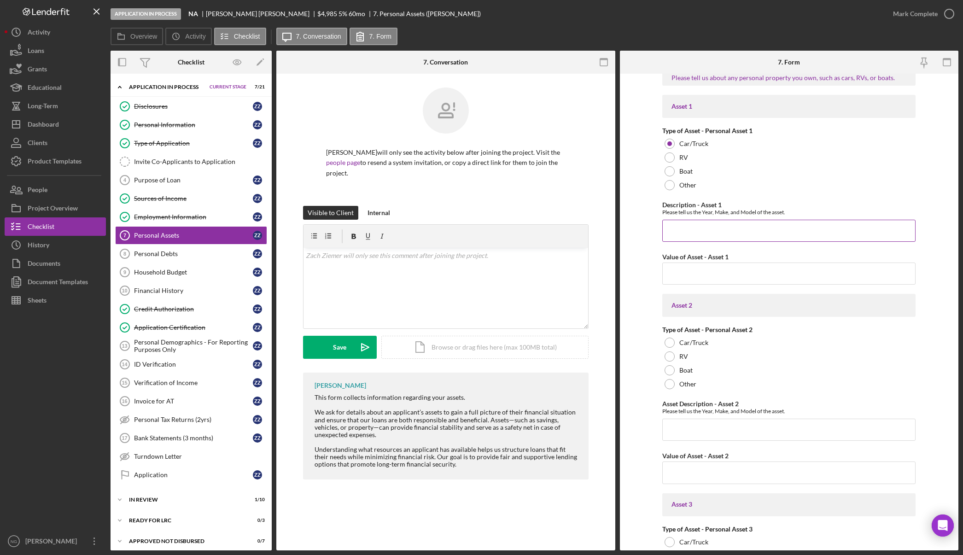
scroll to position [572, 0]
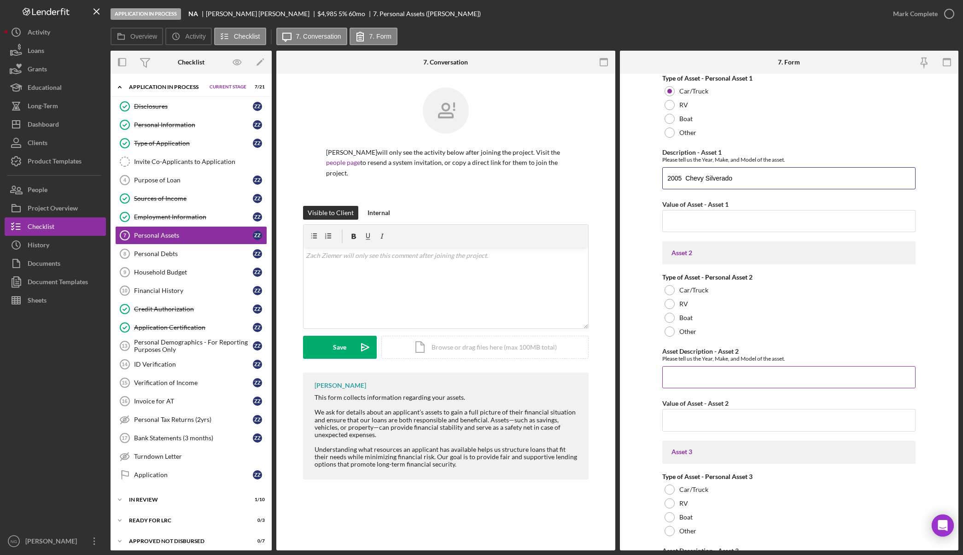
type input "2005 Chevy Silverado"
type input "$5,000.00"
click at [664, 294] on div "Car/Truck" at bounding box center [788, 290] width 253 height 14
click at [685, 381] on input "Asset Description - Asset 2" at bounding box center [788, 377] width 253 height 22
type input "2011 Mercedes C300"
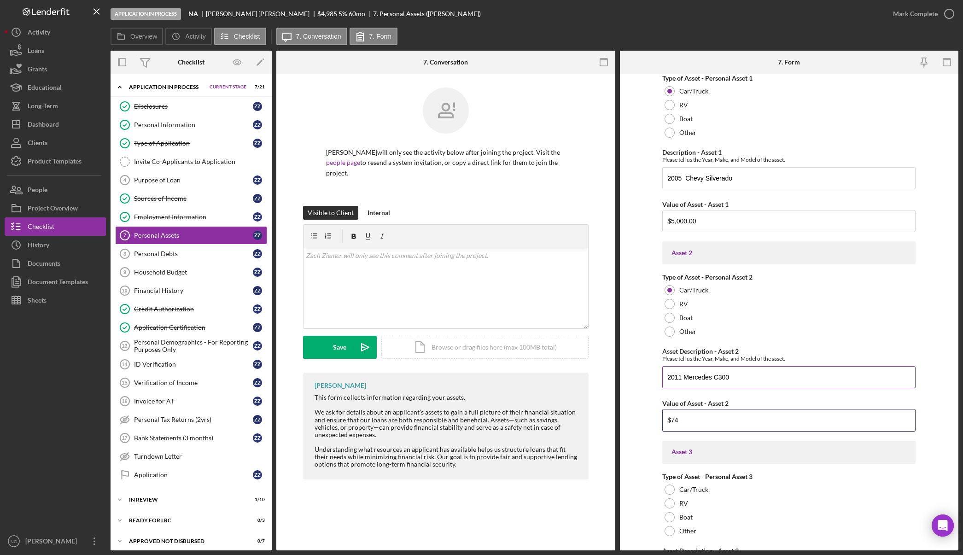
type input "$7"
type input "$7,000.00"
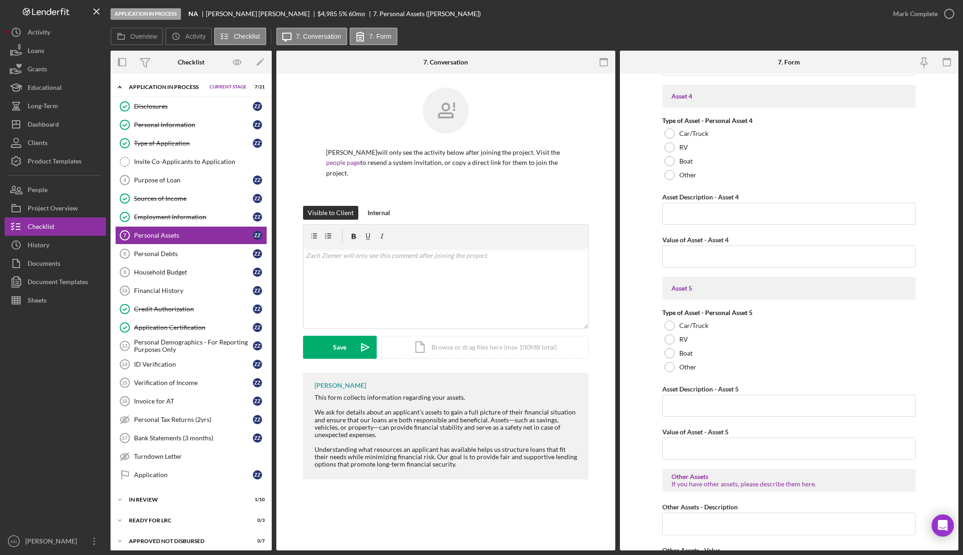
scroll to position [1188, 0]
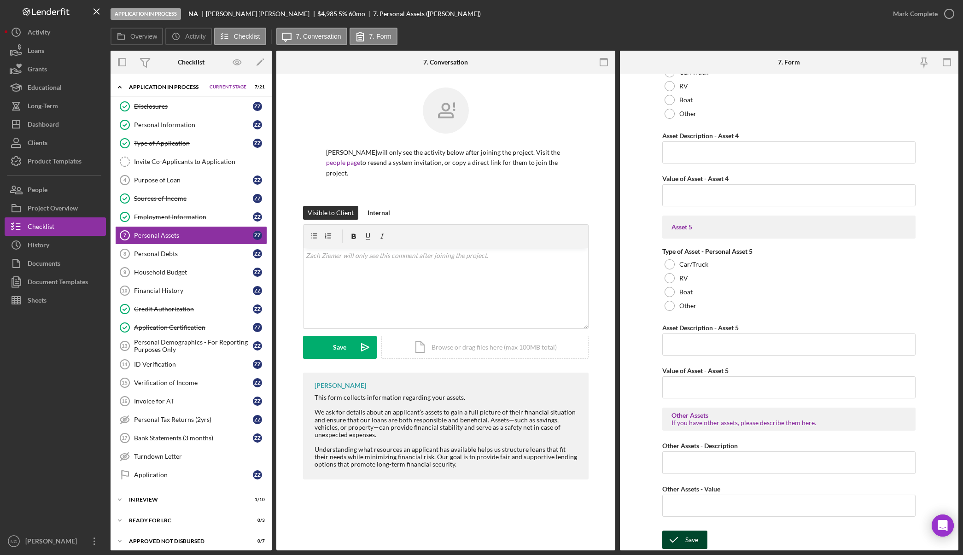
click at [681, 539] on icon "submit" at bounding box center [673, 539] width 23 height 23
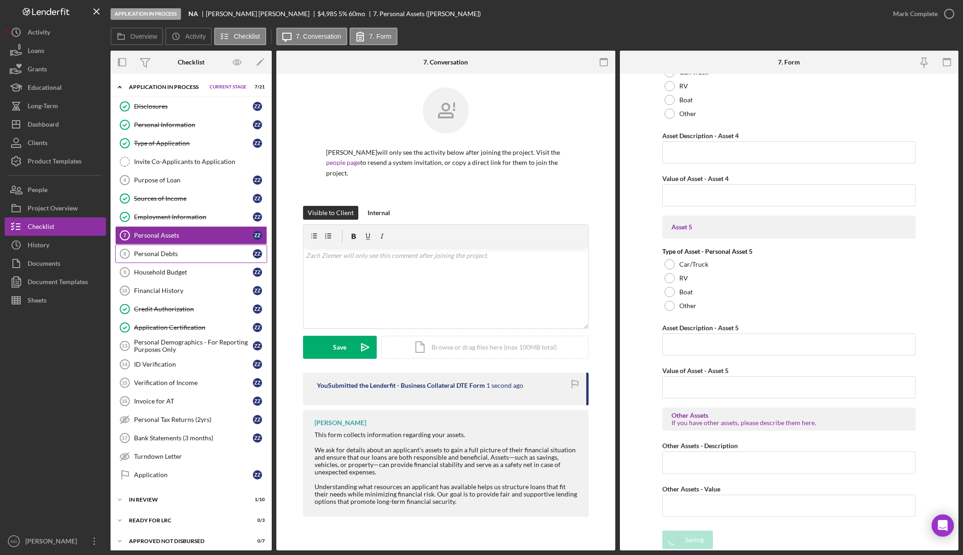
click at [173, 249] on link "Personal Debts 8 Personal Debts Z Z" at bounding box center [191, 253] width 152 height 18
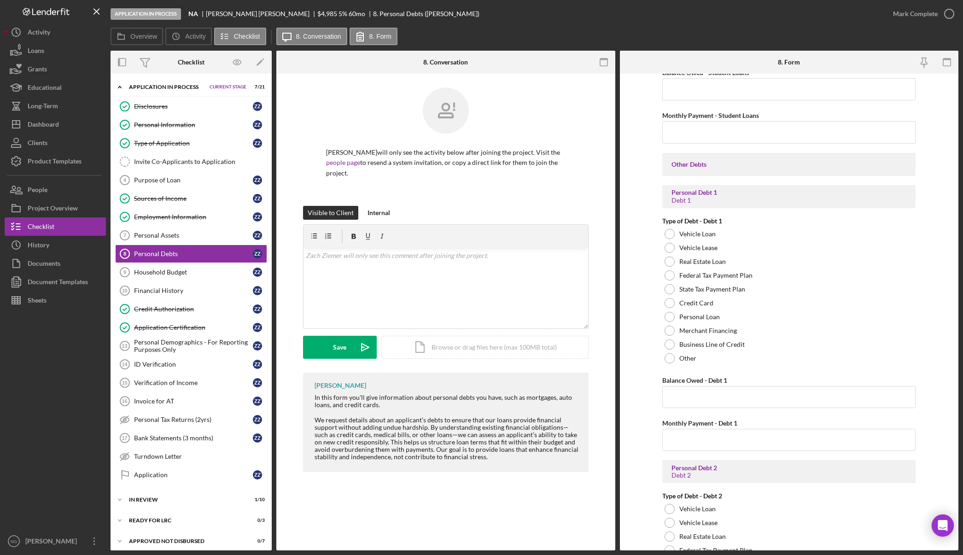
scroll to position [322, 0]
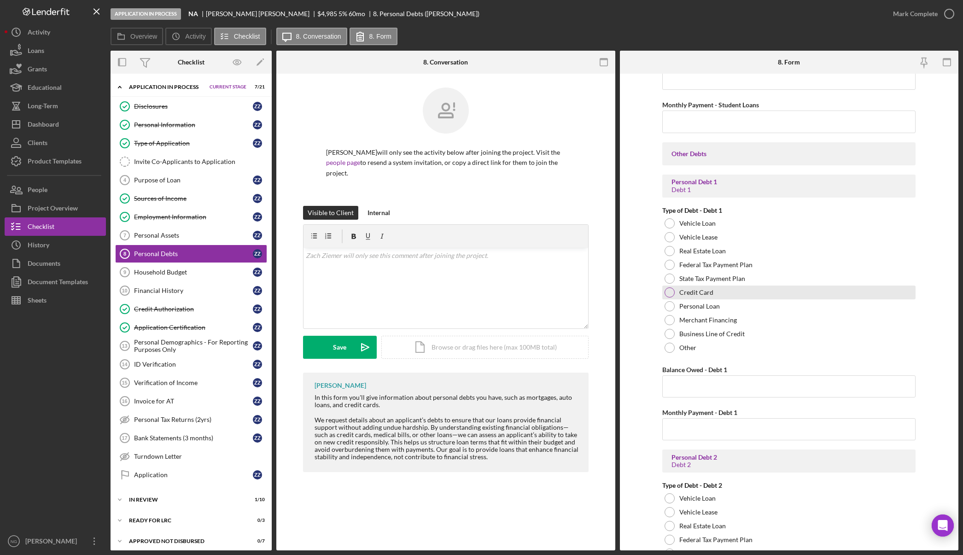
click at [671, 291] on div at bounding box center [669, 292] width 10 height 10
click at [693, 390] on input "Balance Owed - Debt 1" at bounding box center [788, 386] width 253 height 22
type input "$8"
type input "$8,200.00"
type input "$300.00"
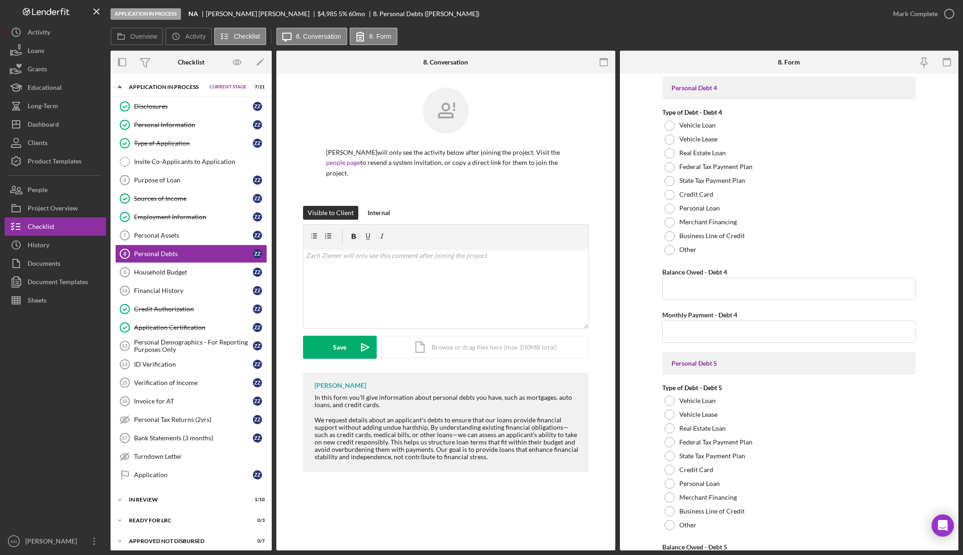
scroll to position [1819, 0]
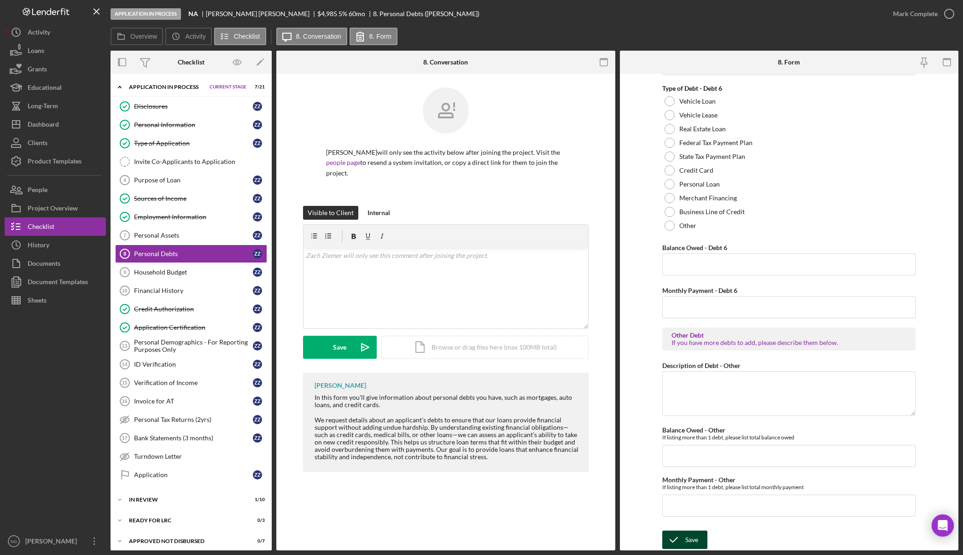
click at [683, 535] on button "Save" at bounding box center [684, 539] width 45 height 18
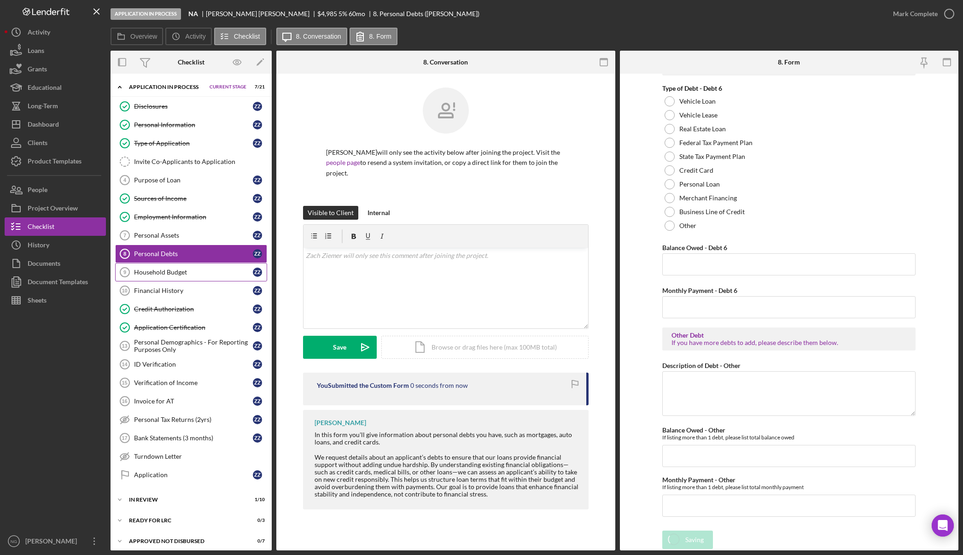
click at [198, 273] on div "Household Budget" at bounding box center [193, 271] width 119 height 7
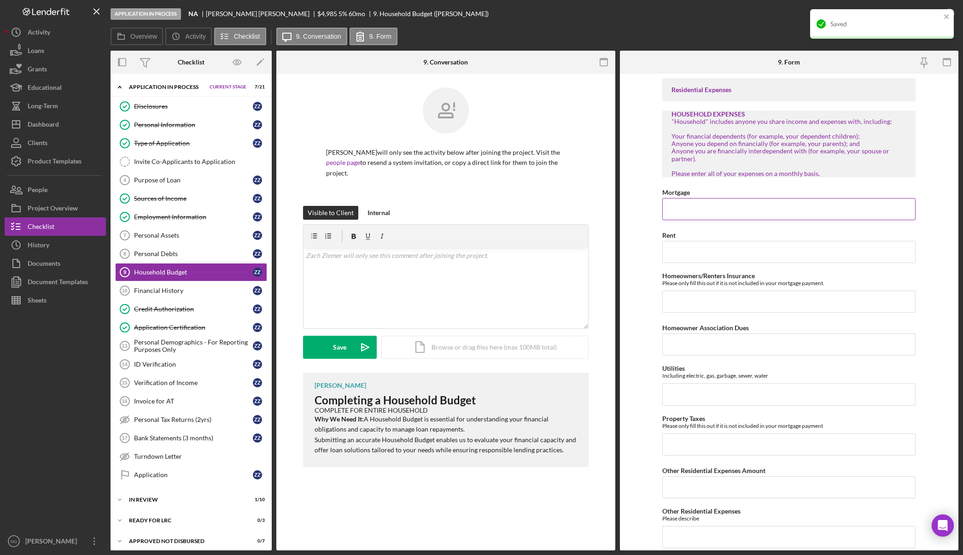
click at [697, 208] on input "Mortgage" at bounding box center [788, 209] width 253 height 22
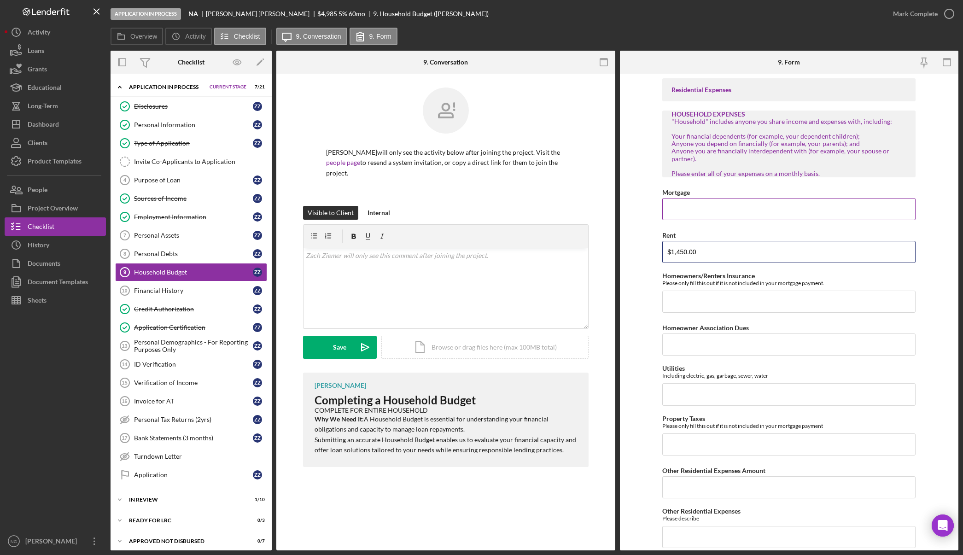
type input "$1,450.00"
type input "$20.00"
type input "$120.00"
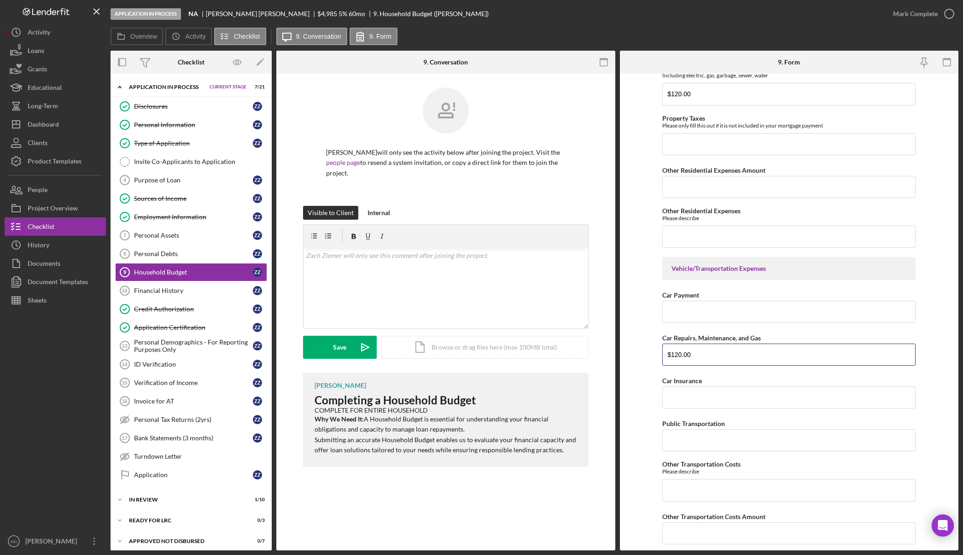
type input "$120.00"
type input "$230.00"
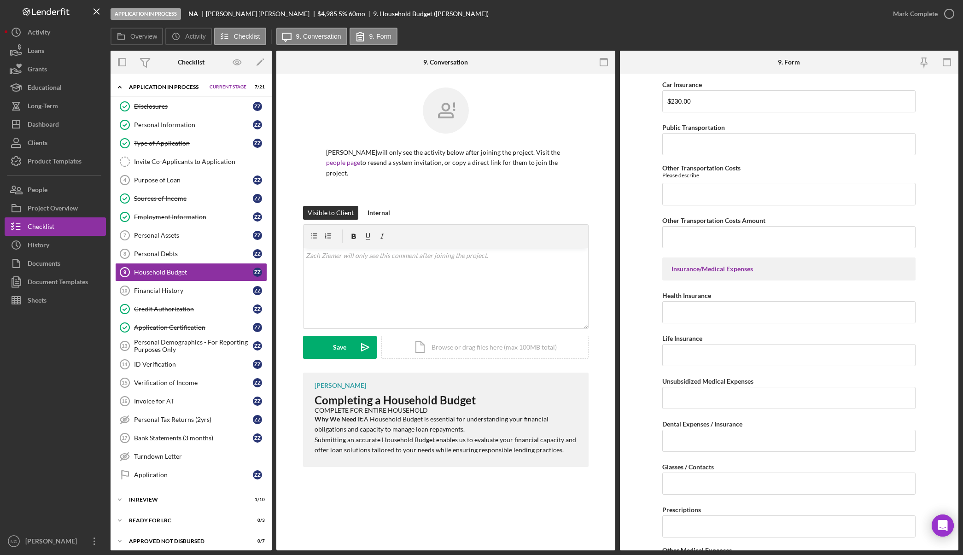
scroll to position [860, 0]
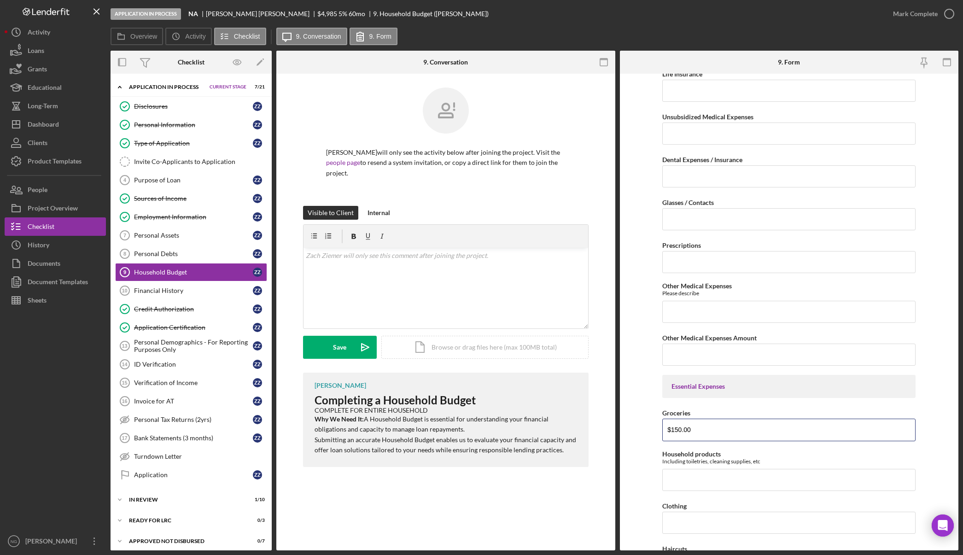
type input "$150.00"
type input "$25.00"
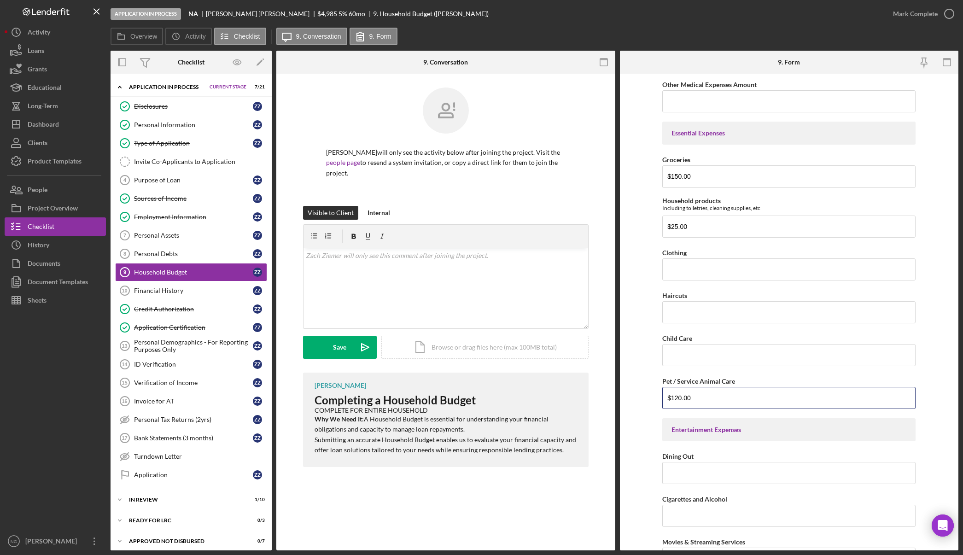
type input "$120.00"
type input "$50.00"
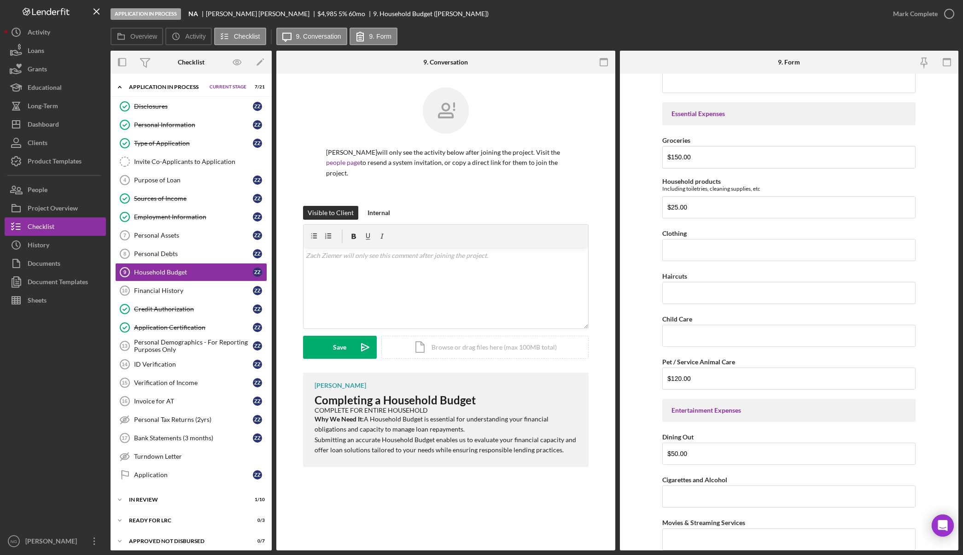
scroll to position [1403, 0]
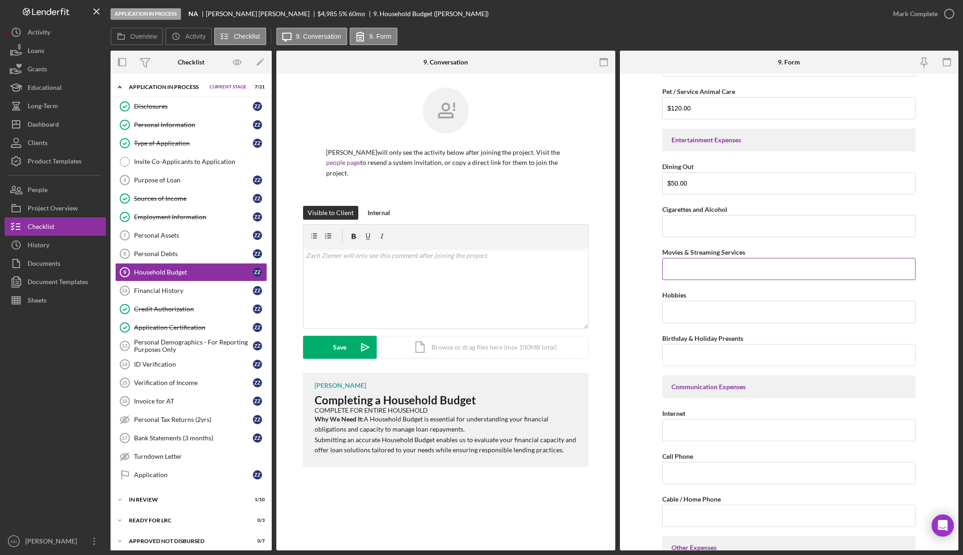
click at [688, 271] on input "Movies & Streaming Services" at bounding box center [788, 269] width 253 height 22
type input "$100.00"
click at [696, 428] on input "Internet" at bounding box center [788, 430] width 253 height 22
type input "$85.00"
type input "$200.00"
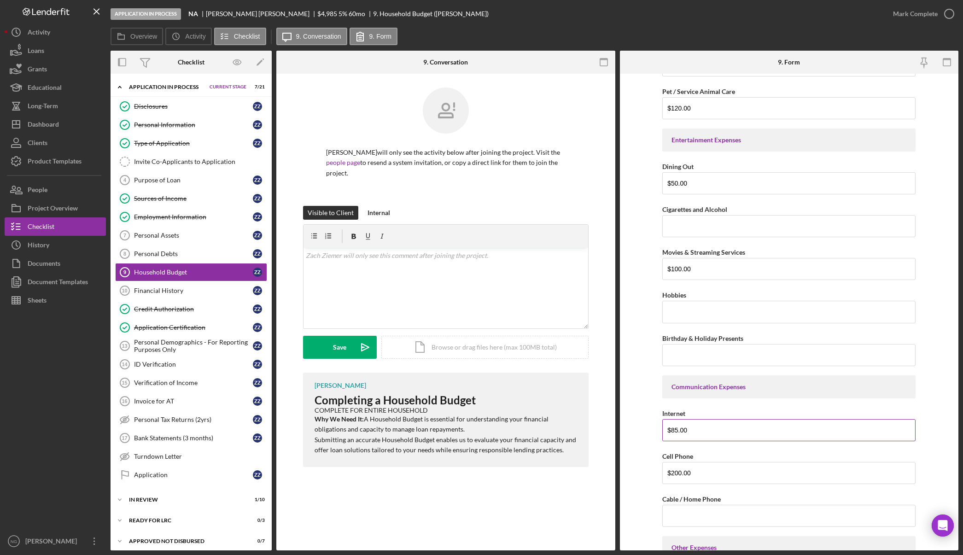
scroll to position [1682, 0]
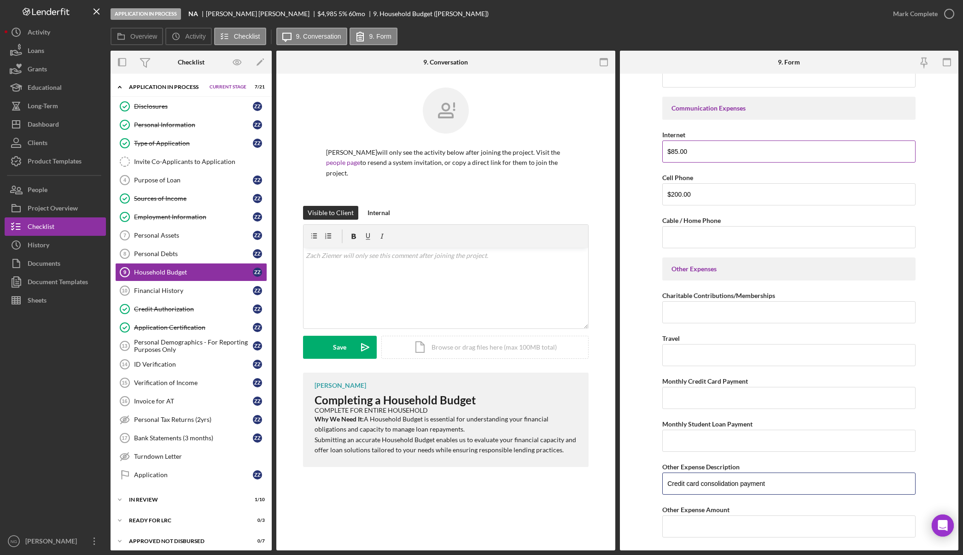
type input "Credit card consolidation payment"
type input "$300.00"
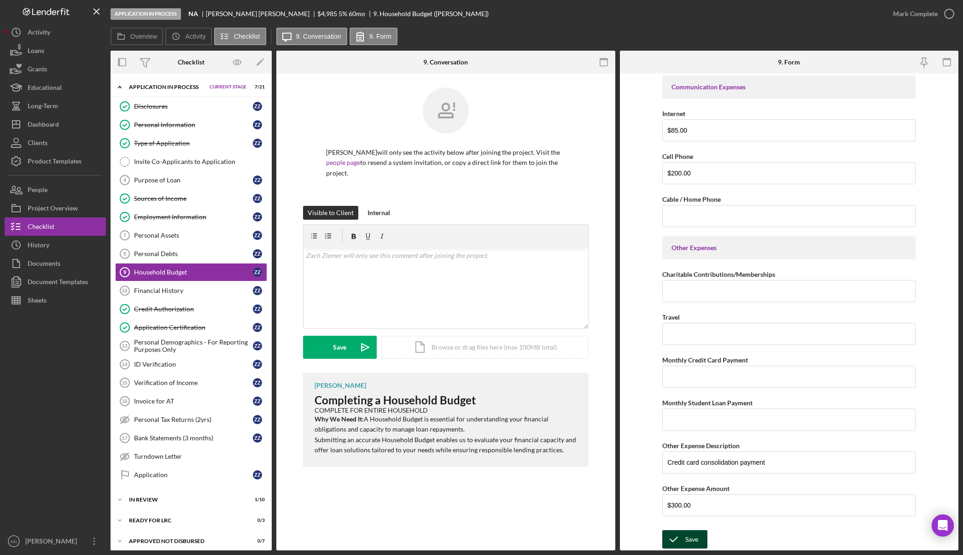
click at [685, 537] on div "Save" at bounding box center [691, 539] width 13 height 18
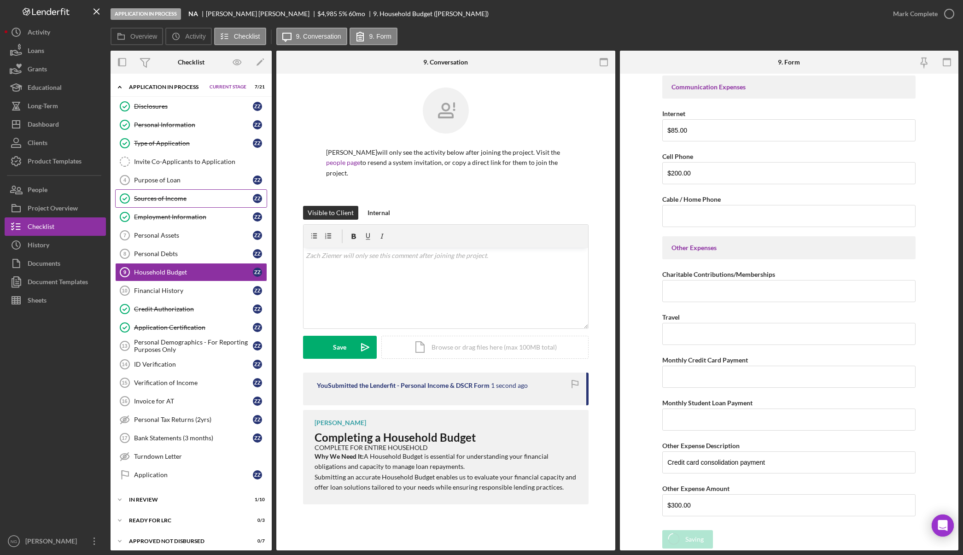
click at [190, 197] on div "Sources of Income" at bounding box center [193, 198] width 119 height 7
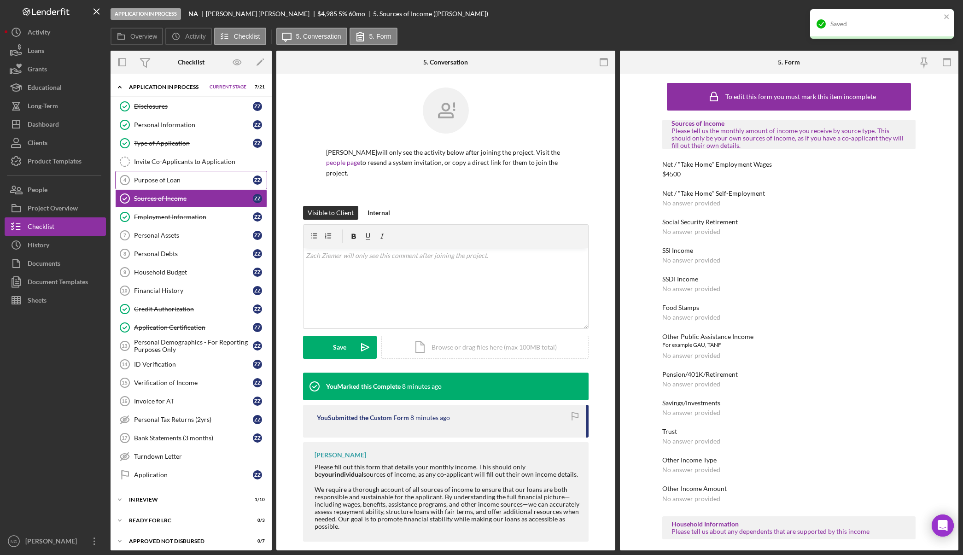
click at [168, 182] on div "Purpose of Loan" at bounding box center [193, 179] width 119 height 7
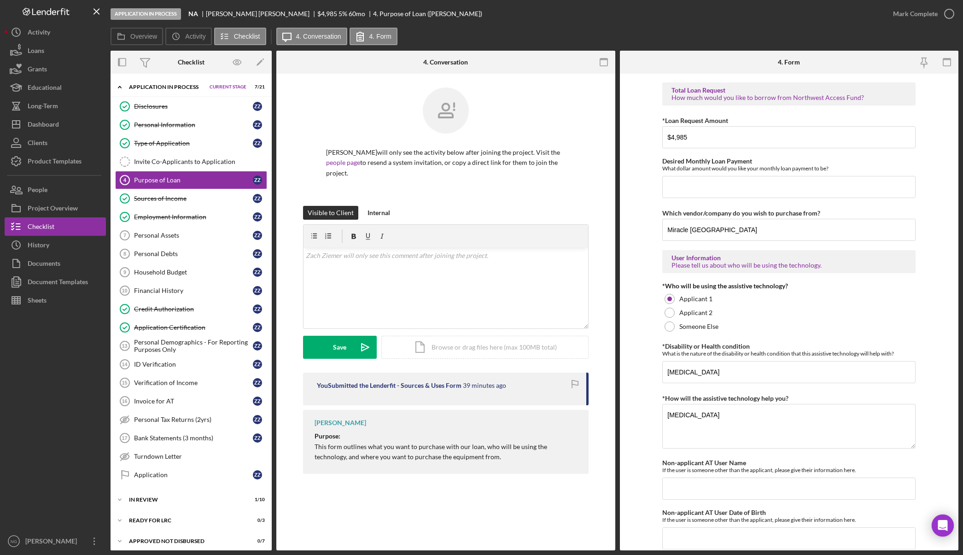
scroll to position [634, 0]
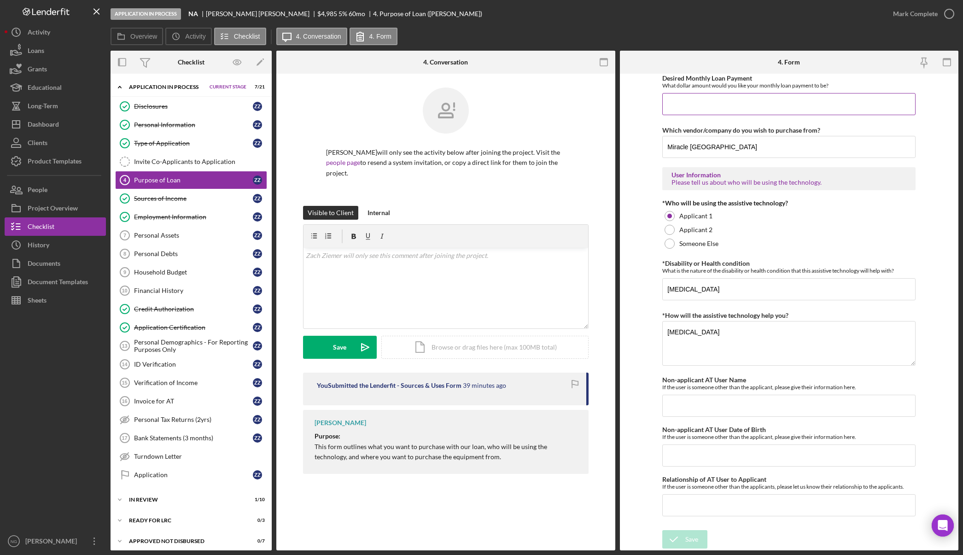
click at [689, 107] on input "Desired Monthly Loan Payment" at bounding box center [788, 104] width 253 height 22
type input "$200.00"
click at [693, 536] on div "Save" at bounding box center [691, 539] width 13 height 18
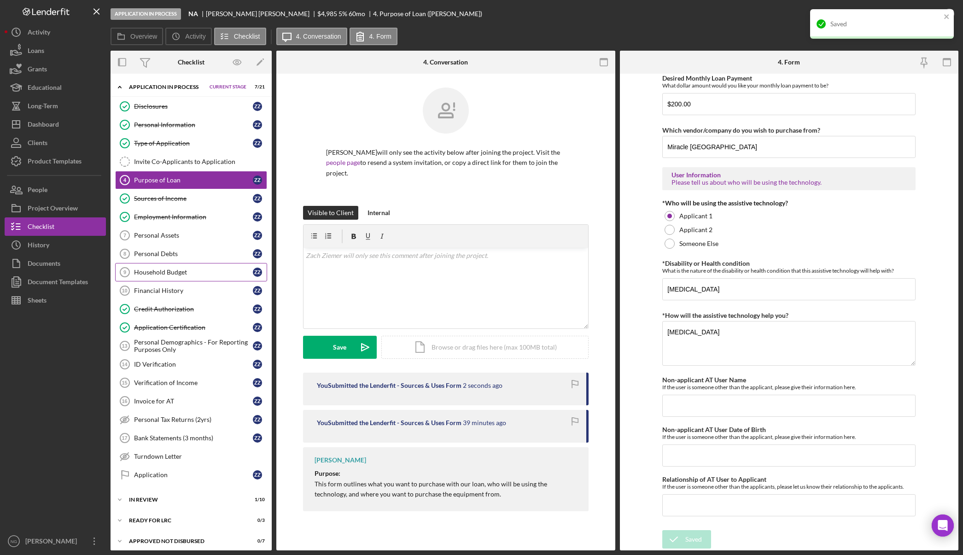
click at [176, 276] on div "Household Budget" at bounding box center [193, 271] width 119 height 7
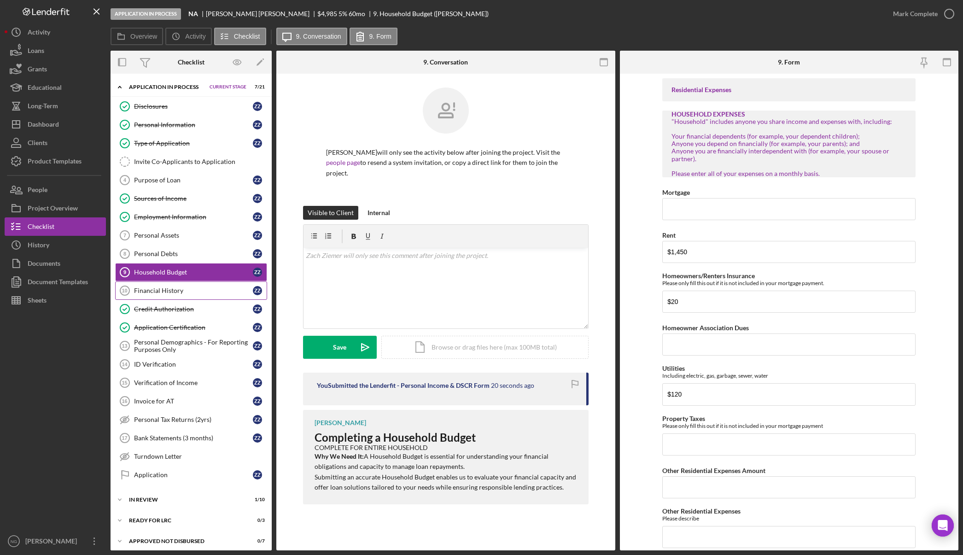
drag, startPoint x: 201, startPoint y: 290, endPoint x: 208, endPoint y: 286, distance: 7.6
click at [202, 290] on div "Financial History" at bounding box center [193, 290] width 119 height 7
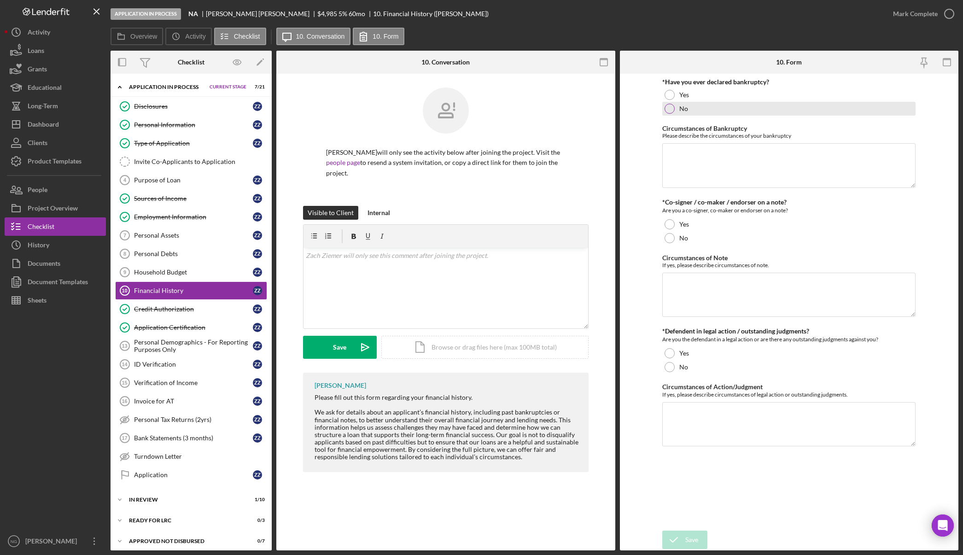
click at [672, 113] on div at bounding box center [669, 109] width 10 height 10
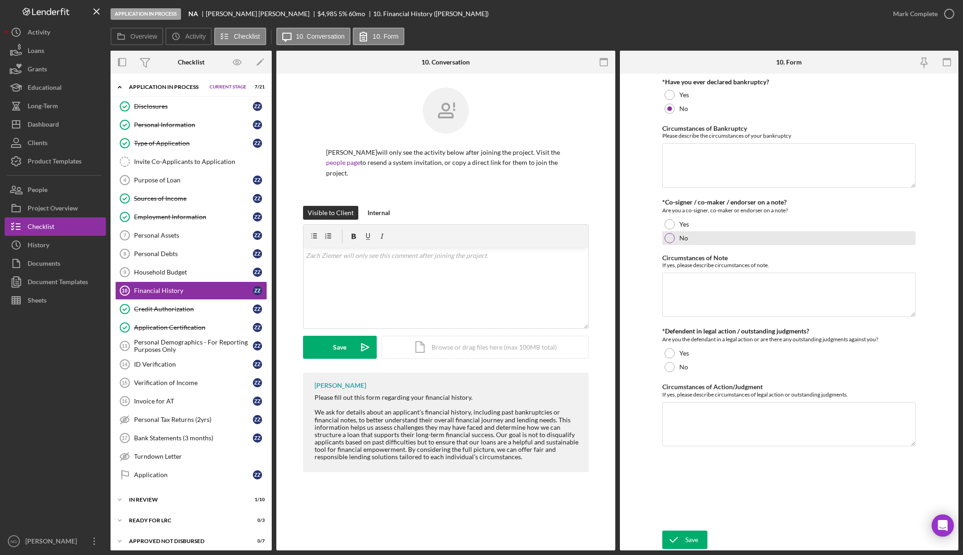
click at [674, 237] on div at bounding box center [669, 238] width 10 height 10
click at [668, 367] on div at bounding box center [669, 367] width 10 height 10
click at [685, 541] on button "Save" at bounding box center [684, 539] width 45 height 18
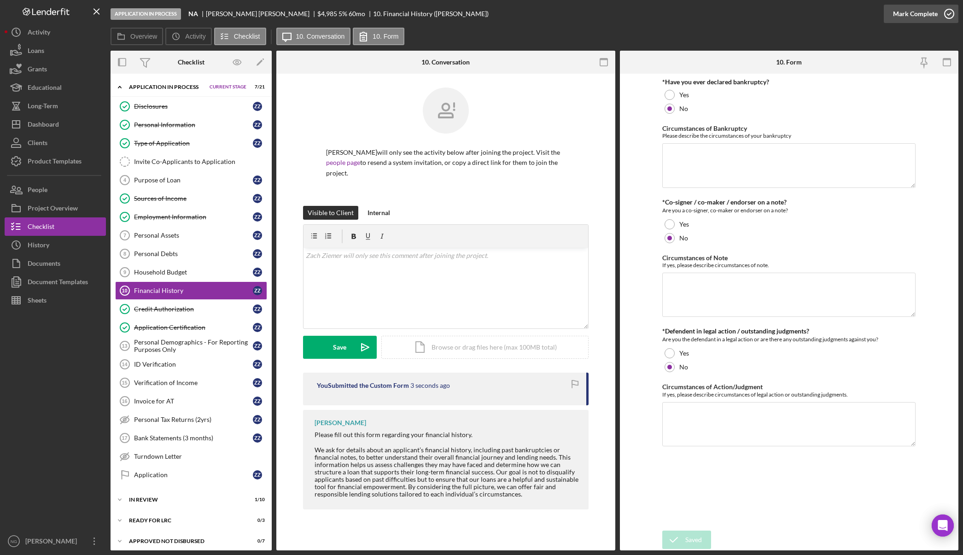
click at [950, 9] on icon "button" at bounding box center [948, 13] width 23 height 23
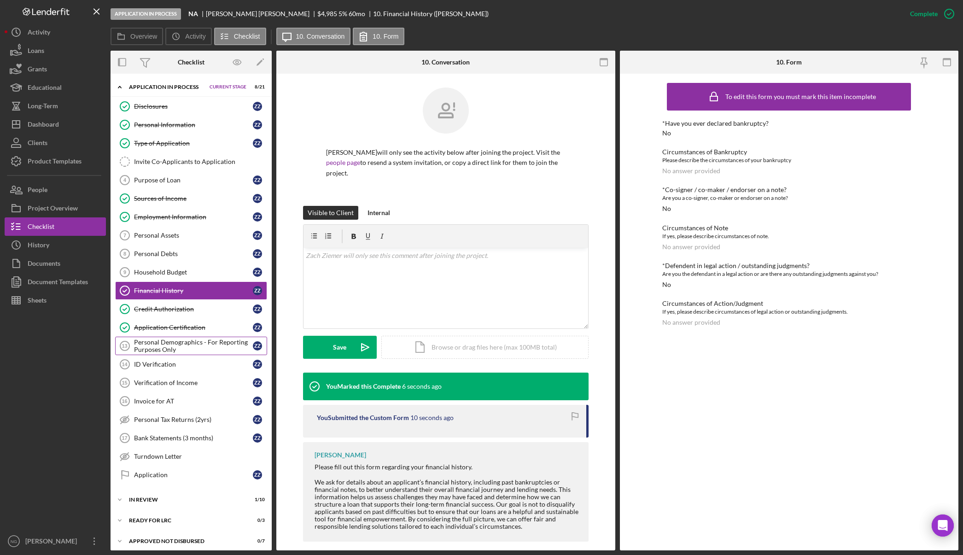
click at [191, 346] on div "Personal Demographics - For Reporting Purposes Only" at bounding box center [193, 345] width 119 height 15
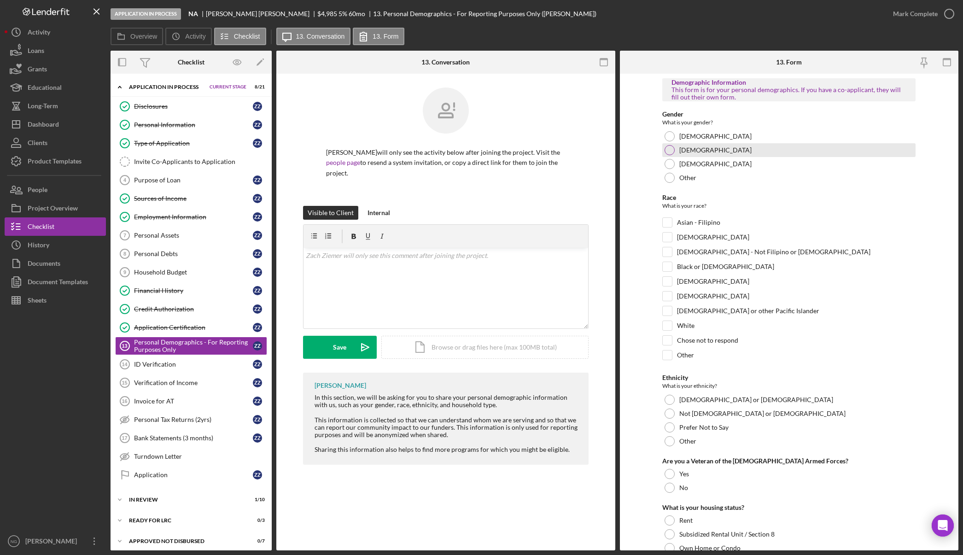
click at [672, 150] on div at bounding box center [669, 150] width 10 height 10
click at [667, 331] on div "White" at bounding box center [788, 327] width 253 height 15
click at [666, 324] on input "White" at bounding box center [666, 325] width 9 height 9
checkbox input "true"
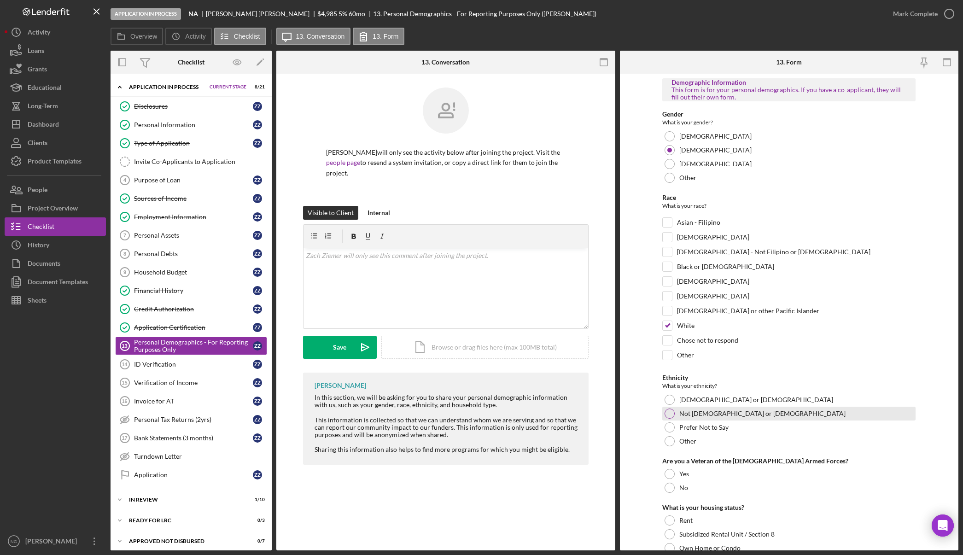
click at [667, 417] on div at bounding box center [669, 413] width 10 height 10
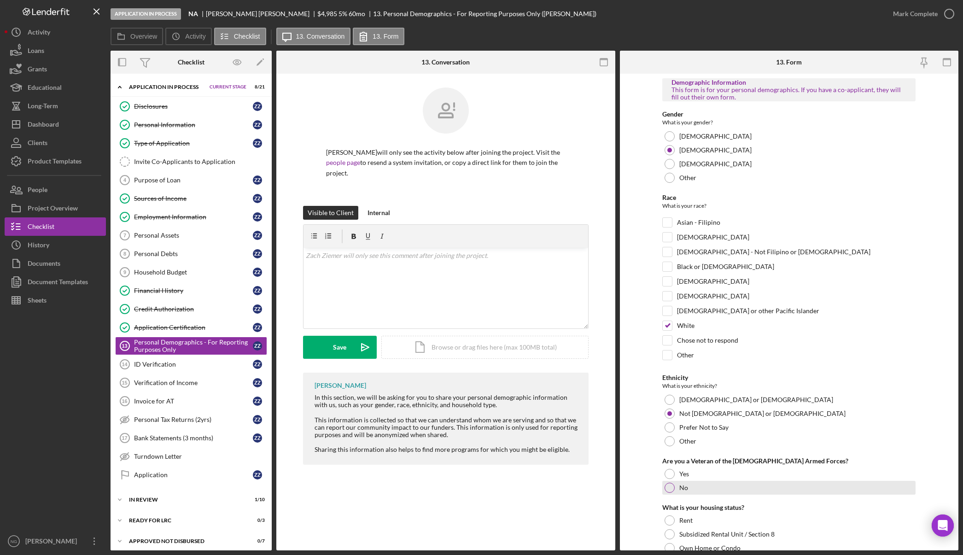
click at [666, 487] on div at bounding box center [669, 487] width 10 height 10
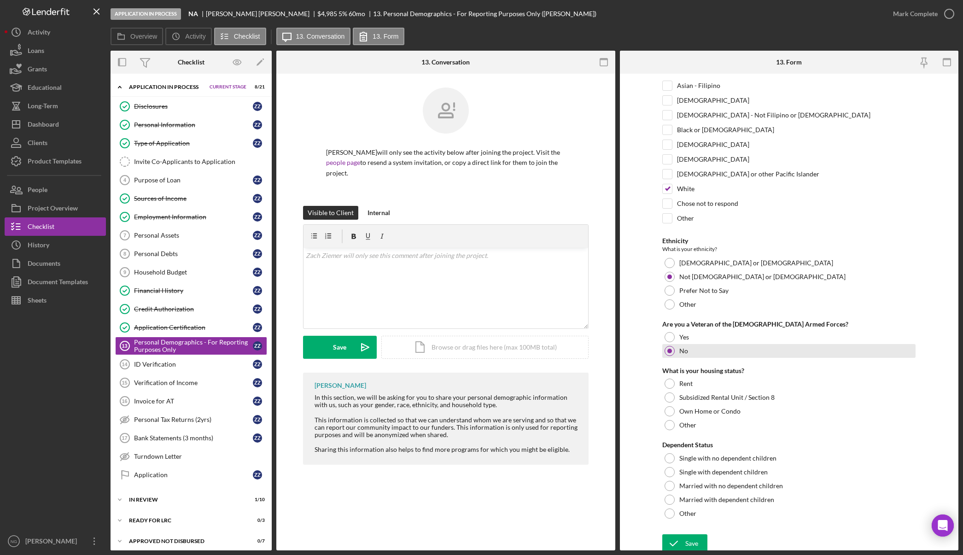
scroll to position [140, 0]
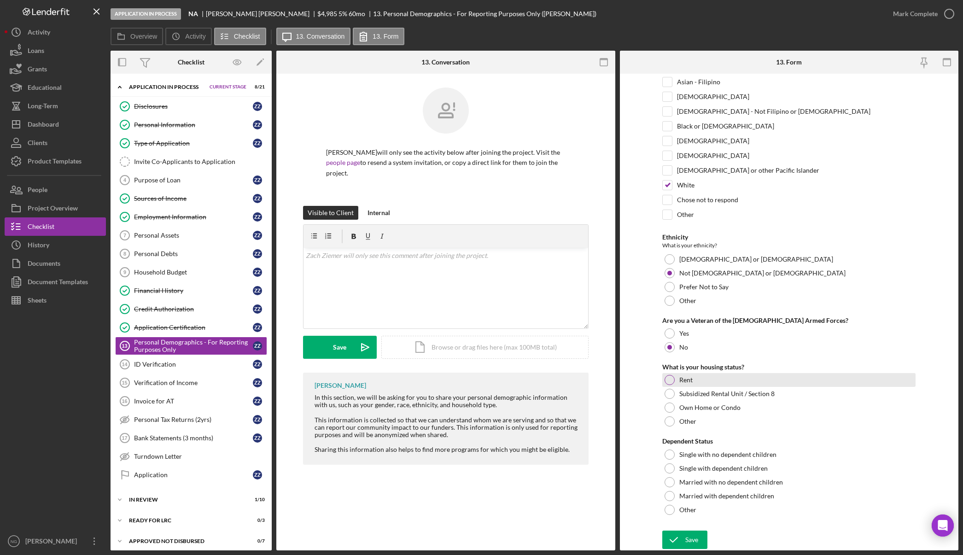
click at [667, 384] on div at bounding box center [669, 380] width 10 height 10
click at [674, 452] on div "Single with no dependent children" at bounding box center [788, 454] width 253 height 14
click at [686, 537] on div "Save" at bounding box center [691, 539] width 13 height 18
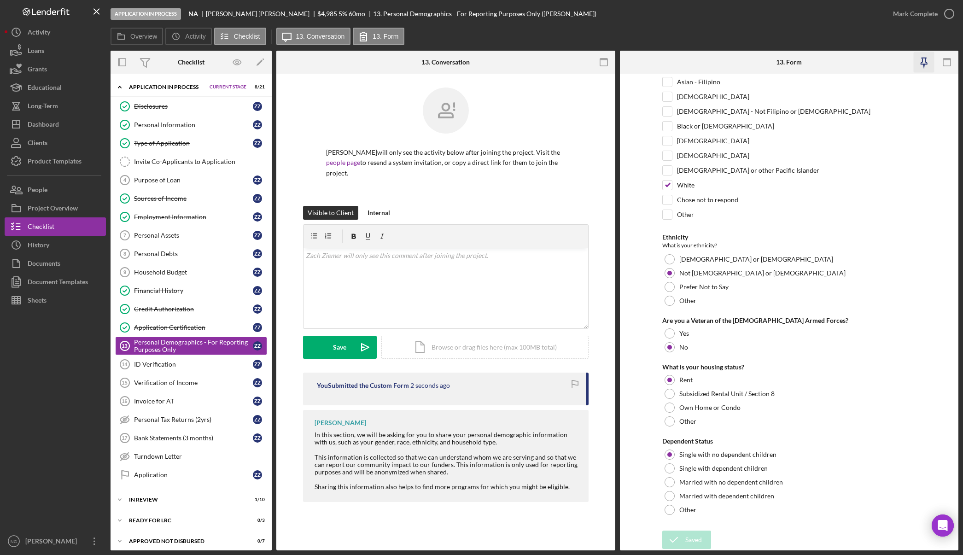
click at [920, 64] on icon "button" at bounding box center [923, 61] width 6 height 6
click at [180, 499] on div "In Review" at bounding box center [175, 500] width 93 height 6
click at [161, 539] on div "Personal Profile" at bounding box center [193, 537] width 119 height 7
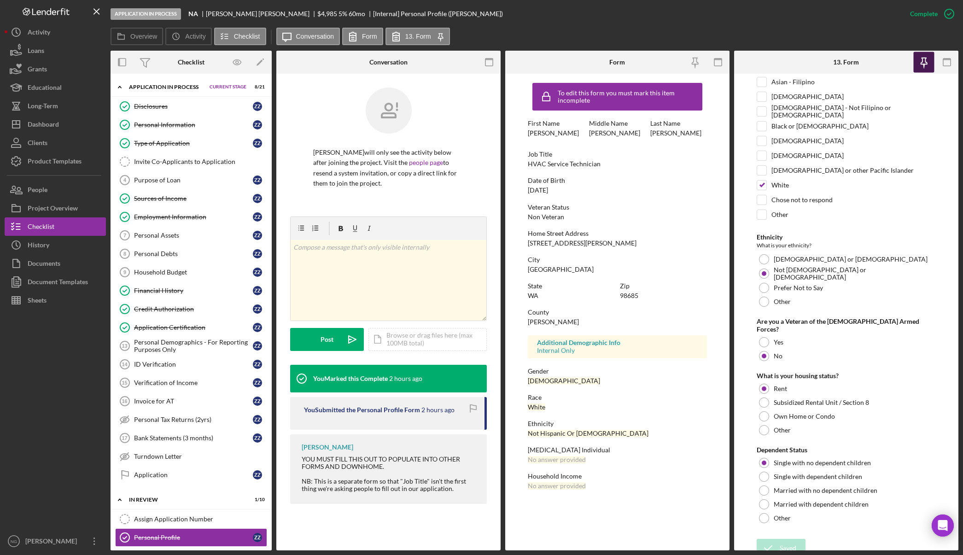
click at [923, 59] on icon "button" at bounding box center [923, 62] width 21 height 21
click at [941, 67] on icon "button" at bounding box center [946, 62] width 21 height 21
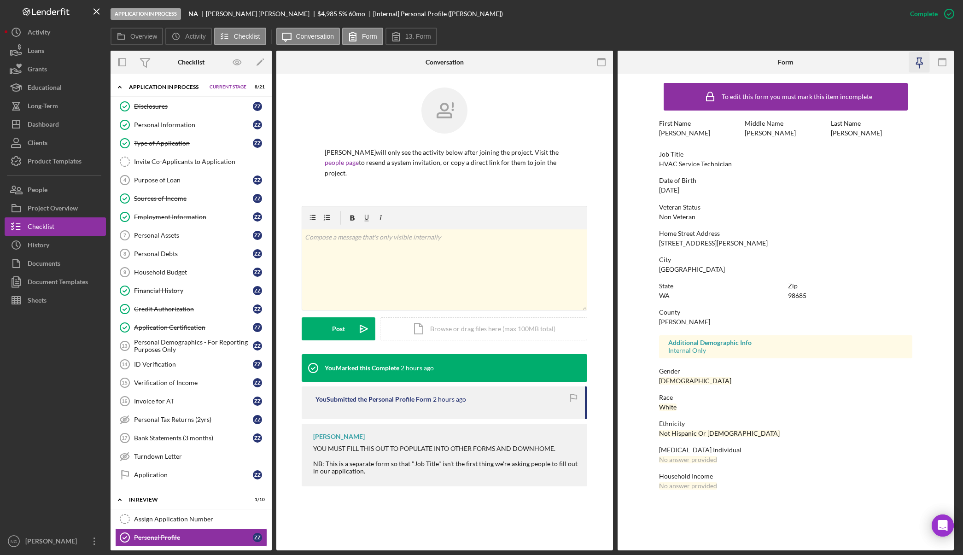
click at [927, 67] on icon "button" at bounding box center [919, 62] width 21 height 21
click at [916, 64] on icon "button" at bounding box center [919, 61] width 6 height 6
click at [940, 62] on icon "button" at bounding box center [942, 62] width 21 height 21
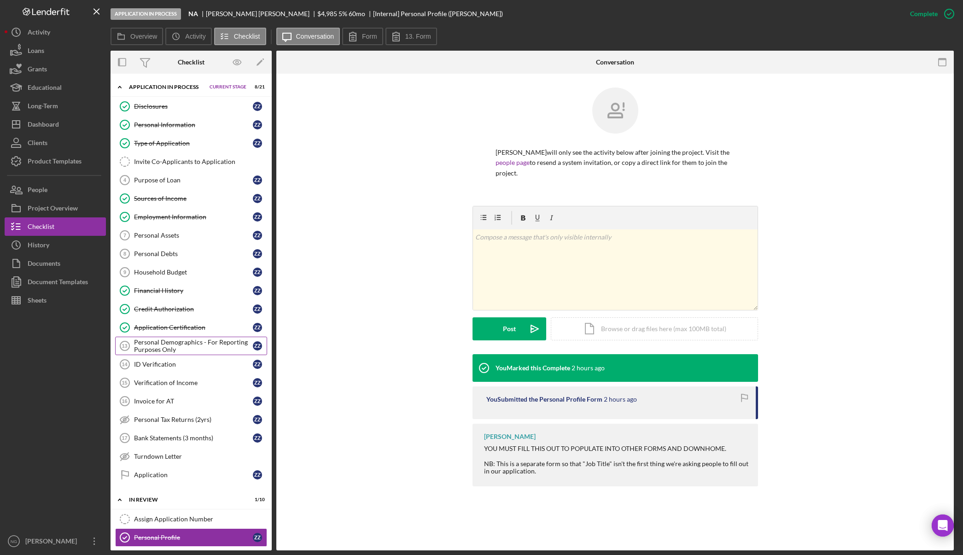
click at [207, 340] on div "Personal Demographics - For Reporting Purposes Only" at bounding box center [193, 345] width 119 height 15
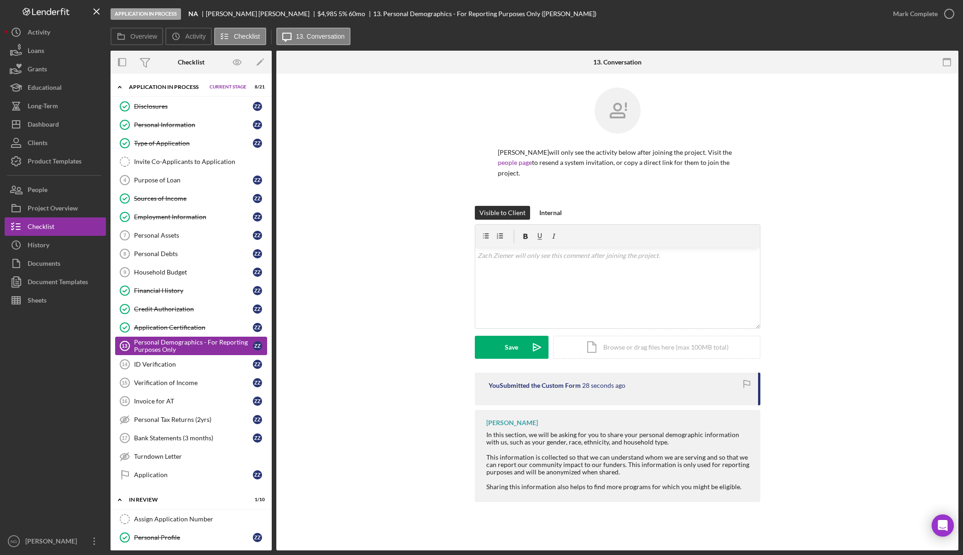
click at [185, 347] on div "Personal Demographics - For Reporting Purposes Only" at bounding box center [193, 345] width 119 height 15
click at [946, 65] on icon "button" at bounding box center [946, 62] width 21 height 21
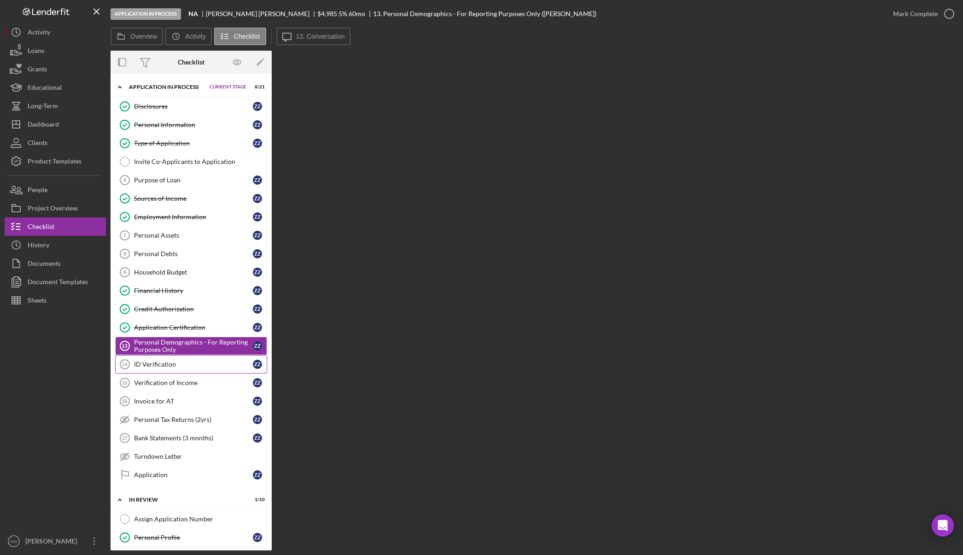
click at [177, 363] on div "ID Verification" at bounding box center [193, 363] width 119 height 7
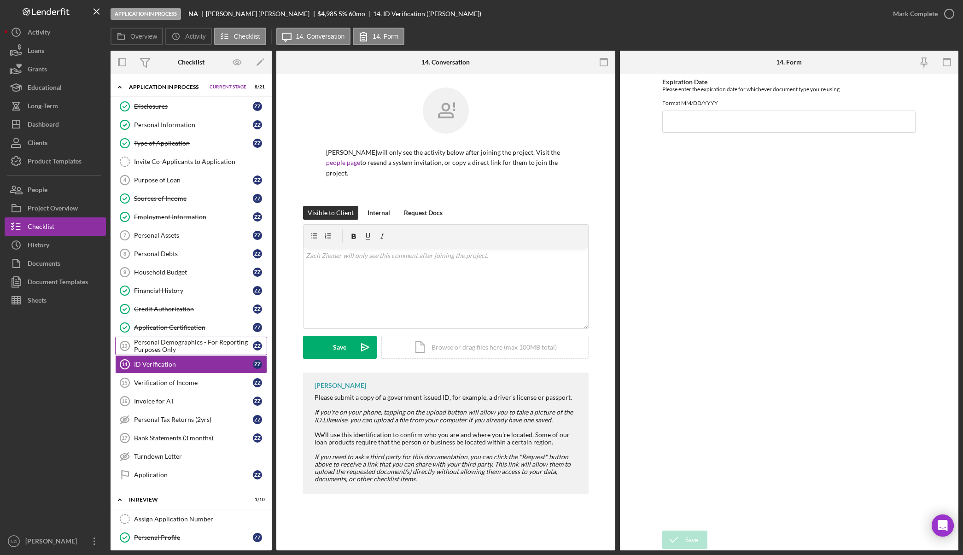
click at [198, 344] on div "Personal Demographics - For Reporting Purposes Only" at bounding box center [193, 345] width 119 height 15
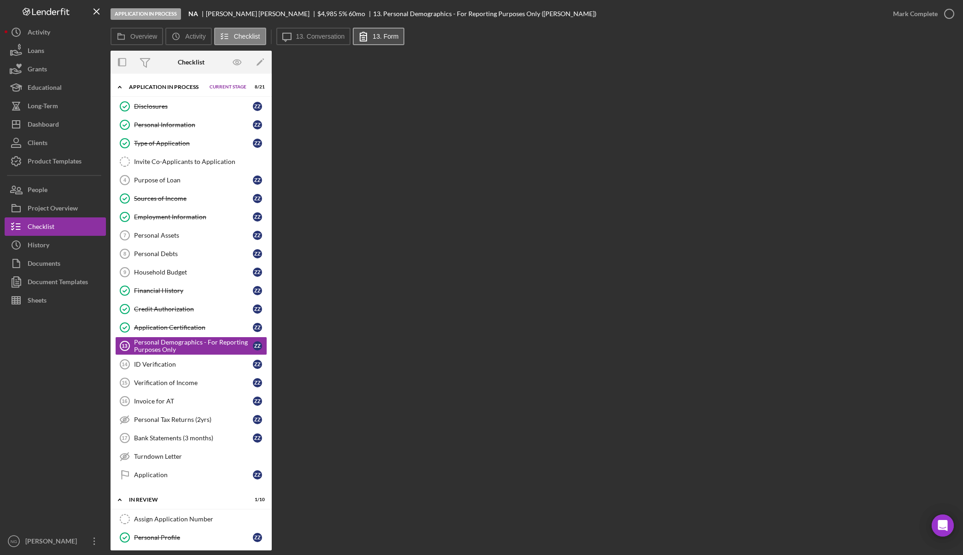
click at [378, 31] on button "13. Form" at bounding box center [379, 36] width 52 height 17
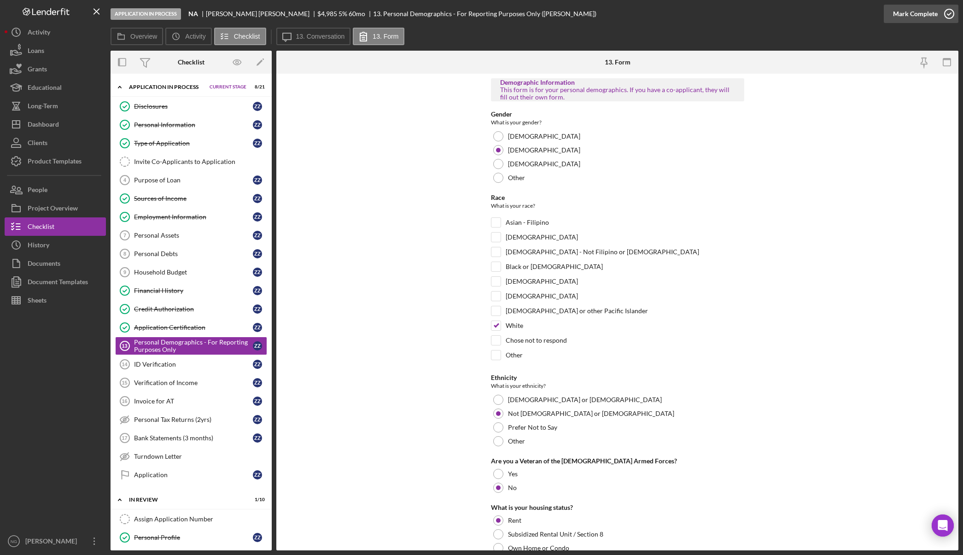
click at [950, 20] on icon "button" at bounding box center [948, 13] width 23 height 23
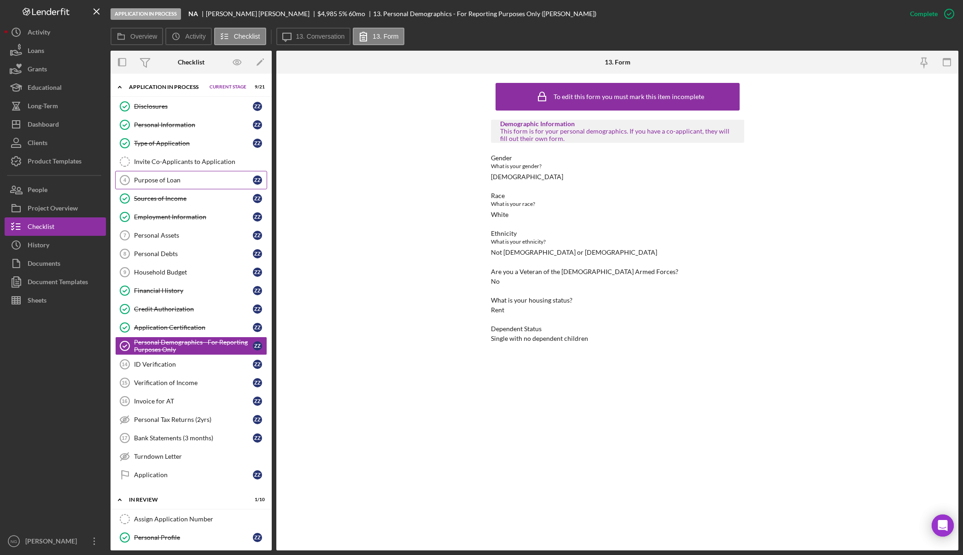
click at [190, 178] on div "Purpose of Loan" at bounding box center [193, 179] width 119 height 7
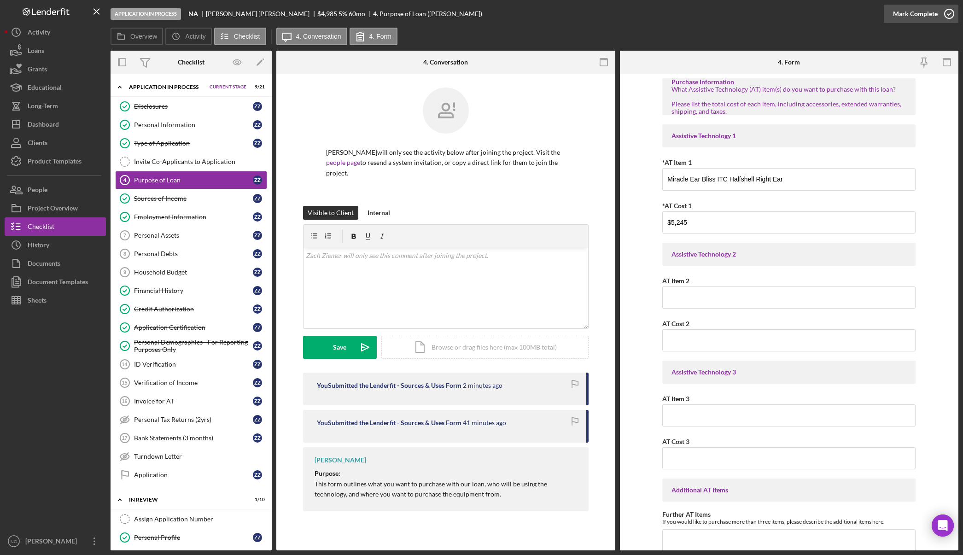
click at [940, 15] on icon "button" at bounding box center [948, 13] width 23 height 23
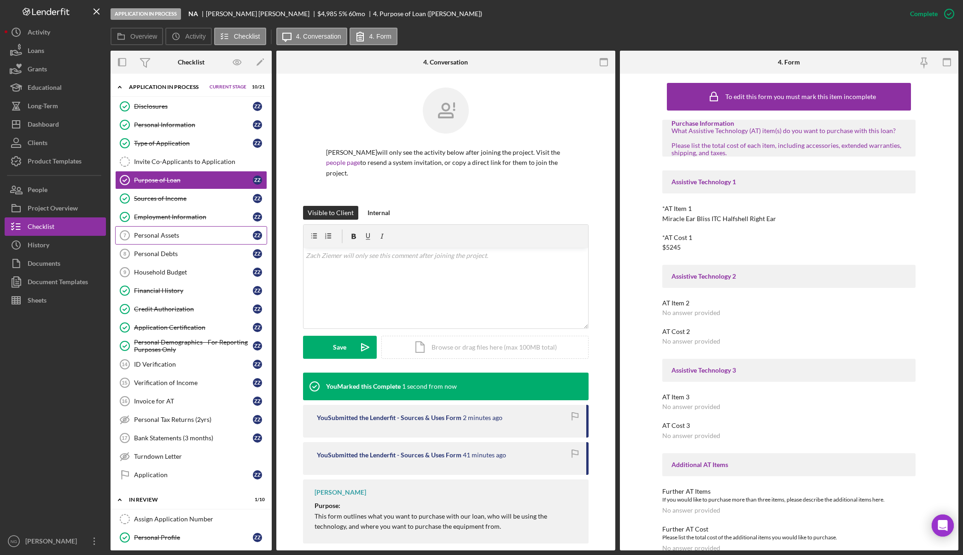
click at [165, 236] on div "Personal Assets" at bounding box center [193, 235] width 119 height 7
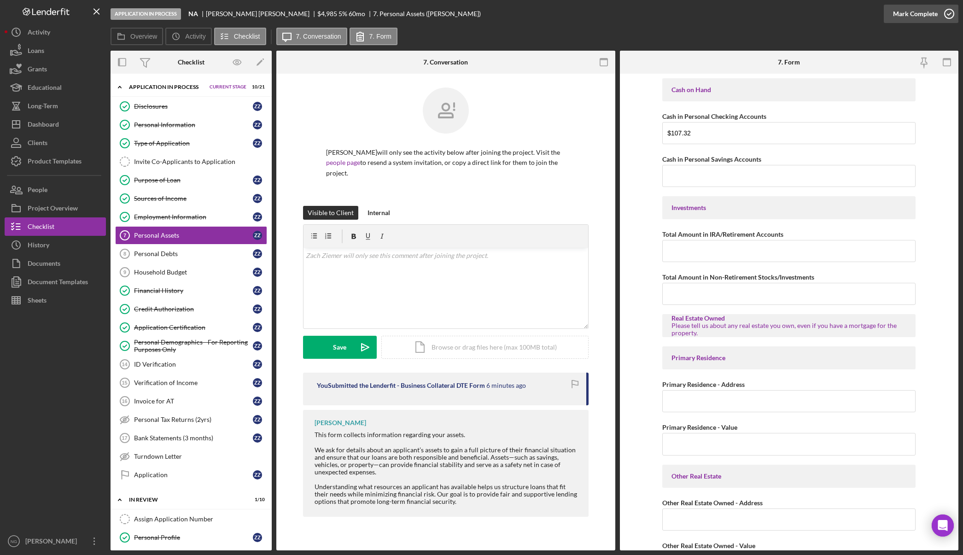
click at [949, 17] on icon "button" at bounding box center [948, 13] width 23 height 23
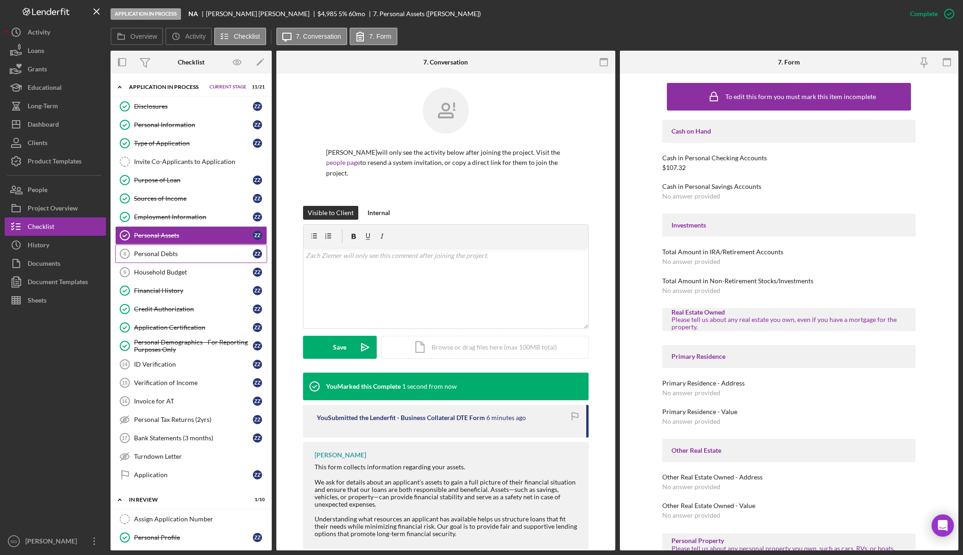
click at [173, 254] on div "Personal Debts" at bounding box center [193, 253] width 119 height 7
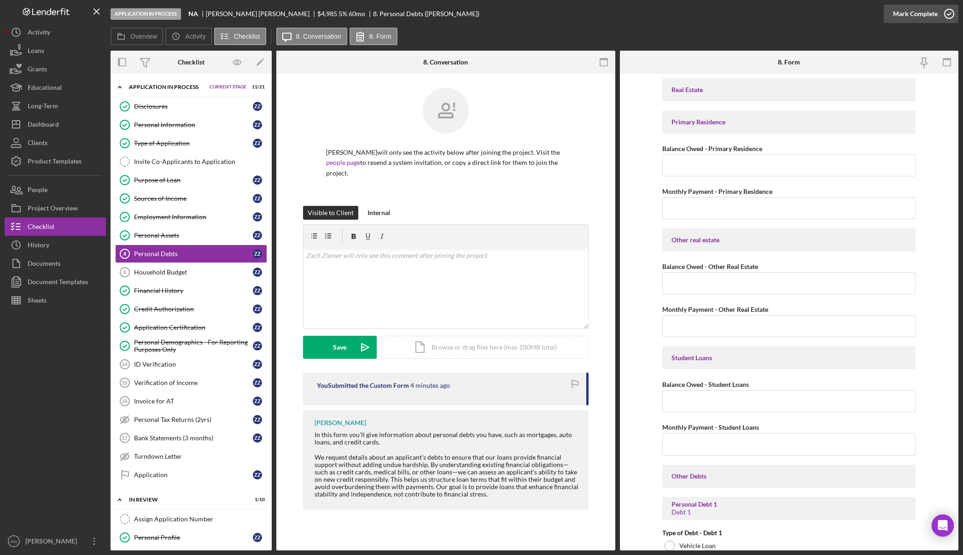
click at [943, 16] on icon "button" at bounding box center [948, 13] width 23 height 23
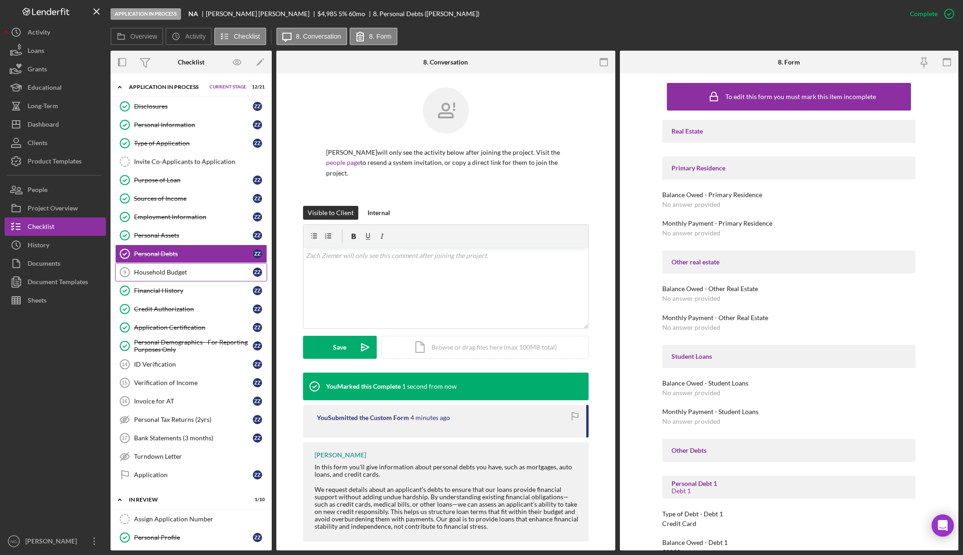
click at [198, 276] on link "Household Budget 9 Household Budget Z Z" at bounding box center [191, 272] width 152 height 18
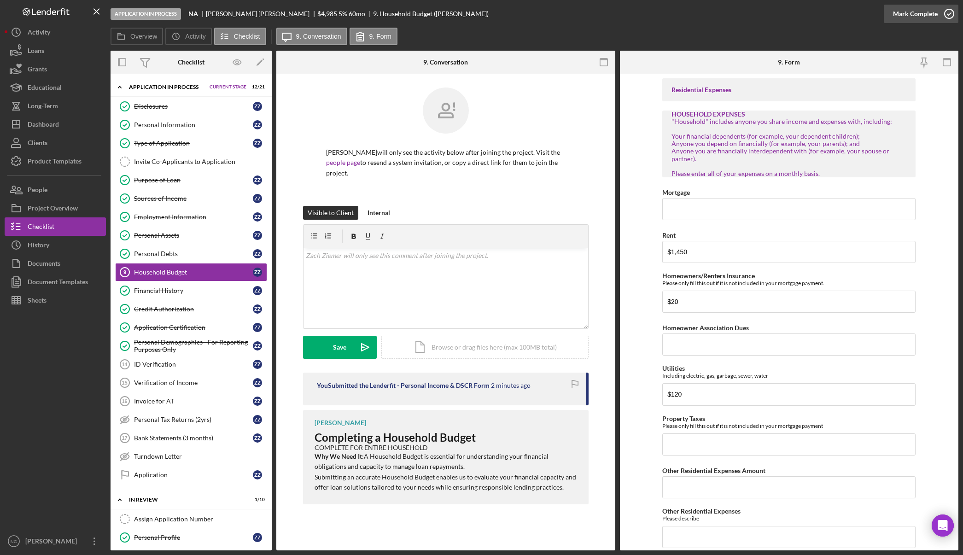
click at [945, 10] on circle "button" at bounding box center [948, 13] width 9 height 9
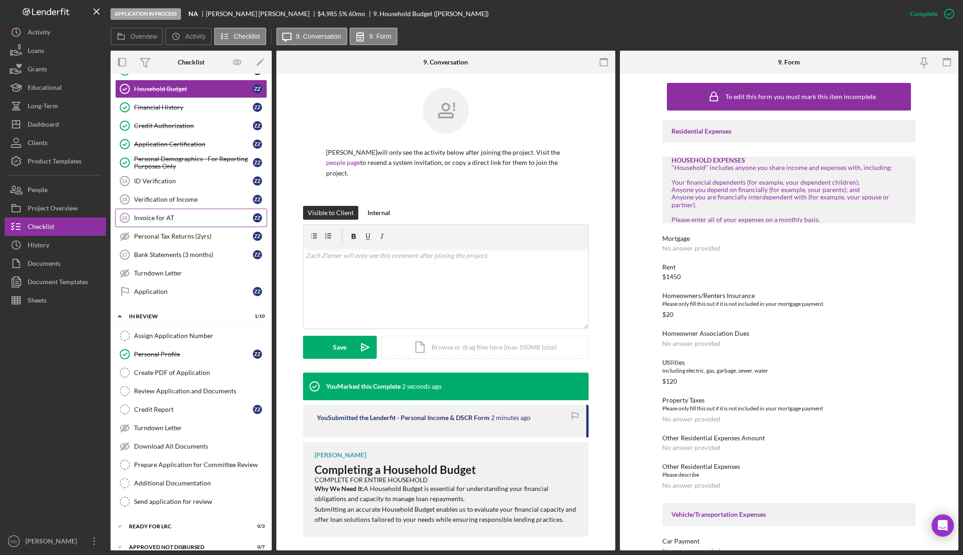
scroll to position [184, 0]
click at [209, 339] on link "Assign Application Number Assign Application Number" at bounding box center [191, 334] width 152 height 18
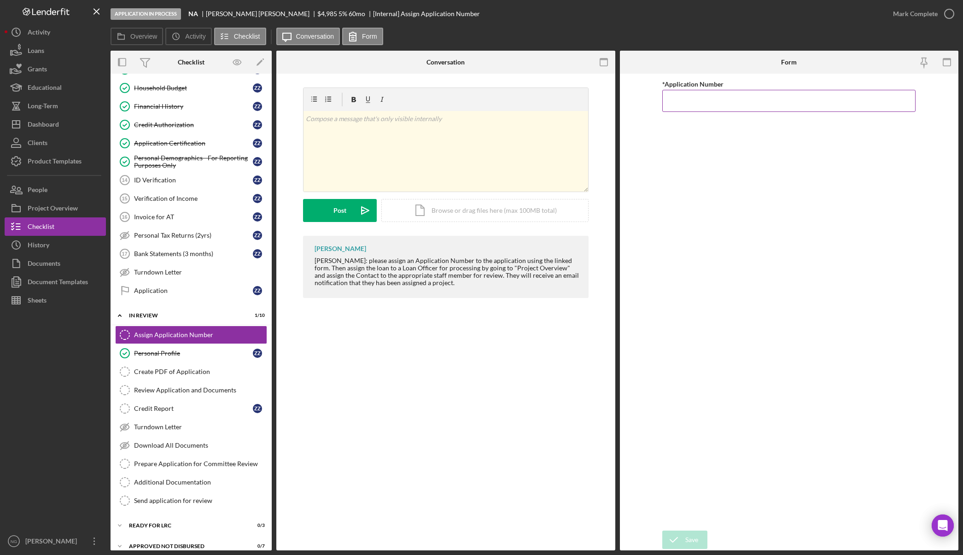
click at [699, 95] on input "*Application Number" at bounding box center [788, 101] width 253 height 22
type input "5562"
click at [696, 540] on div "Save" at bounding box center [691, 539] width 13 height 18
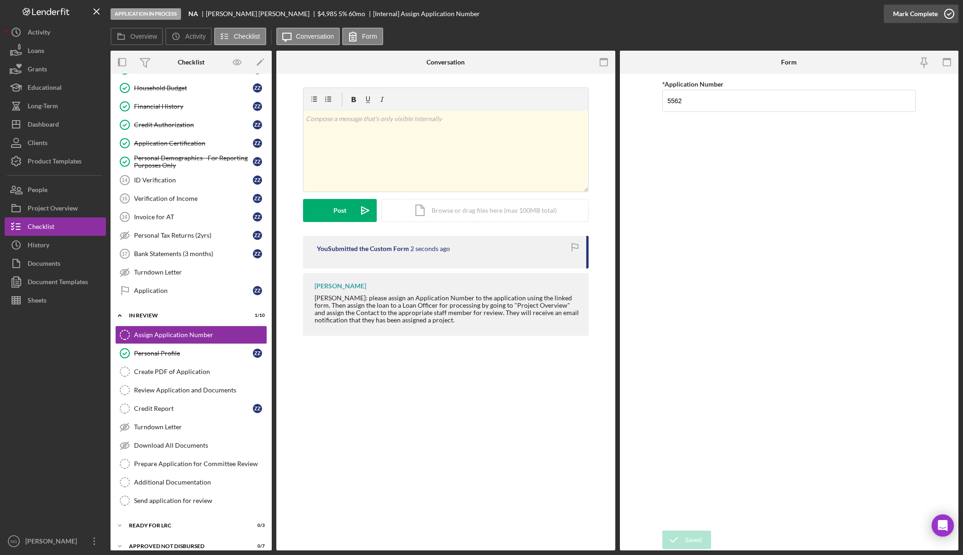
click at [946, 13] on icon "button" at bounding box center [948, 13] width 23 height 23
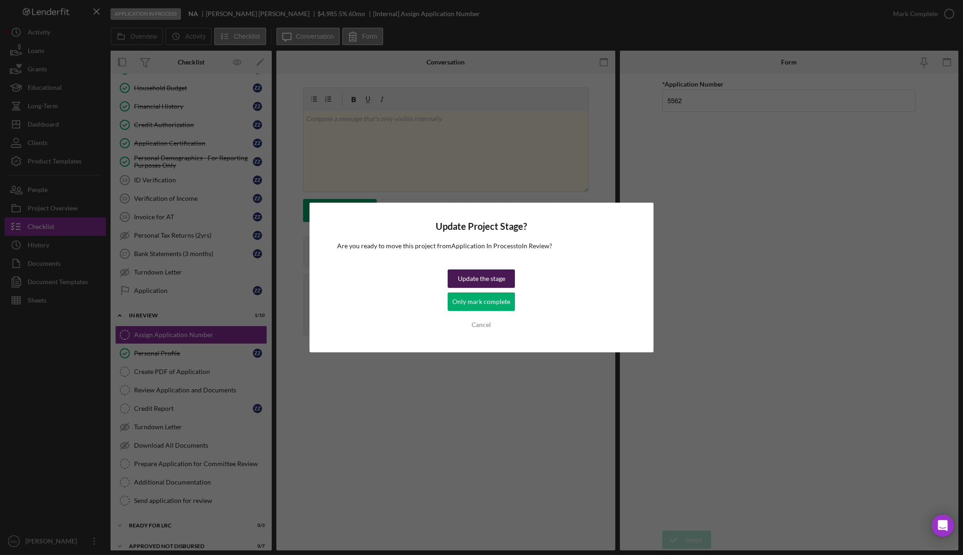
click at [490, 279] on div "Update the stage" at bounding box center [481, 278] width 47 height 18
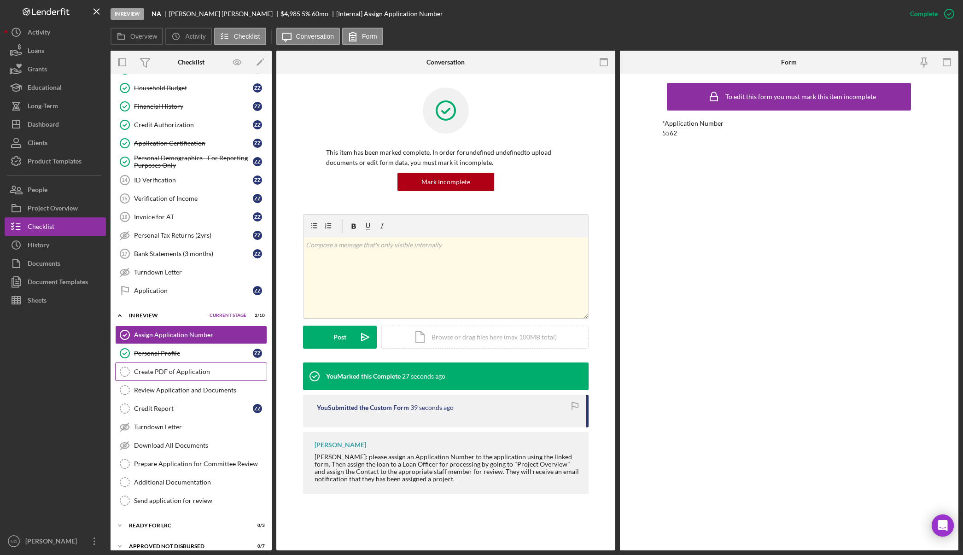
click at [176, 373] on div "Create PDF of Application" at bounding box center [200, 371] width 133 height 7
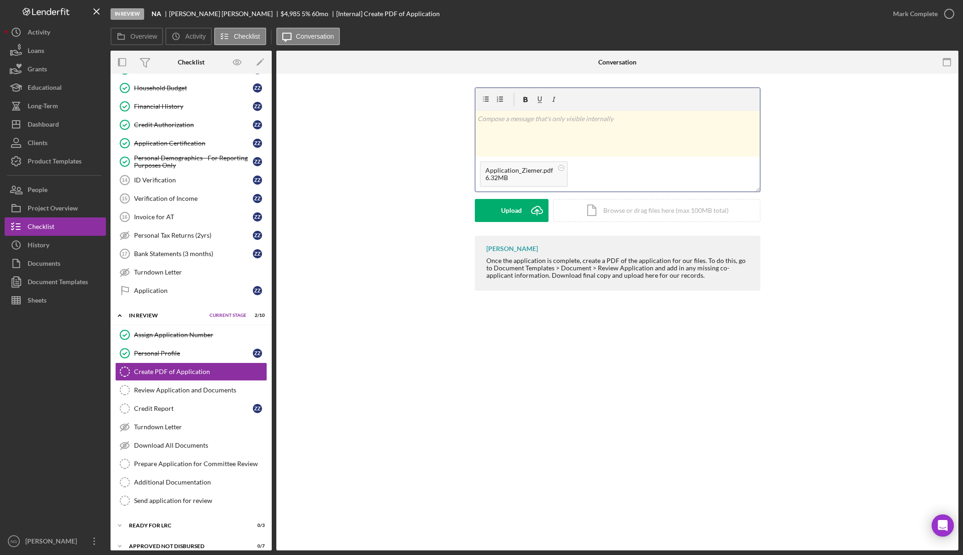
click at [539, 135] on div "v Color teal Color pink Remove color Add row above Add row below Add column bef…" at bounding box center [617, 134] width 284 height 46
click at [437, 456] on div "Create PDF of Application Create PDF of Application v Color teal Color pink Rem…" at bounding box center [617, 312] width 682 height 476
click at [951, 15] on icon "button" at bounding box center [948, 13] width 23 height 23
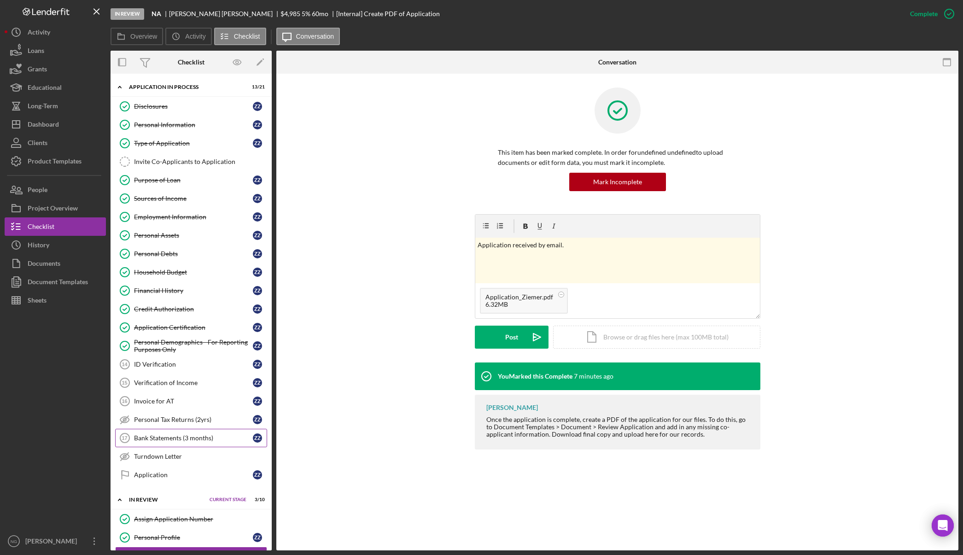
click at [203, 442] on link "Bank Statements (3 months) 17 Bank Statements (3 months) Z Z" at bounding box center [191, 438] width 152 height 18
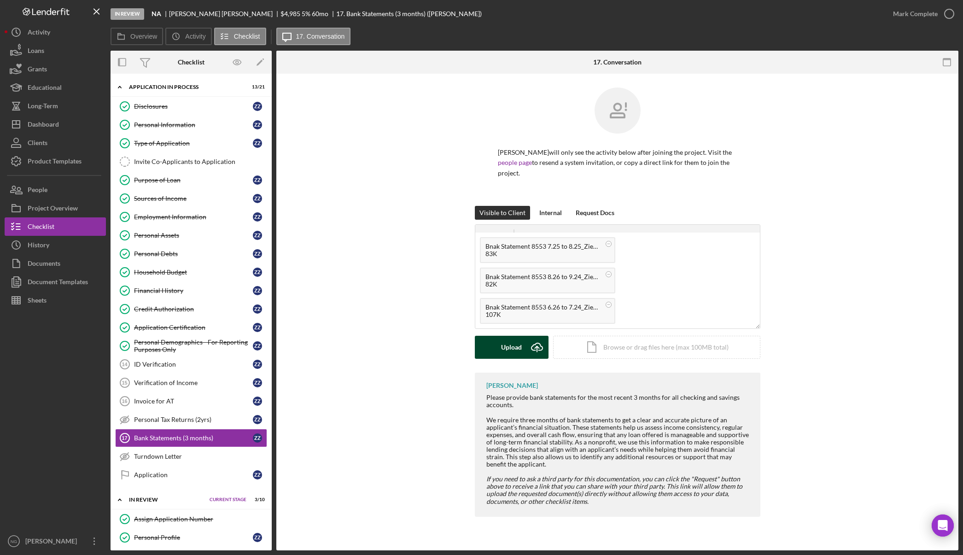
click at [527, 337] on icon "Icon/Upload" at bounding box center [536, 347] width 23 height 23
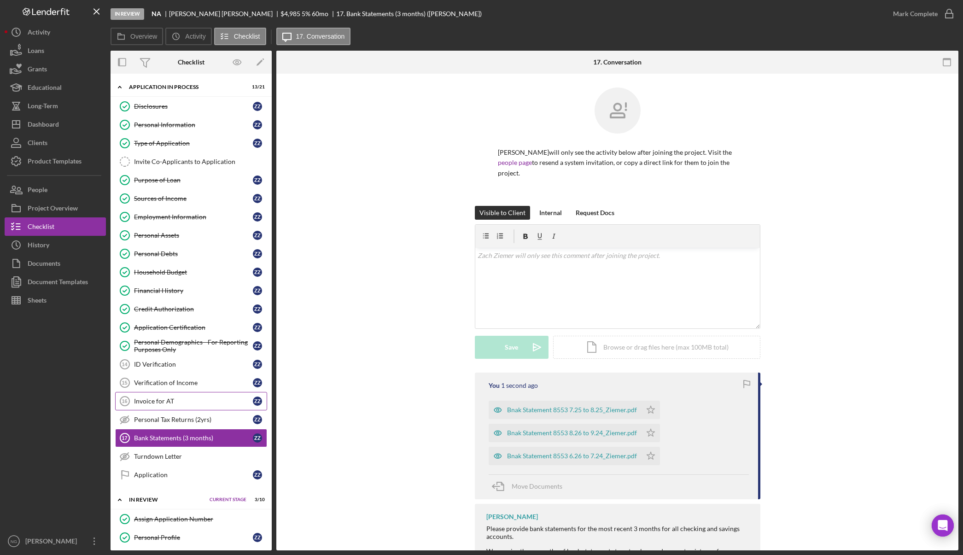
click at [200, 400] on div "Invoice for AT" at bounding box center [193, 400] width 119 height 7
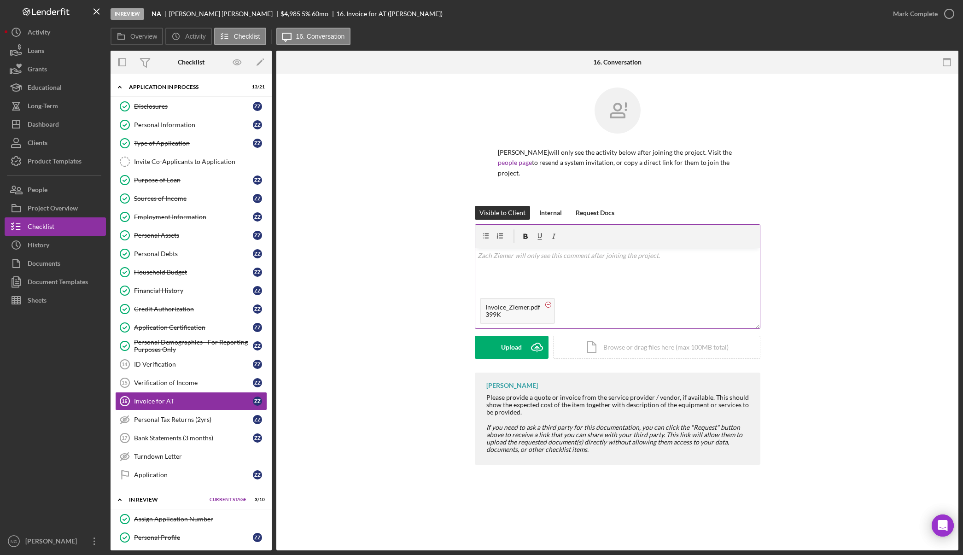
click at [546, 302] on circle at bounding box center [548, 305] width 6 height 6
click at [512, 344] on div "Upload" at bounding box center [511, 347] width 21 height 23
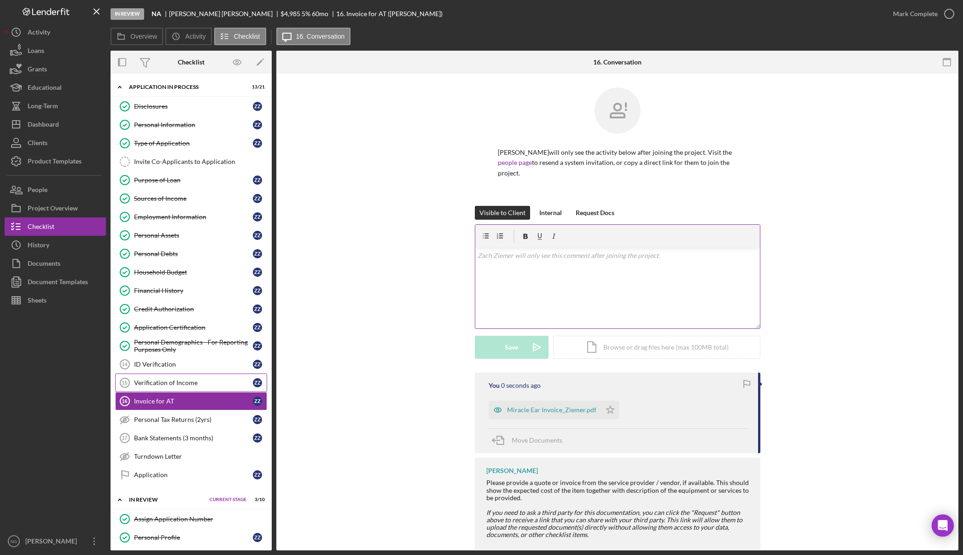
click at [193, 383] on div "Verification of Income" at bounding box center [193, 382] width 119 height 7
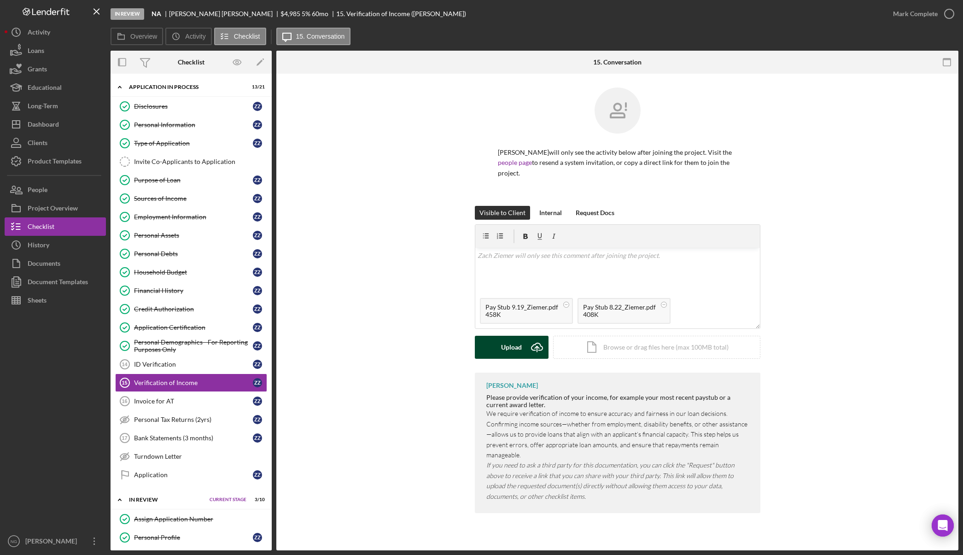
click at [522, 336] on button "Upload Icon/Upload" at bounding box center [512, 347] width 74 height 23
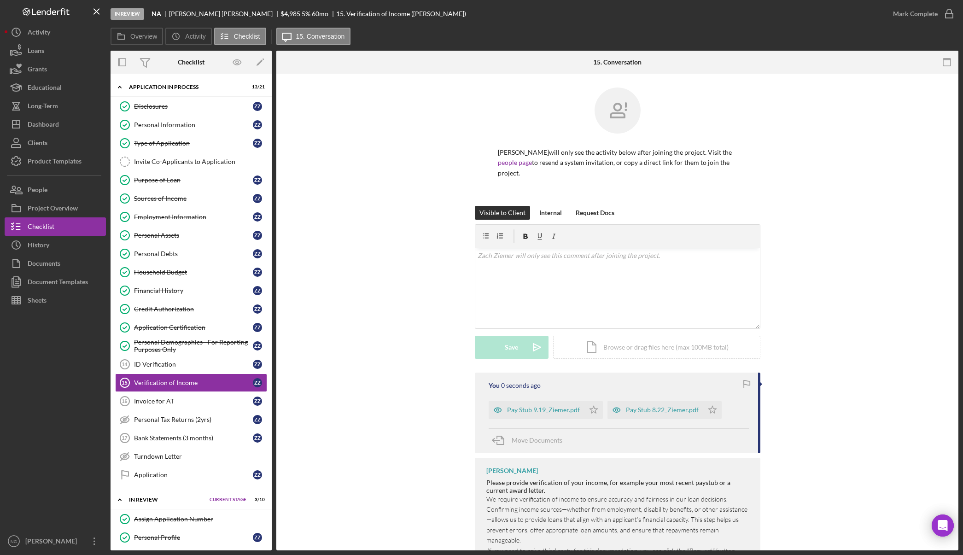
scroll to position [46, 0]
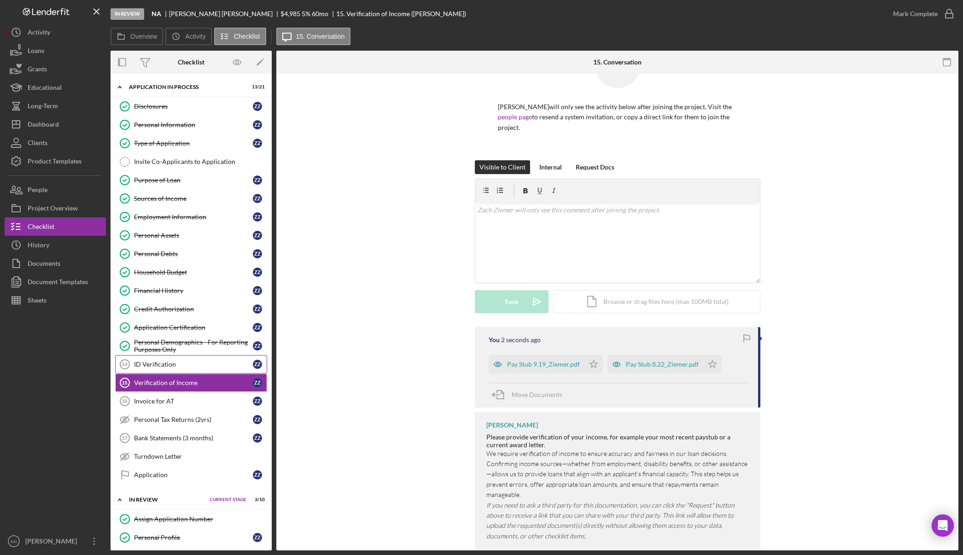
click at [190, 367] on div "ID Verification" at bounding box center [193, 363] width 119 height 7
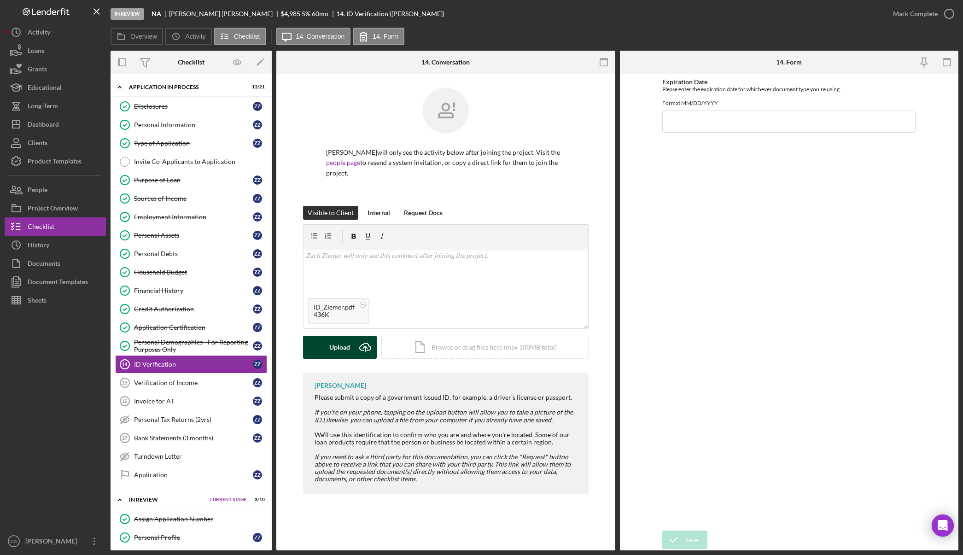
click at [339, 342] on div "Upload" at bounding box center [339, 347] width 21 height 23
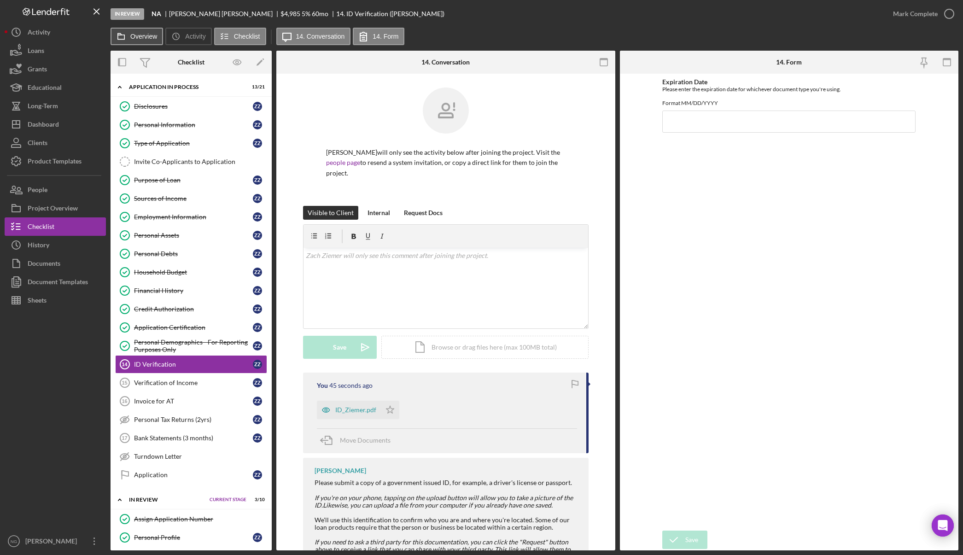
click at [144, 41] on button "Overview" at bounding box center [136, 36] width 52 height 17
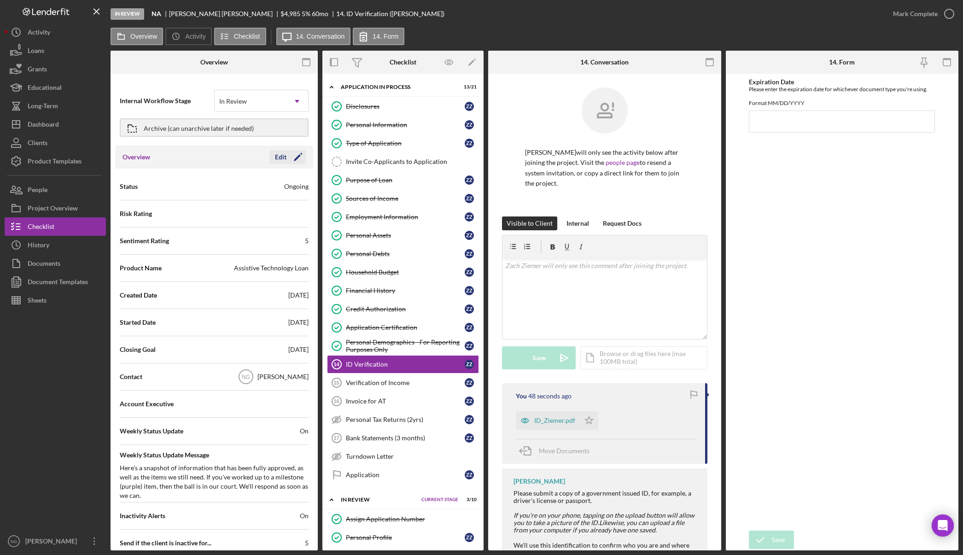
click at [289, 155] on icon "Icon/Edit" at bounding box center [297, 156] width 23 height 23
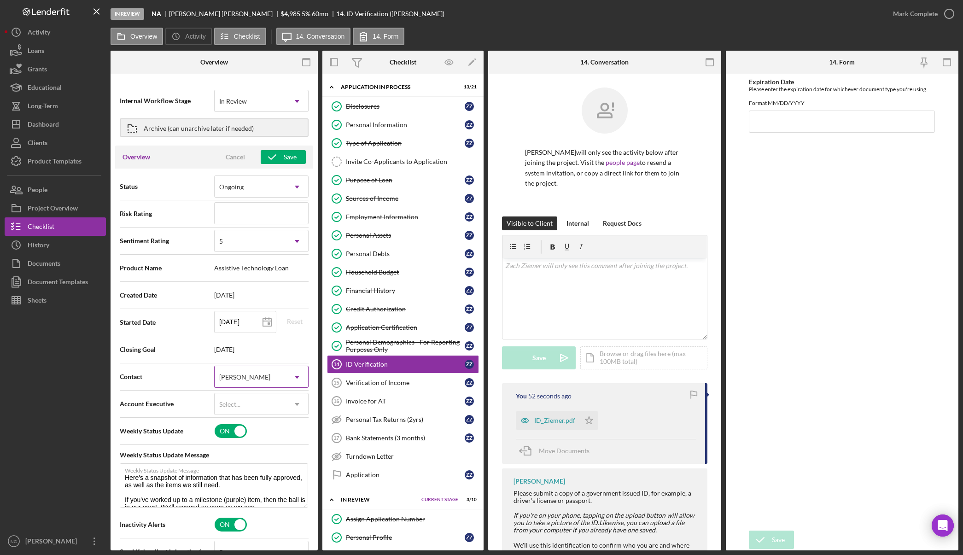
click at [256, 381] on div "[PERSON_NAME]" at bounding box center [250, 376] width 71 height 21
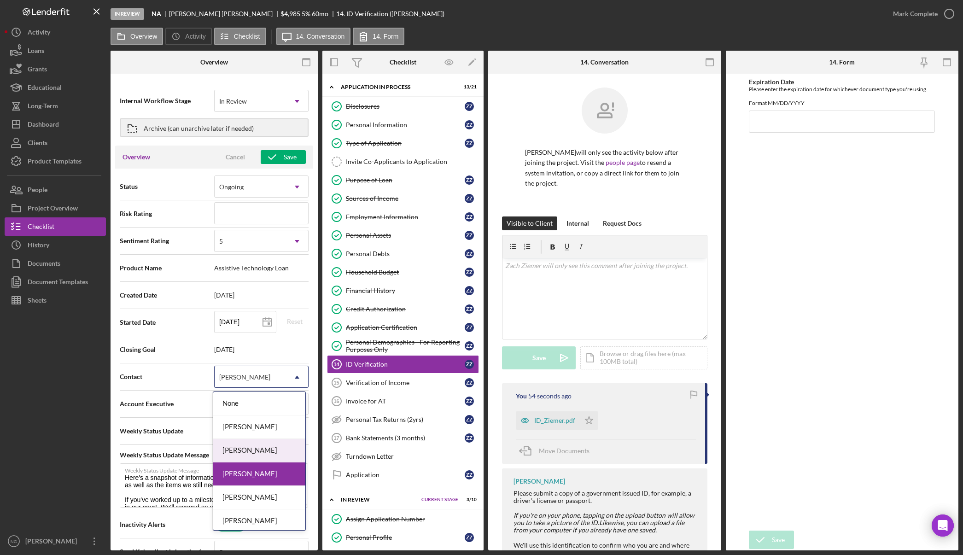
click at [267, 450] on div "Monie Frost" at bounding box center [259, 450] width 92 height 23
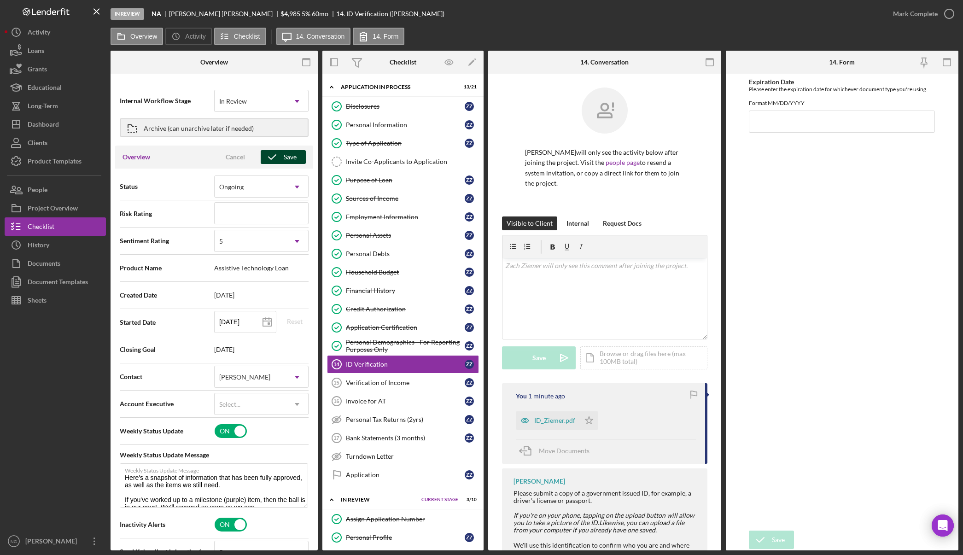
click at [289, 163] on div "Save" at bounding box center [290, 157] width 13 height 14
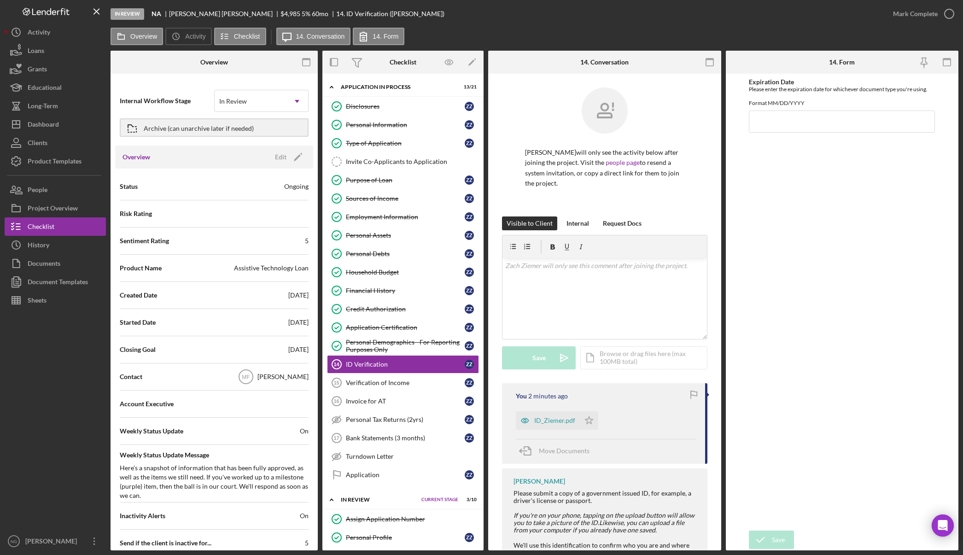
click at [46, 386] on div at bounding box center [55, 420] width 101 height 222
click at [41, 128] on div "Dashboard" at bounding box center [43, 125] width 31 height 21
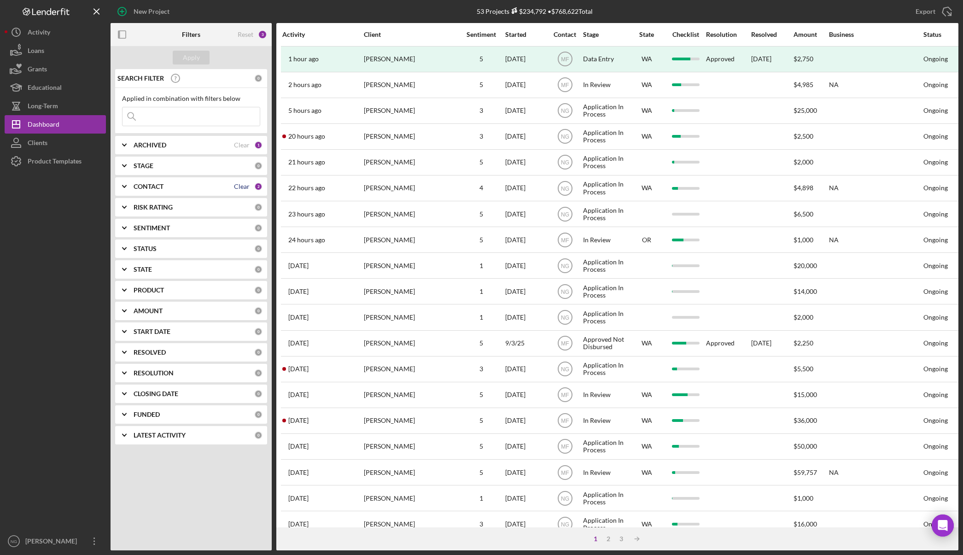
click at [244, 185] on div "Clear" at bounding box center [242, 186] width 16 height 7
click at [194, 56] on div "Apply" at bounding box center [191, 58] width 17 height 14
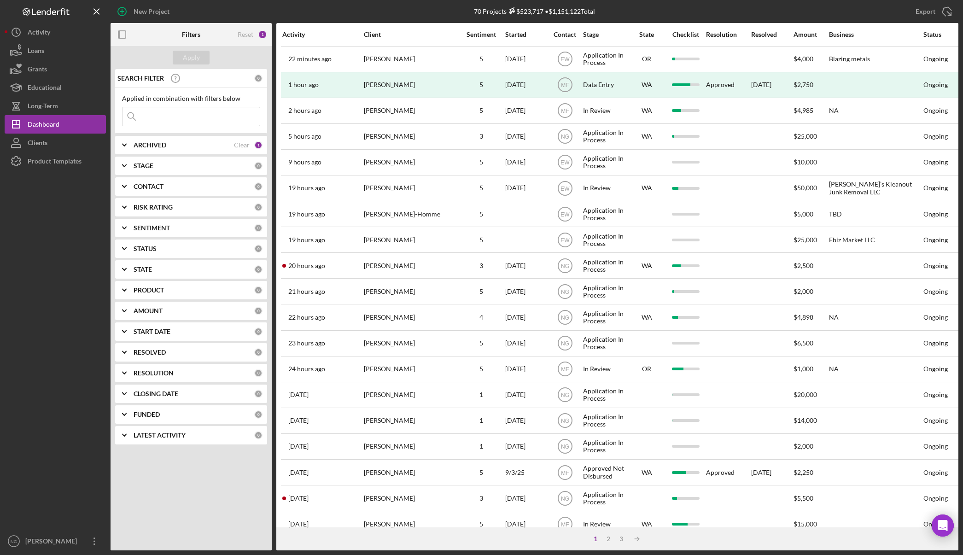
click at [163, 184] on b "CONTACT" at bounding box center [148, 186] width 30 height 7
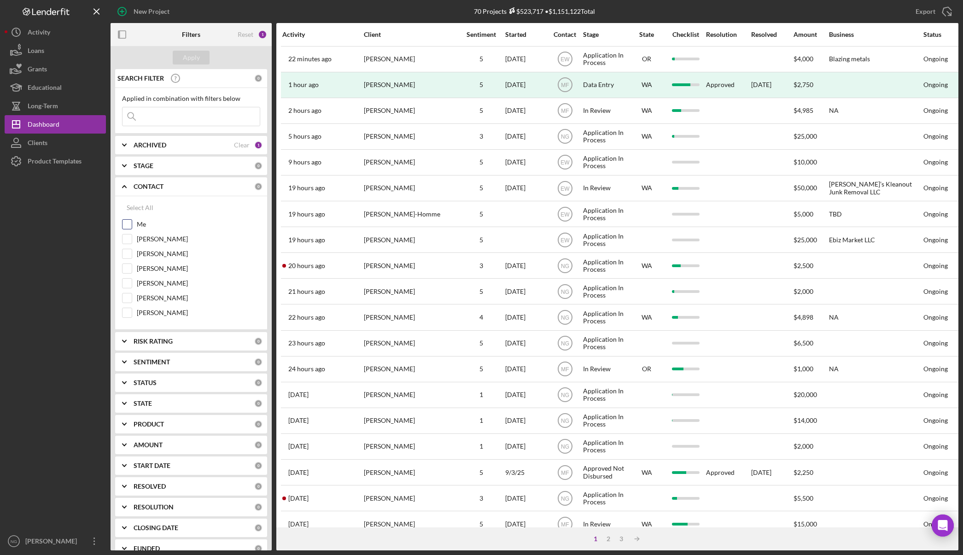
click at [144, 229] on label "Me" at bounding box center [198, 224] width 123 height 9
click at [132, 229] on input "Me" at bounding box center [126, 224] width 9 height 9
checkbox input "true"
click at [192, 55] on div "Apply" at bounding box center [191, 58] width 17 height 14
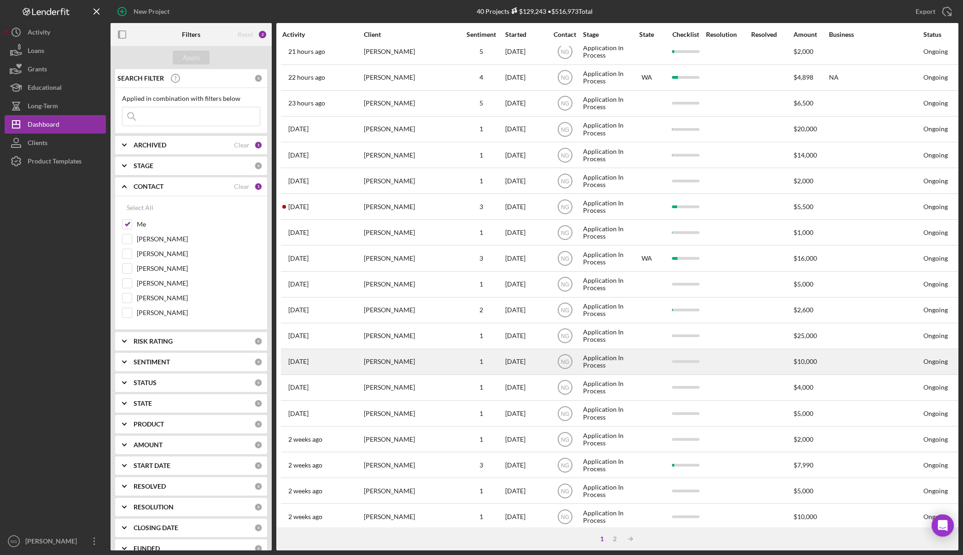
scroll to position [176, 0]
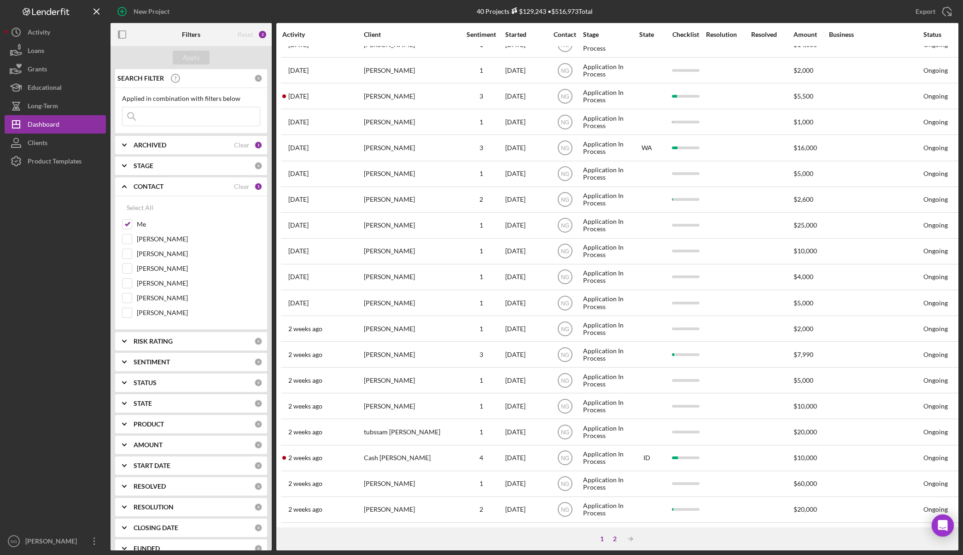
click at [615, 540] on div "2" at bounding box center [614, 538] width 13 height 7
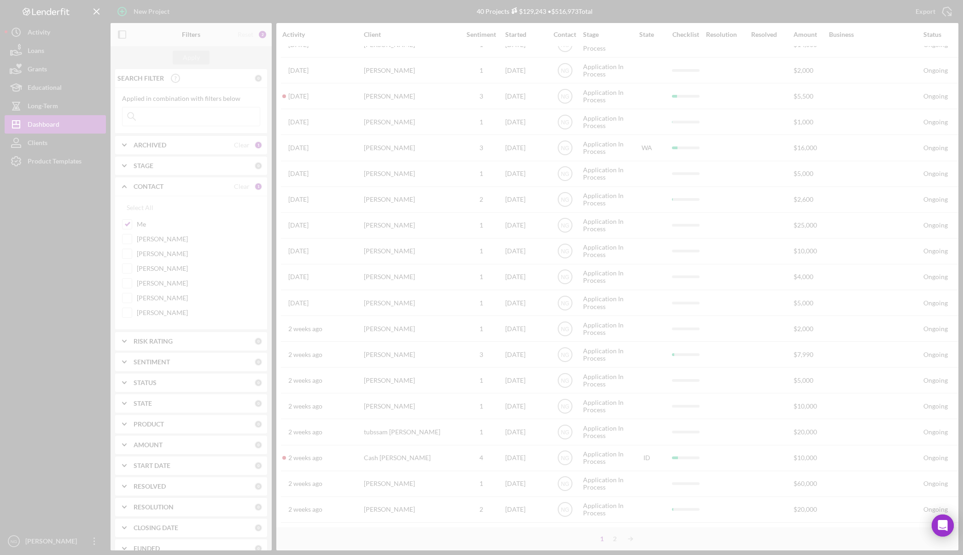
scroll to position [0, 0]
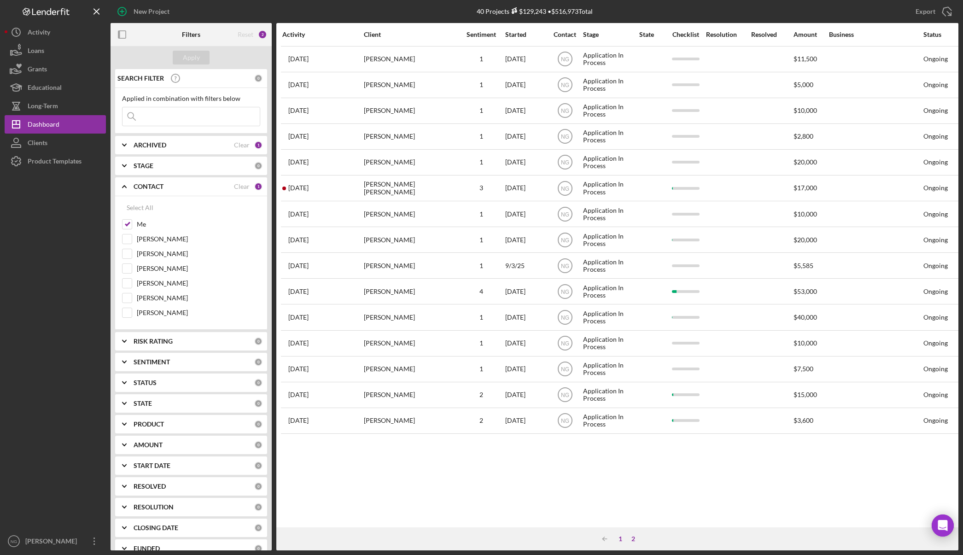
click at [620, 542] on div "1" at bounding box center [620, 538] width 13 height 7
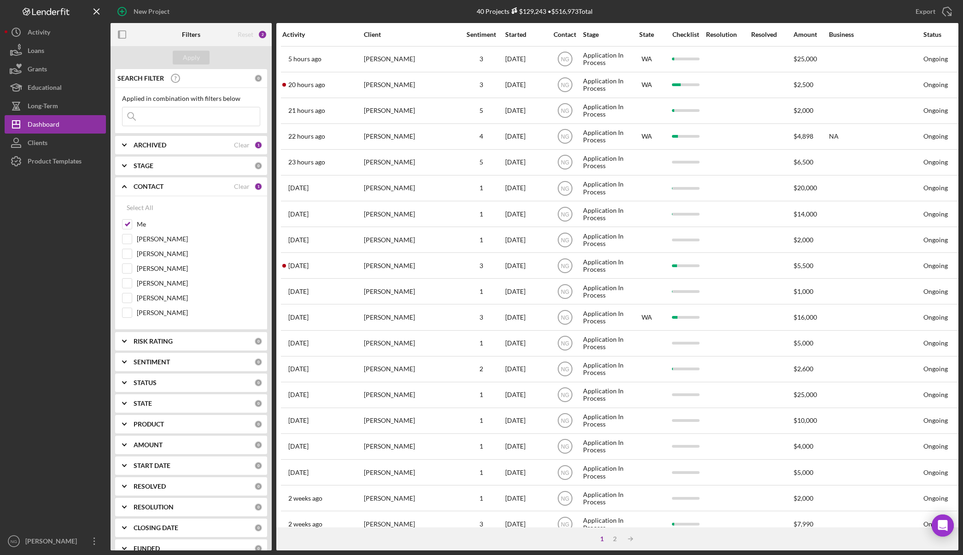
click at [254, 185] on div "1" at bounding box center [258, 186] width 8 height 8
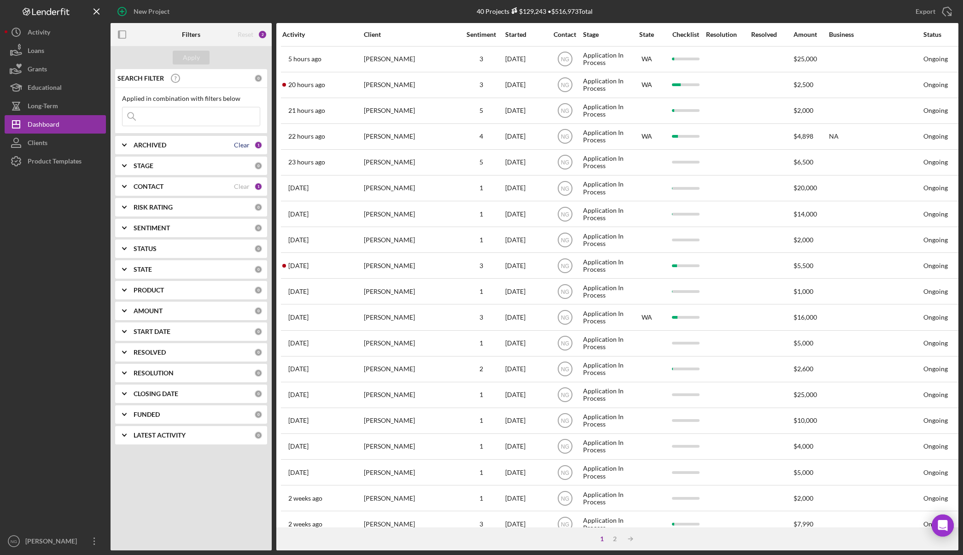
click at [247, 142] on div "Clear" at bounding box center [242, 144] width 16 height 7
click at [219, 122] on input at bounding box center [190, 116] width 137 height 18
click at [241, 188] on div "Clear" at bounding box center [242, 186] width 16 height 7
click at [190, 63] on div "Apply" at bounding box center [191, 58] width 17 height 14
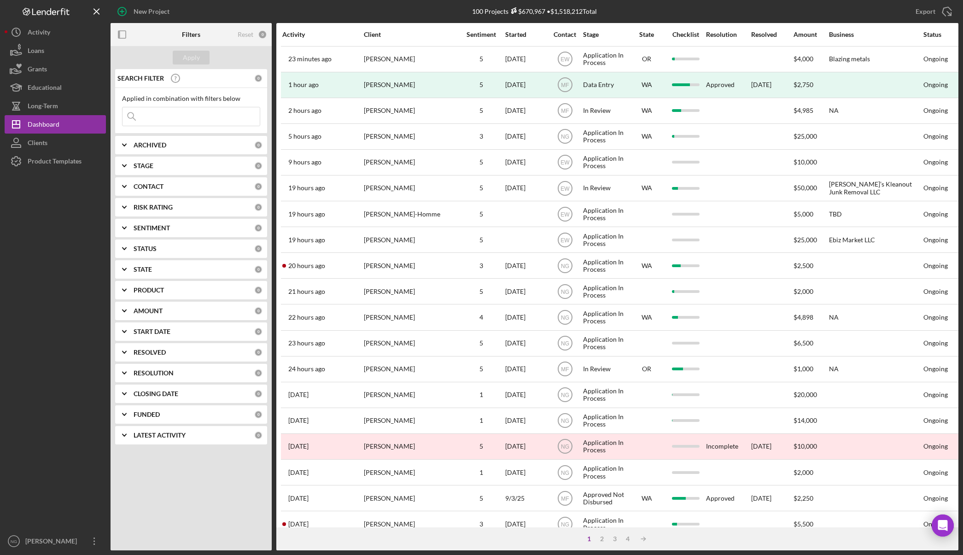
click at [195, 116] on input at bounding box center [190, 116] width 137 height 18
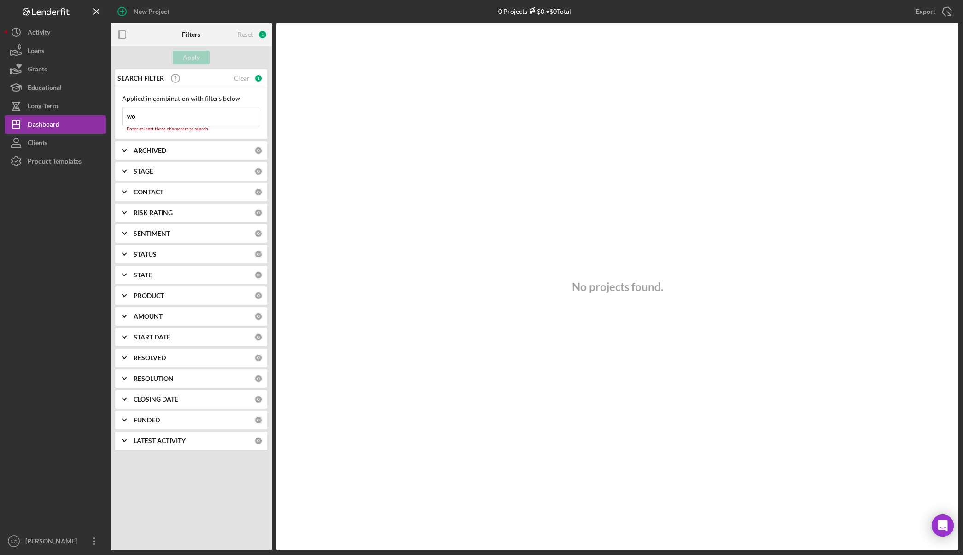
type input "w"
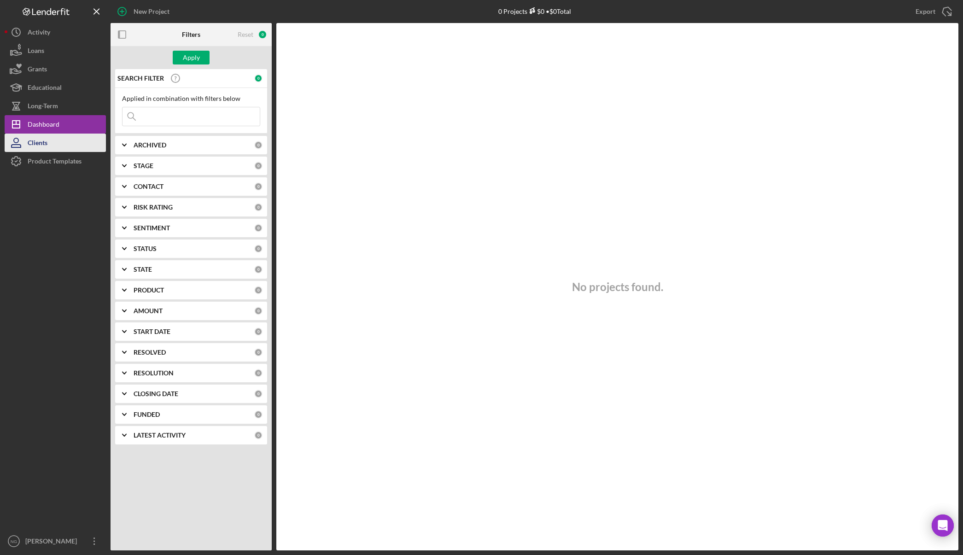
click at [46, 144] on div "Clients" at bounding box center [38, 143] width 20 height 21
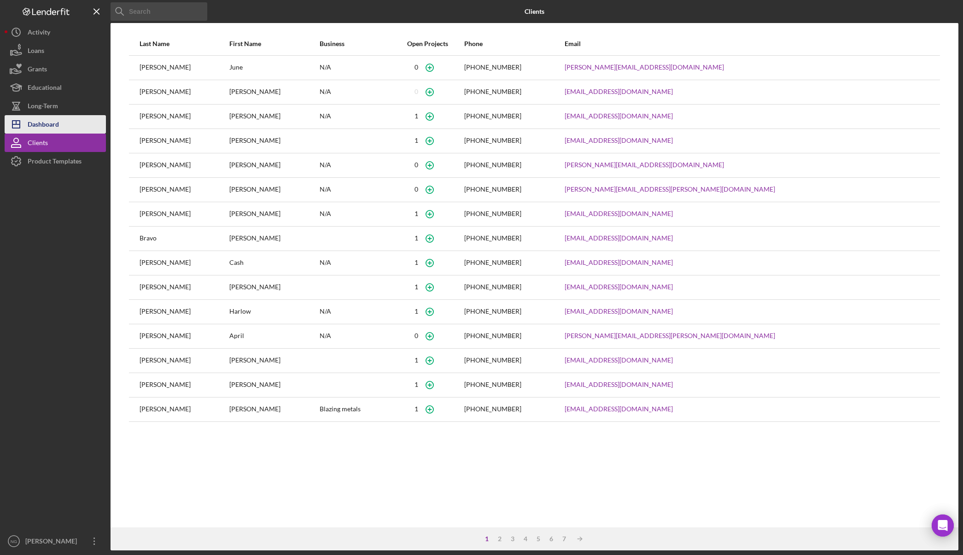
click at [52, 120] on div "Dashboard" at bounding box center [43, 125] width 31 height 21
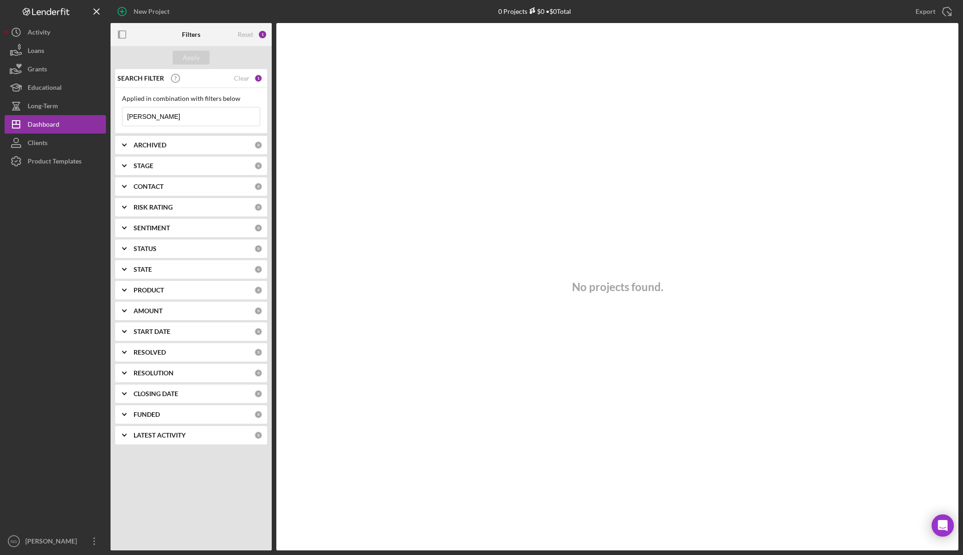
click at [184, 186] on div "CONTACT" at bounding box center [193, 186] width 121 height 7
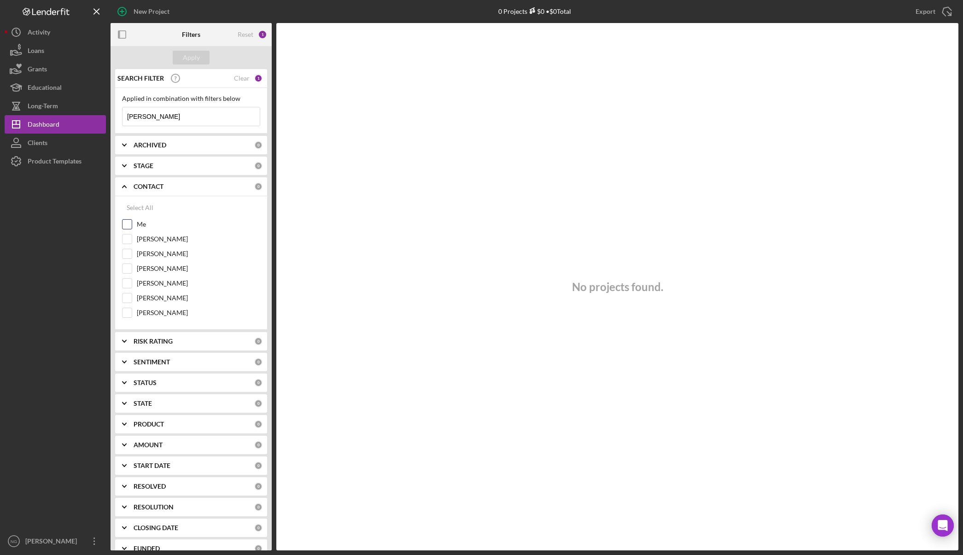
click at [142, 221] on label "Me" at bounding box center [198, 224] width 123 height 9
click at [132, 221] on input "Me" at bounding box center [126, 224] width 9 height 9
click at [199, 52] on button "Apply" at bounding box center [191, 58] width 37 height 14
click at [144, 224] on label "Me" at bounding box center [198, 224] width 123 height 9
click at [132, 224] on input "Me" at bounding box center [126, 224] width 9 height 9
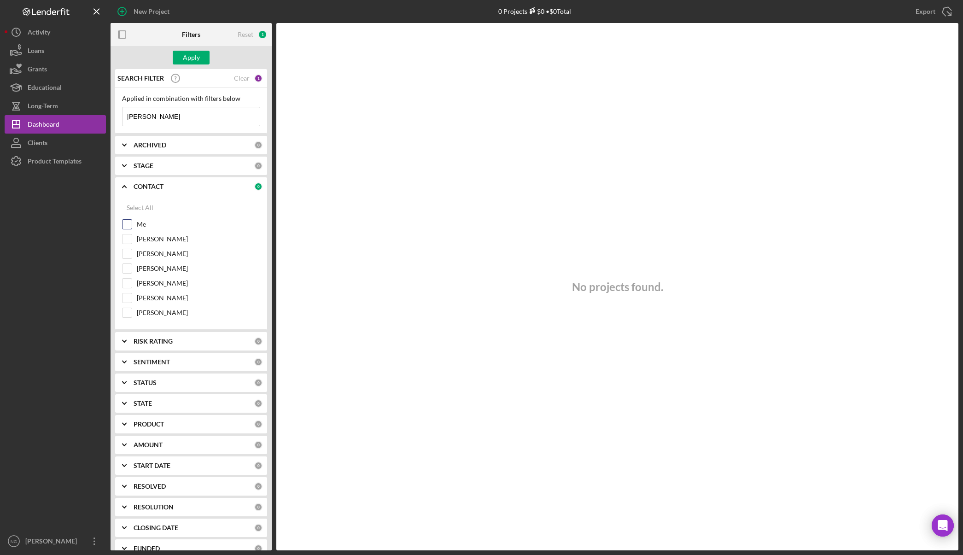
click at [140, 224] on label "Me" at bounding box center [198, 224] width 123 height 9
click at [132, 224] on input "Me" at bounding box center [126, 224] width 9 height 9
checkbox input "true"
click at [45, 228] on div at bounding box center [55, 350] width 101 height 361
drag, startPoint x: 169, startPoint y: 118, endPoint x: 87, endPoint y: 115, distance: 82.5
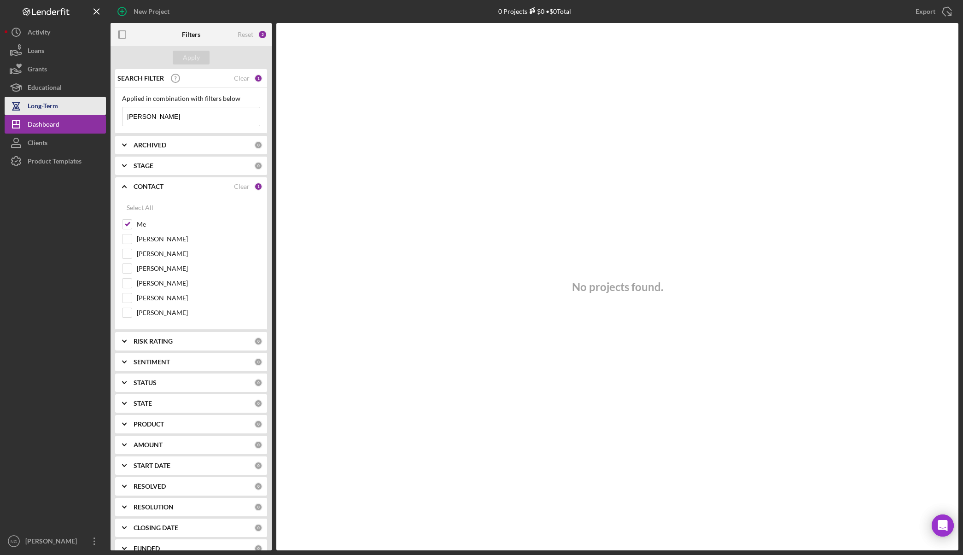
click at [87, 115] on div "New Project 0 Projects $0 • $0 Total wooten Export Icon/Export Filters Reset 2 …" at bounding box center [481, 275] width 953 height 550
click at [202, 57] on button "Apply" at bounding box center [191, 58] width 37 height 14
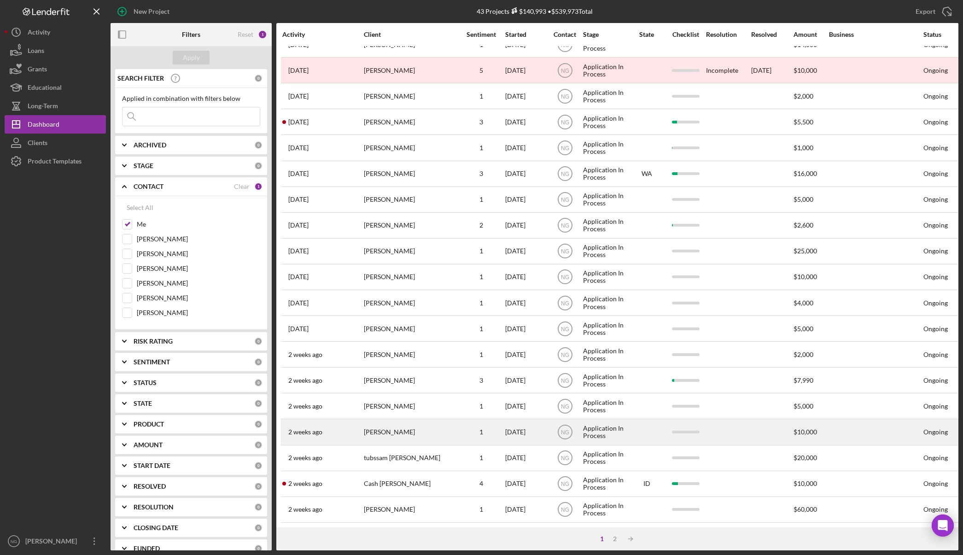
scroll to position [176, 0]
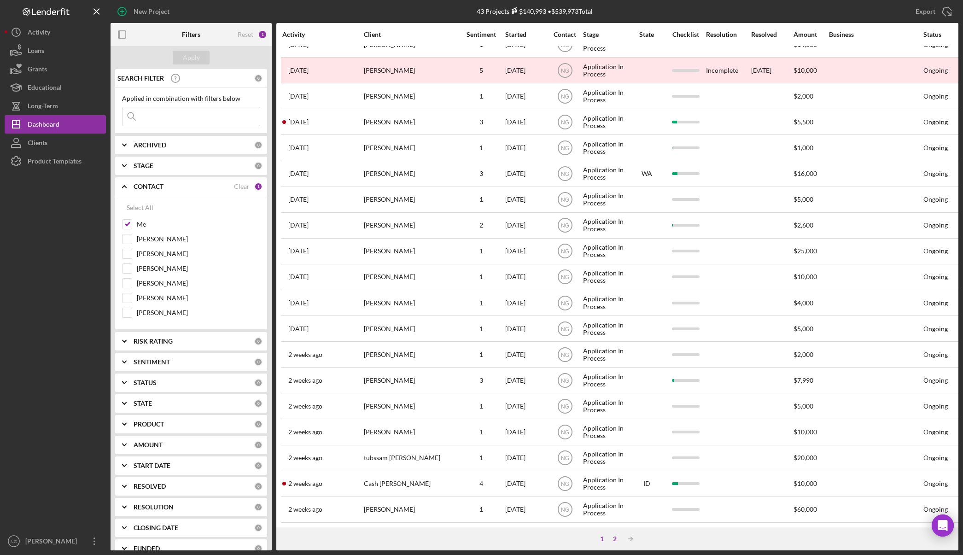
click at [615, 535] on div "2" at bounding box center [614, 538] width 13 height 7
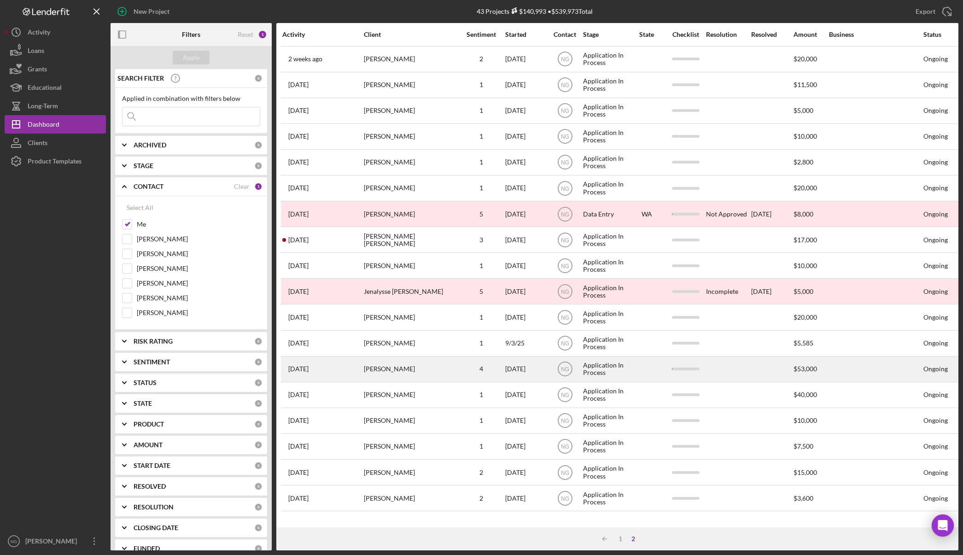
scroll to position [0, 0]
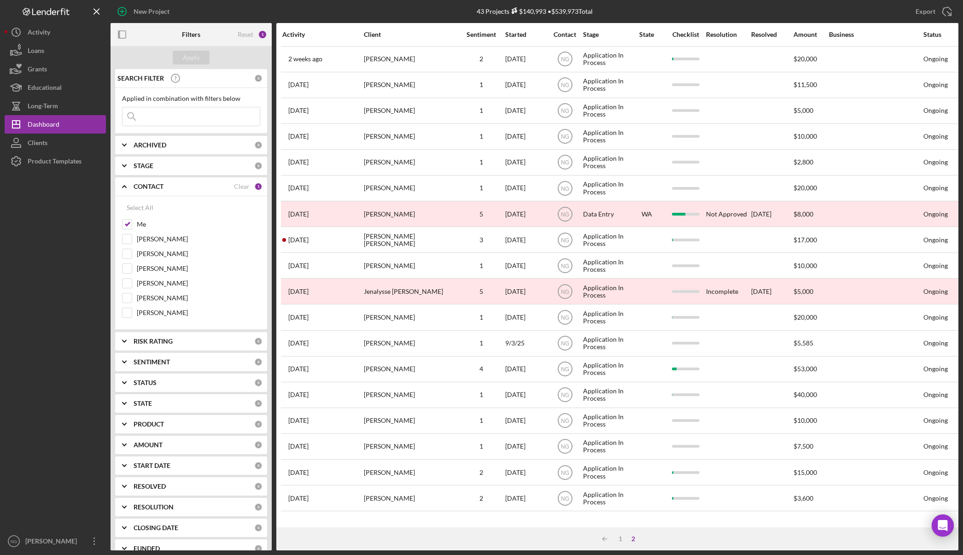
click at [254, 145] on div "0" at bounding box center [258, 145] width 8 height 8
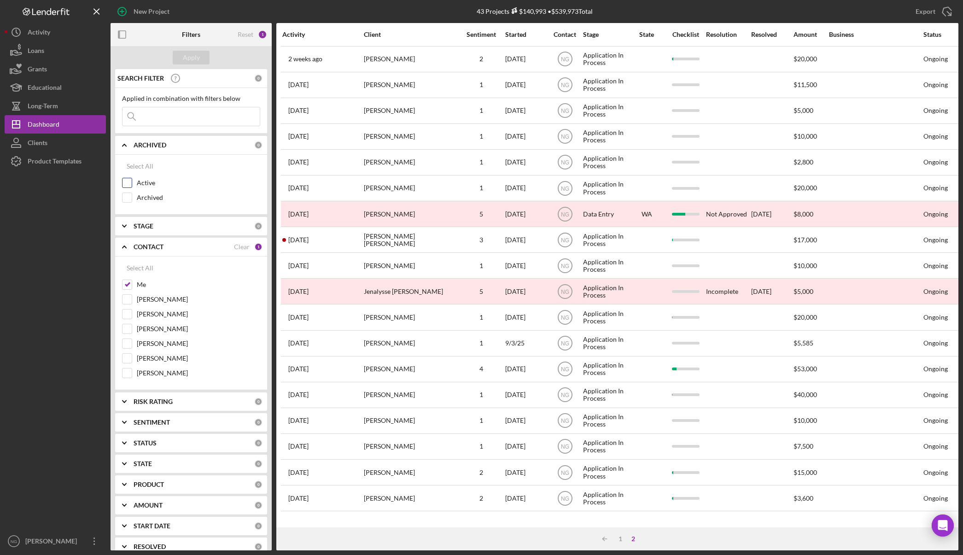
click at [127, 182] on input "Active" at bounding box center [126, 182] width 9 height 9
checkbox input "true"
click at [200, 59] on button "Apply" at bounding box center [191, 58] width 37 height 14
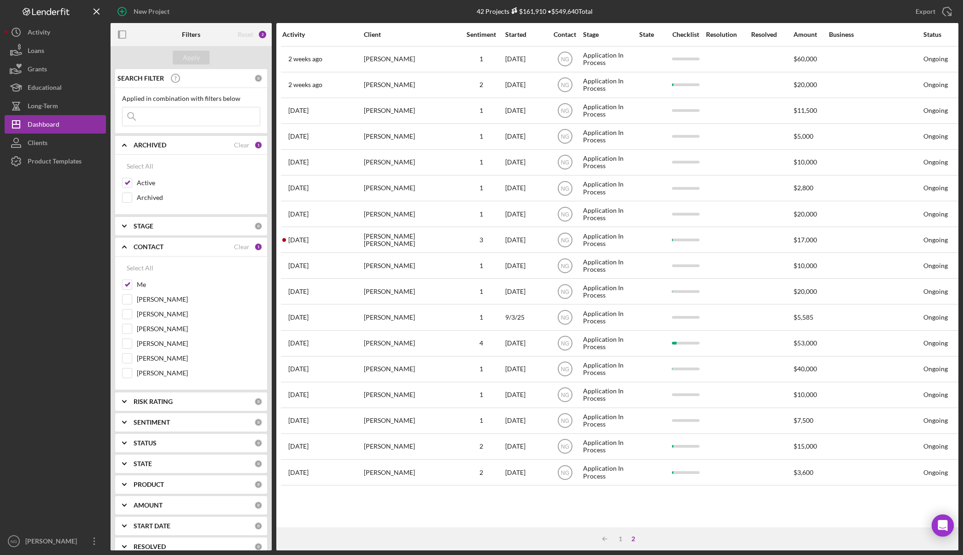
click at [632, 537] on div "2" at bounding box center [633, 538] width 13 height 7
click at [621, 539] on div "1" at bounding box center [620, 538] width 13 height 7
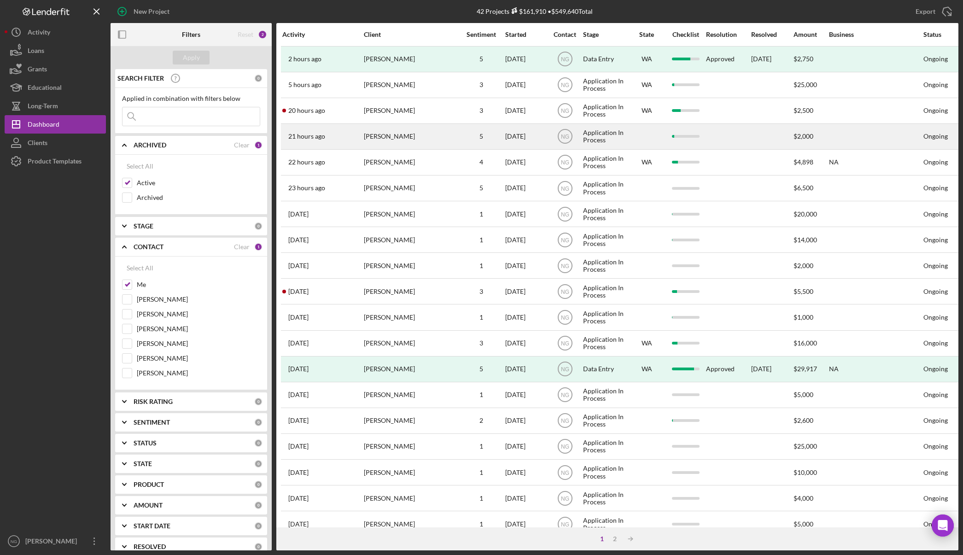
click at [434, 128] on div "[PERSON_NAME]" at bounding box center [410, 136] width 92 height 24
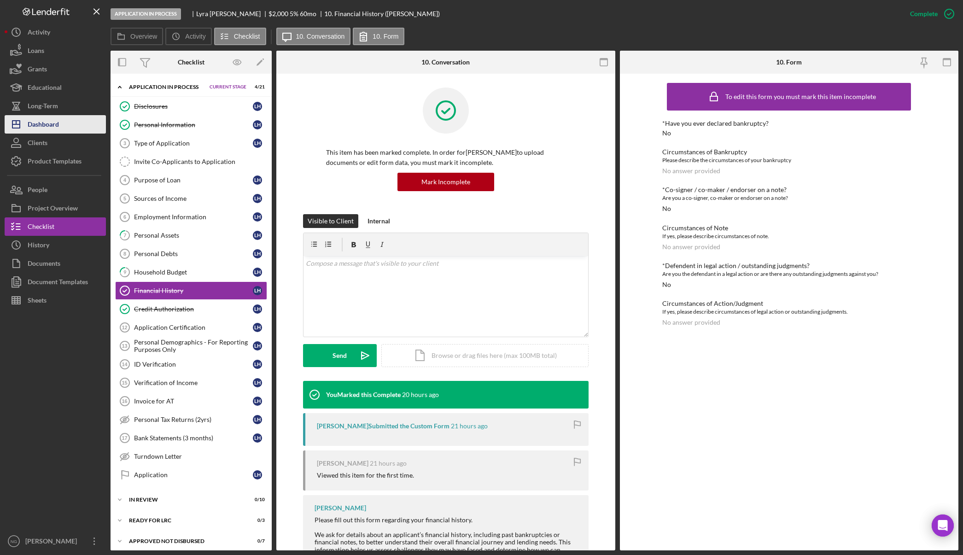
click at [61, 120] on button "Icon/Dashboard Dashboard" at bounding box center [55, 124] width 101 height 18
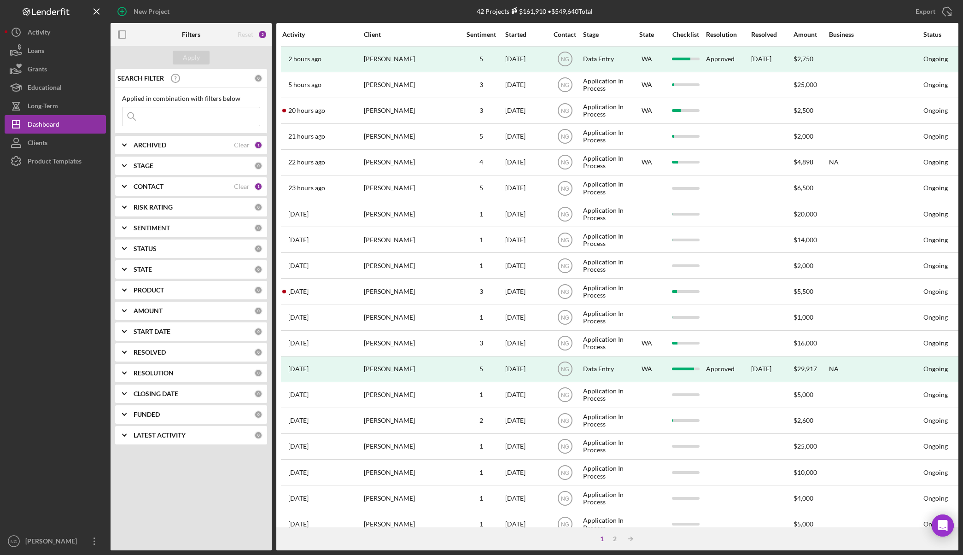
click at [63, 298] on div at bounding box center [55, 350] width 101 height 361
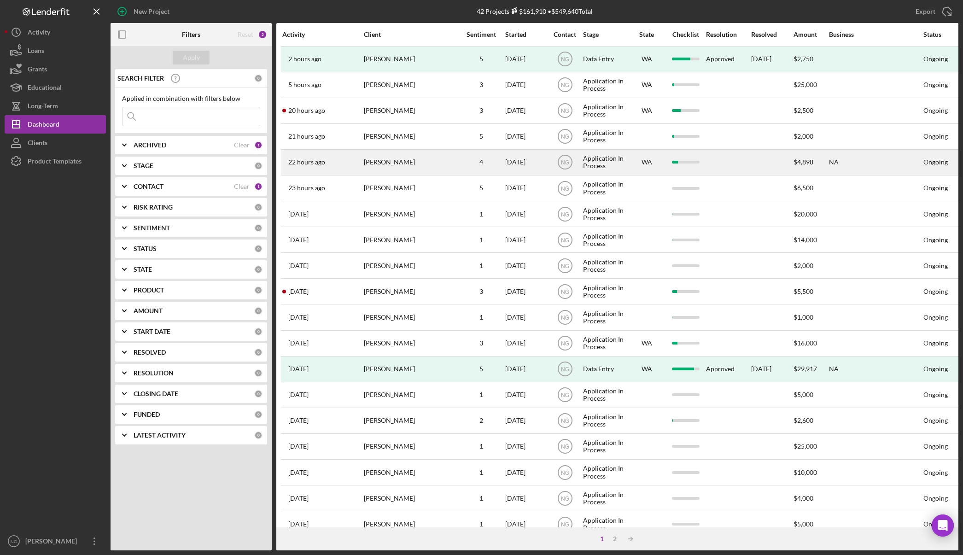
click at [409, 163] on div "Gregory Tainatongo" at bounding box center [410, 162] width 92 height 24
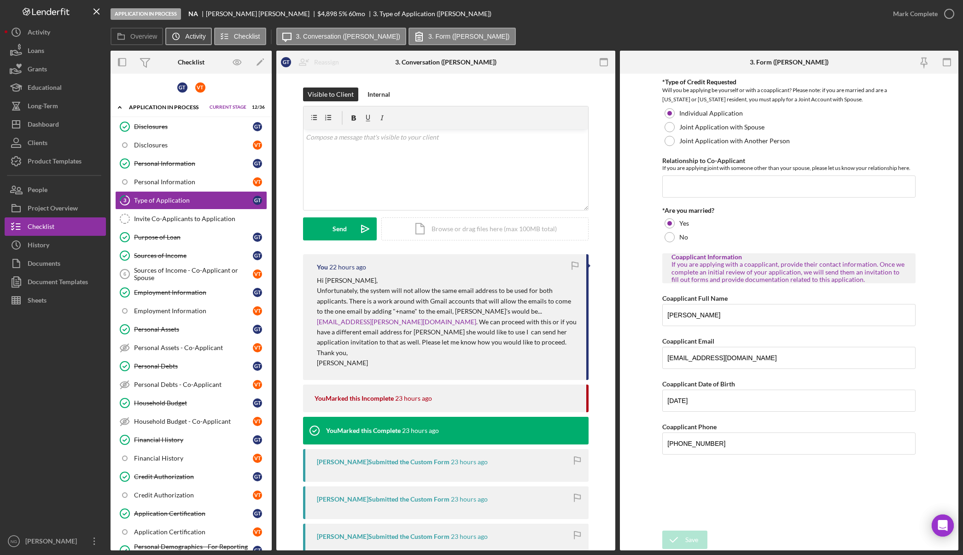
click at [190, 36] on label "Activity" at bounding box center [195, 36] width 20 height 7
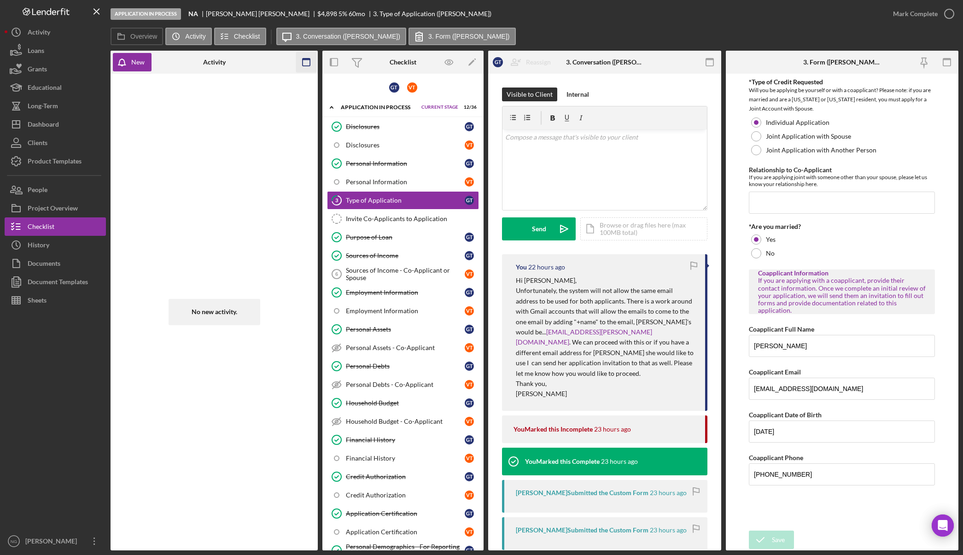
click at [312, 62] on icon "button" at bounding box center [306, 62] width 21 height 21
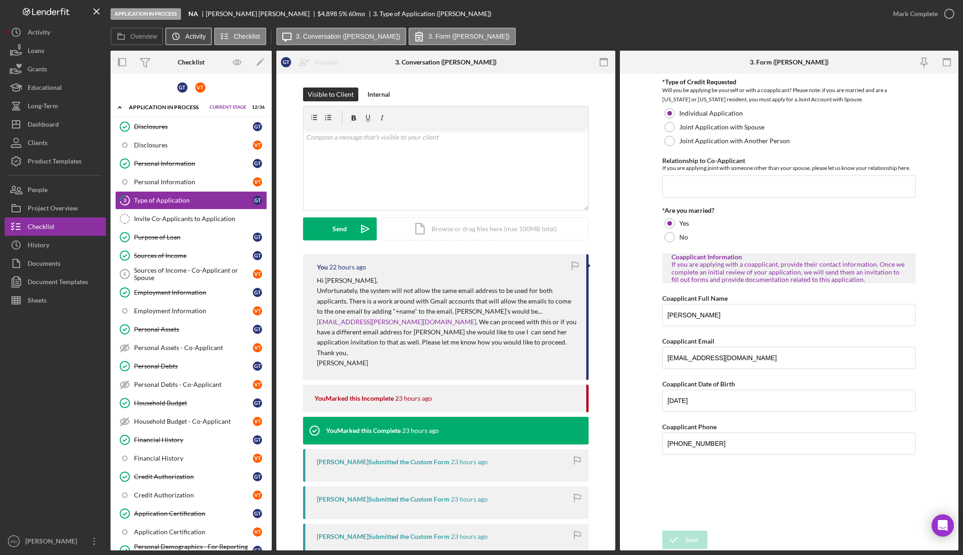
click at [194, 35] on label "Activity" at bounding box center [195, 36] width 20 height 7
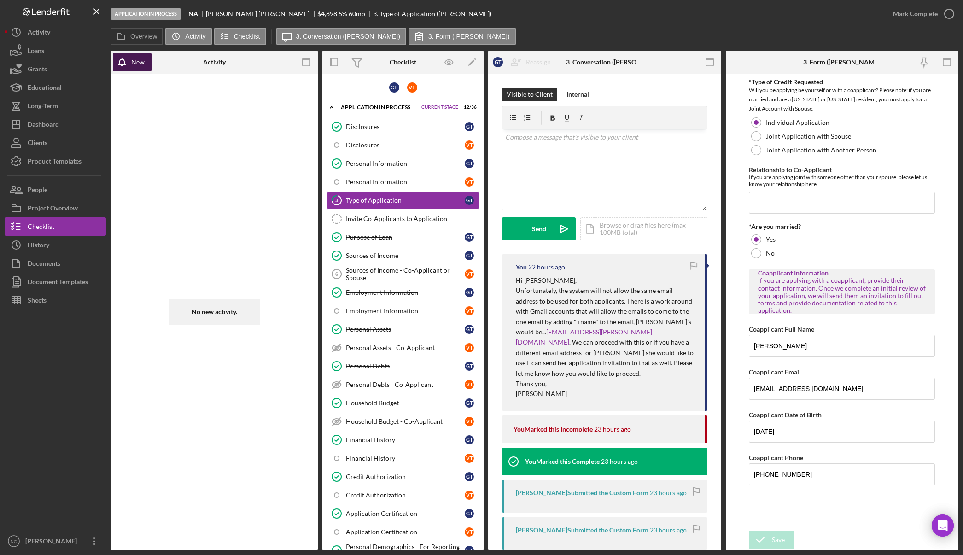
click at [150, 64] on button "New" at bounding box center [132, 62] width 39 height 18
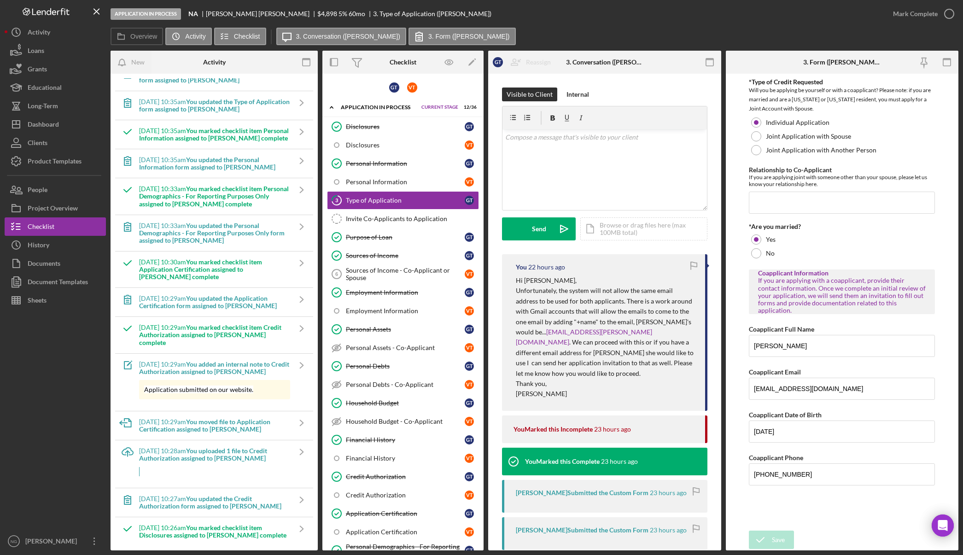
scroll to position [1338, 0]
click at [221, 129] on div "9/29/2025 at 10:35am You marked checklist item Personal Information assigned to…" at bounding box center [214, 134] width 151 height 15
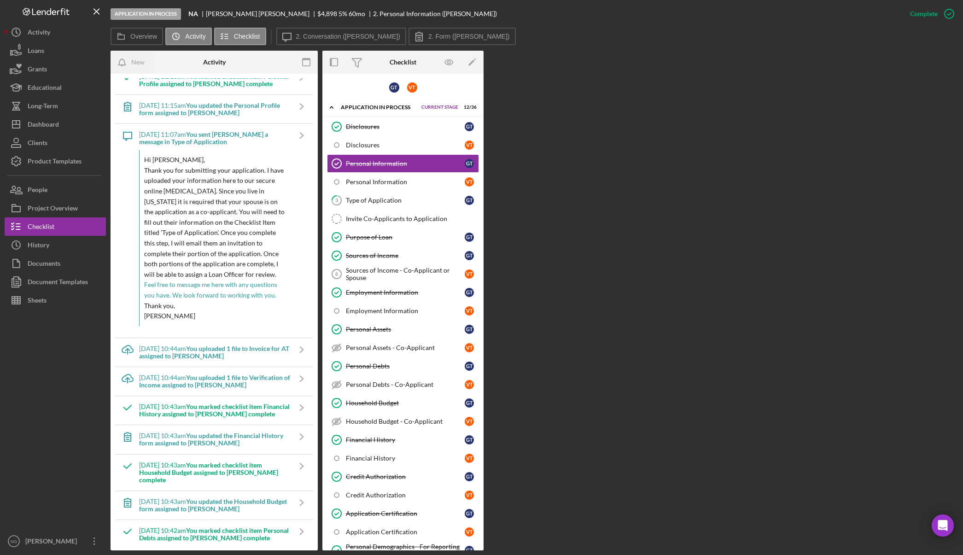
scroll to position [601, 0]
click at [44, 191] on div "People" at bounding box center [38, 190] width 20 height 21
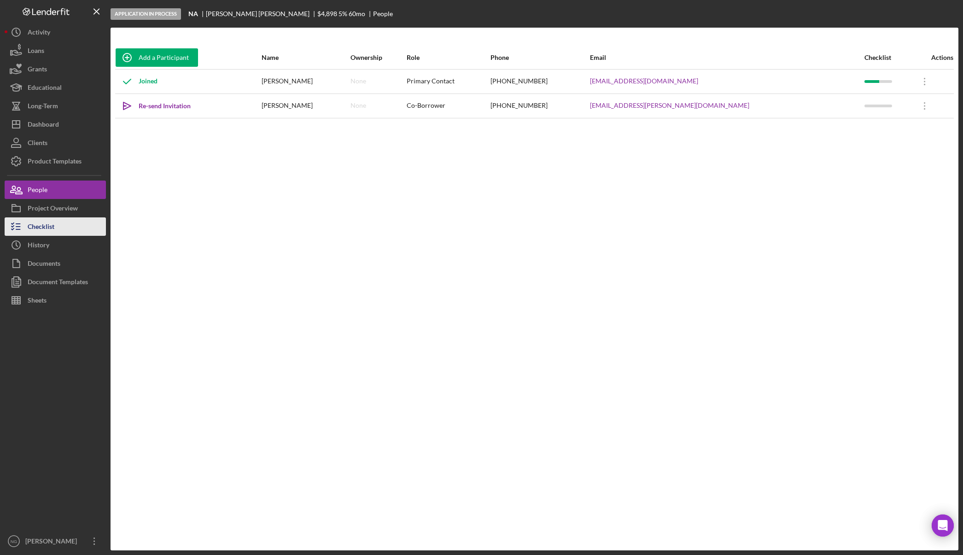
click at [45, 225] on div "Checklist" at bounding box center [41, 227] width 27 height 21
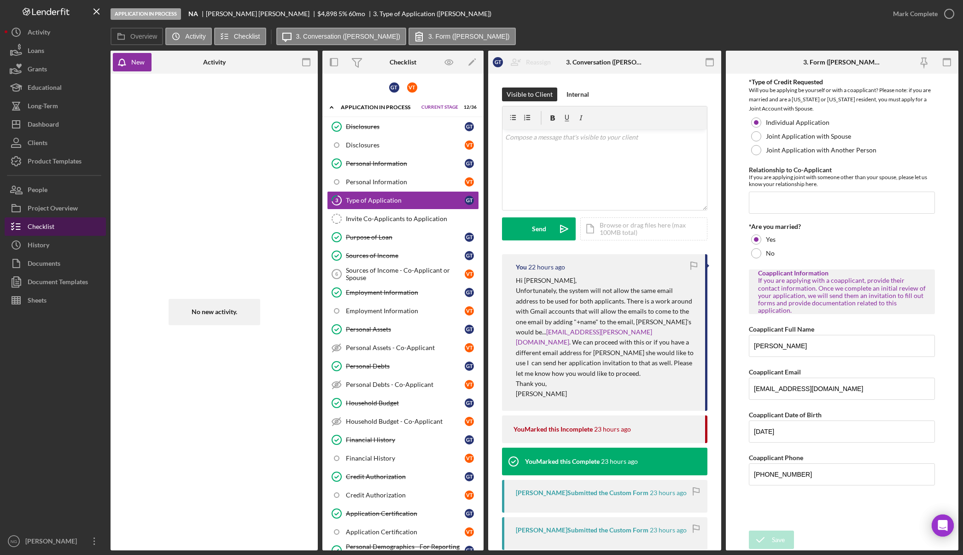
click at [59, 230] on button "Checklist" at bounding box center [55, 226] width 101 height 18
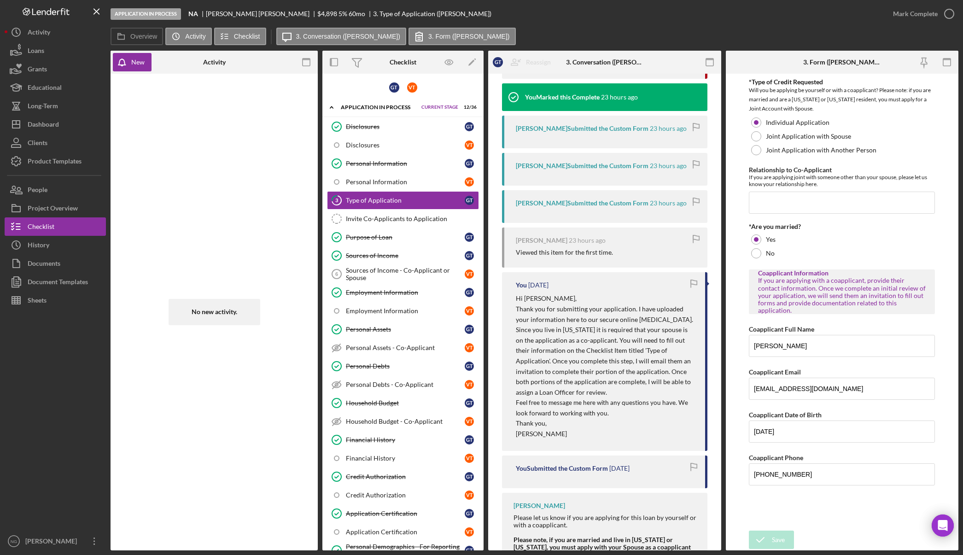
scroll to position [392, 0]
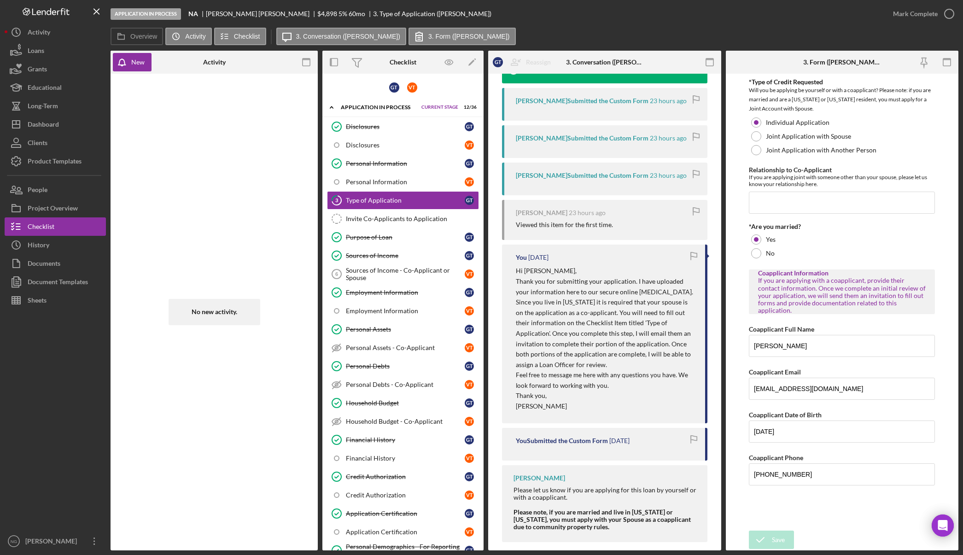
click at [542, 390] on p "Thank you," at bounding box center [606, 395] width 180 height 11
click at [139, 61] on div "New" at bounding box center [137, 62] width 13 height 18
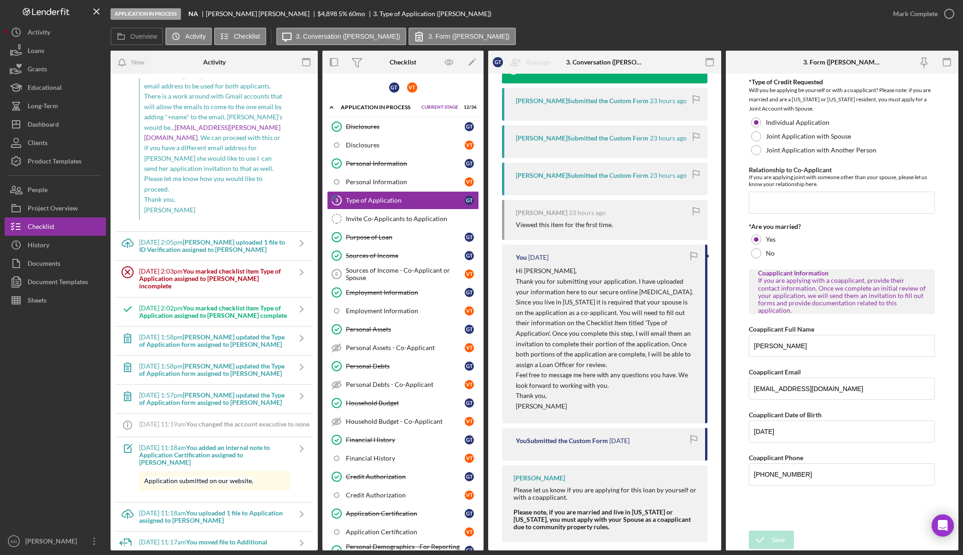
scroll to position [0, 0]
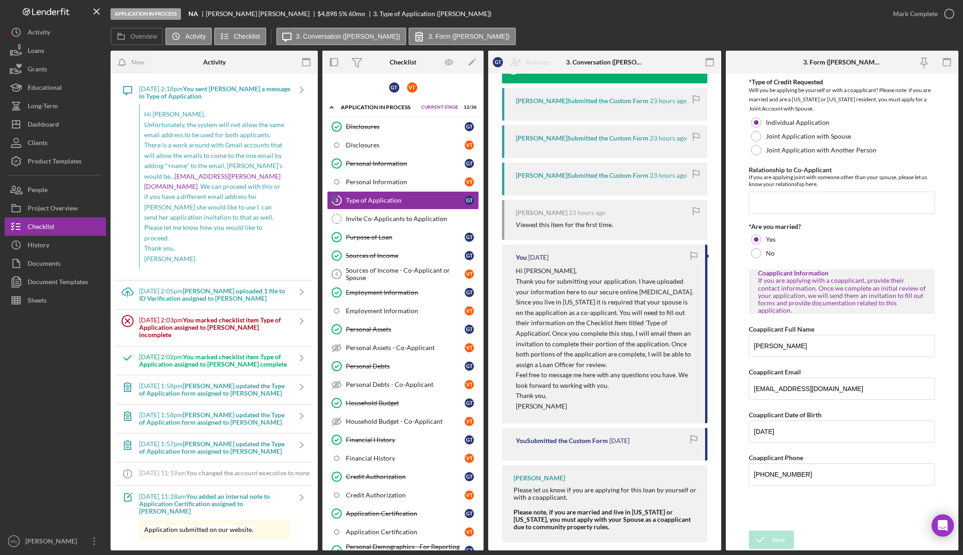
click at [186, 66] on div "Activity" at bounding box center [214, 62] width 69 height 23
click at [153, 34] on label "Overview" at bounding box center [143, 36] width 27 height 7
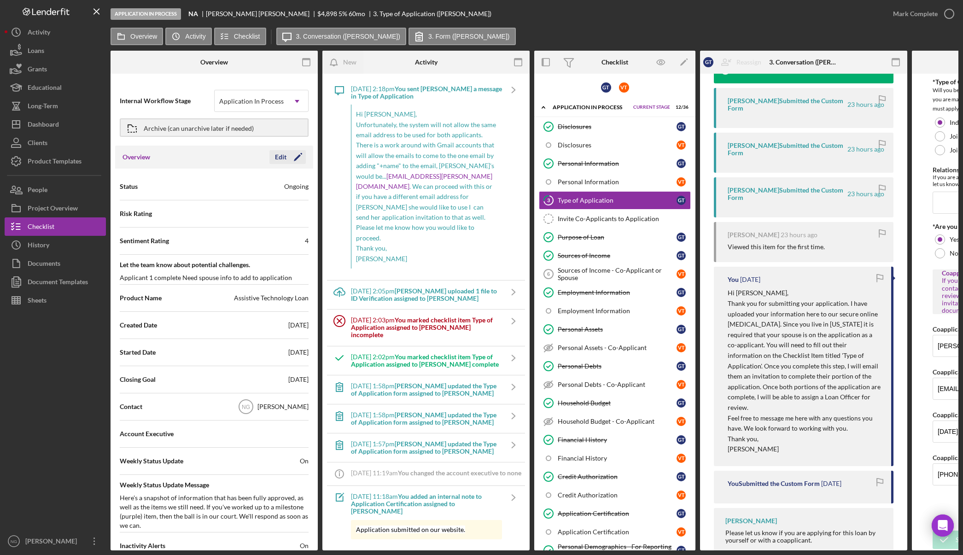
click at [294, 159] on polygon "button" at bounding box center [297, 157] width 7 height 7
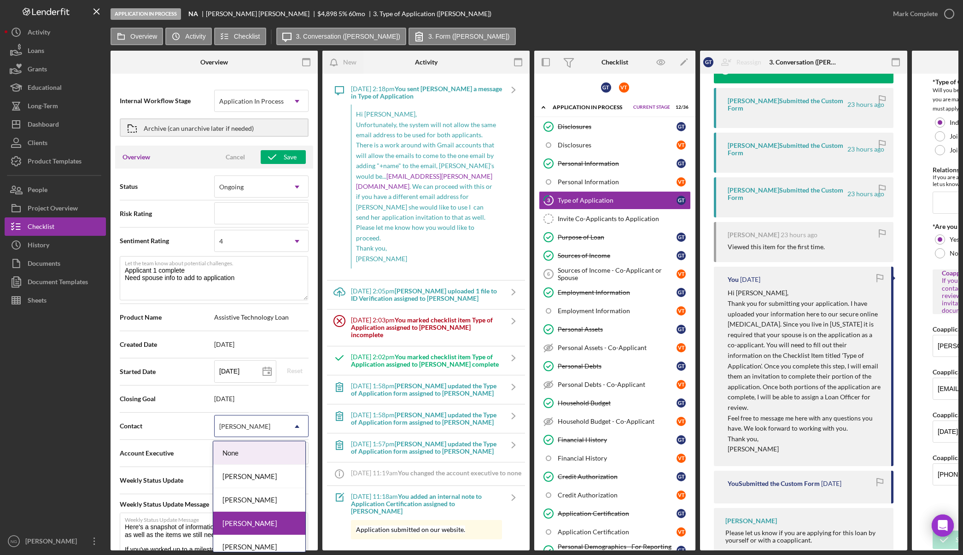
click at [242, 427] on div "[PERSON_NAME]" at bounding box center [244, 426] width 51 height 7
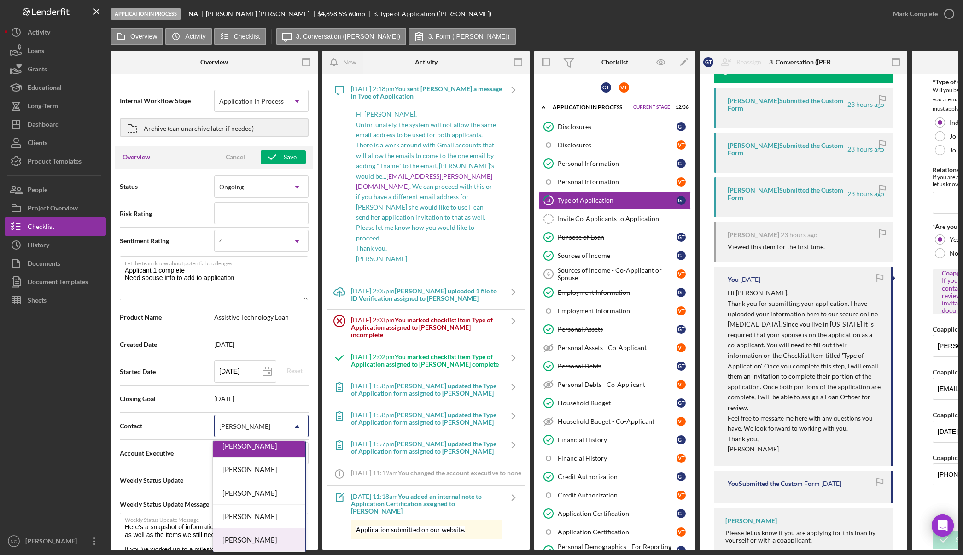
click at [248, 541] on div "Felicia Cardenas" at bounding box center [259, 539] width 92 height 23
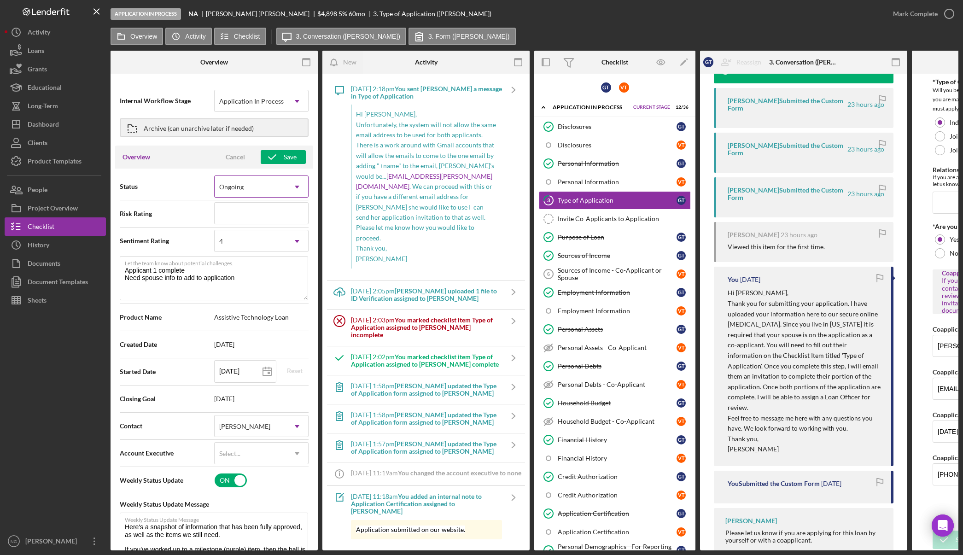
click at [254, 177] on div "Ongoing" at bounding box center [250, 186] width 71 height 21
click at [243, 236] on div "Holding" at bounding box center [259, 236] width 92 height 23
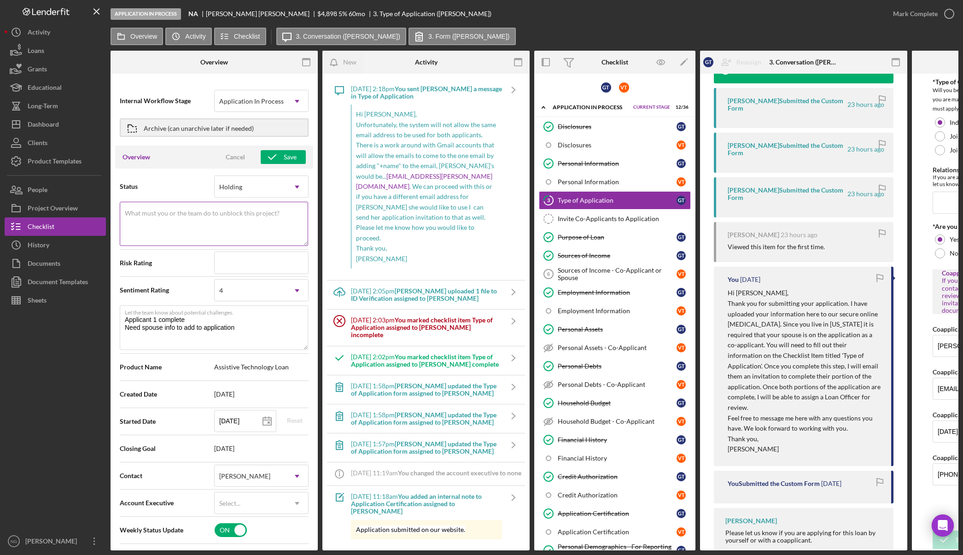
click at [253, 208] on div "What must you or the team do to unblock this project? Please explain why this p…" at bounding box center [214, 225] width 189 height 46
type textarea "Waiting on Co Applicant to join the application."
drag, startPoint x: 244, startPoint y: 329, endPoint x: 142, endPoint y: 330, distance: 102.2
click at [142, 330] on textarea "Applicant 1 complete Need spouse info to add to application" at bounding box center [214, 327] width 188 height 44
click at [238, 328] on textarea "Applicant 1 complete Need spouse info to add to application" at bounding box center [214, 327] width 188 height 44
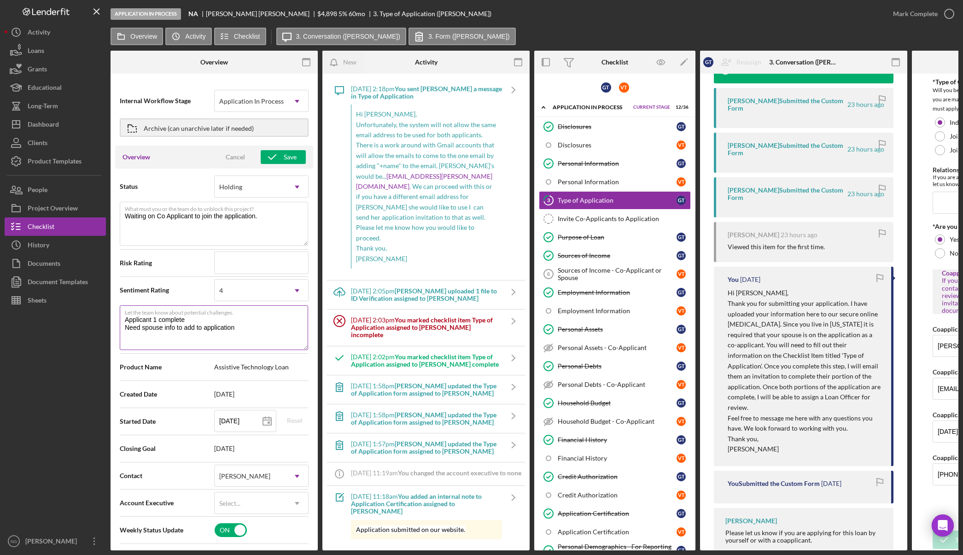
drag, startPoint x: 243, startPoint y: 327, endPoint x: 124, endPoint y: 330, distance: 118.8
click at [124, 330] on textarea "Applicant 1 complete Need spouse info to add to application" at bounding box center [214, 327] width 188 height 44
type textarea "Applicant 1 complete Waiting on Co Applicant to join the application and/or pro…"
click at [520, 62] on icon "button" at bounding box center [518, 62] width 21 height 21
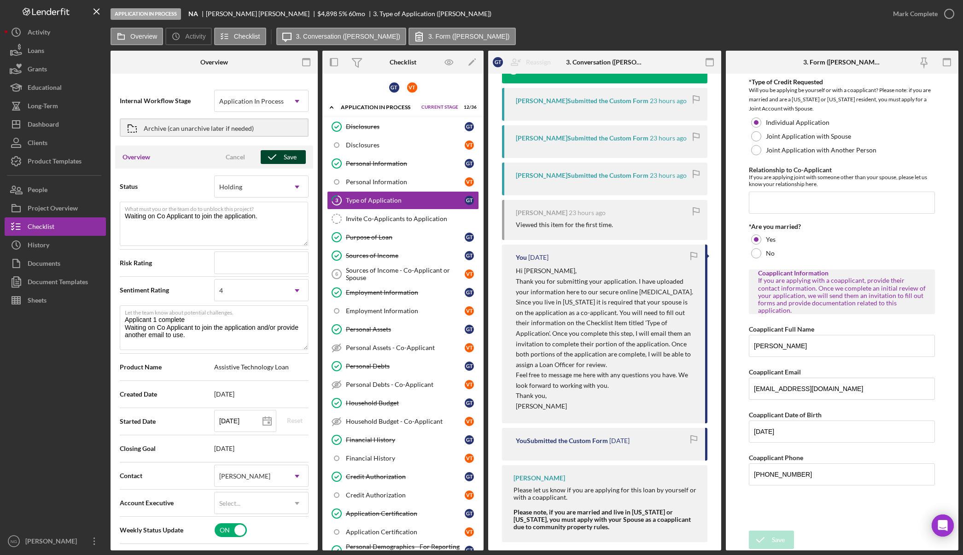
click at [278, 160] on icon "button" at bounding box center [272, 156] width 23 height 23
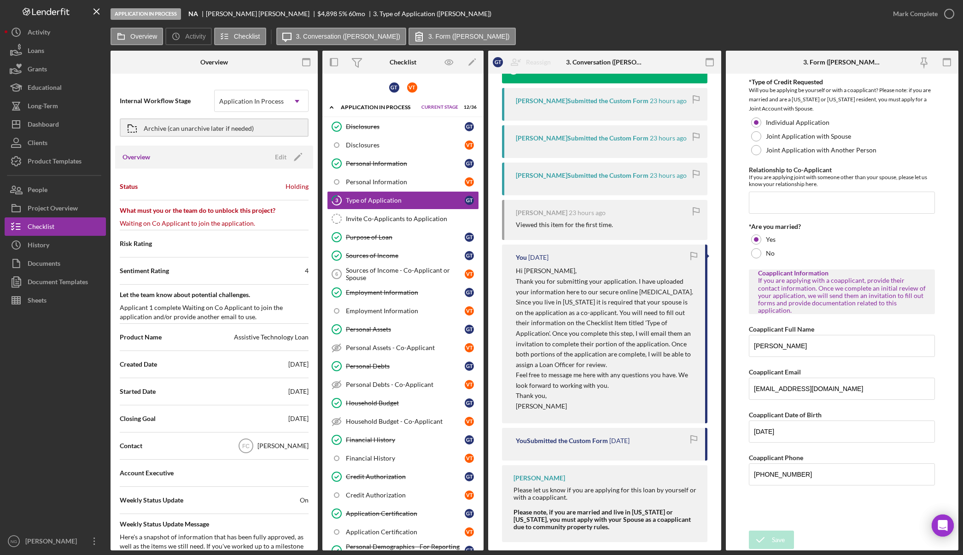
click at [298, 187] on div "Holding" at bounding box center [296, 186] width 23 height 9
click at [292, 153] on icon "Icon/Edit" at bounding box center [297, 156] width 23 height 23
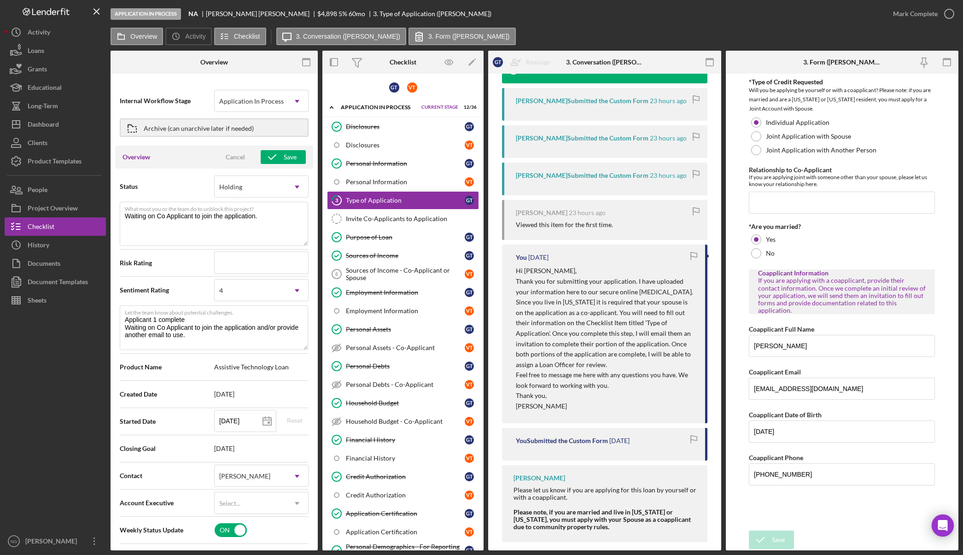
click at [162, 76] on div "Overview Internal Workflow Stage Application In Process Icon/Dropdown Arrow Arc…" at bounding box center [213, 300] width 207 height 499
click at [304, 65] on icon "button" at bounding box center [306, 62] width 21 height 21
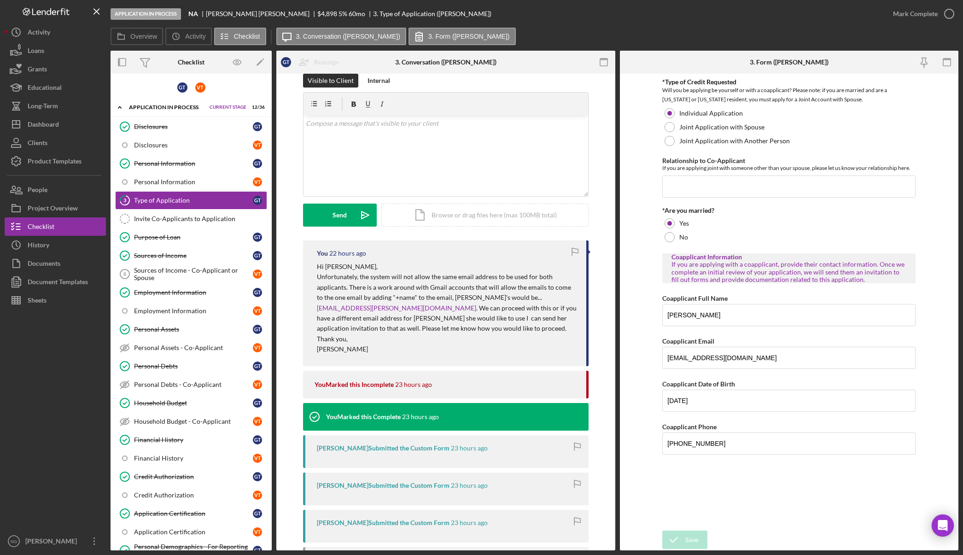
scroll to position [0, 0]
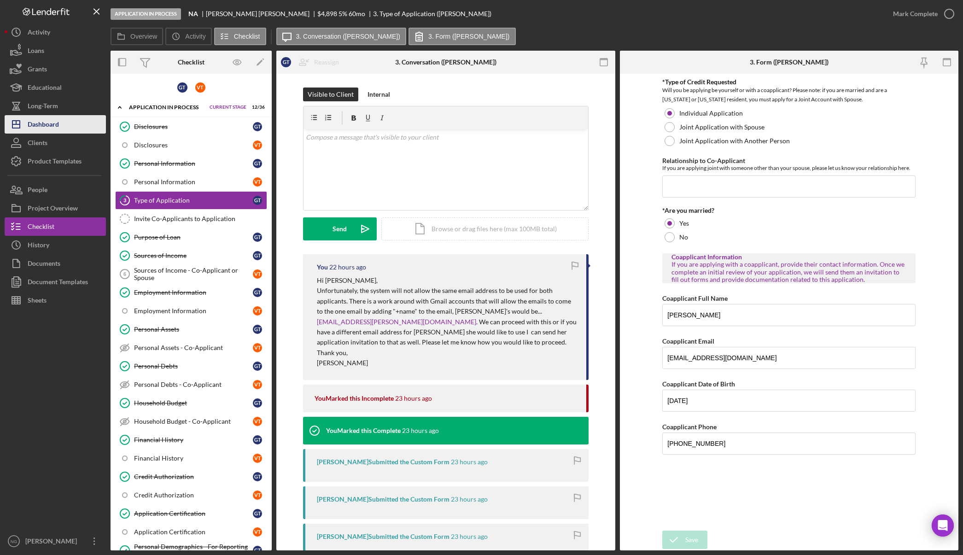
click at [76, 125] on button "Icon/Dashboard Dashboard" at bounding box center [55, 124] width 101 height 18
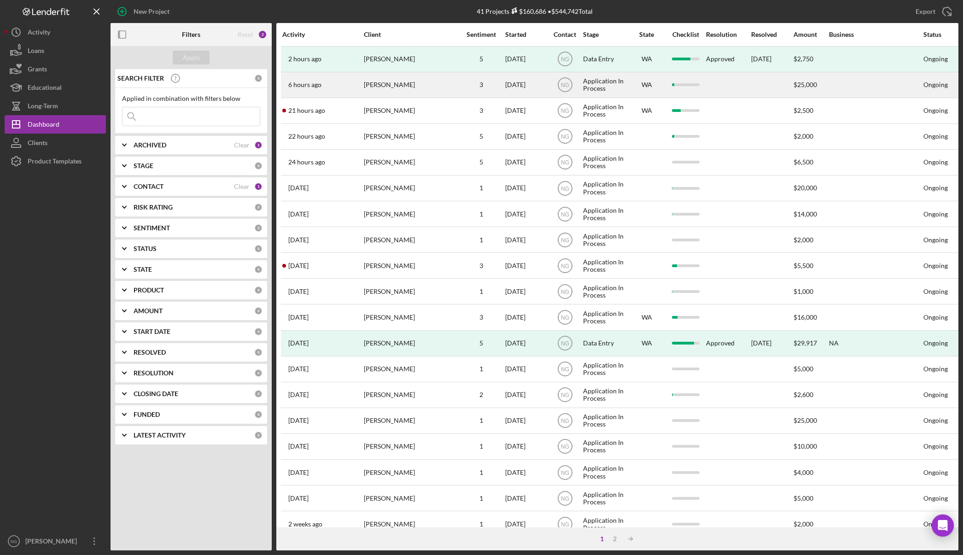
click at [419, 84] on div "[PERSON_NAME]" at bounding box center [410, 85] width 92 height 24
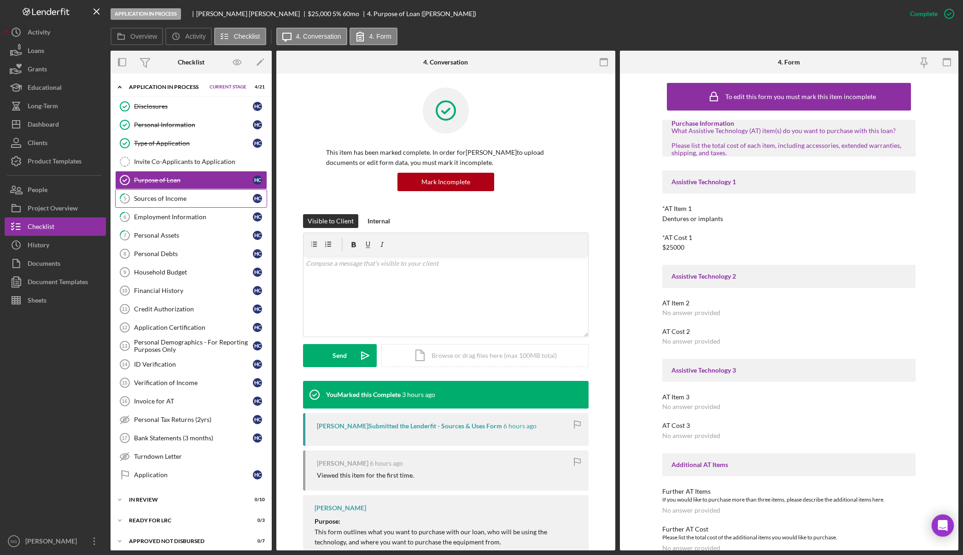
click at [162, 203] on link "5 Sources of Income H C" at bounding box center [191, 198] width 152 height 18
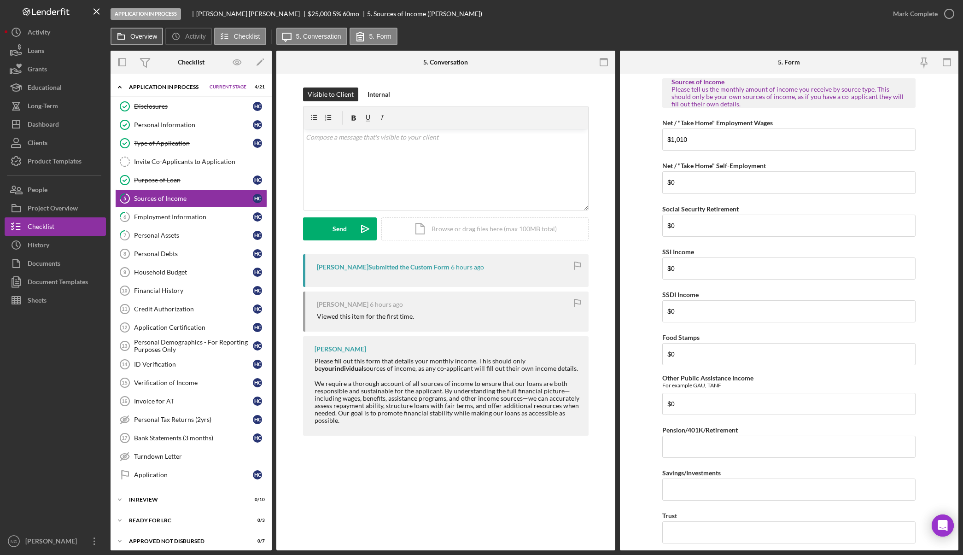
click at [138, 39] on label "Overview" at bounding box center [143, 36] width 27 height 7
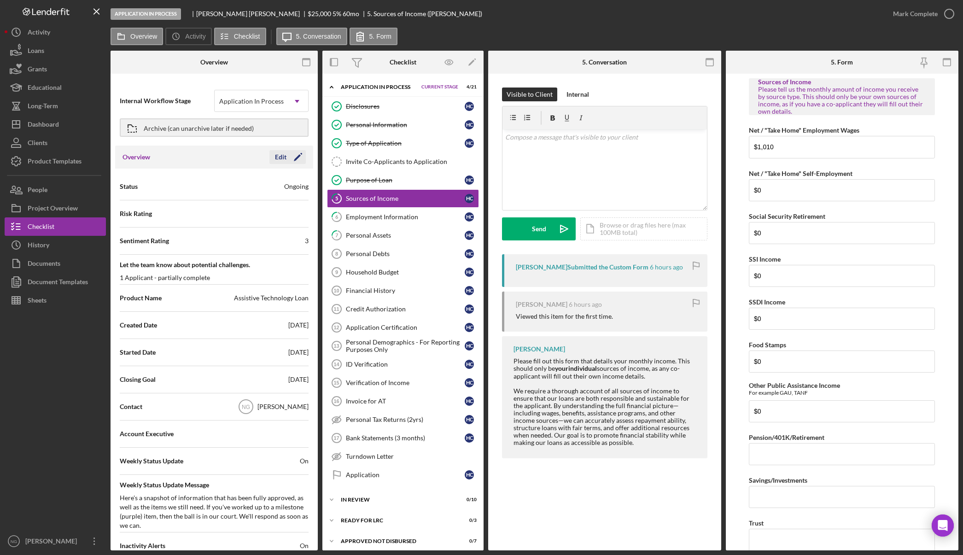
click at [289, 154] on icon "Icon/Edit" at bounding box center [297, 156] width 23 height 23
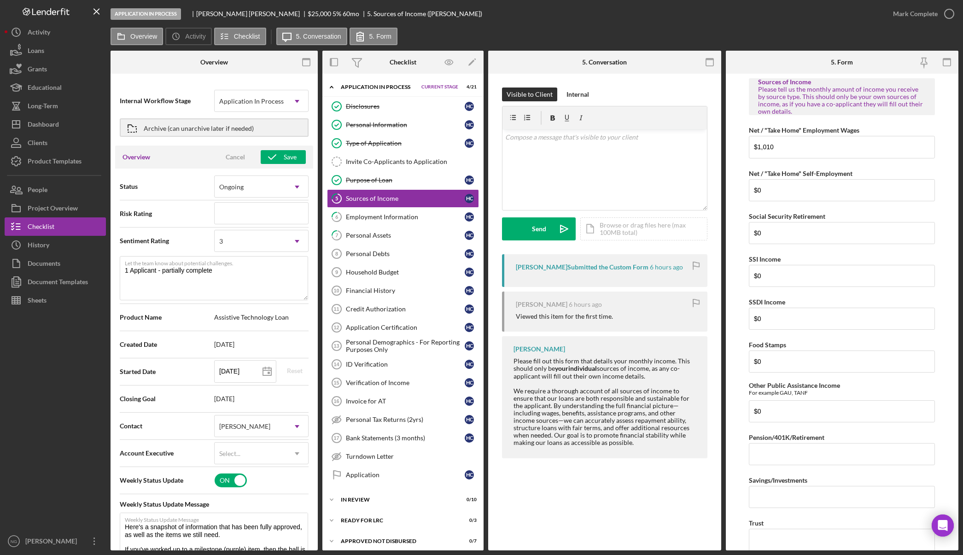
click at [73, 365] on div at bounding box center [55, 420] width 101 height 222
click at [47, 124] on div "Dashboard" at bounding box center [43, 125] width 31 height 21
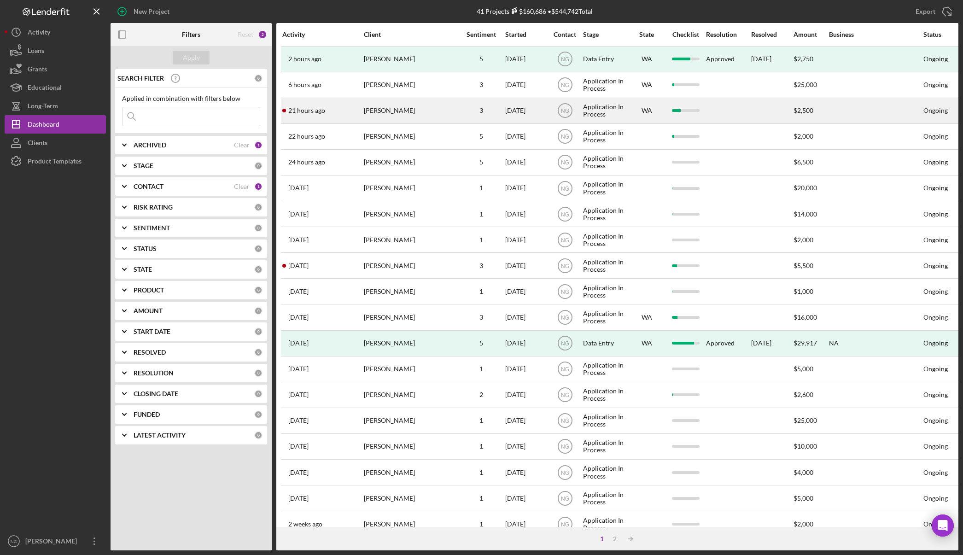
click at [417, 110] on div "[PERSON_NAME]" at bounding box center [410, 111] width 92 height 24
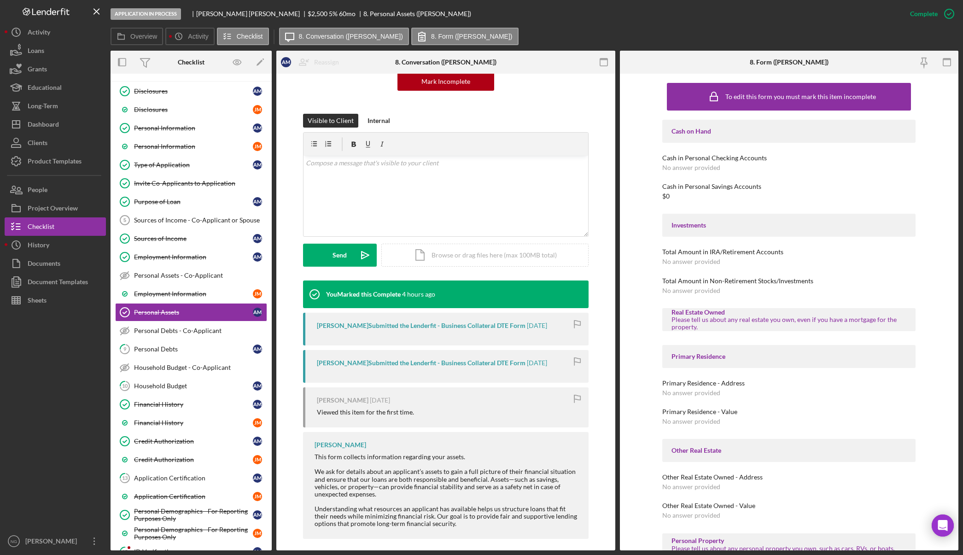
scroll to position [107, 0]
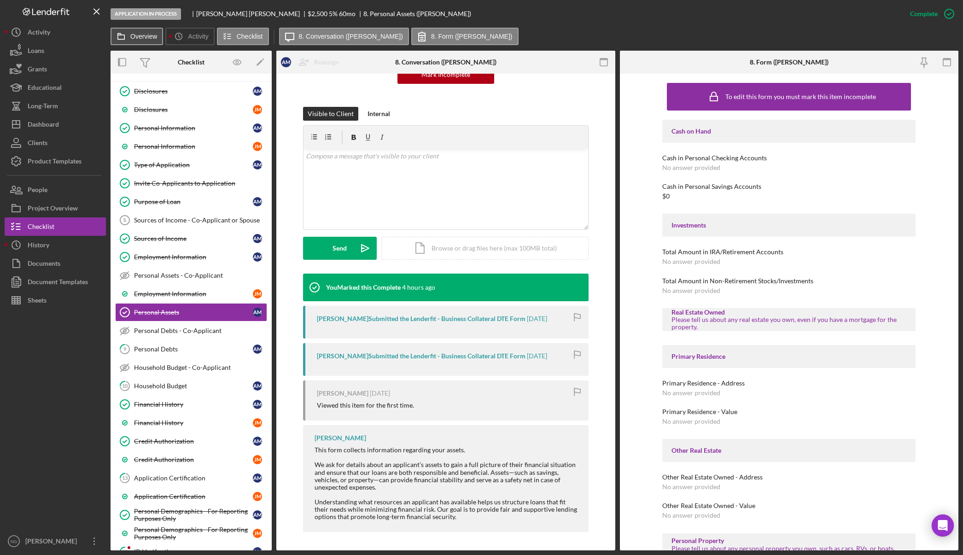
click at [144, 40] on label "Overview" at bounding box center [143, 36] width 27 height 7
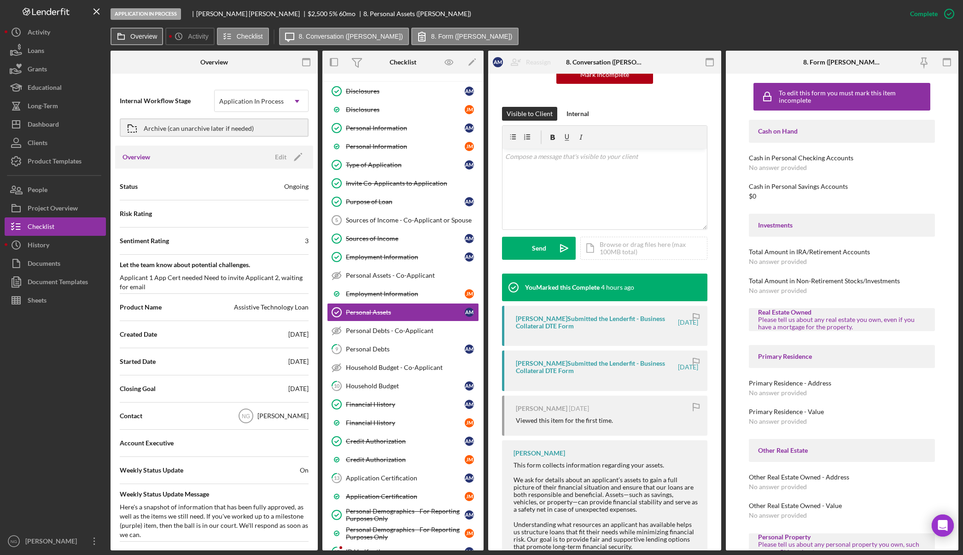
click at [144, 40] on label "Overview" at bounding box center [143, 36] width 27 height 7
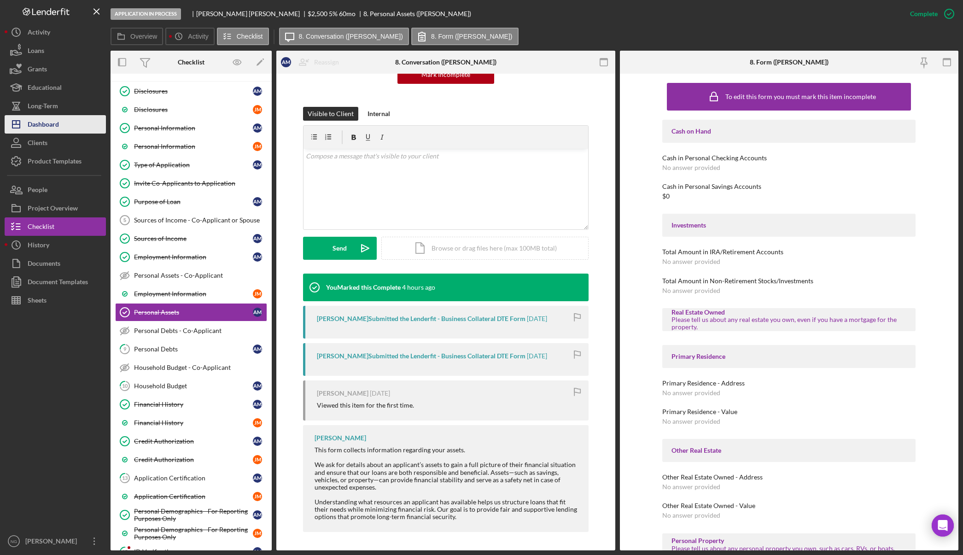
drag, startPoint x: 51, startPoint y: 128, endPoint x: 57, endPoint y: 127, distance: 6.1
click at [52, 128] on div "Dashboard" at bounding box center [43, 125] width 31 height 21
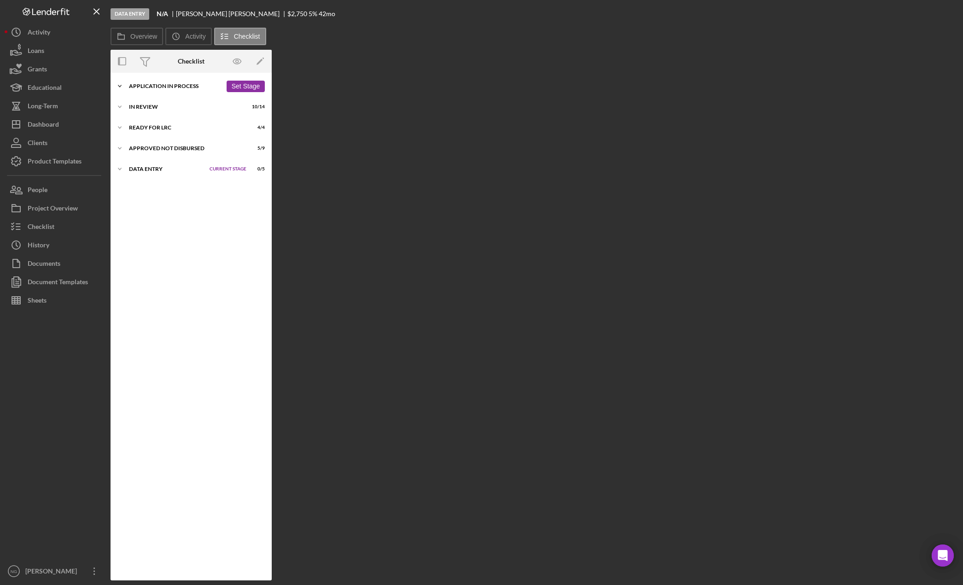
click at [174, 87] on div "Application In Process" at bounding box center [175, 86] width 93 height 6
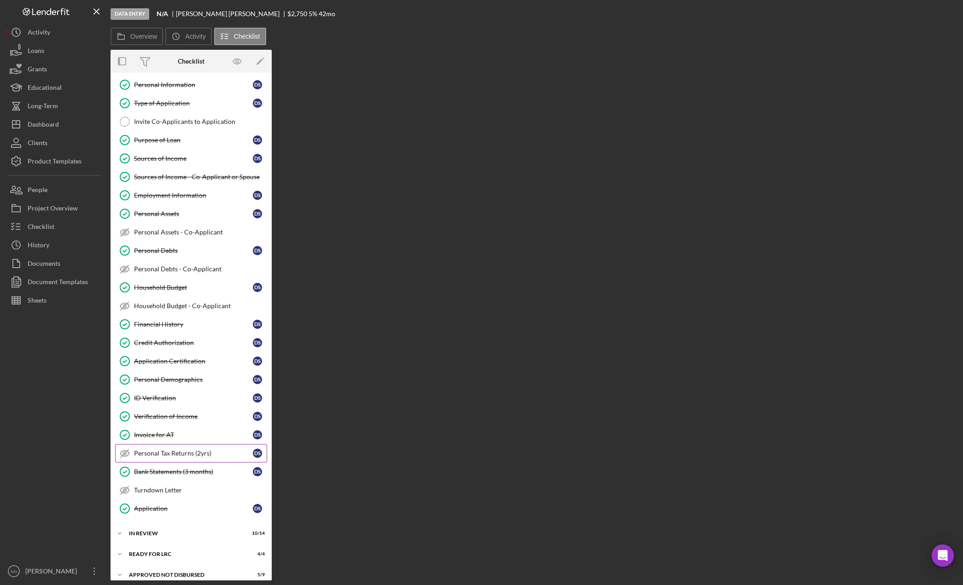
scroll to position [69, 0]
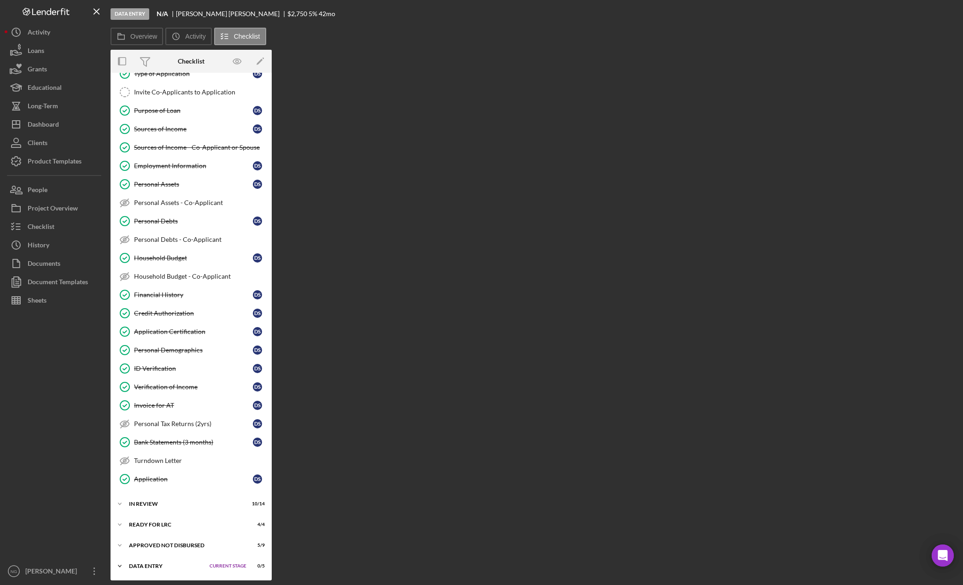
click at [161, 563] on div "Data Entry" at bounding box center [167, 566] width 76 height 6
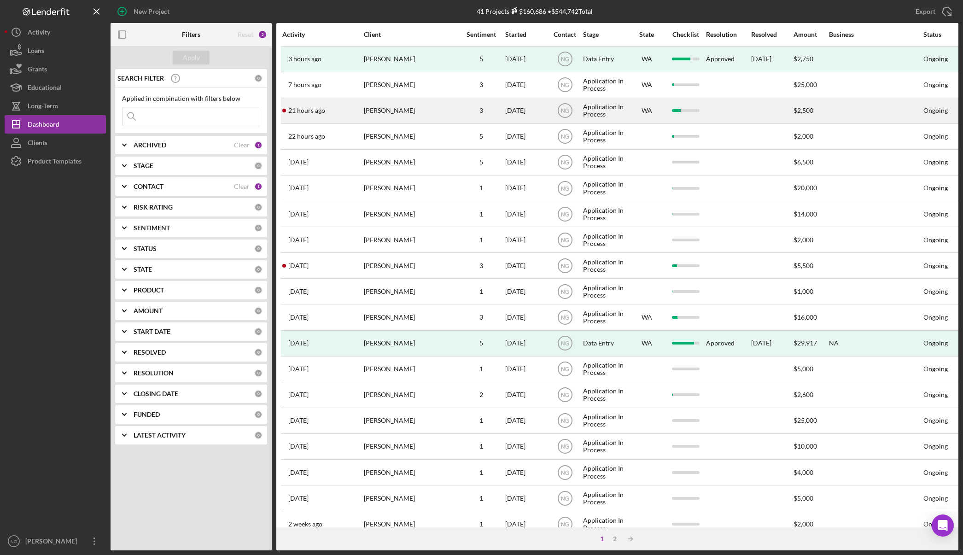
click at [400, 109] on div "[PERSON_NAME]" at bounding box center [410, 111] width 92 height 24
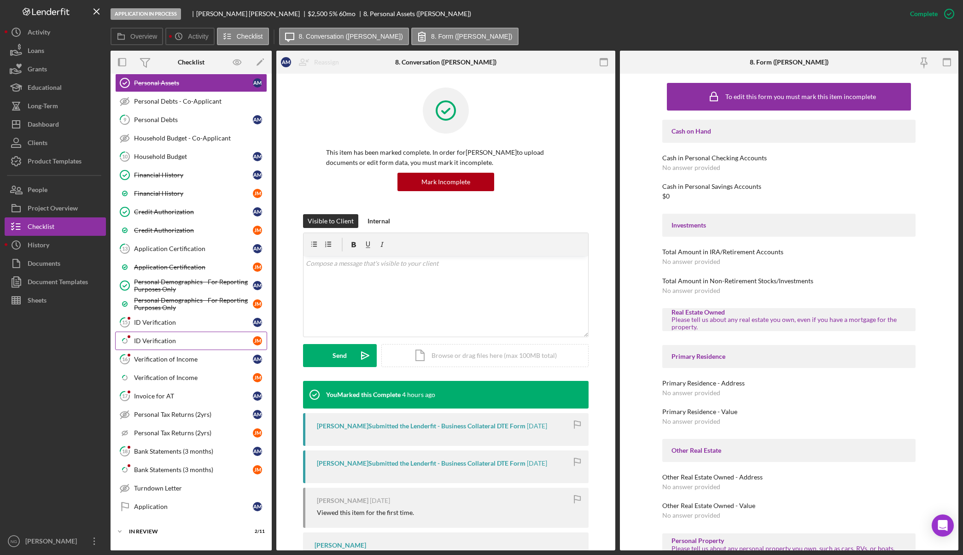
scroll to position [266, 0]
click at [183, 249] on div "Application Certification" at bounding box center [193, 247] width 119 height 7
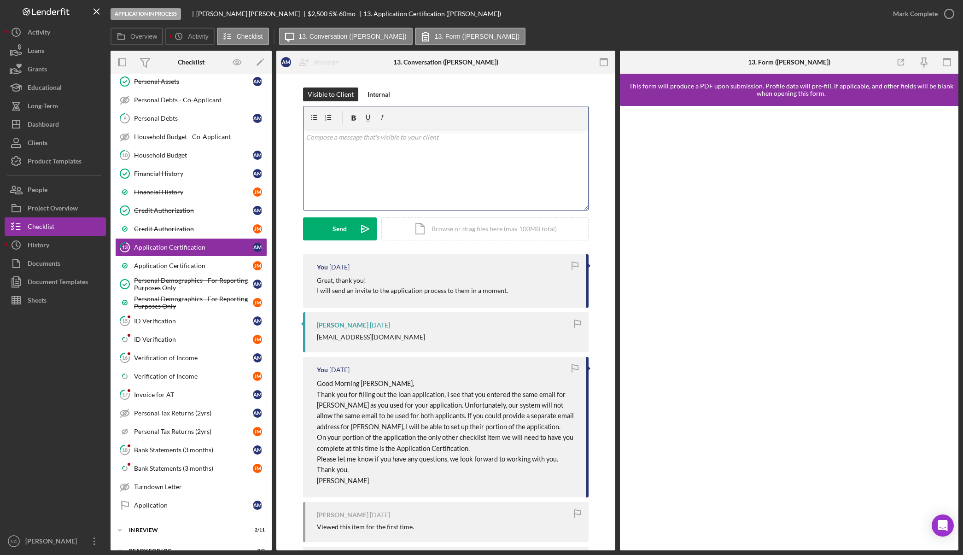
click at [336, 157] on div "v Color teal Color pink Remove color Add row above Add row below Add column bef…" at bounding box center [445, 169] width 284 height 81
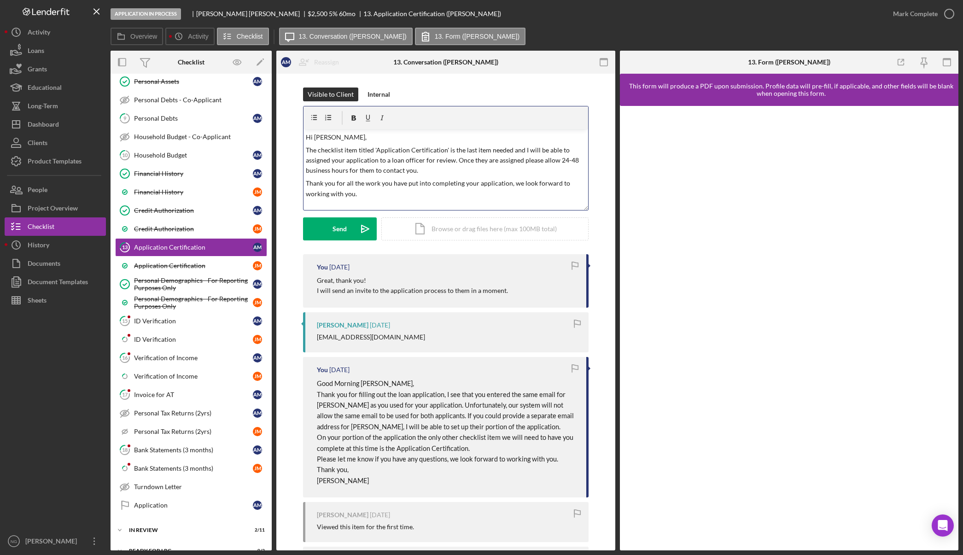
scroll to position [3, 0]
click at [508, 146] on p "The checklist item titled 'Application Certification' is the last item needed a…" at bounding box center [445, 157] width 279 height 31
click at [315, 156] on p "The checklist item titled 'Application Certification' is the last item needed t…" at bounding box center [445, 157] width 279 height 31
drag, startPoint x: 389, startPoint y: 170, endPoint x: 306, endPoint y: 173, distance: 82.4
click at [306, 173] on p "Once this item is complete, I will be able to assigned your application to a lo…" at bounding box center [445, 165] width 279 height 21
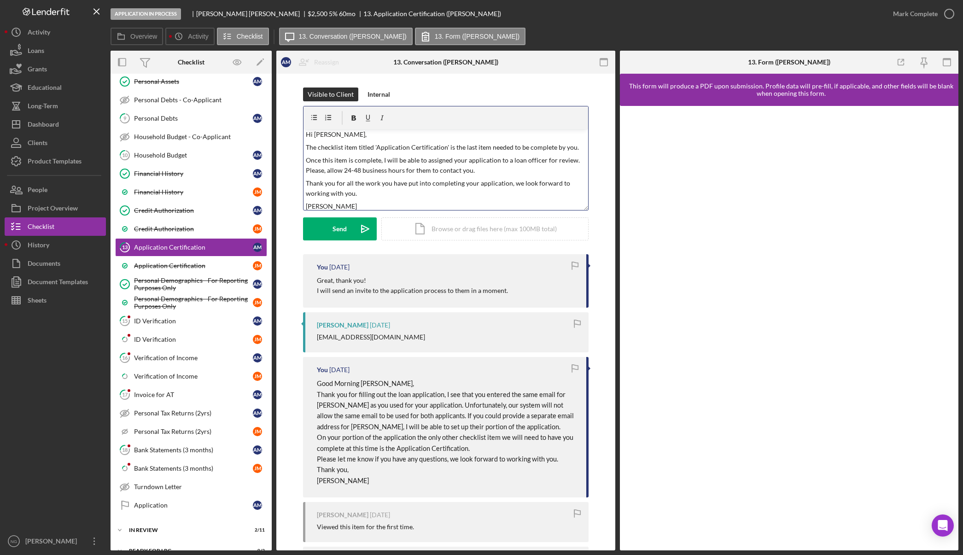
click at [414, 190] on p "Thank you for all the work you have put into completing your application, we lo…" at bounding box center [445, 188] width 279 height 21
click at [323, 174] on p "Once this item is complete, I will be able to assigned your application to a lo…" at bounding box center [445, 165] width 279 height 21
drag, startPoint x: 471, startPoint y: 169, endPoint x: 305, endPoint y: 167, distance: 166.6
click at [306, 167] on p "Once this item is complete, I will be able to assigned your application to a lo…" at bounding box center [445, 165] width 279 height 21
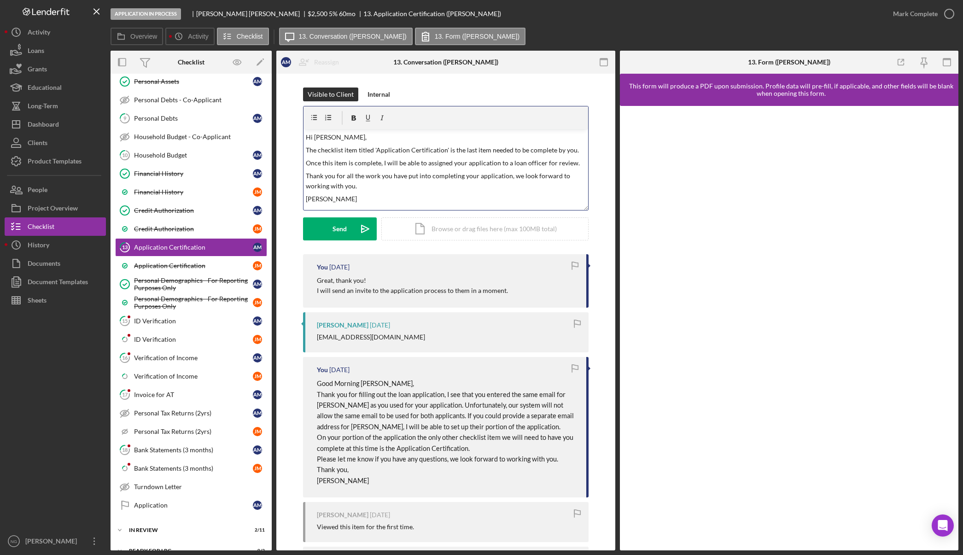
click at [363, 179] on p "Thank you for all the work you have put into completing your application, we lo…" at bounding box center [445, 181] width 279 height 21
drag, startPoint x: 512, startPoint y: 175, endPoint x: 306, endPoint y: 176, distance: 206.2
click at [306, 176] on p "Thank you for all the work you have put into completing your application, we lo…" at bounding box center [445, 181] width 279 height 21
click at [423, 179] on p "We look forward to working with you." at bounding box center [445, 176] width 279 height 10
drag, startPoint x: 351, startPoint y: 226, endPoint x: 375, endPoint y: 192, distance: 41.2
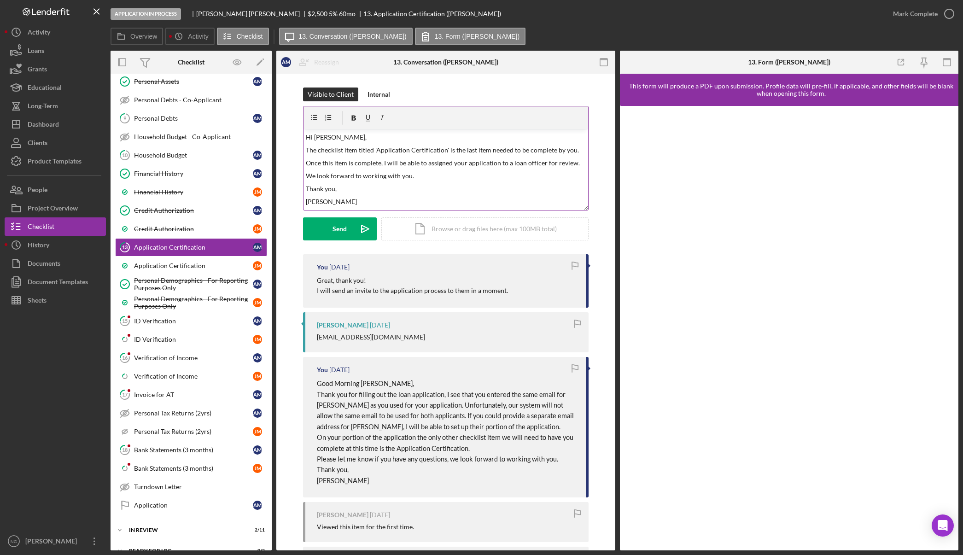
click at [375, 192] on form "v Color teal Color pink Remove color Add row above Add row below Add column bef…" at bounding box center [445, 173] width 285 height 134
click at [306, 177] on p "We look forward to working with you." at bounding box center [445, 176] width 279 height 10
drag, startPoint x: 547, startPoint y: 178, endPoint x: 429, endPoint y: 176, distance: 117.4
click at [429, 176] on p "Please let me know if you have any questions, We look forward to working with y…" at bounding box center [445, 176] width 279 height 10
click at [342, 226] on div "Send" at bounding box center [339, 228] width 14 height 23
